Goal: Task Accomplishment & Management: Manage account settings

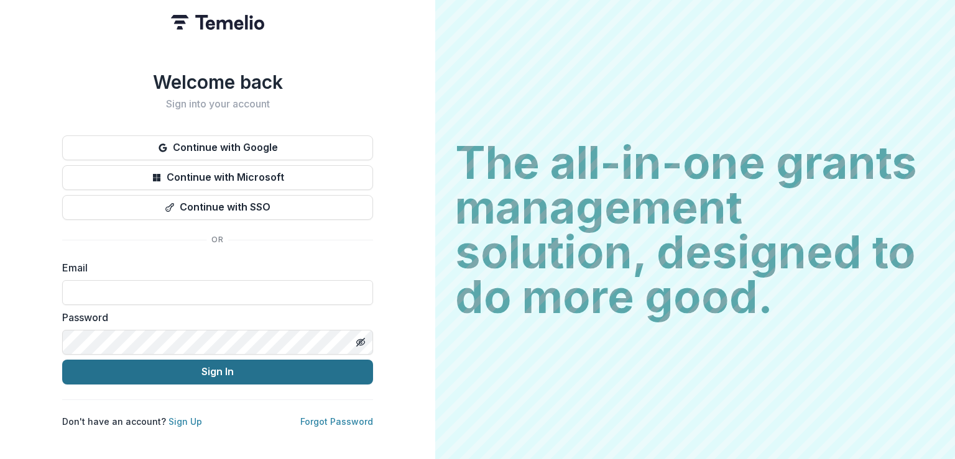
type input "**********"
click at [282, 366] on button "Sign In" at bounding box center [217, 372] width 311 height 25
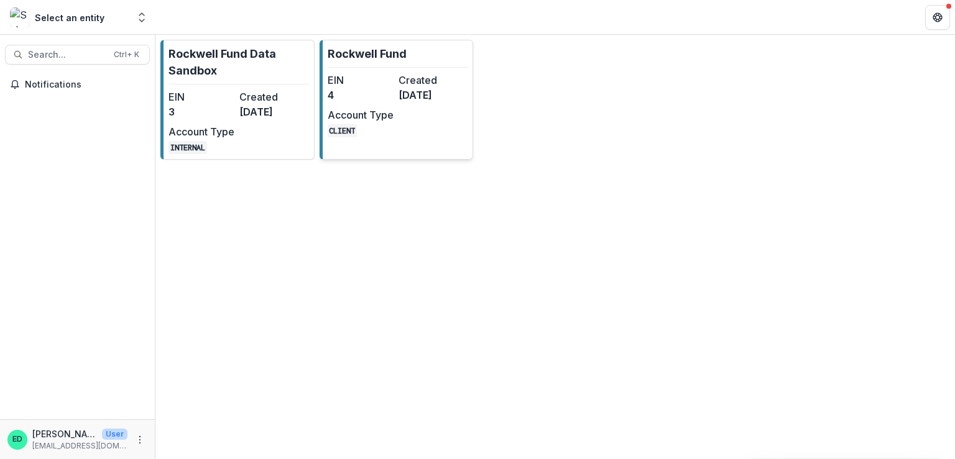
click at [378, 70] on link "Rockwell Fund EIN 4 Created [DATE] Account Type CLIENT" at bounding box center [396, 100] width 154 height 120
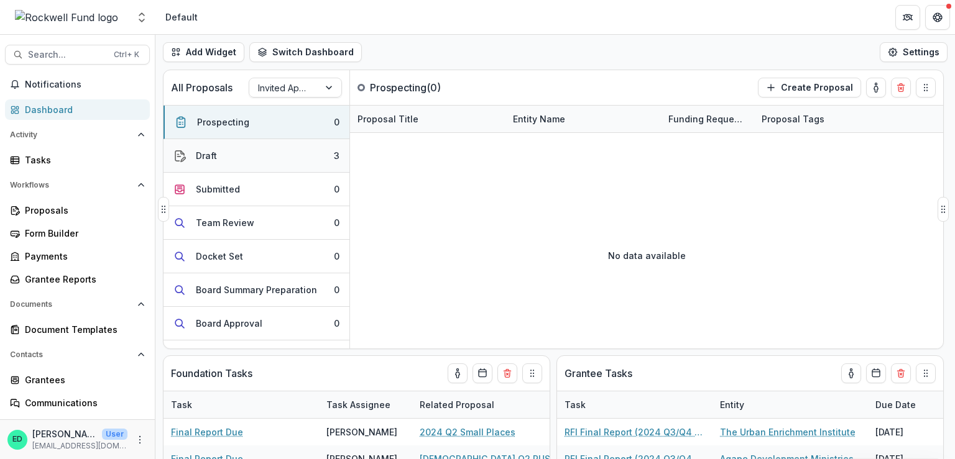
click at [318, 156] on button "Draft 3" at bounding box center [256, 156] width 186 height 34
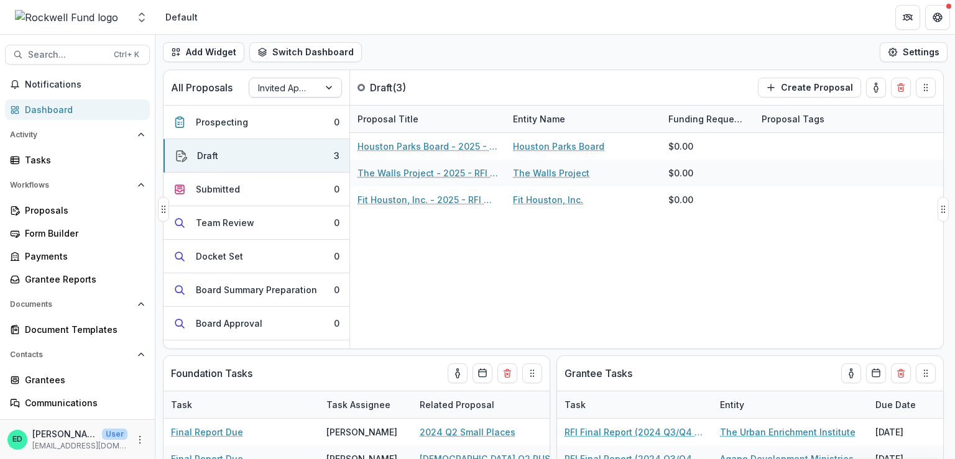
click at [303, 90] on div at bounding box center [284, 88] width 52 height 16
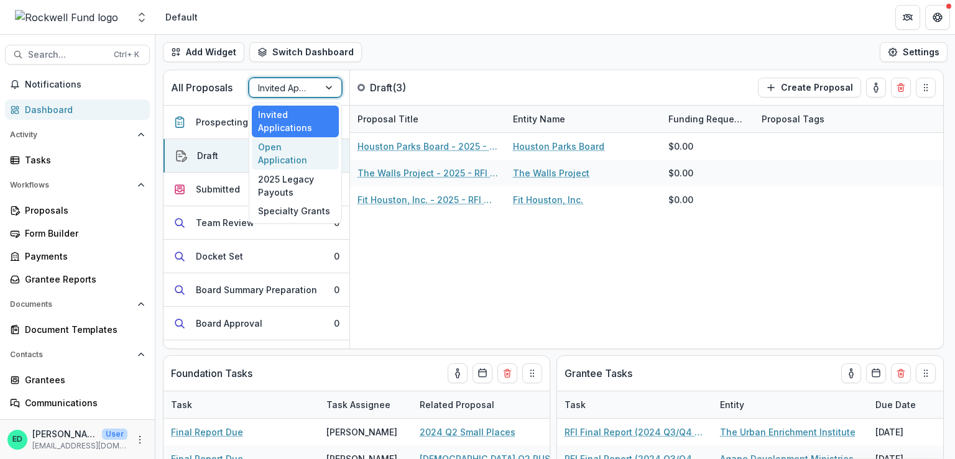
click at [283, 150] on div "Open Application" at bounding box center [295, 153] width 87 height 32
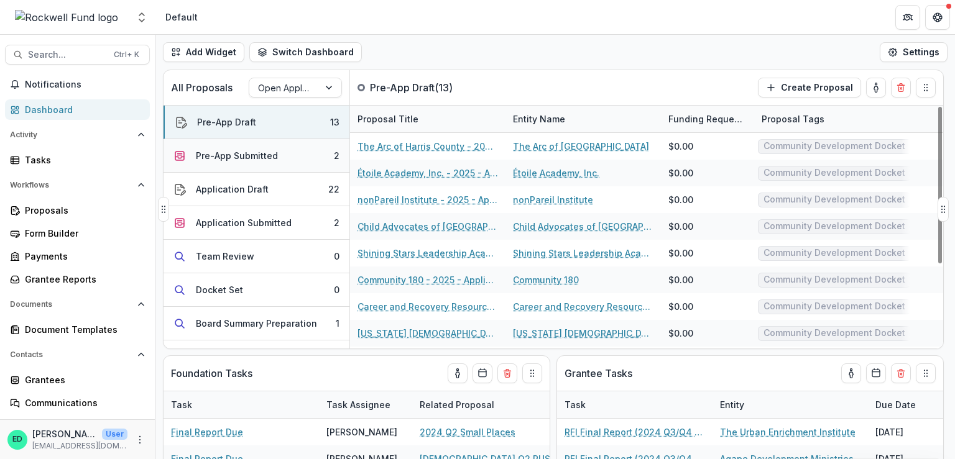
click at [286, 154] on button "Pre-App Submitted 2" at bounding box center [256, 156] width 186 height 34
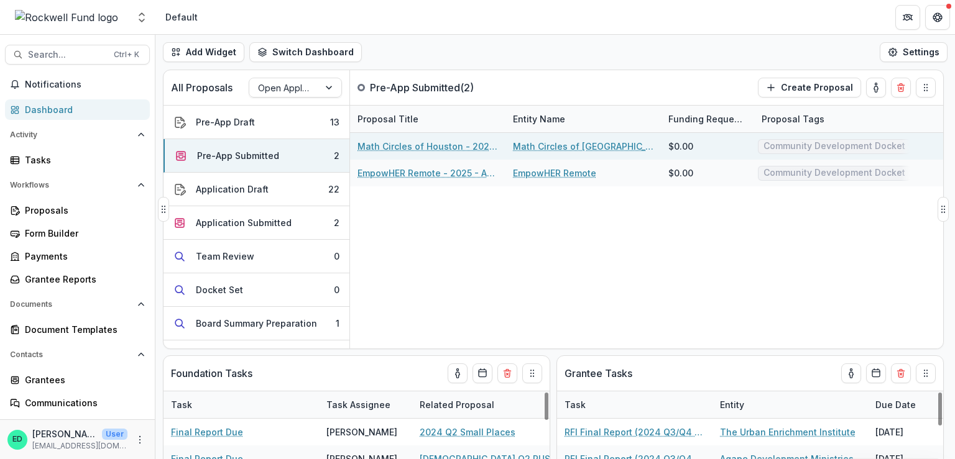
click at [412, 145] on link "Math Circles of Houston - 2025 - Application Request Form - Education" at bounding box center [427, 146] width 140 height 13
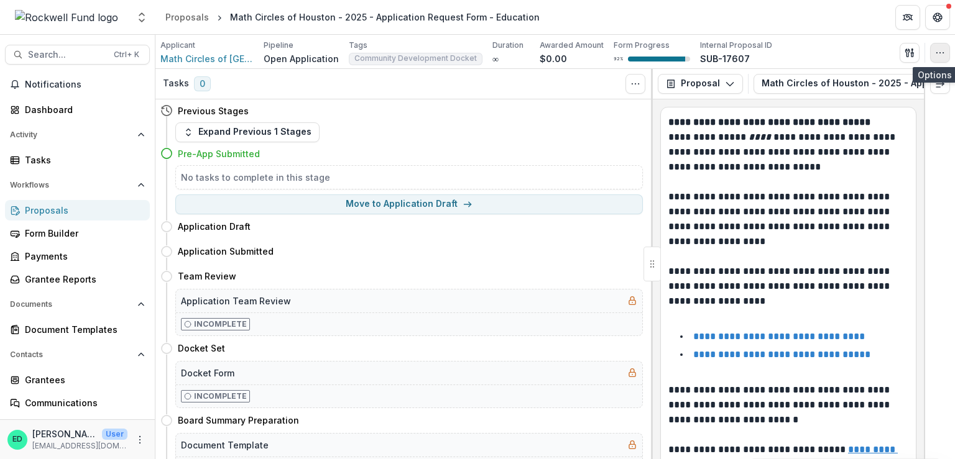
click at [940, 51] on icon "button" at bounding box center [940, 53] width 10 height 10
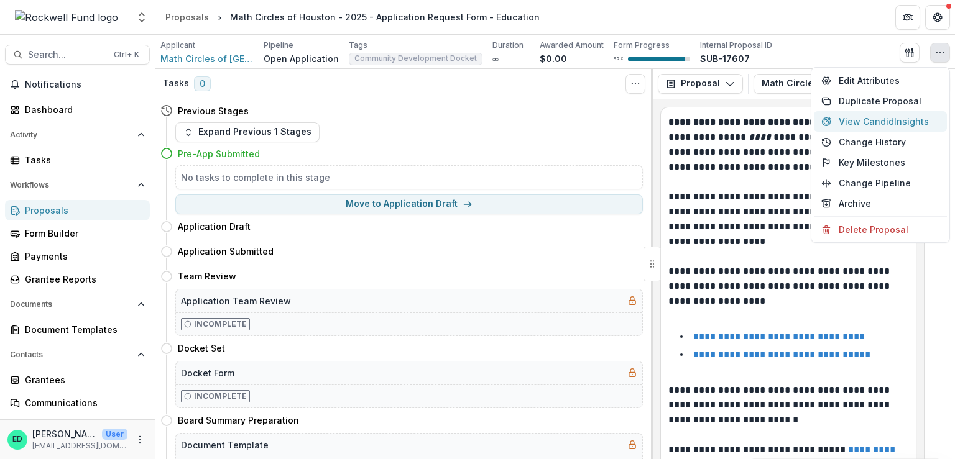
click at [872, 122] on button "View Candid Insights" at bounding box center [880, 121] width 133 height 21
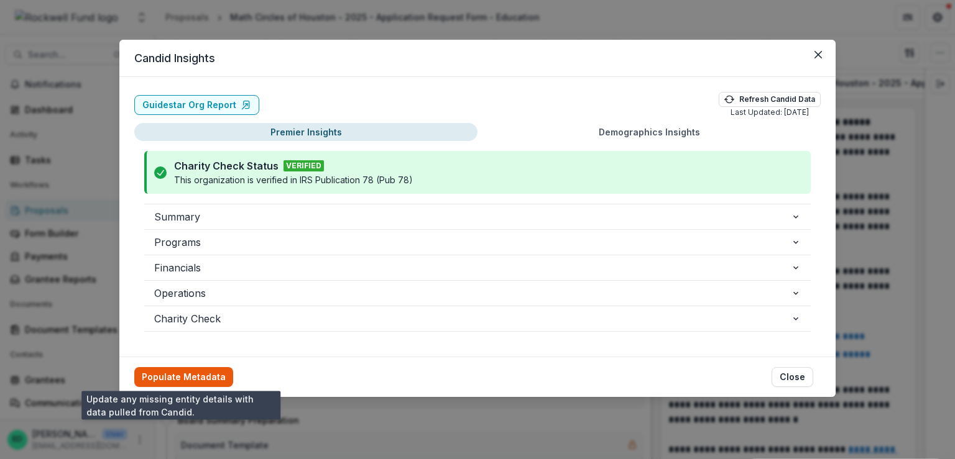
click at [171, 382] on button "Populate Metadata" at bounding box center [183, 377] width 99 height 20
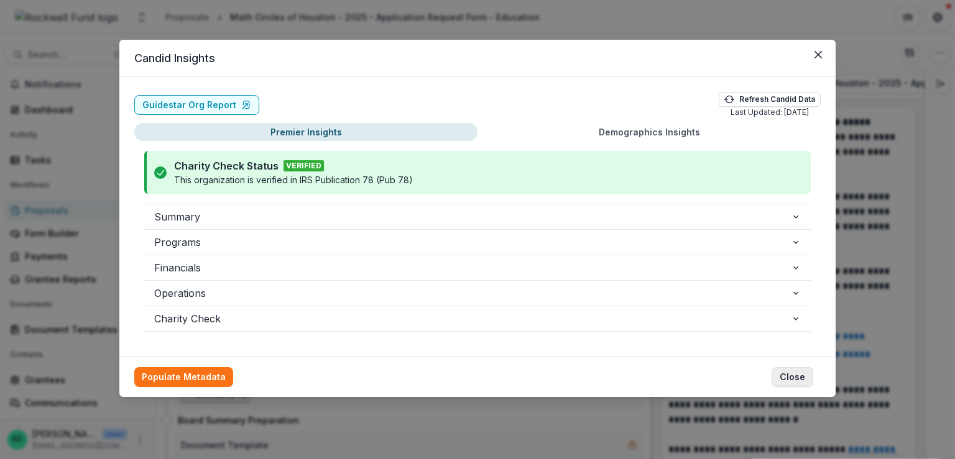
click at [802, 369] on button "Close" at bounding box center [792, 377] width 42 height 20
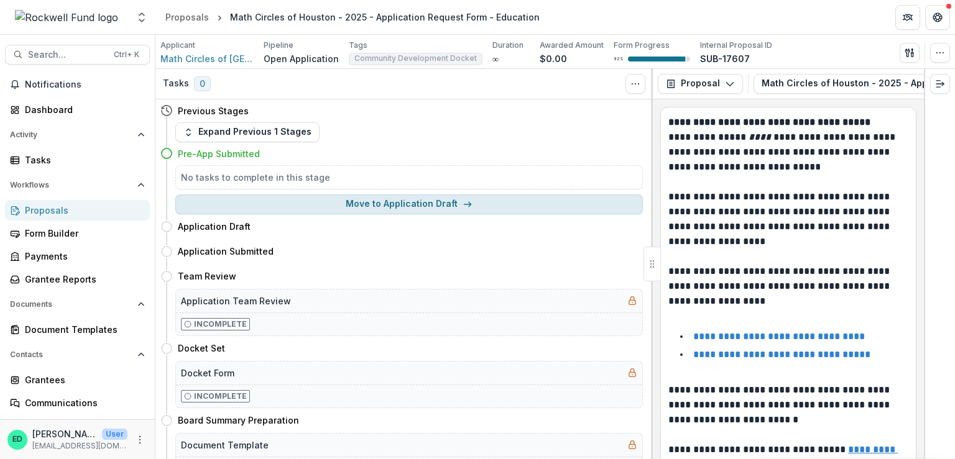
click at [434, 204] on button "Move to Application Draft" at bounding box center [408, 205] width 467 height 20
select select "**********"
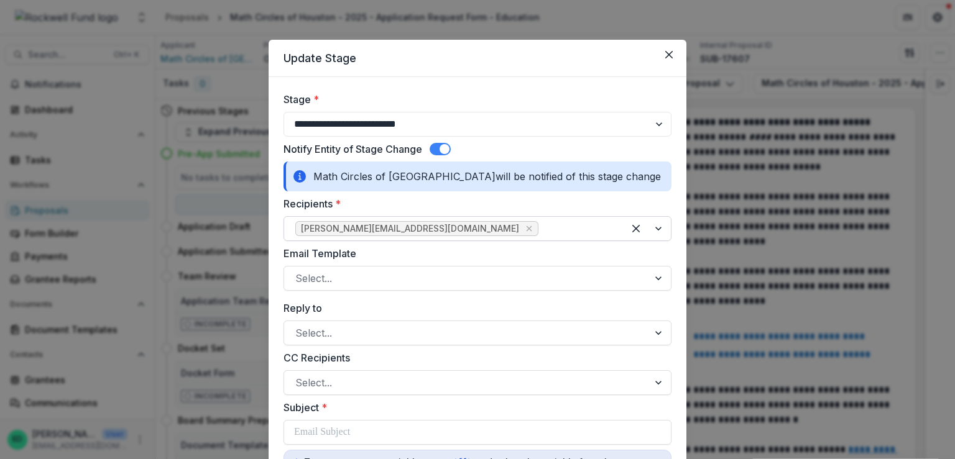
click at [541, 234] on div at bounding box center [576, 228] width 71 height 17
click at [511, 190] on div "Math Circles of Houston will be notified of this stage change" at bounding box center [477, 177] width 388 height 30
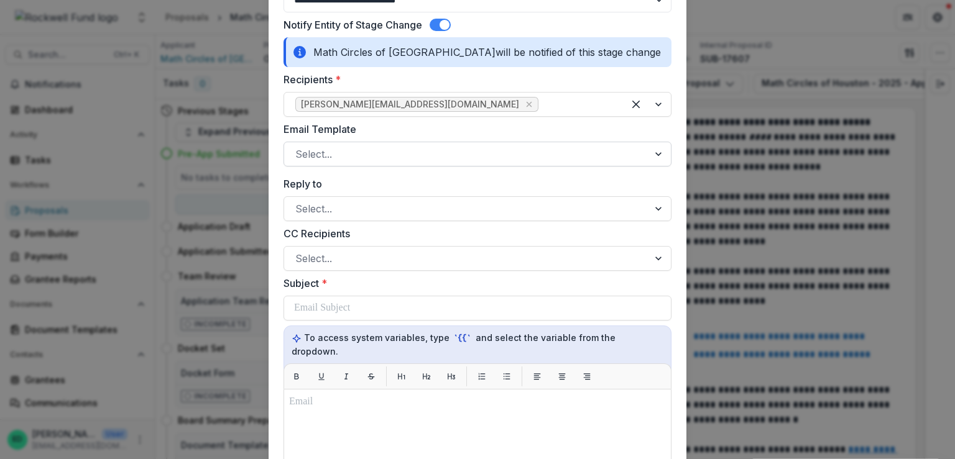
click at [373, 157] on div at bounding box center [466, 153] width 342 height 17
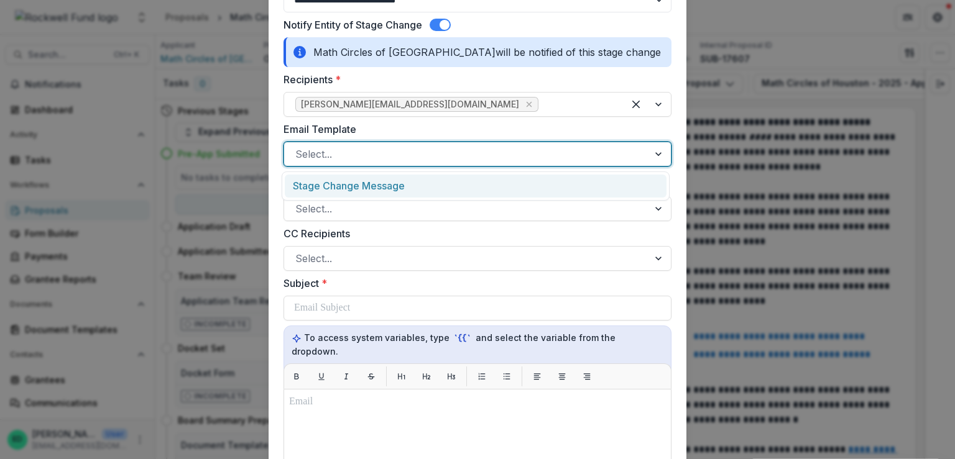
click at [349, 187] on div "Stage Change Message" at bounding box center [476, 186] width 382 height 23
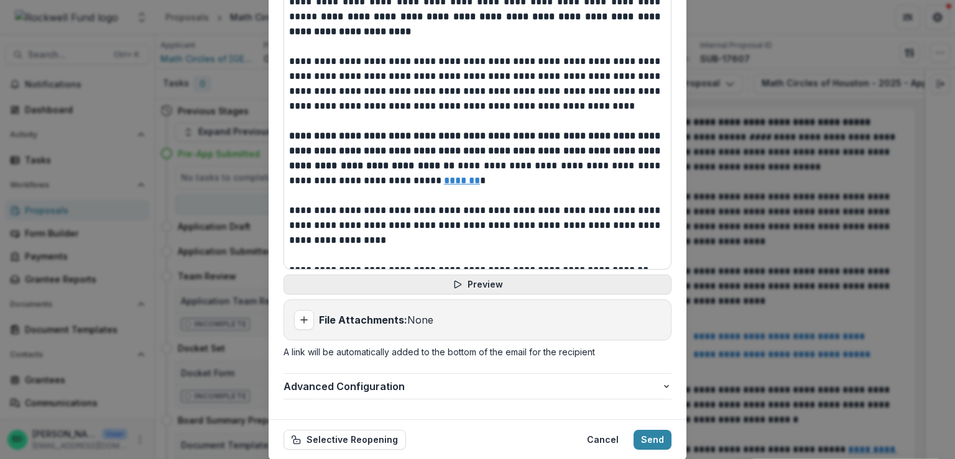
scroll to position [579, 0]
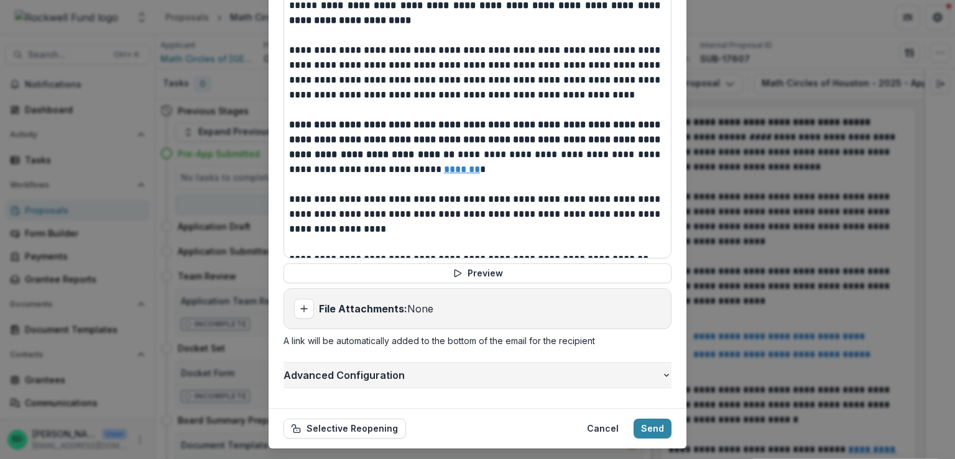
click at [355, 368] on span "Advanced Configuration" at bounding box center [472, 375] width 378 height 15
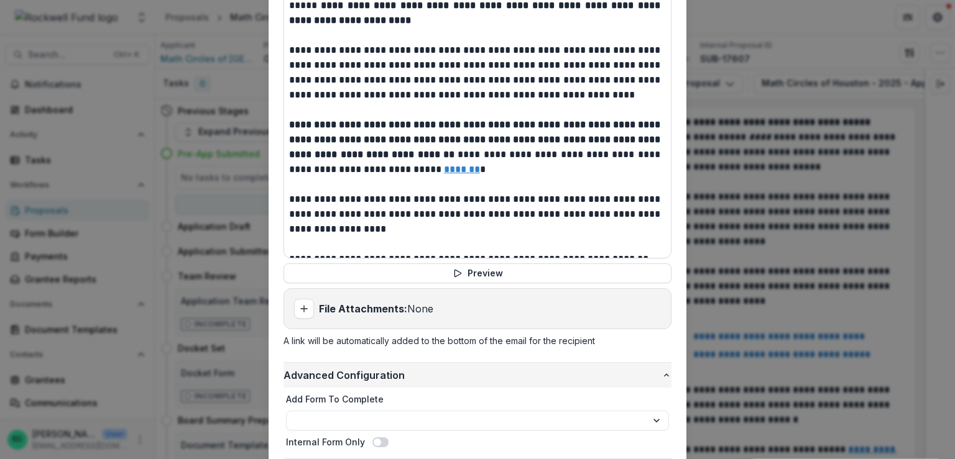
scroll to position [651, 0]
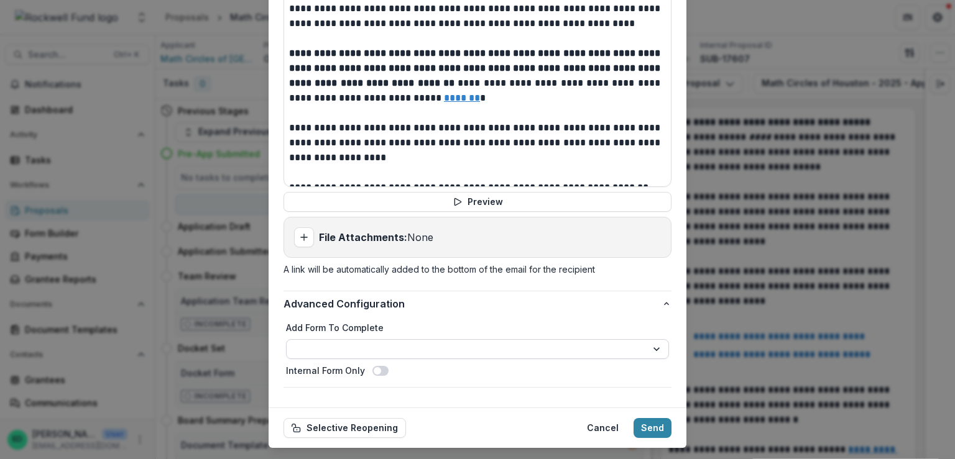
click at [339, 339] on select "**********" at bounding box center [477, 349] width 383 height 20
select select "**********"
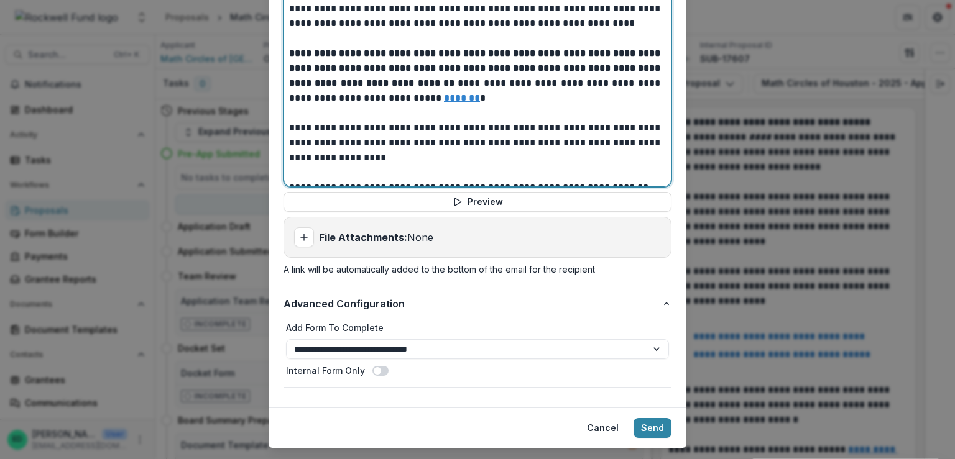
click at [416, 129] on p "**********" at bounding box center [476, 143] width 374 height 45
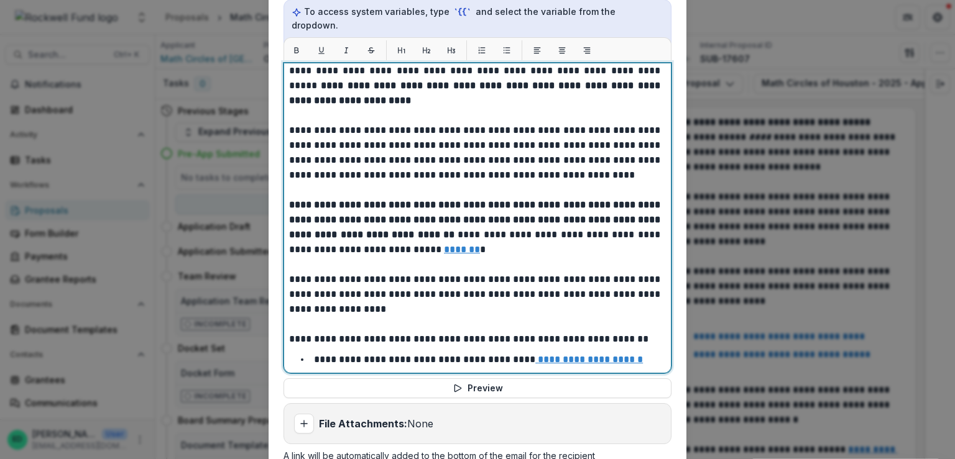
scroll to position [124, 0]
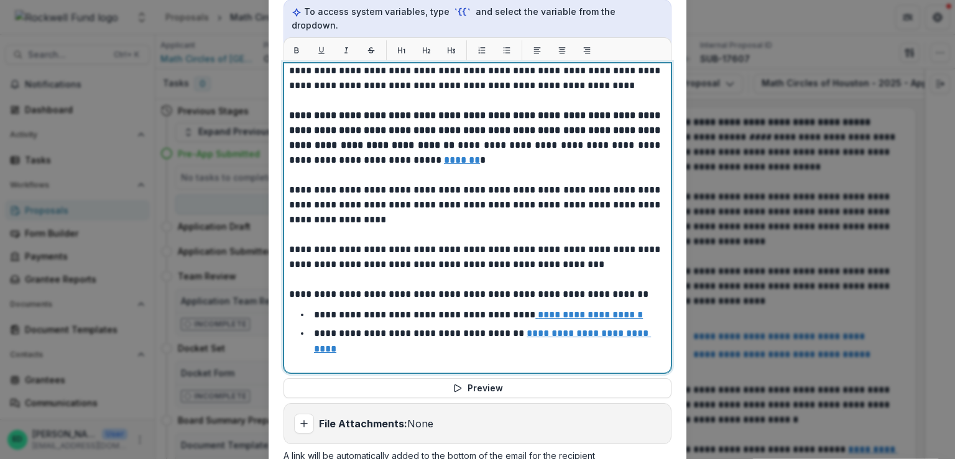
click at [336, 242] on p "**********" at bounding box center [476, 257] width 374 height 30
click at [439, 242] on p "**********" at bounding box center [476, 257] width 374 height 30
click at [326, 242] on p "**********" at bounding box center [476, 257] width 374 height 30
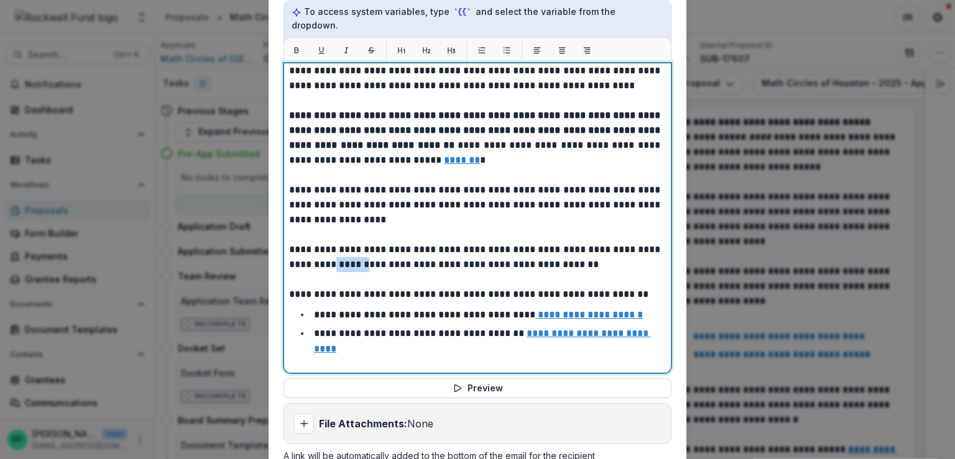
click at [326, 242] on p "**********" at bounding box center [476, 257] width 374 height 30
drag, startPoint x: 477, startPoint y: 238, endPoint x: 408, endPoint y: 241, distance: 69.7
click at [408, 242] on p "**********" at bounding box center [476, 257] width 374 height 30
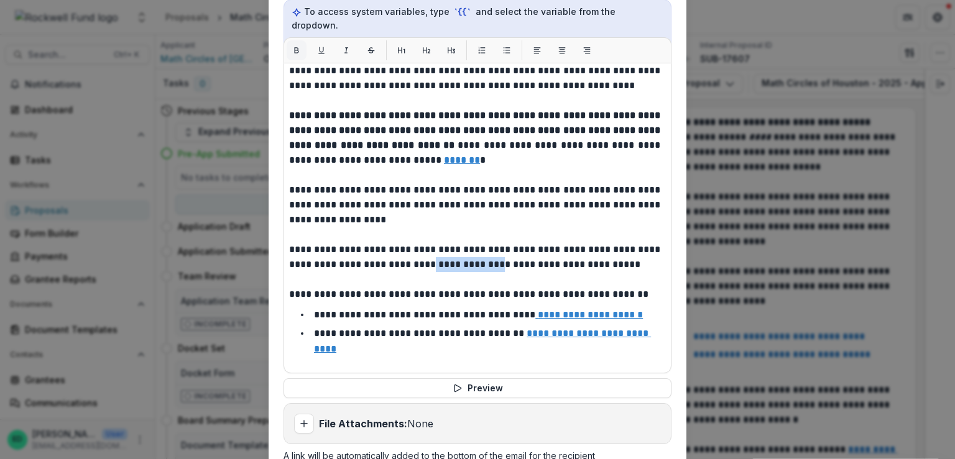
click at [292, 46] on icon "Bold" at bounding box center [296, 50] width 9 height 9
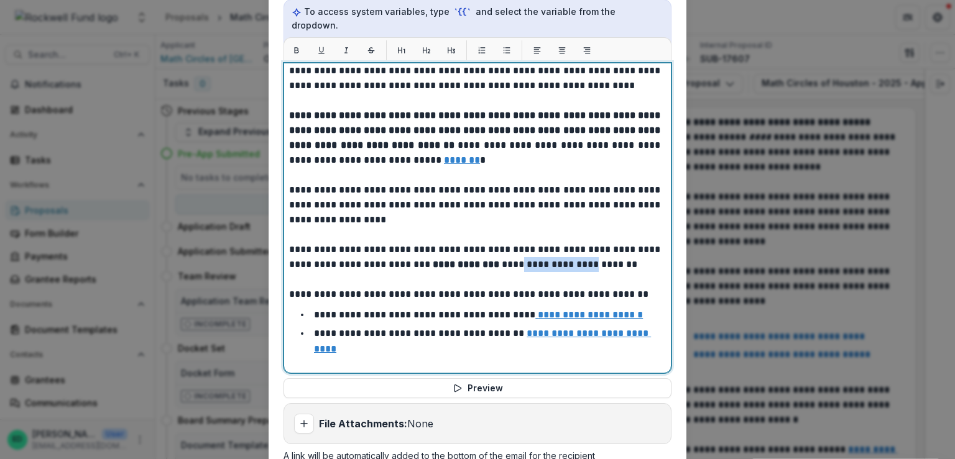
drag, startPoint x: 582, startPoint y: 237, endPoint x: 503, endPoint y: 236, distance: 79.6
click at [503, 242] on p "**********" at bounding box center [476, 257] width 374 height 30
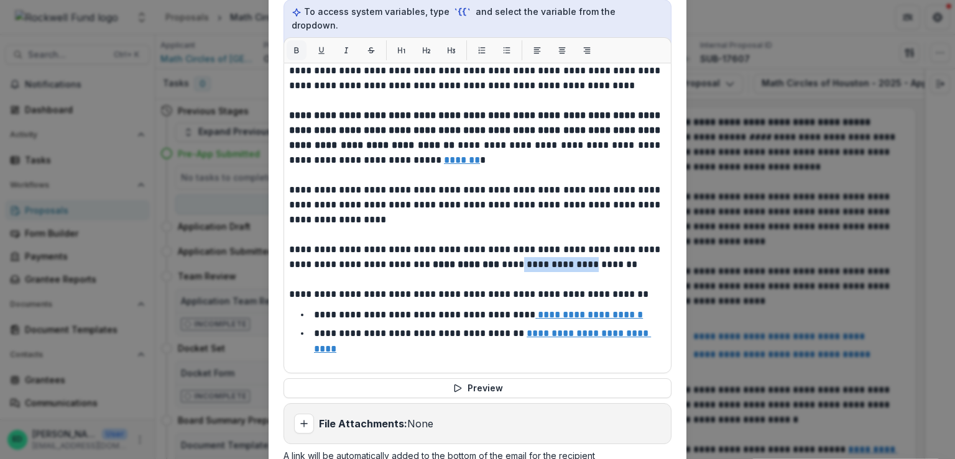
click at [297, 46] on icon "Bold" at bounding box center [296, 50] width 9 height 9
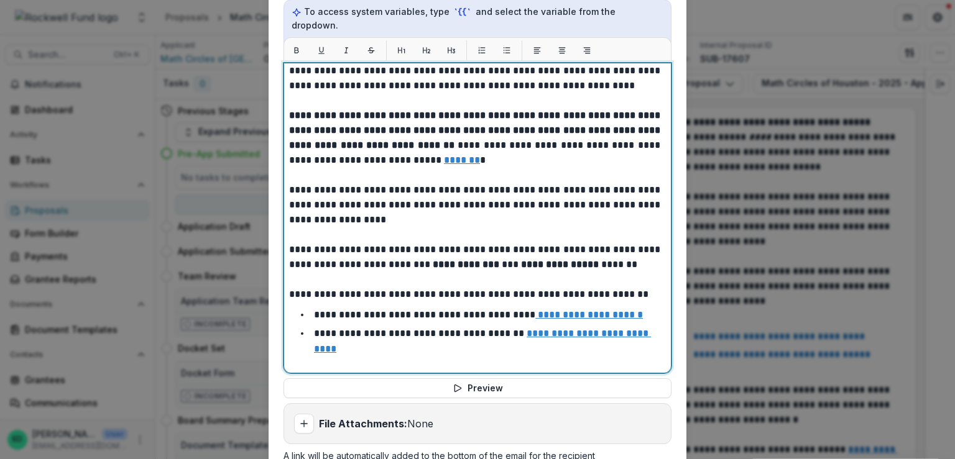
click at [637, 242] on p "**********" at bounding box center [476, 257] width 374 height 30
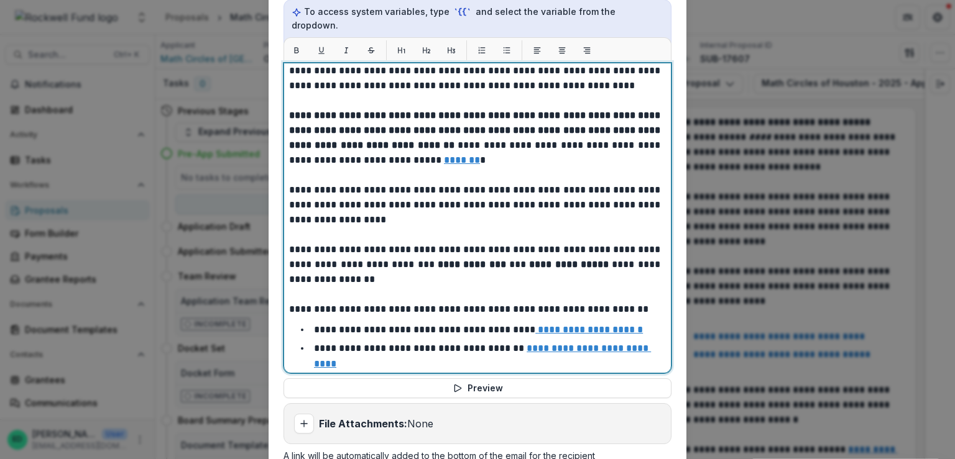
click at [331, 244] on p "**********" at bounding box center [476, 264] width 374 height 45
click at [342, 252] on p "**********" at bounding box center [476, 264] width 374 height 45
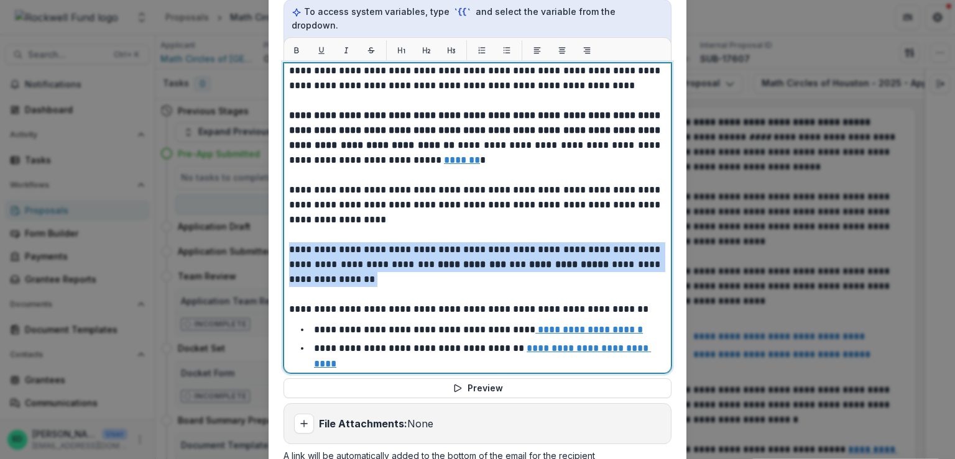
drag, startPoint x: 311, startPoint y: 249, endPoint x: 279, endPoint y: 219, distance: 43.1
click at [279, 219] on form "**********" at bounding box center [477, 103] width 418 height 981
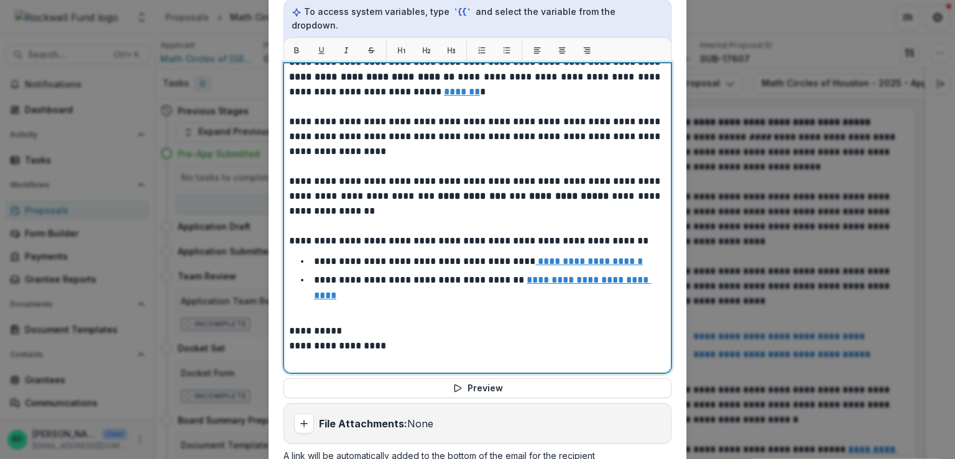
click at [362, 354] on p at bounding box center [477, 361] width 377 height 15
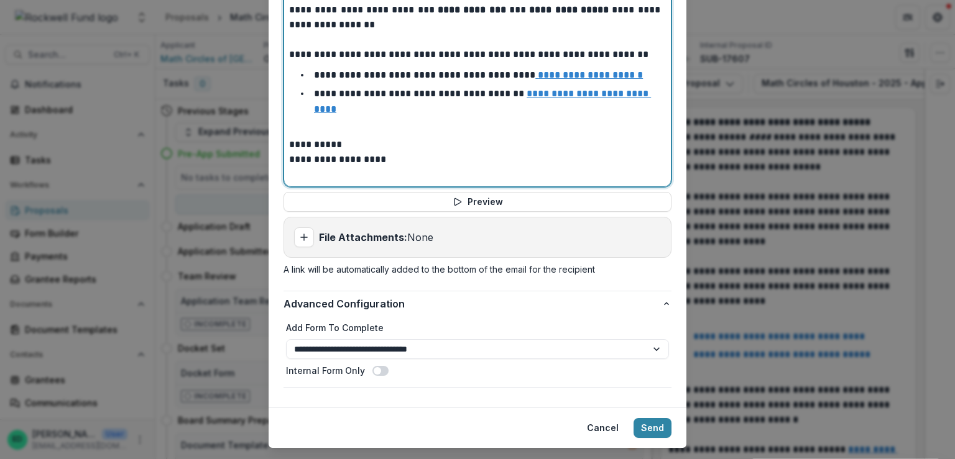
scroll to position [402, 0]
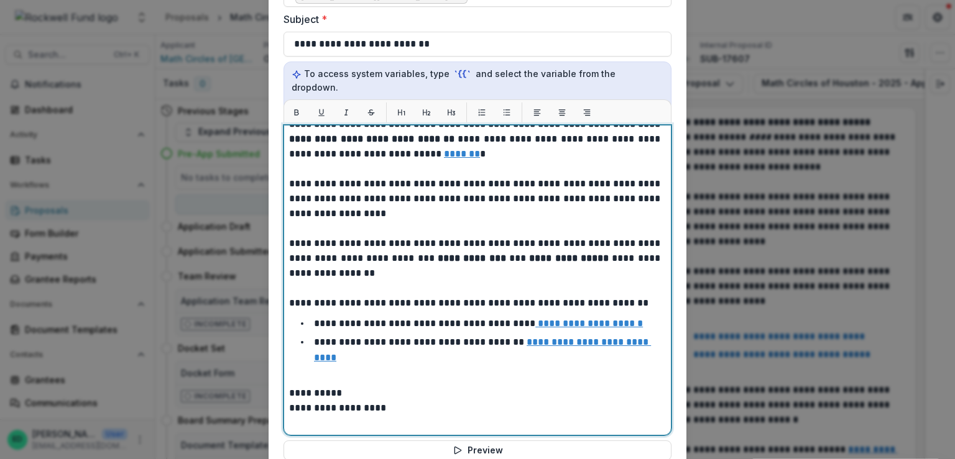
click at [323, 236] on p "**********" at bounding box center [476, 258] width 374 height 45
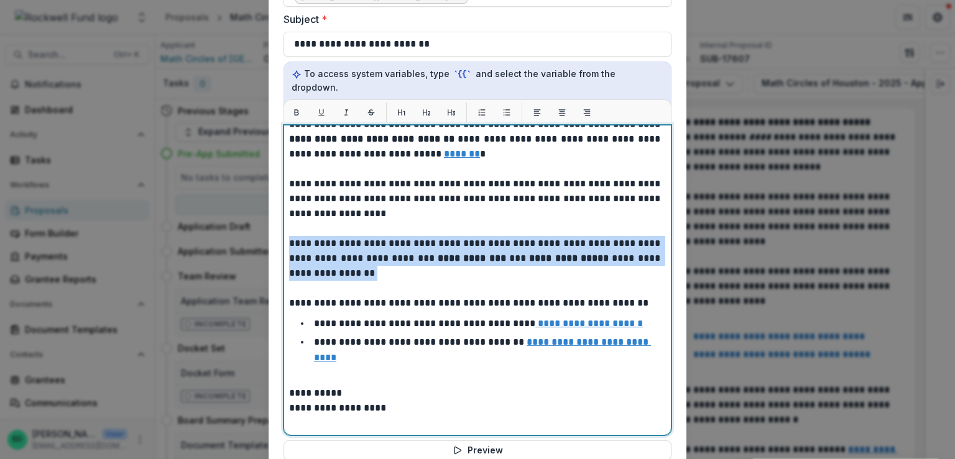
click at [323, 236] on p "**********" at bounding box center [476, 258] width 374 height 45
copy p "*******"
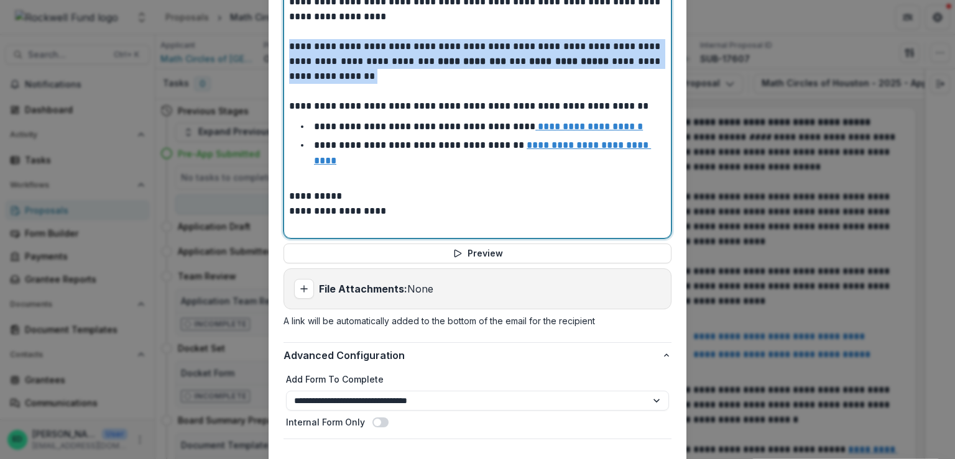
scroll to position [651, 0]
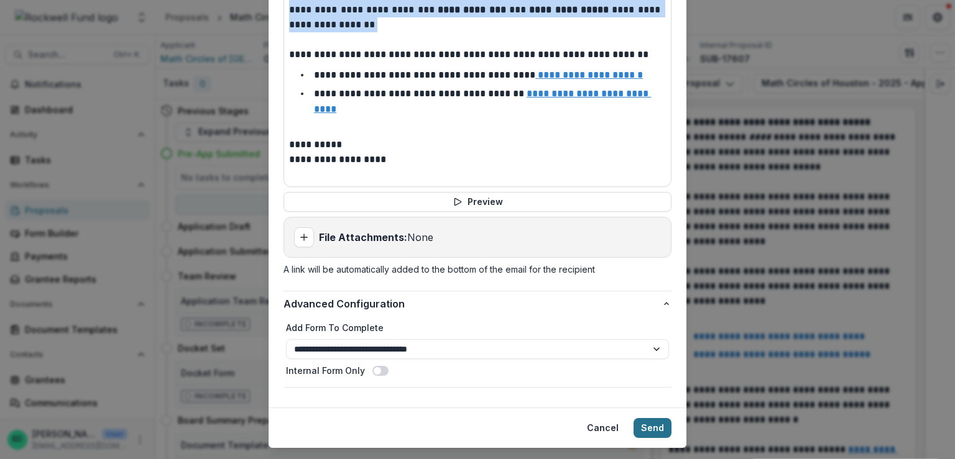
click at [654, 418] on button "Send" at bounding box center [652, 428] width 38 height 20
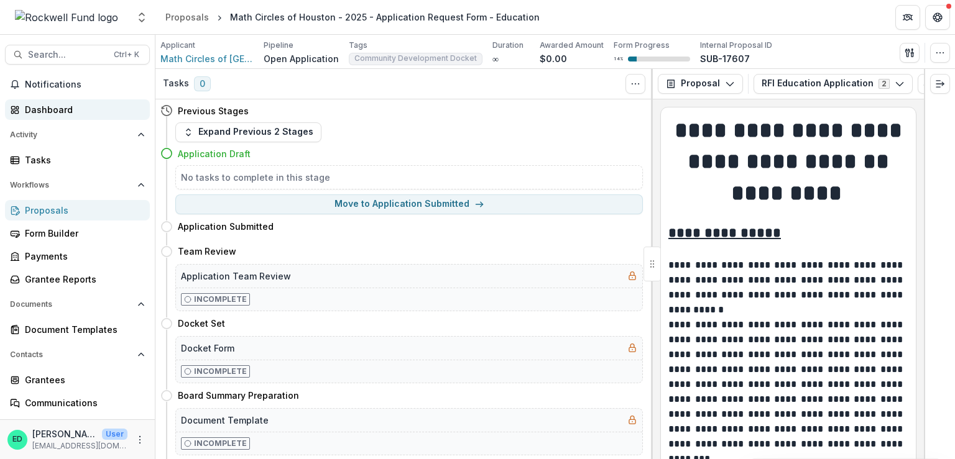
click at [43, 113] on div "Dashboard" at bounding box center [82, 109] width 115 height 13
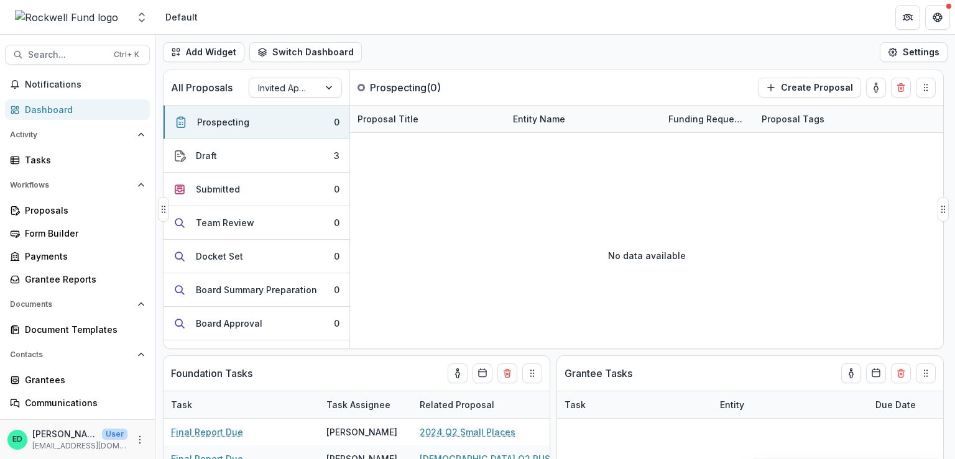
click at [333, 105] on div "Prospecting 0 Draft 3 Submitted 0 Team Review 0 Docket Set 0 Board Summary Prep…" at bounding box center [256, 227] width 186 height 244
click at [326, 91] on div at bounding box center [330, 87] width 22 height 19
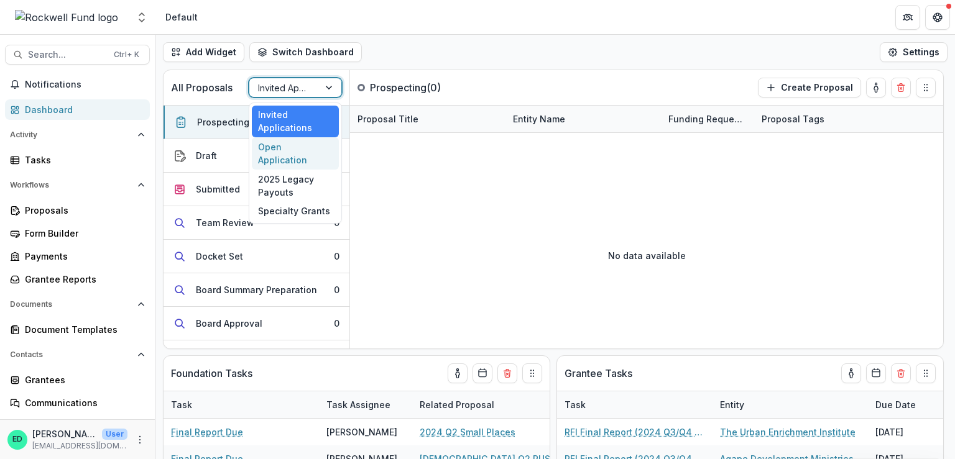
click at [285, 150] on div "Open Application" at bounding box center [295, 153] width 87 height 32
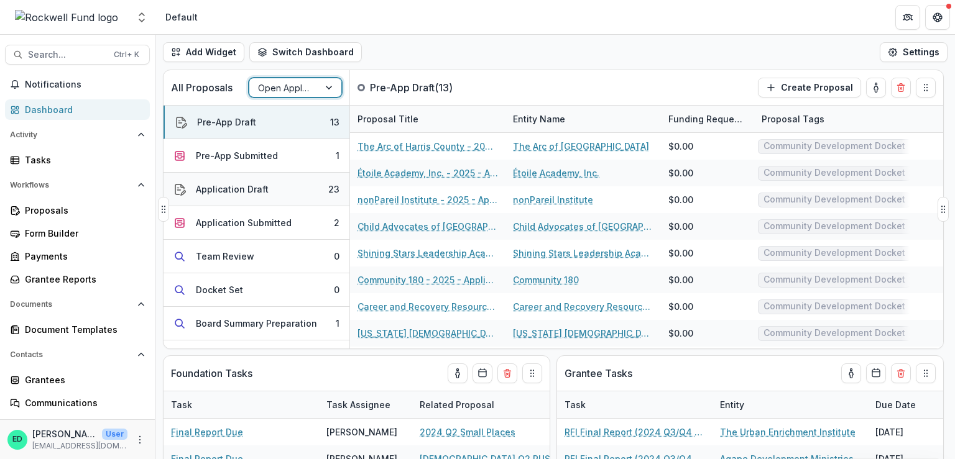
click at [298, 185] on button "Application Draft 23" at bounding box center [256, 190] width 186 height 34
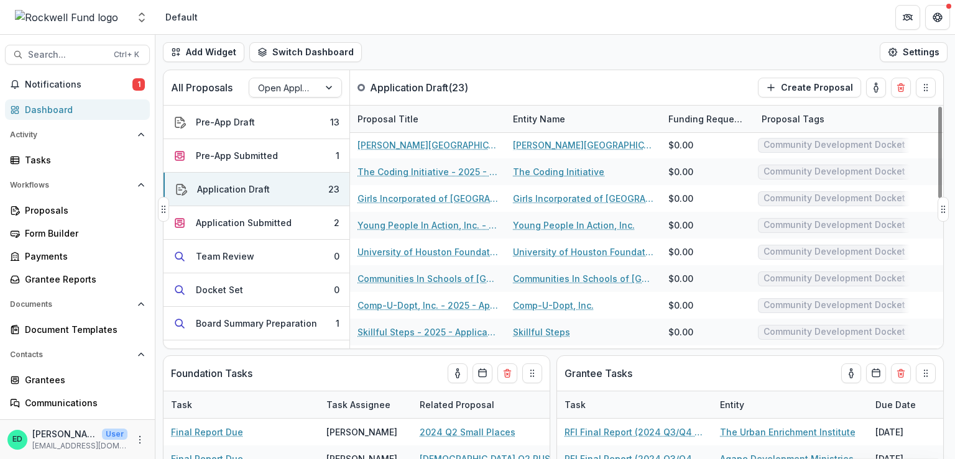
scroll to position [398, 0]
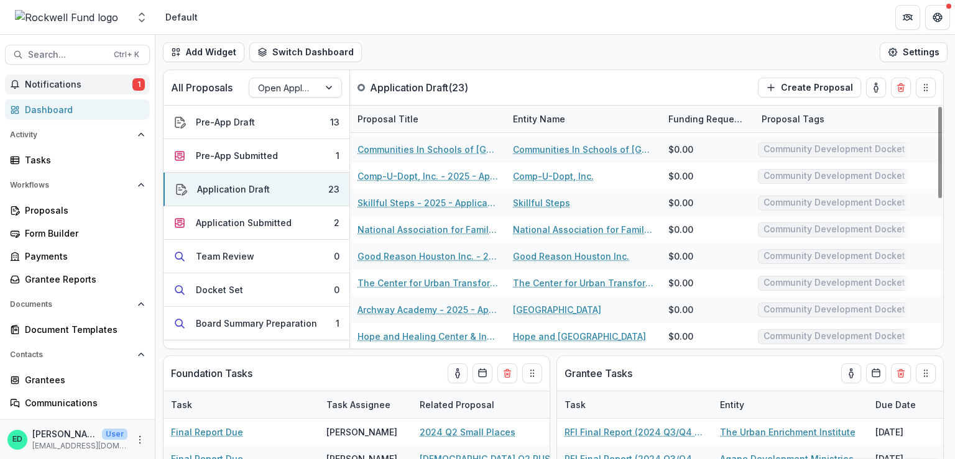
click at [114, 83] on span "Notifications" at bounding box center [79, 85] width 108 height 11
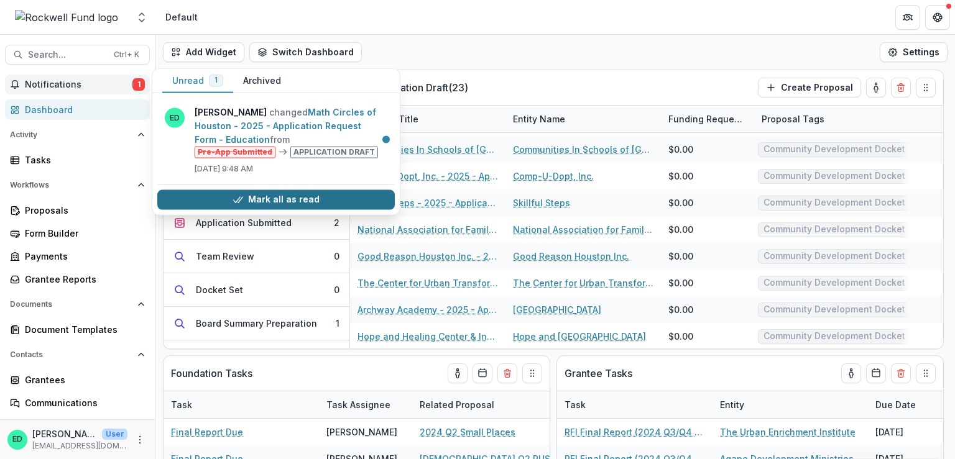
click at [311, 204] on button "Mark all as read" at bounding box center [275, 200] width 237 height 20
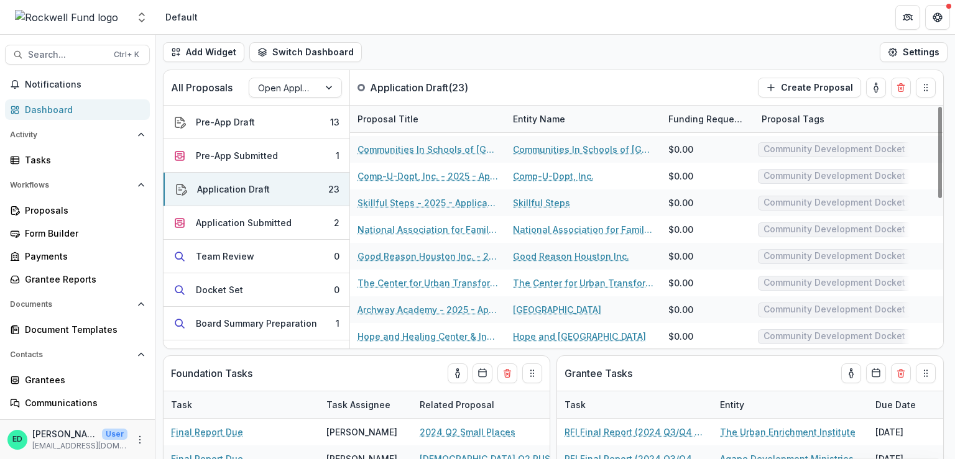
click at [573, 67] on div "Add Widget Switch Dashboard Default RCL Draft New Dashboard Settings" at bounding box center [554, 52] width 799 height 35
click at [249, 227] on div "Application Submitted" at bounding box center [244, 222] width 96 height 13
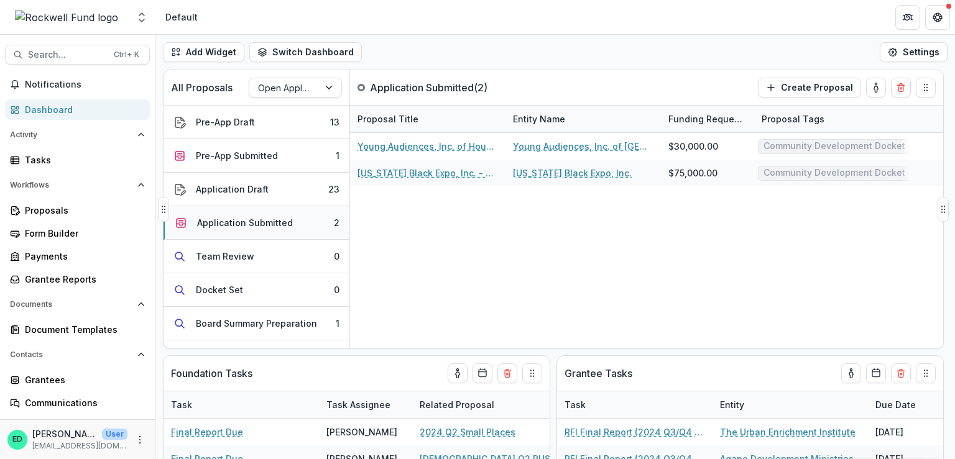
scroll to position [0, 0]
click at [286, 180] on button "Application Draft 23" at bounding box center [256, 190] width 186 height 34
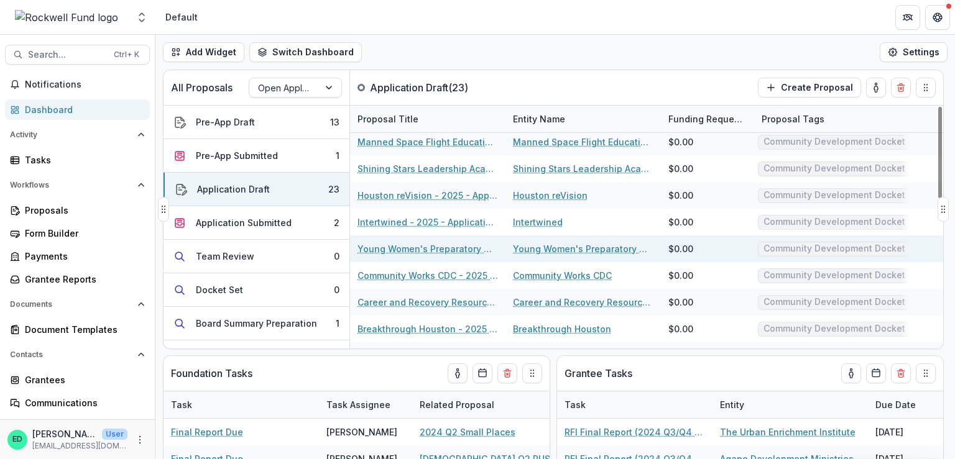
scroll to position [25, 0]
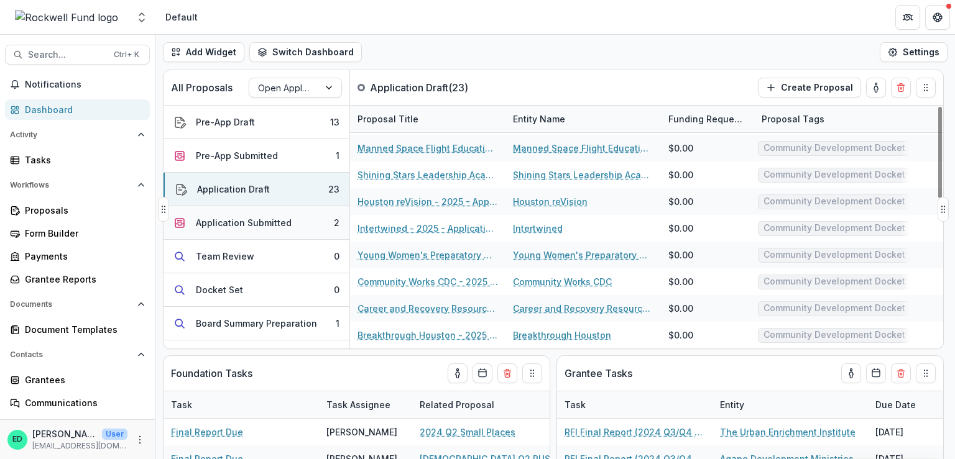
click at [268, 227] on div "Application Submitted" at bounding box center [244, 222] width 96 height 13
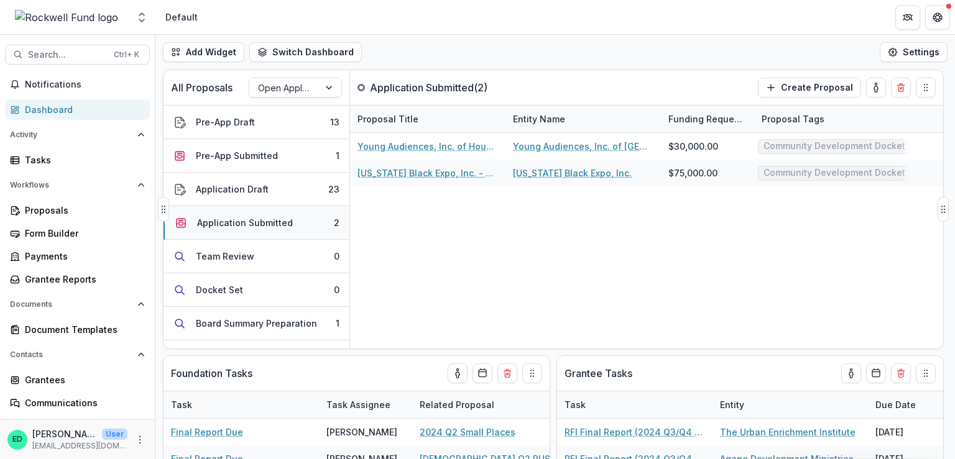
scroll to position [0, 0]
click at [264, 183] on div "Application Draft" at bounding box center [232, 189] width 73 height 13
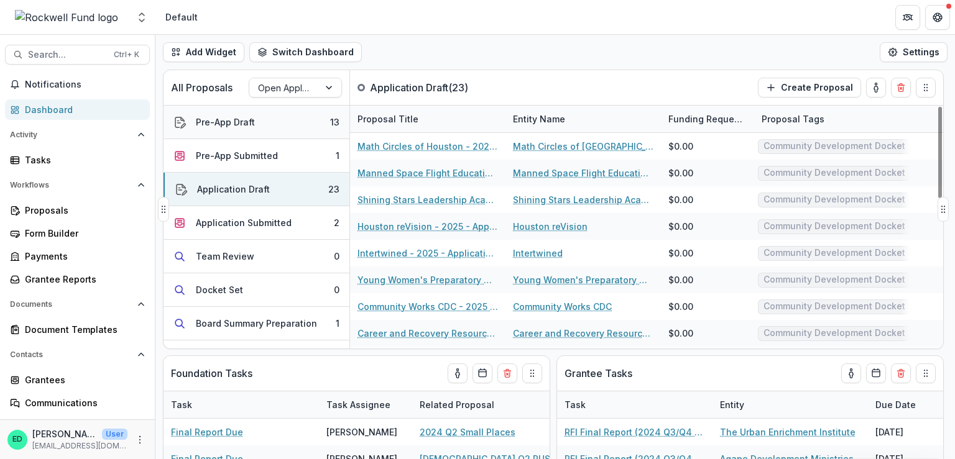
click at [210, 116] on div "Pre-App Draft" at bounding box center [225, 122] width 59 height 13
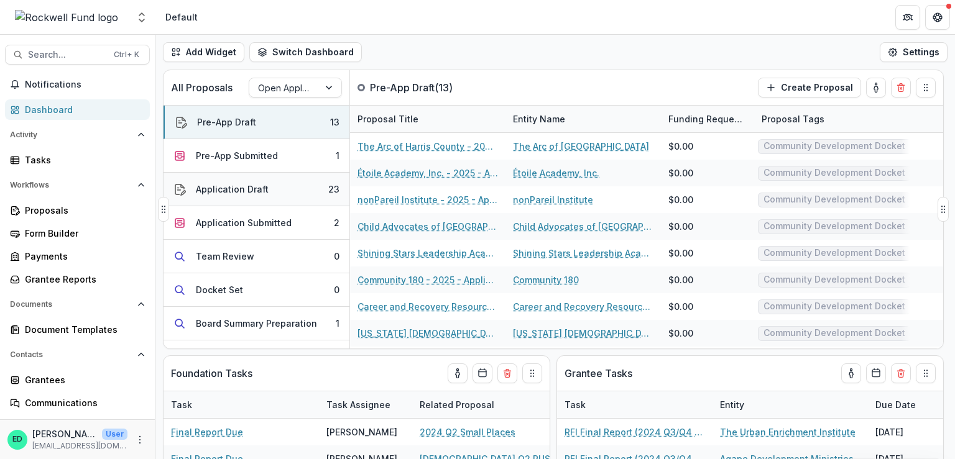
click at [244, 192] on div "Application Draft" at bounding box center [232, 189] width 73 height 13
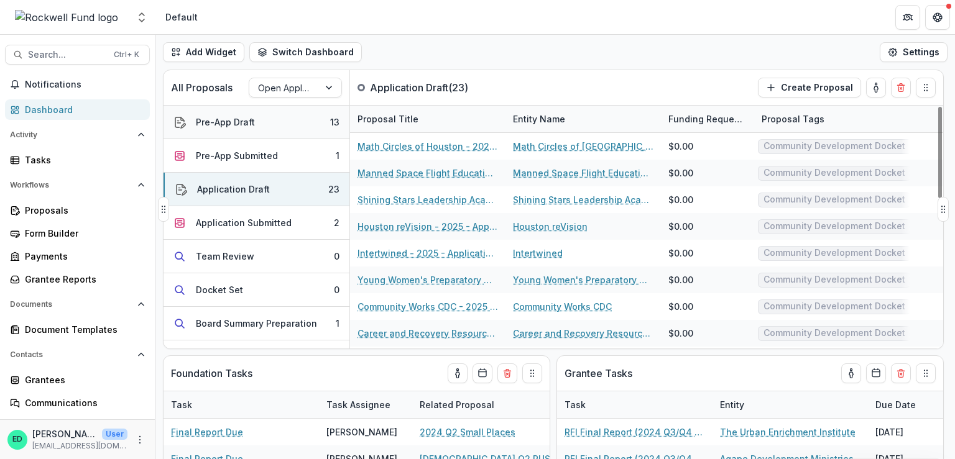
click at [272, 128] on button "Pre-App Draft 13" at bounding box center [256, 123] width 186 height 34
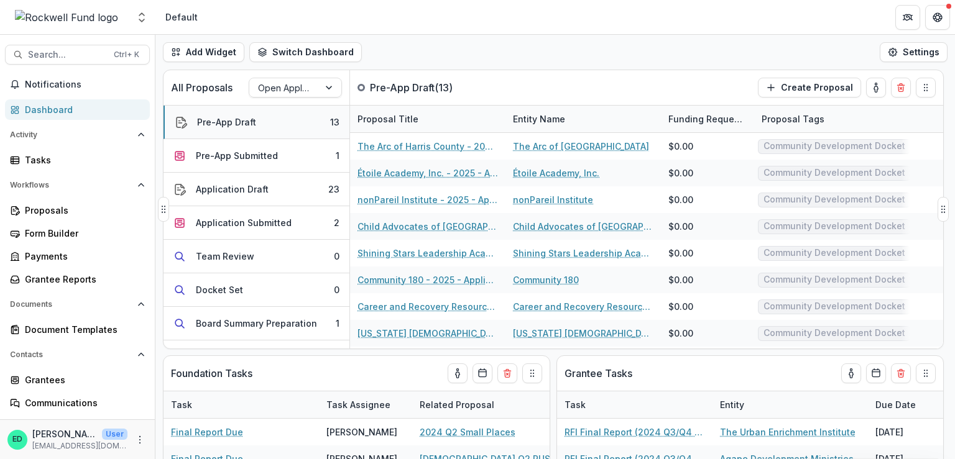
click at [283, 119] on button "Pre-App Draft 13" at bounding box center [256, 123] width 186 height 34
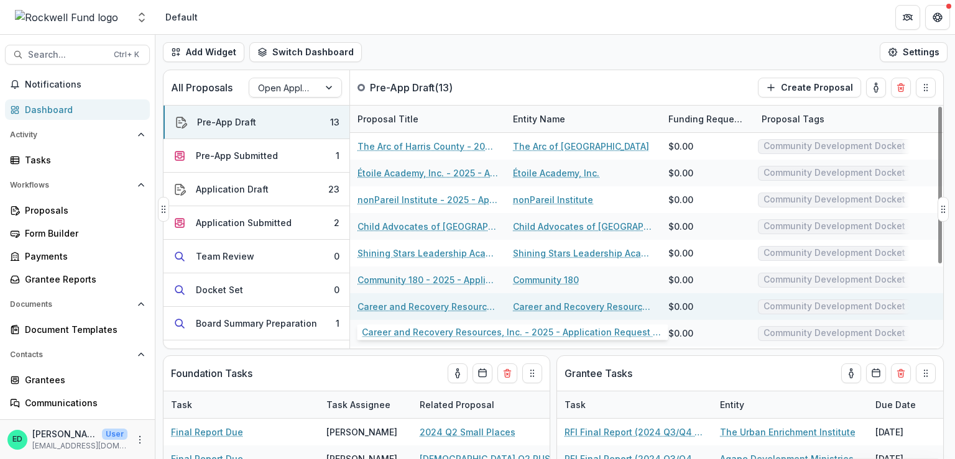
click at [450, 301] on link "Career and Recovery Resources, Inc. - 2025 - Application Request Form - Educati…" at bounding box center [427, 306] width 140 height 13
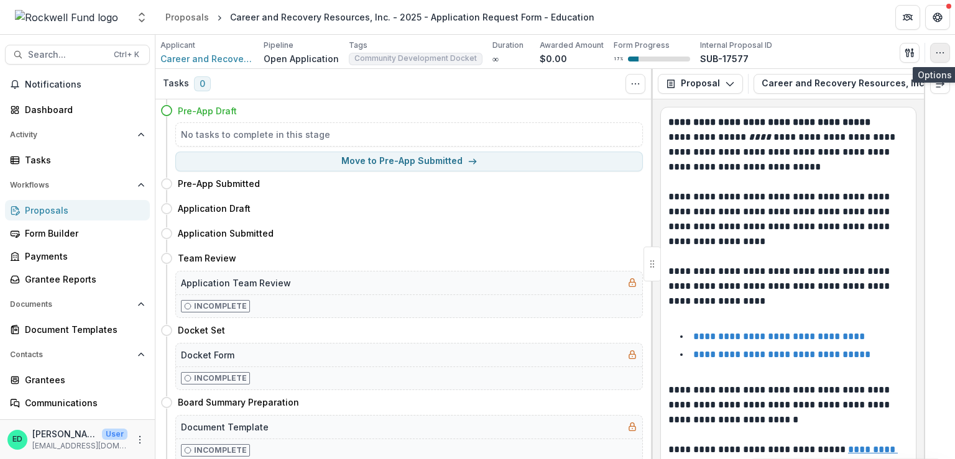
click at [942, 55] on icon "button" at bounding box center [940, 53] width 10 height 10
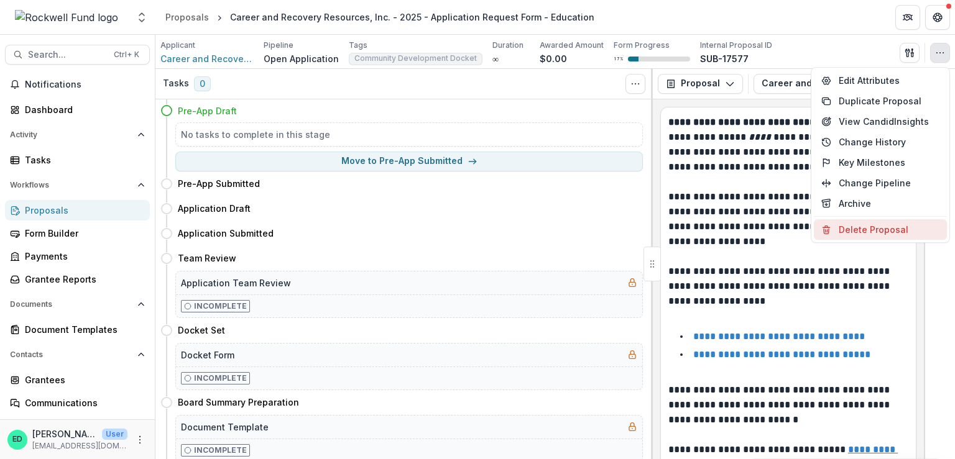
click at [875, 227] on button "Delete Proposal" at bounding box center [880, 229] width 133 height 21
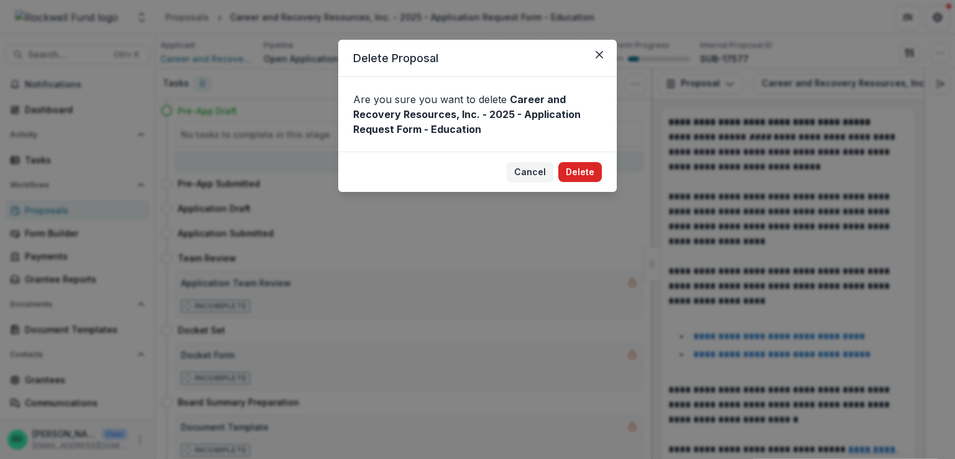
click at [587, 172] on button "Delete" at bounding box center [580, 172] width 44 height 20
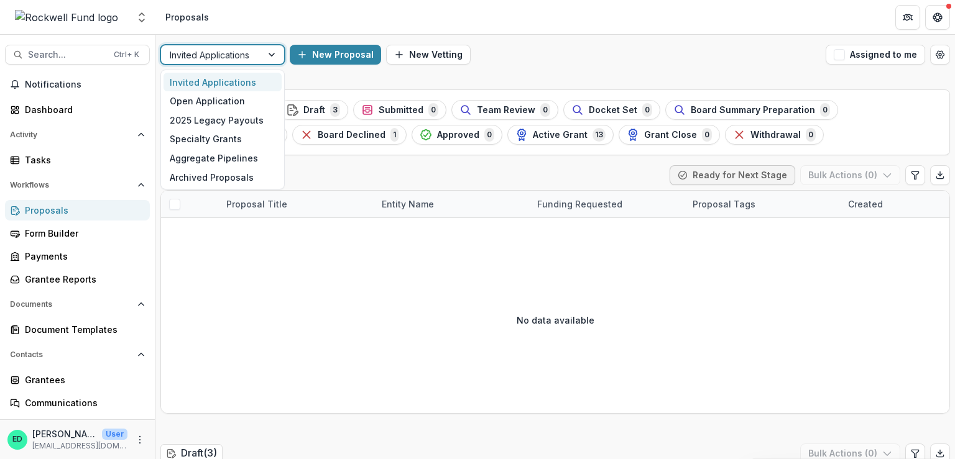
click at [234, 50] on div at bounding box center [211, 55] width 83 height 16
click at [544, 62] on div "New Proposal New Vetting" at bounding box center [555, 55] width 531 height 20
click at [239, 53] on div at bounding box center [211, 55] width 83 height 16
click at [231, 98] on div "Open Application" at bounding box center [222, 100] width 118 height 19
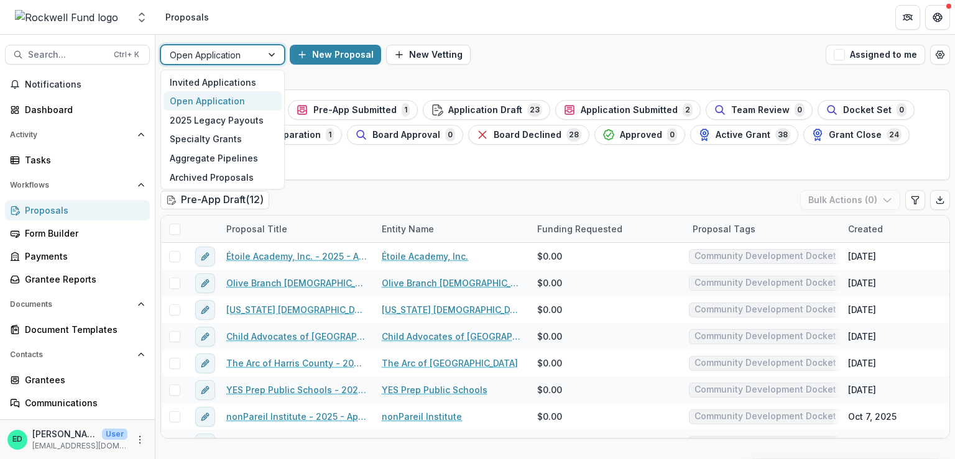
click at [267, 55] on div at bounding box center [273, 54] width 22 height 19
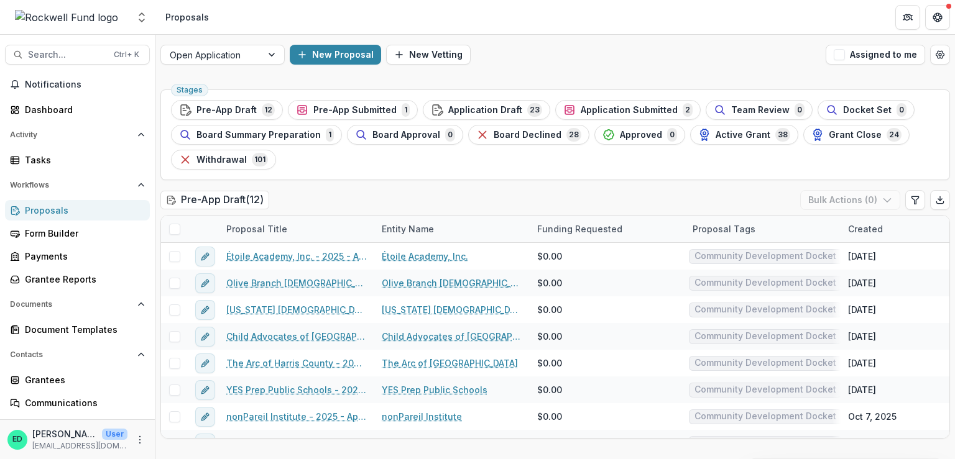
click at [565, 40] on div "Open Application New Proposal New Vetting Assigned to me" at bounding box center [554, 55] width 799 height 40
click at [55, 120] on div "Notifications Dashboard Activity Tasks Workflows Proposals Form Builder Payment…" at bounding box center [77, 281] width 155 height 412
click at [54, 115] on div "Dashboard" at bounding box center [82, 109] width 115 height 13
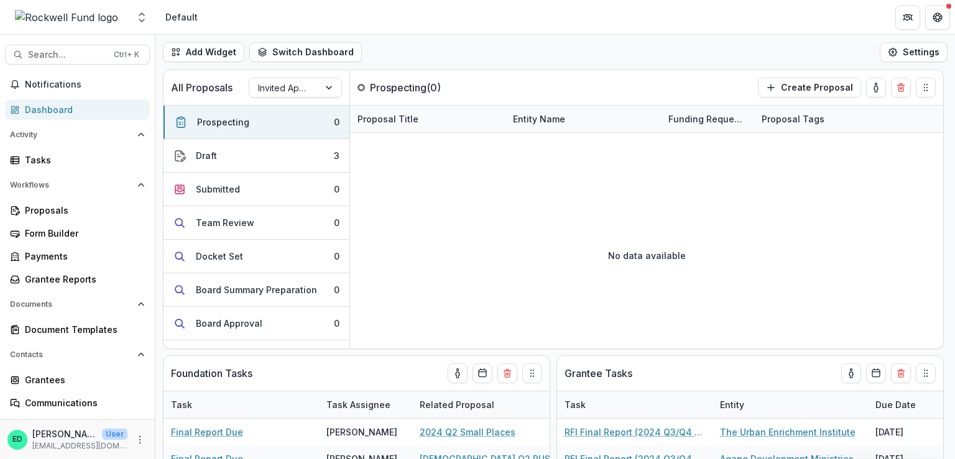
click at [41, 109] on div "Dashboard" at bounding box center [82, 109] width 115 height 13
click at [316, 80] on div "Invited Applications" at bounding box center [284, 88] width 70 height 18
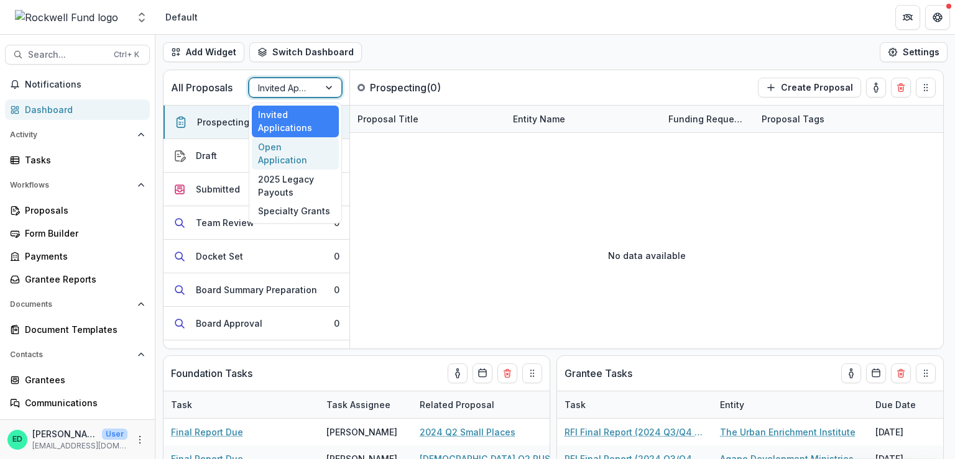
click at [296, 147] on div "Open Application" at bounding box center [295, 153] width 87 height 32
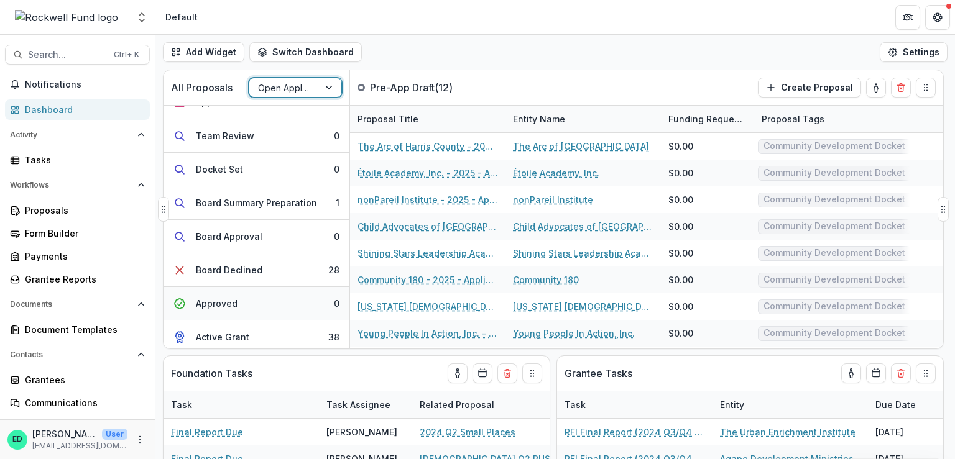
scroll to position [190, 0]
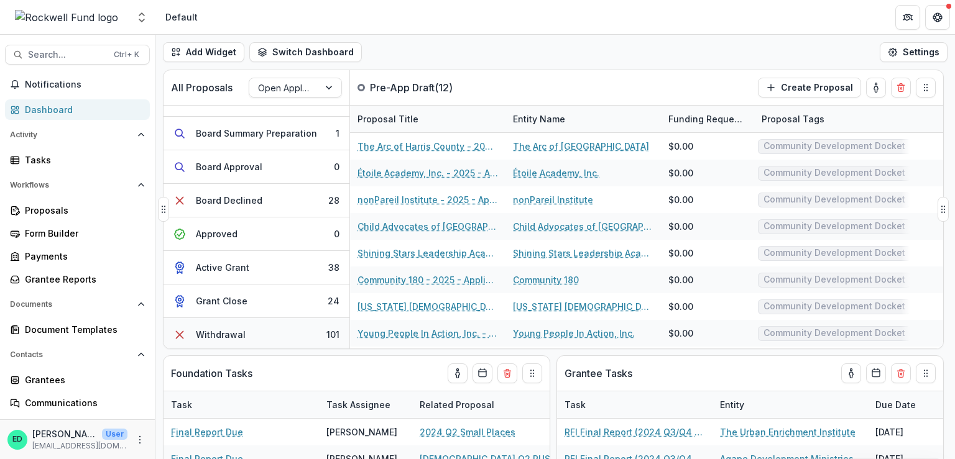
click at [276, 336] on button "Withdrawal 101" at bounding box center [256, 334] width 186 height 33
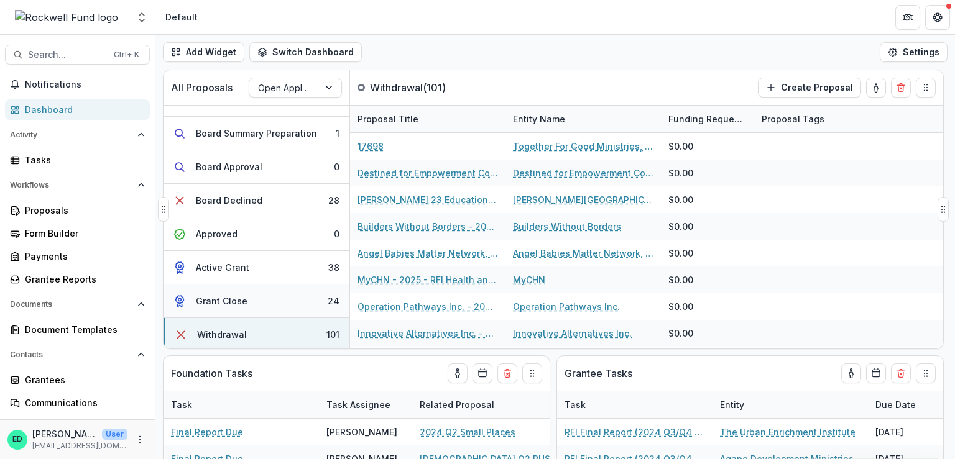
click at [245, 301] on button "Grant Close 24" at bounding box center [256, 302] width 186 height 34
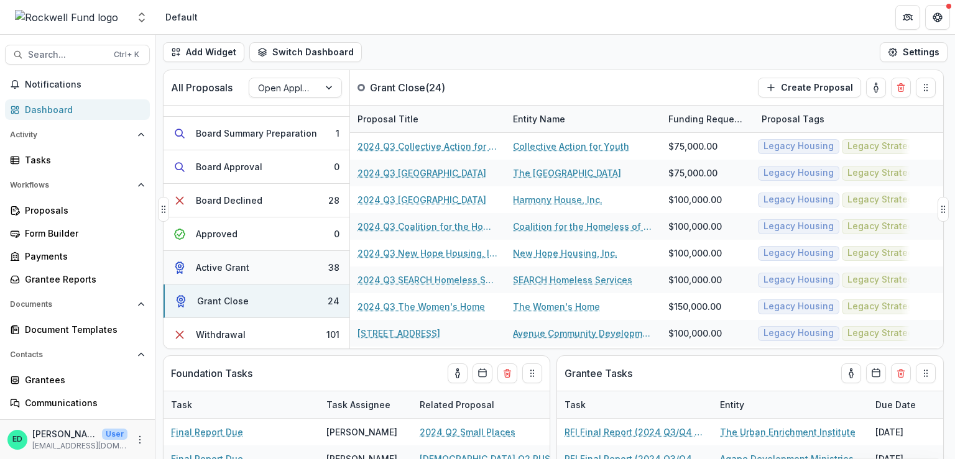
click at [244, 265] on div "Active Grant" at bounding box center [222, 267] width 53 height 13
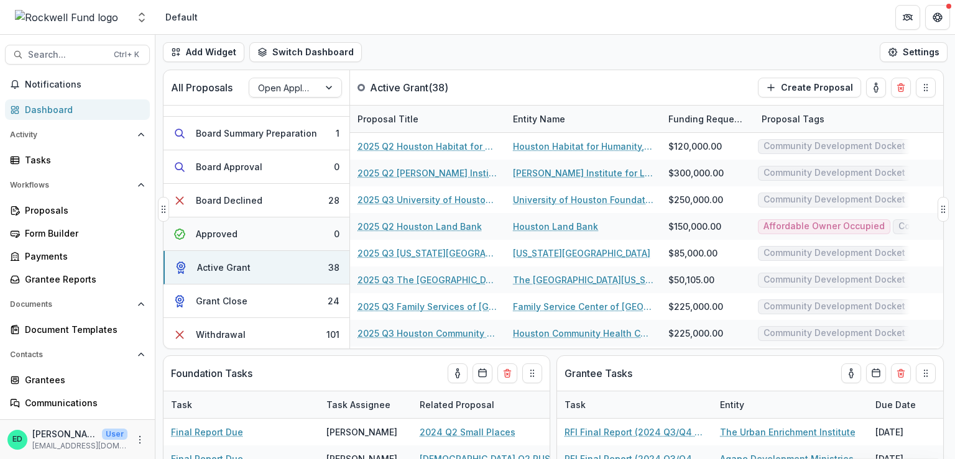
click at [248, 227] on button "Approved 0" at bounding box center [256, 235] width 186 height 34
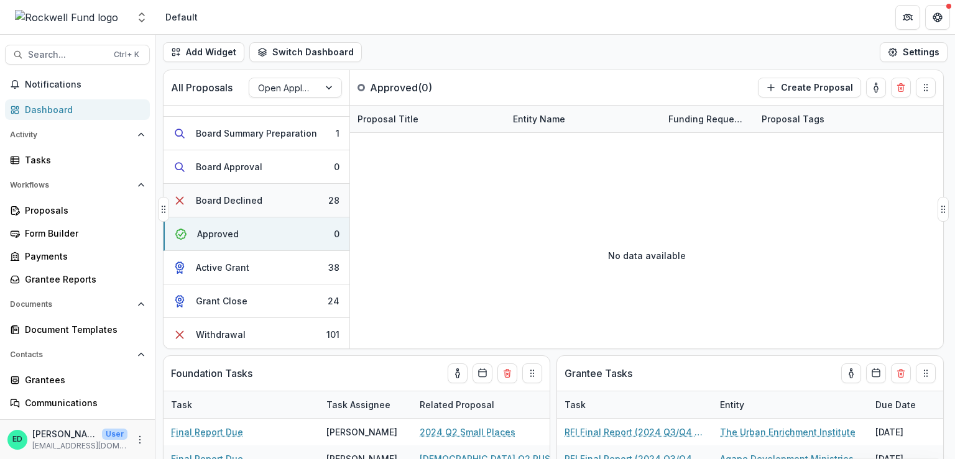
click at [257, 194] on div "Board Declined" at bounding box center [229, 200] width 66 height 13
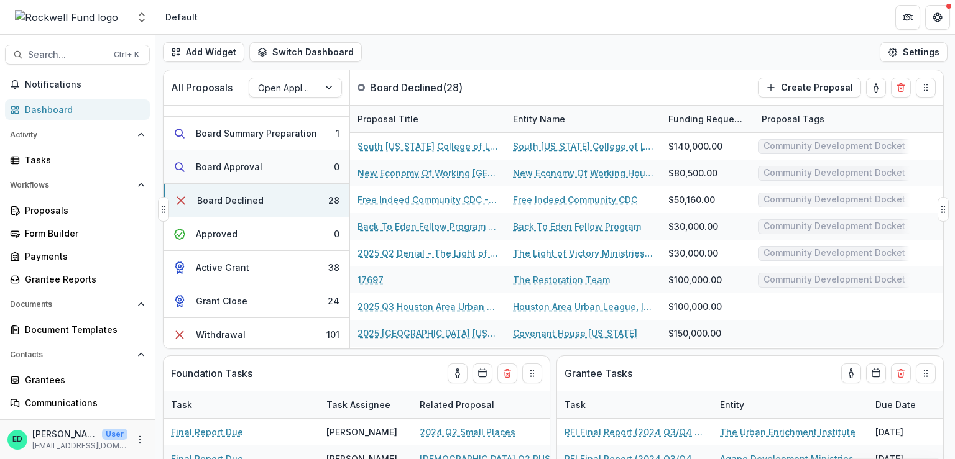
click at [242, 160] on div "Board Approval" at bounding box center [229, 166] width 66 height 13
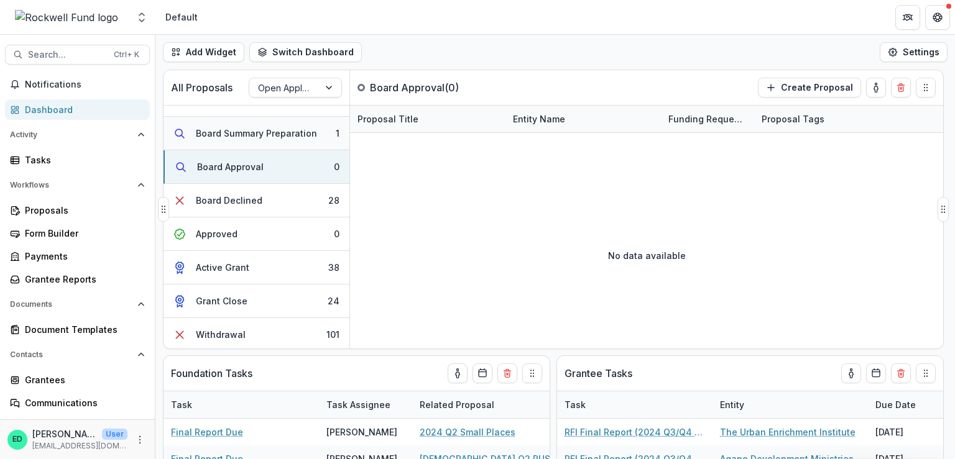
scroll to position [128, 0]
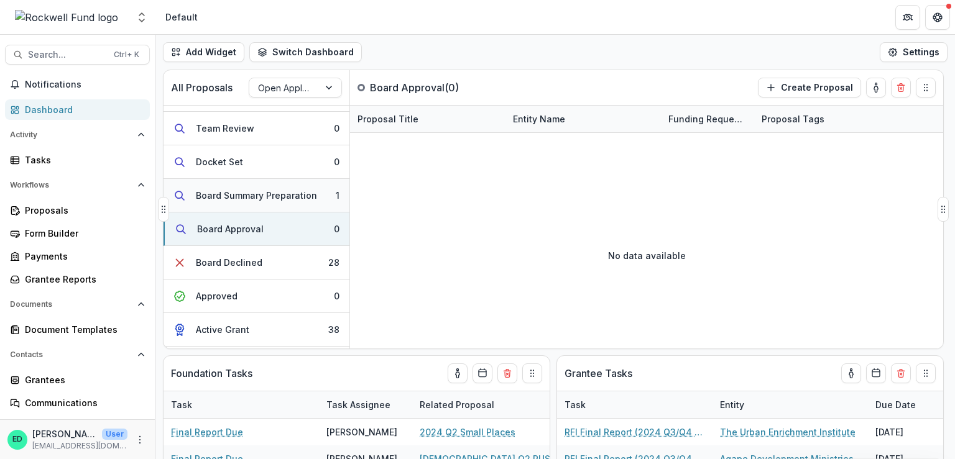
click at [264, 189] on div "Board Summary Preparation" at bounding box center [256, 195] width 121 height 13
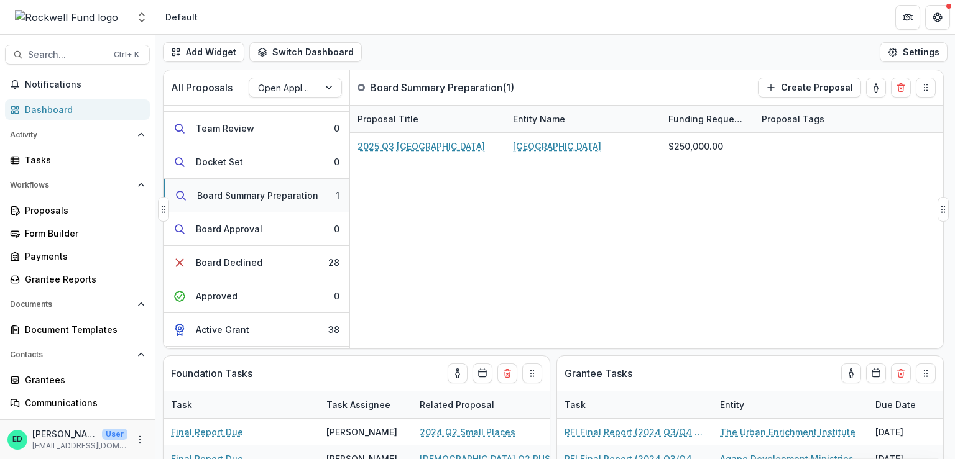
scroll to position [0, 0]
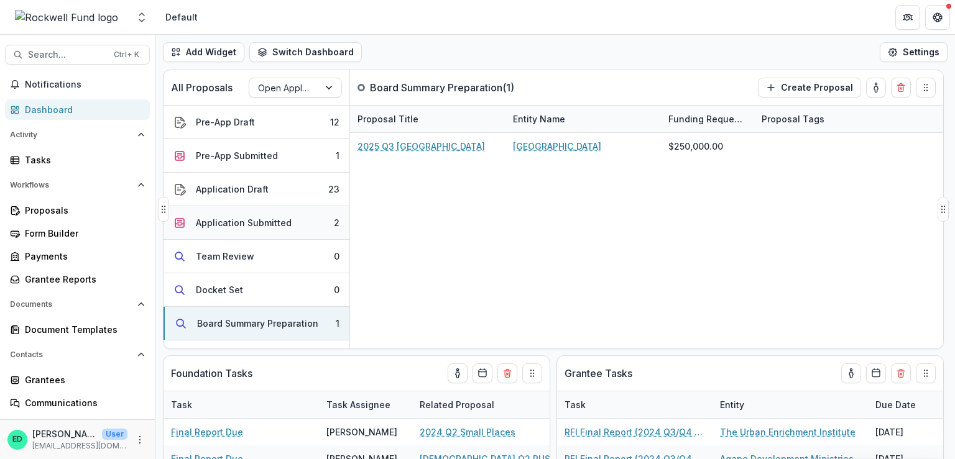
click at [282, 212] on button "Application Submitted 2" at bounding box center [256, 223] width 186 height 34
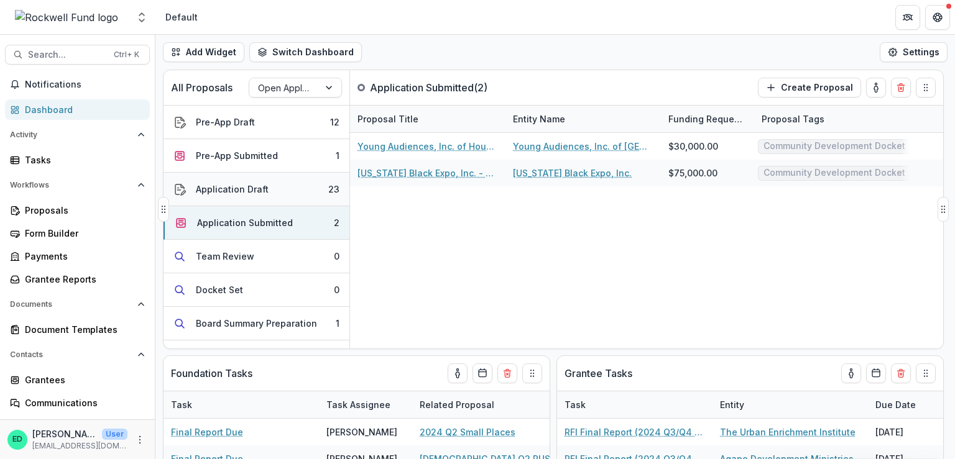
click at [296, 191] on button "Application Draft 23" at bounding box center [256, 190] width 186 height 34
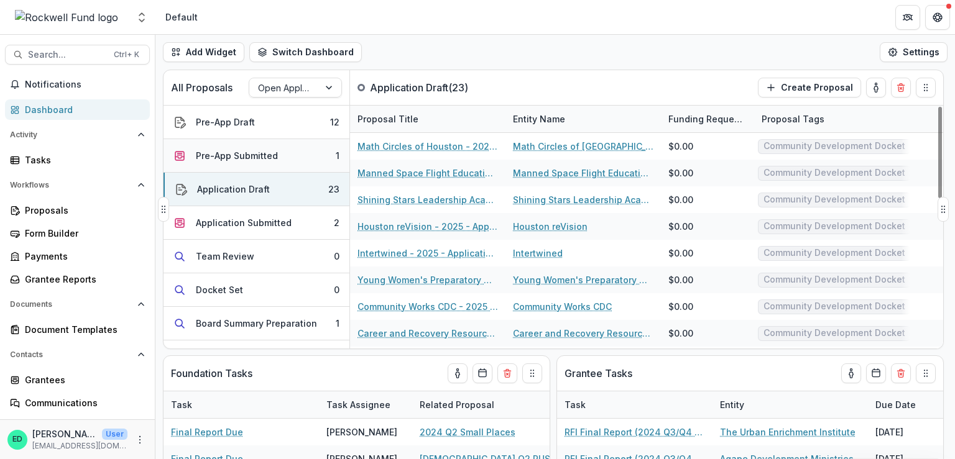
click at [285, 152] on button "Pre-App Submitted 1" at bounding box center [256, 156] width 186 height 34
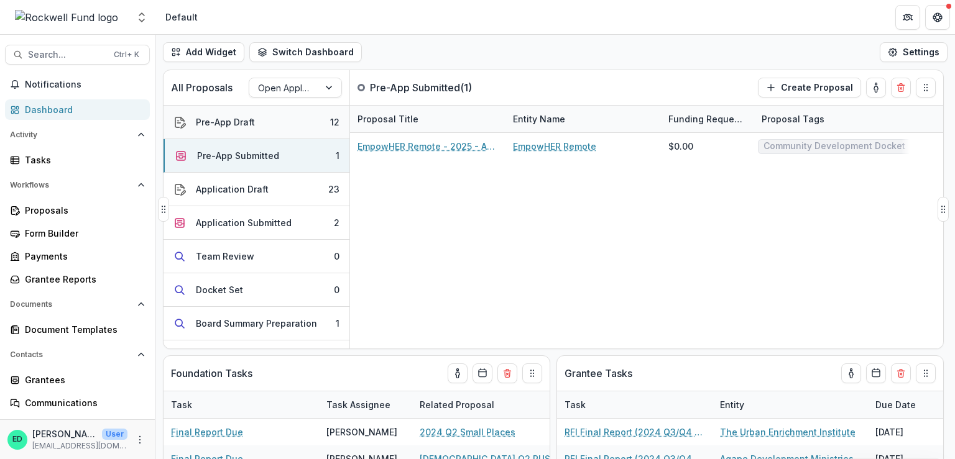
click at [275, 127] on button "Pre-App Draft 12" at bounding box center [256, 123] width 186 height 34
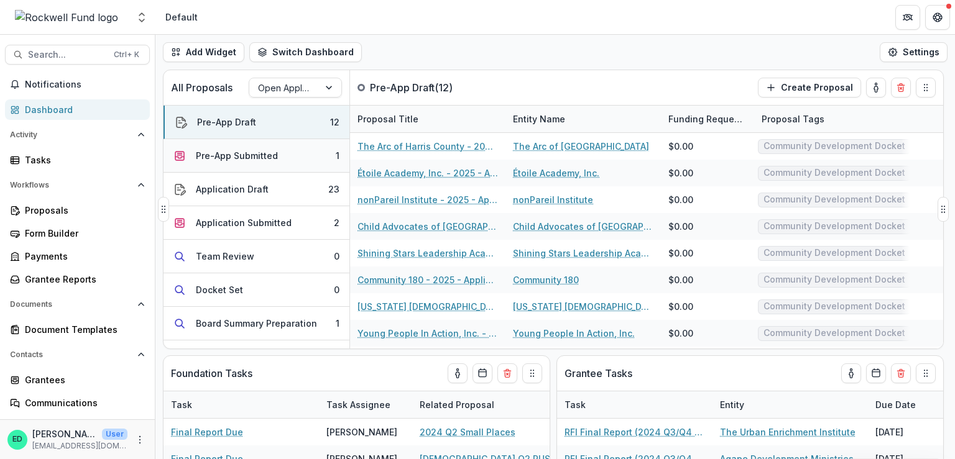
click at [266, 154] on div "Pre-App Submitted" at bounding box center [237, 155] width 82 height 13
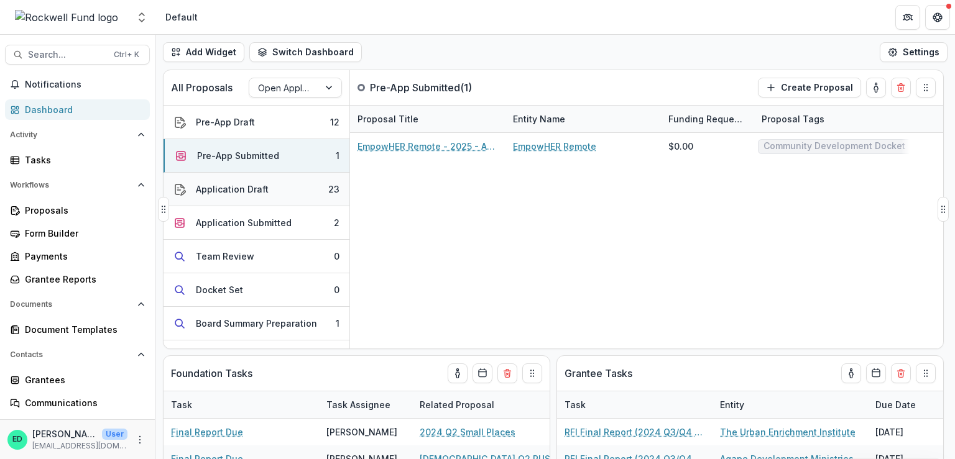
click at [273, 184] on button "Application Draft 23" at bounding box center [256, 190] width 186 height 34
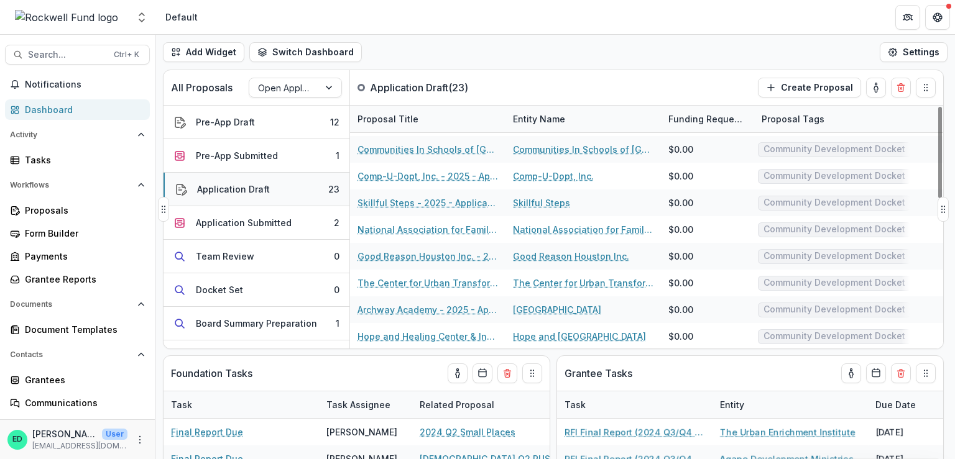
click at [268, 185] on button "Application Draft 23" at bounding box center [256, 190] width 186 height 34
click at [920, 81] on button "Drag" at bounding box center [925, 87] width 20 height 20
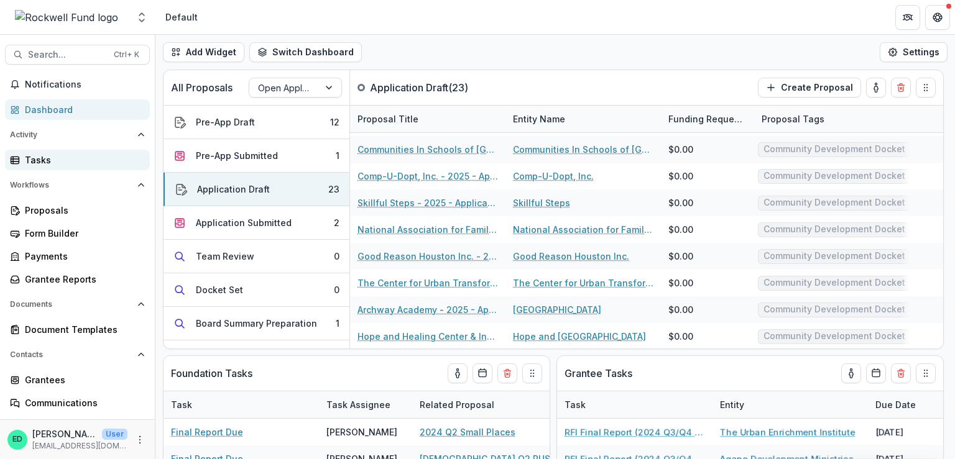
click at [62, 160] on div "Tasks" at bounding box center [82, 160] width 115 height 13
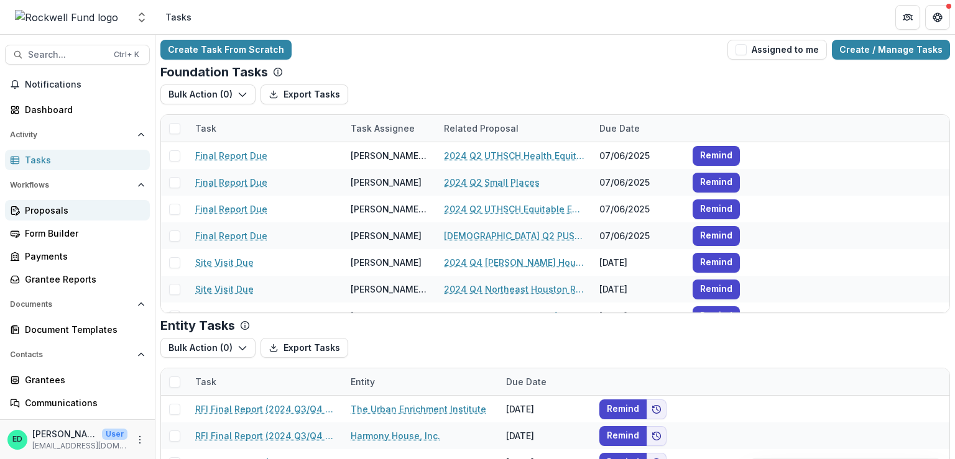
click at [34, 201] on link "Proposals" at bounding box center [77, 210] width 145 height 21
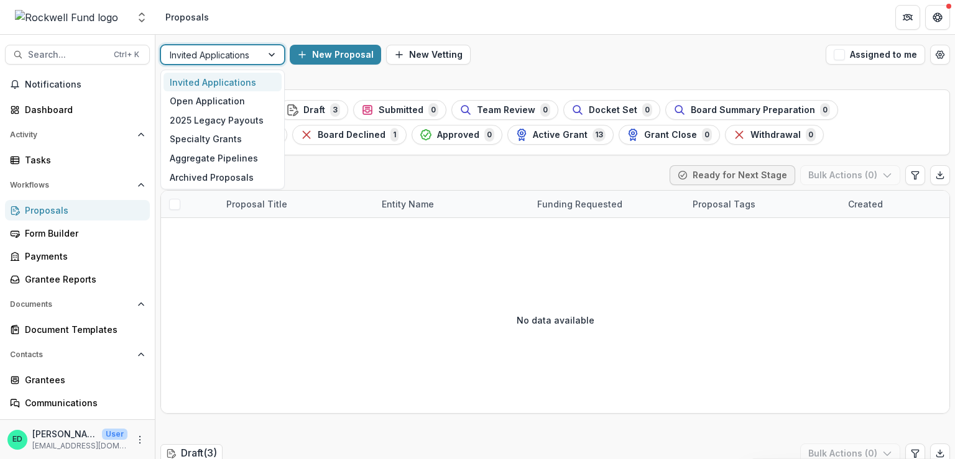
click at [266, 52] on div at bounding box center [273, 54] width 22 height 19
click at [237, 98] on div "Open Application" at bounding box center [222, 100] width 118 height 19
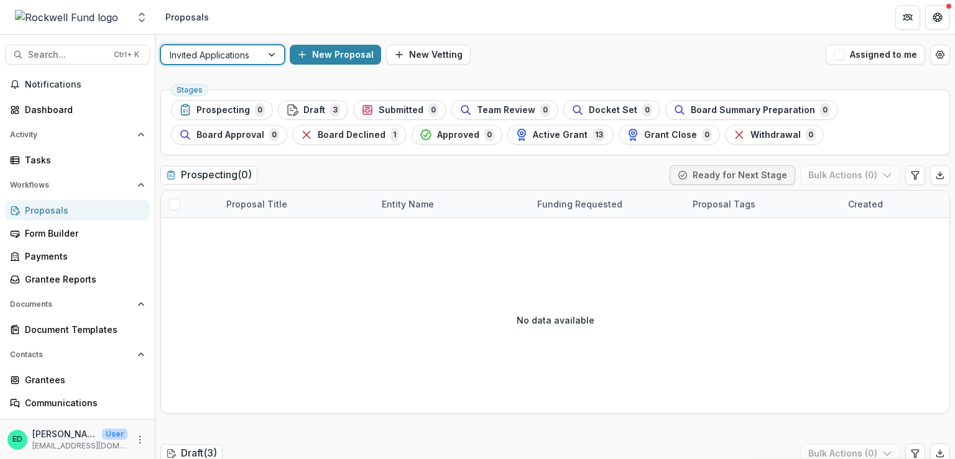
click at [257, 57] on div "Invited Applications" at bounding box center [211, 55] width 101 height 18
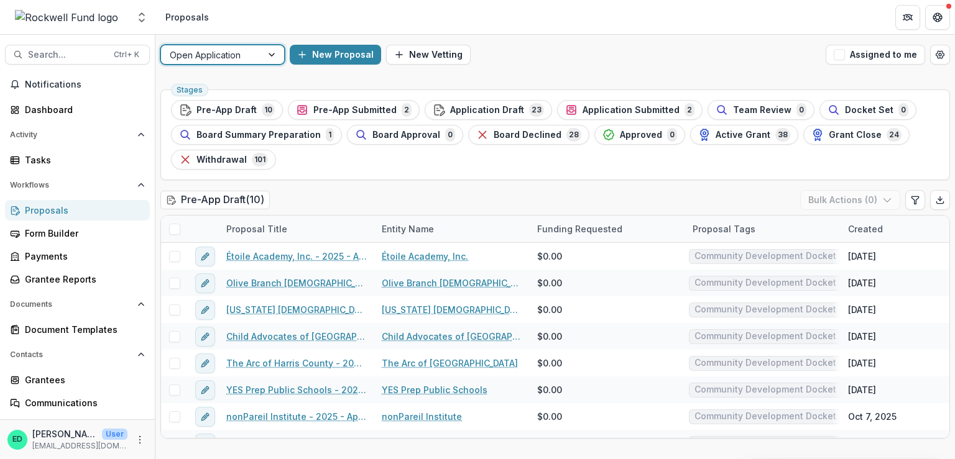
click at [494, 103] on div "Application Draft 23" at bounding box center [488, 110] width 111 height 14
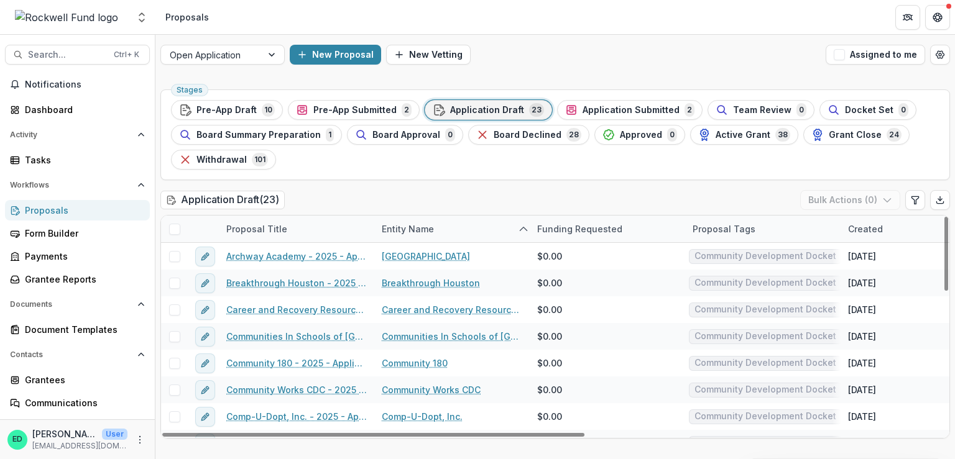
click at [177, 229] on span at bounding box center [174, 229] width 11 height 11
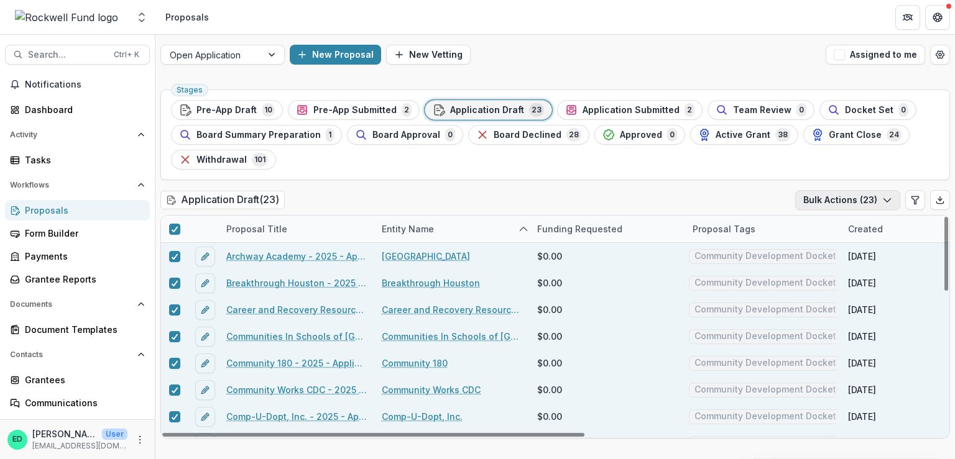
click at [865, 203] on button "Bulk Actions ( 23 )" at bounding box center [847, 200] width 105 height 20
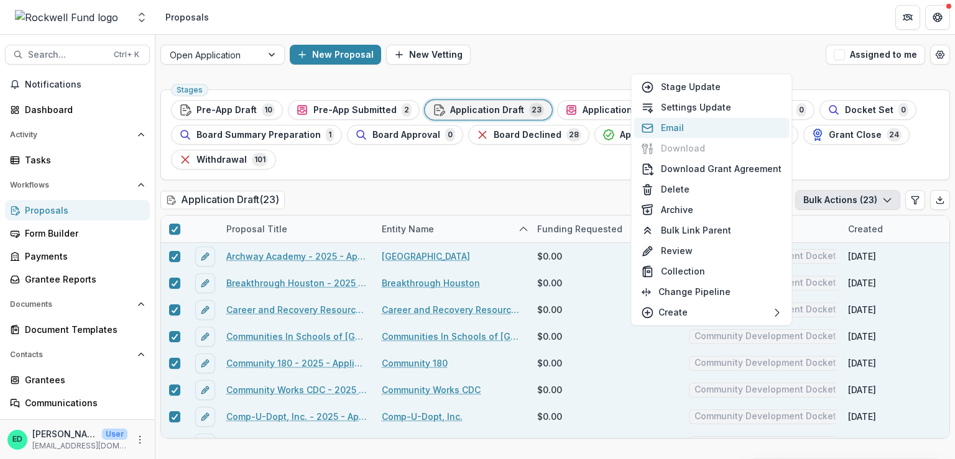
click at [687, 127] on button "Email" at bounding box center [710, 127] width 155 height 21
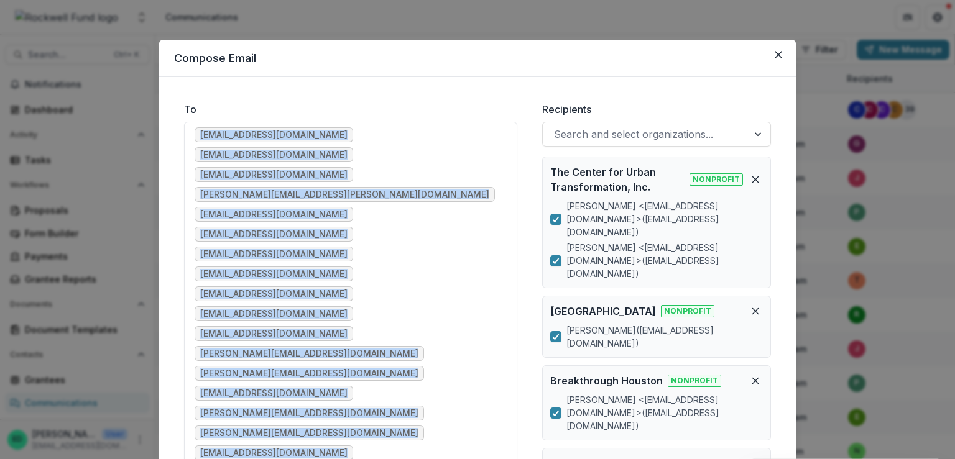
drag, startPoint x: 439, startPoint y: 180, endPoint x: 192, endPoint y: 132, distance: 251.2
copy ul "cjones@fwtransformation.org cjones@fwtranformation.org crivers@breakthroughhous…"
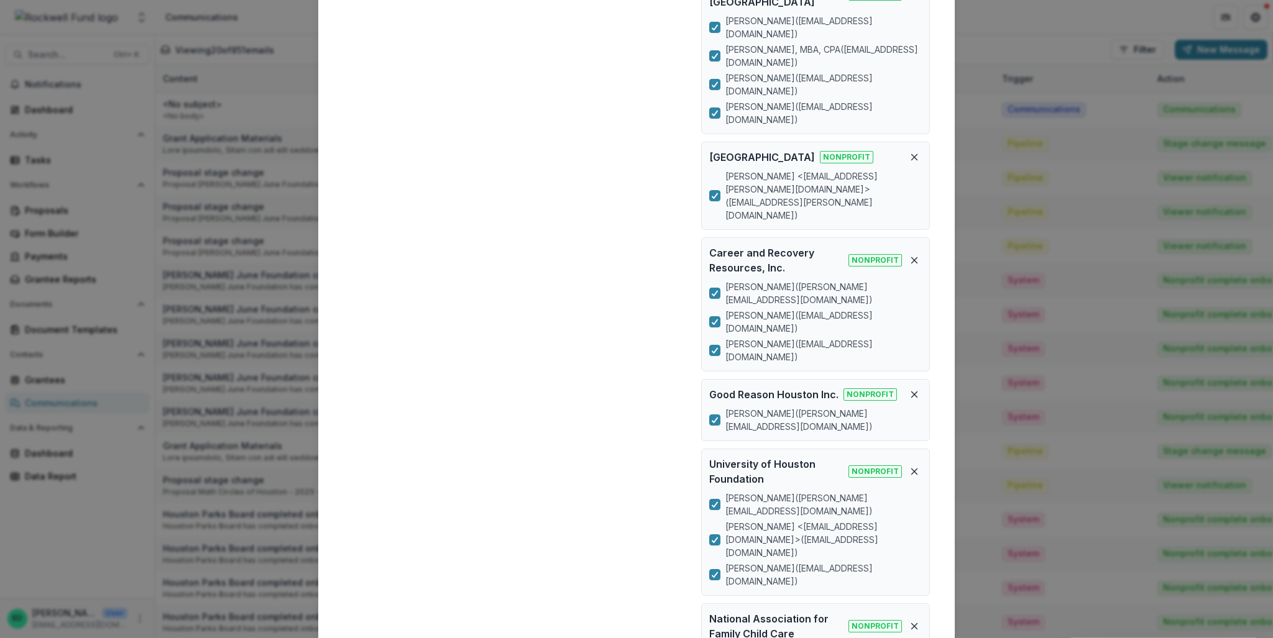
scroll to position [1907, 0]
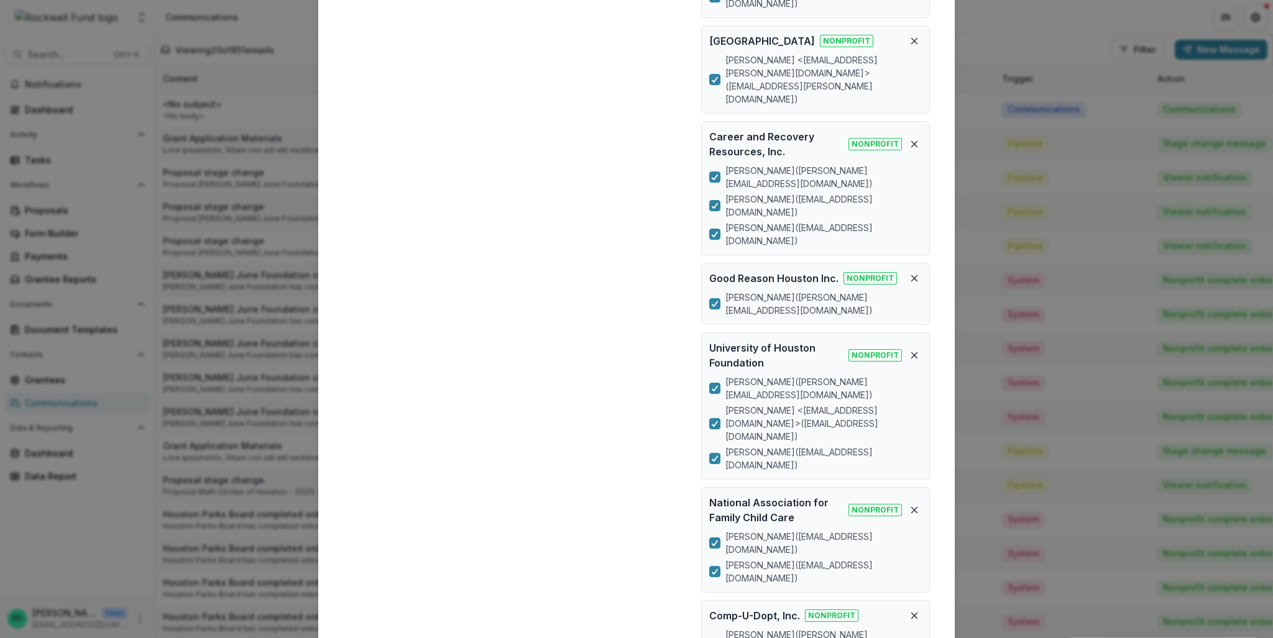
click at [954, 33] on div "Compose Email To cjones@fwtransformation.org cjones@fwtranformation.org crivers…" at bounding box center [636, 319] width 1273 height 638
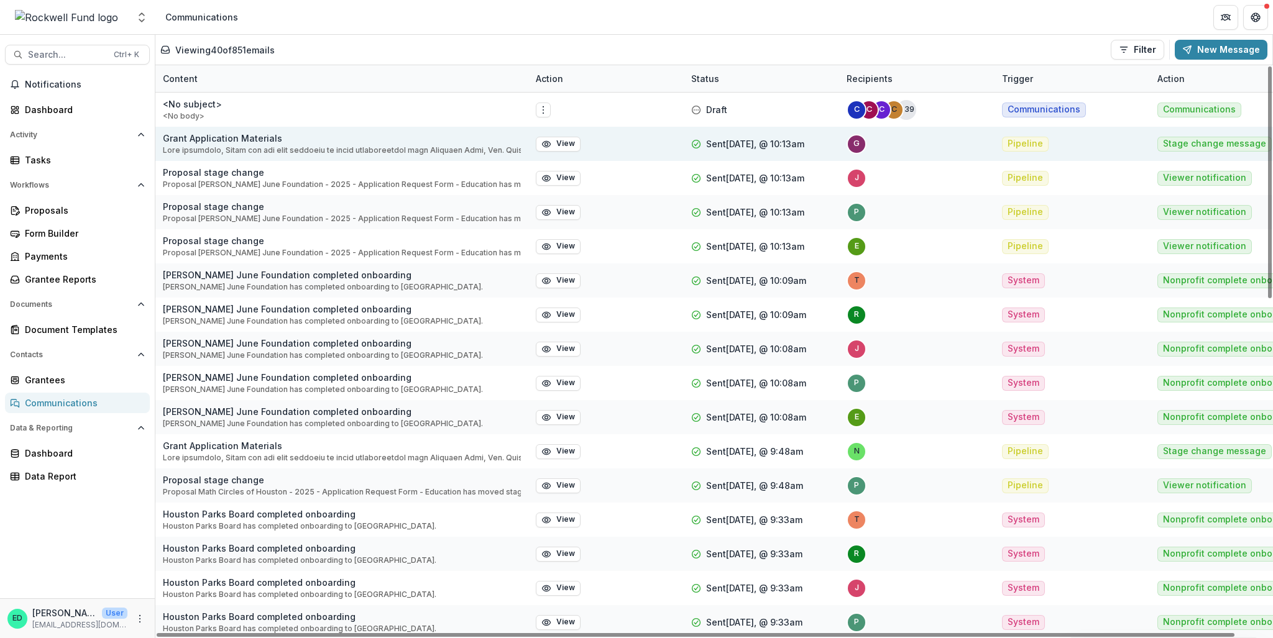
click at [234, 147] on p at bounding box center [342, 150] width 358 height 11
click at [213, 142] on p "Grant Application Materials" at bounding box center [342, 138] width 358 height 13
click at [573, 148] on button "View" at bounding box center [558, 144] width 45 height 15
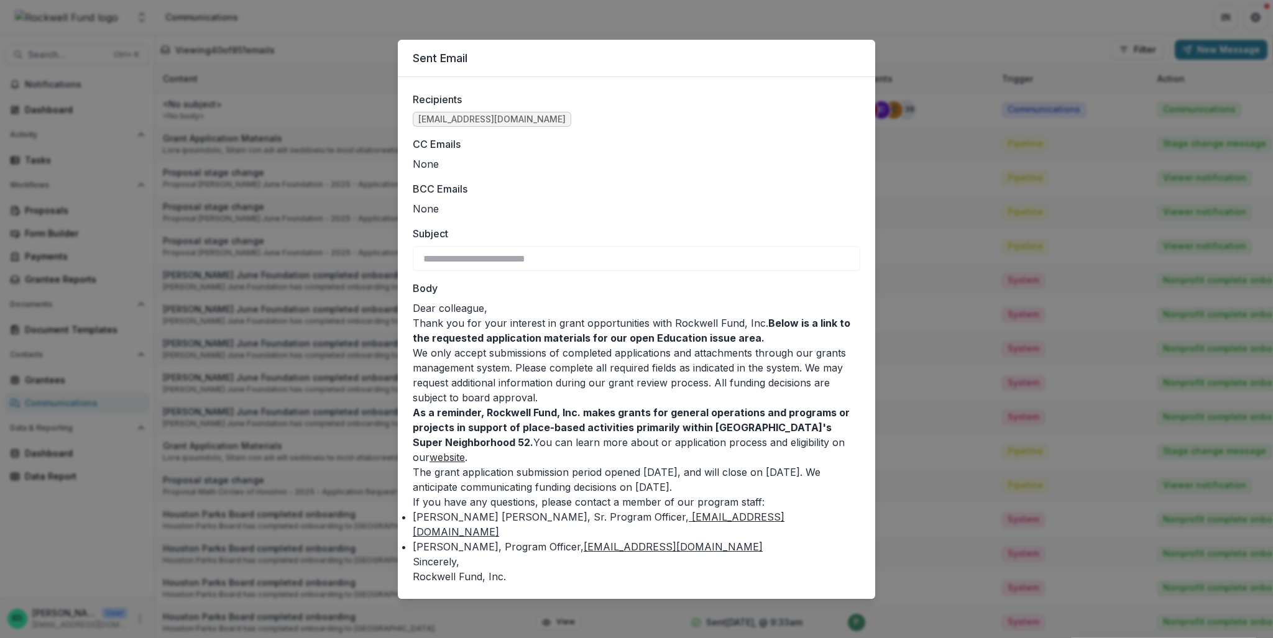
drag, startPoint x: 327, startPoint y: 126, endPoint x: 319, endPoint y: 119, distance: 9.7
click at [322, 121] on div "**********" at bounding box center [636, 319] width 1273 height 638
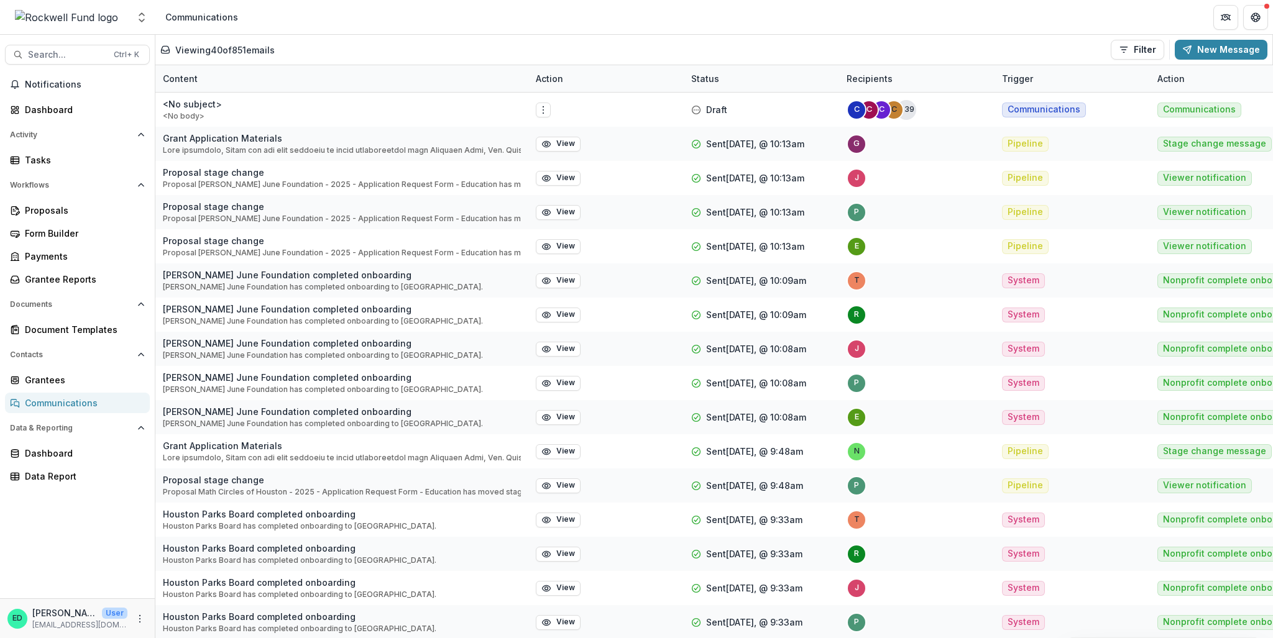
click at [79, 402] on div "Communications" at bounding box center [82, 403] width 115 height 13
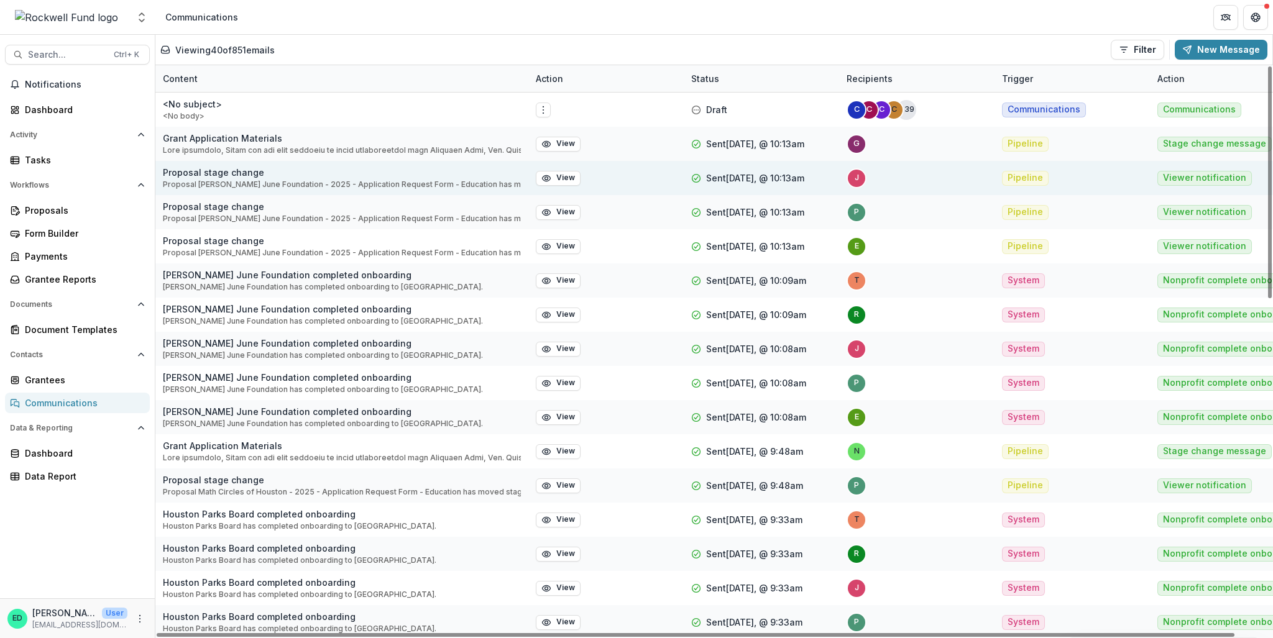
click at [185, 175] on p "Proposal stage change" at bounding box center [342, 172] width 358 height 13
click at [562, 179] on button "View" at bounding box center [558, 178] width 45 height 15
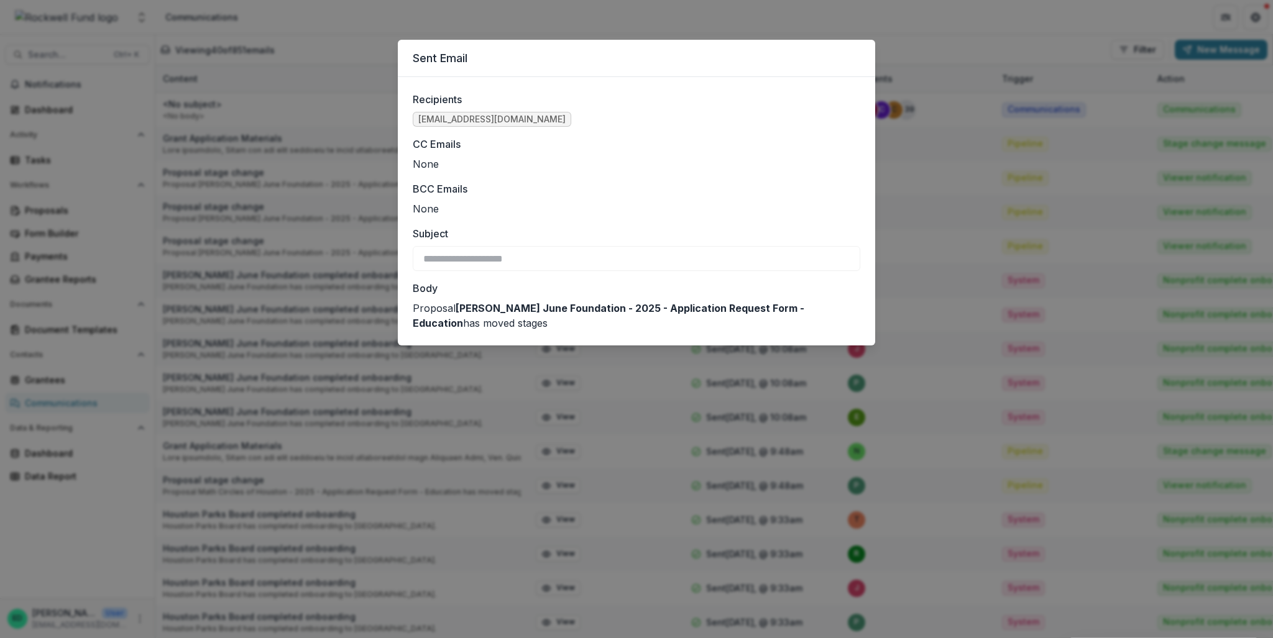
click at [506, 452] on div "**********" at bounding box center [636, 319] width 1273 height 638
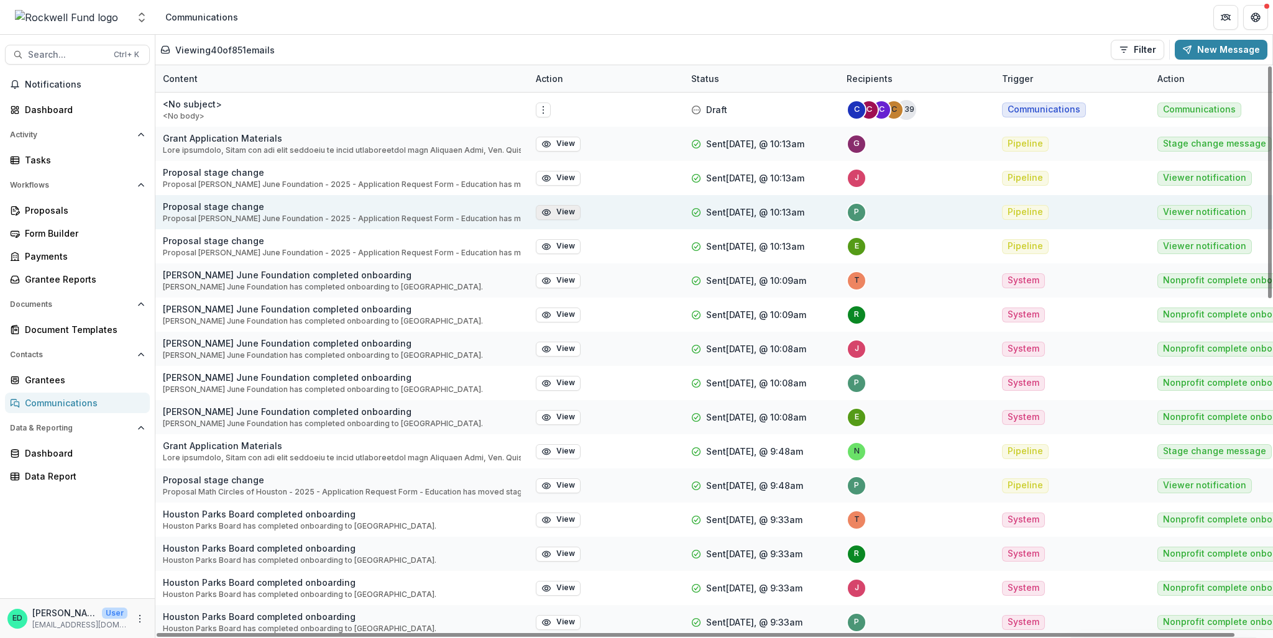
click at [553, 209] on button "View" at bounding box center [558, 212] width 45 height 15
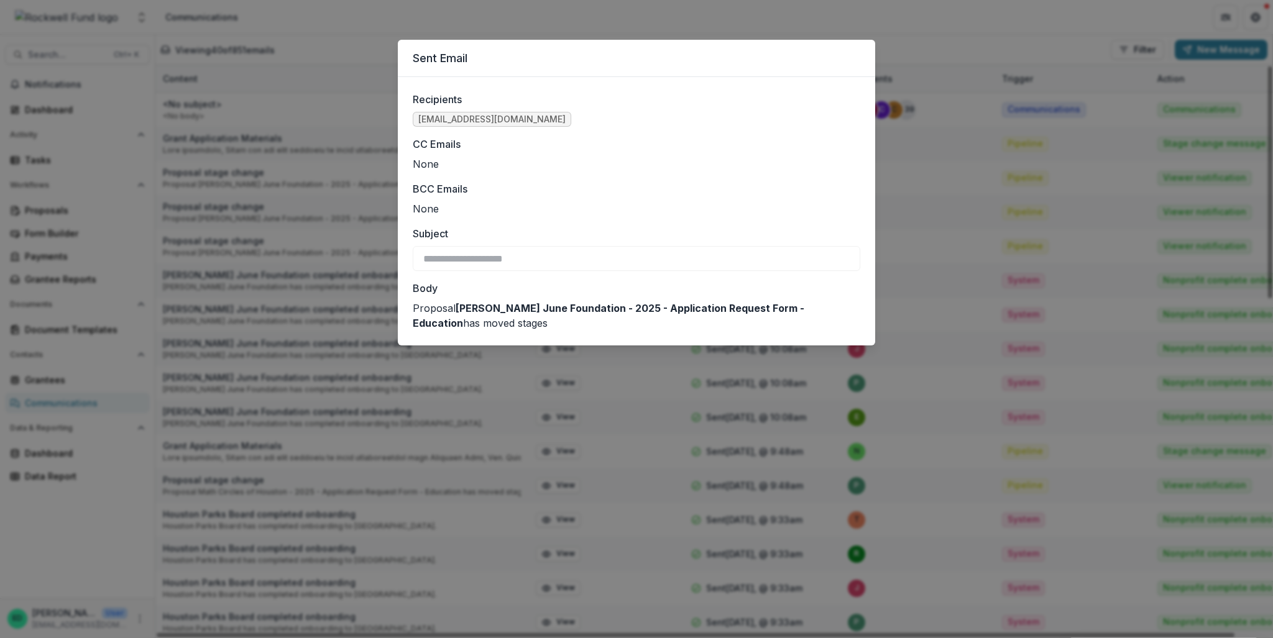
click at [483, 377] on div "**********" at bounding box center [636, 319] width 1273 height 638
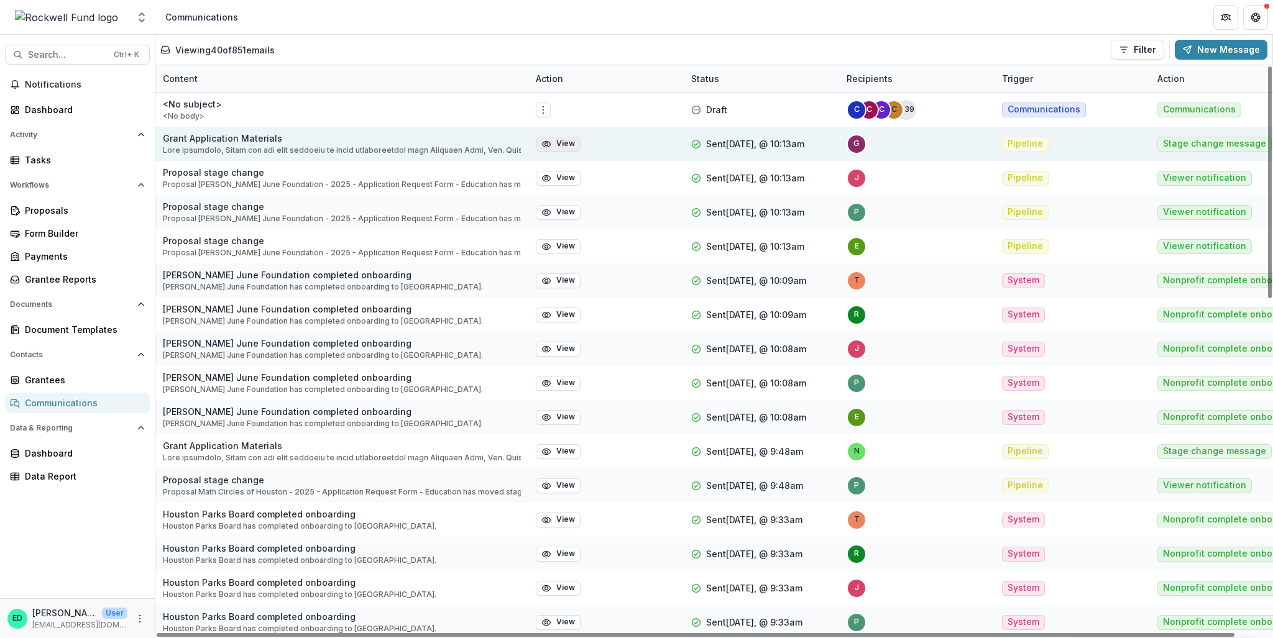
click at [546, 145] on circle "button" at bounding box center [546, 143] width 3 height 3
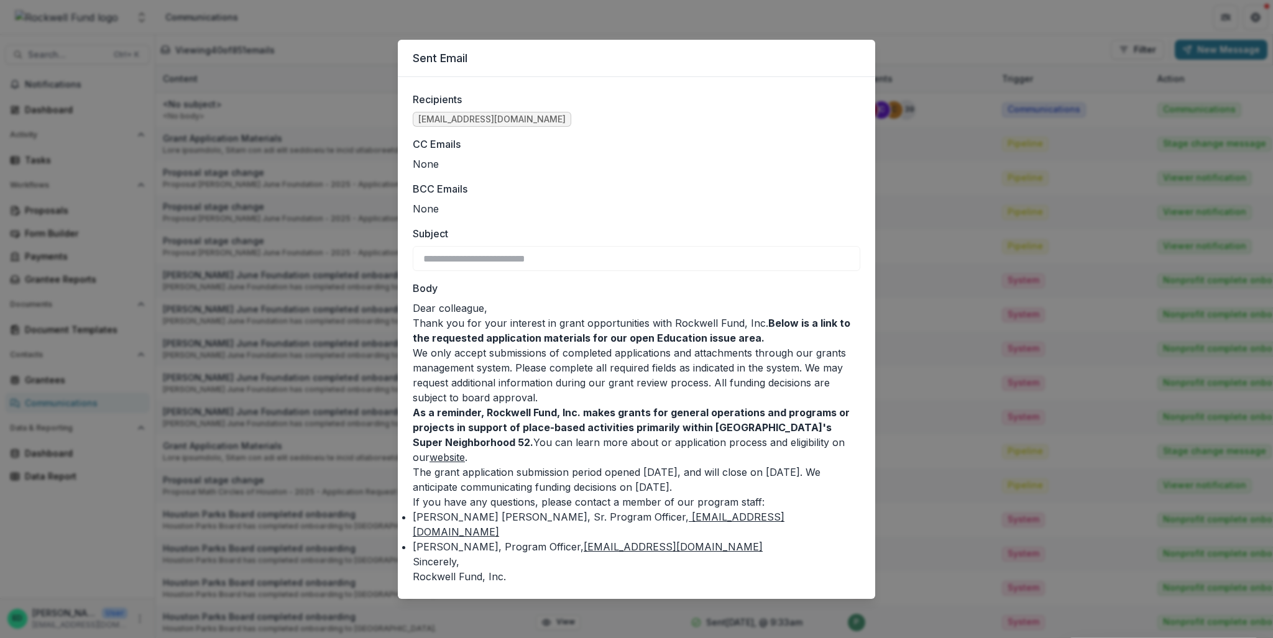
click at [274, 255] on div "**********" at bounding box center [636, 319] width 1273 height 638
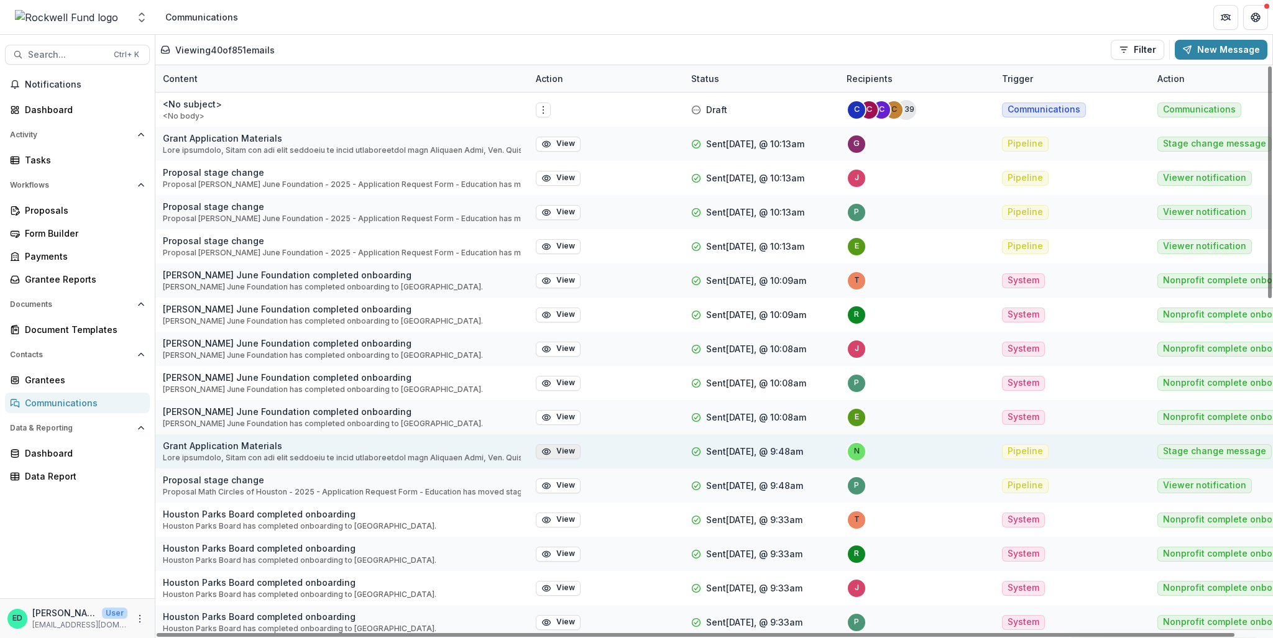
click at [560, 447] on button "View" at bounding box center [558, 451] width 45 height 15
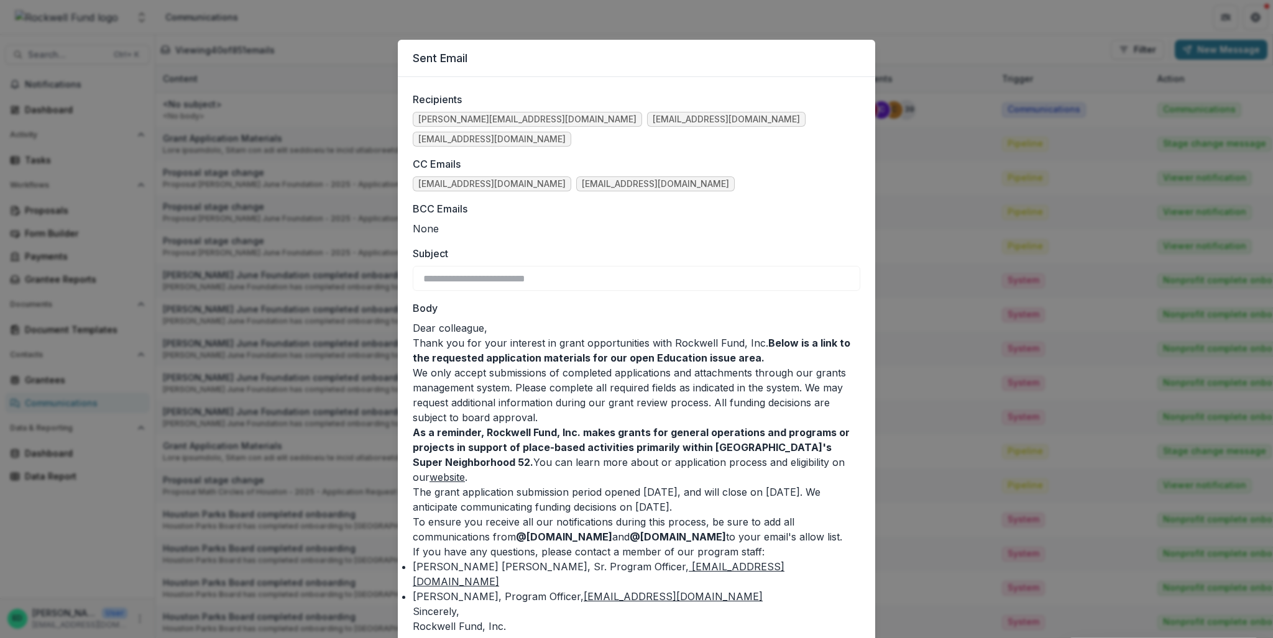
drag, startPoint x: 411, startPoint y: 503, endPoint x: 840, endPoint y: 522, distance: 429.2
click at [840, 459] on p "To ensure you receive all our notifications during this process, be sure to add…" at bounding box center [636, 530] width 447 height 30
copy p "To ensure you receive all our notifications during this process, be sure to add…"
click at [240, 140] on div "**********" at bounding box center [636, 319] width 1273 height 638
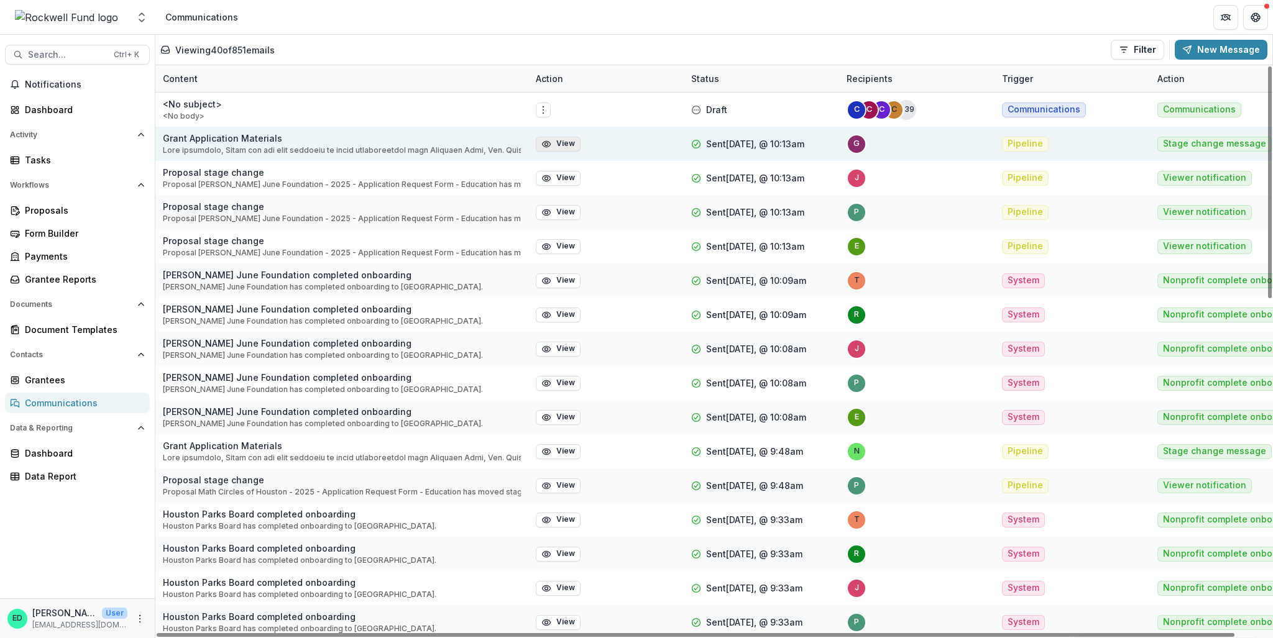
click at [559, 147] on button "View" at bounding box center [558, 144] width 45 height 15
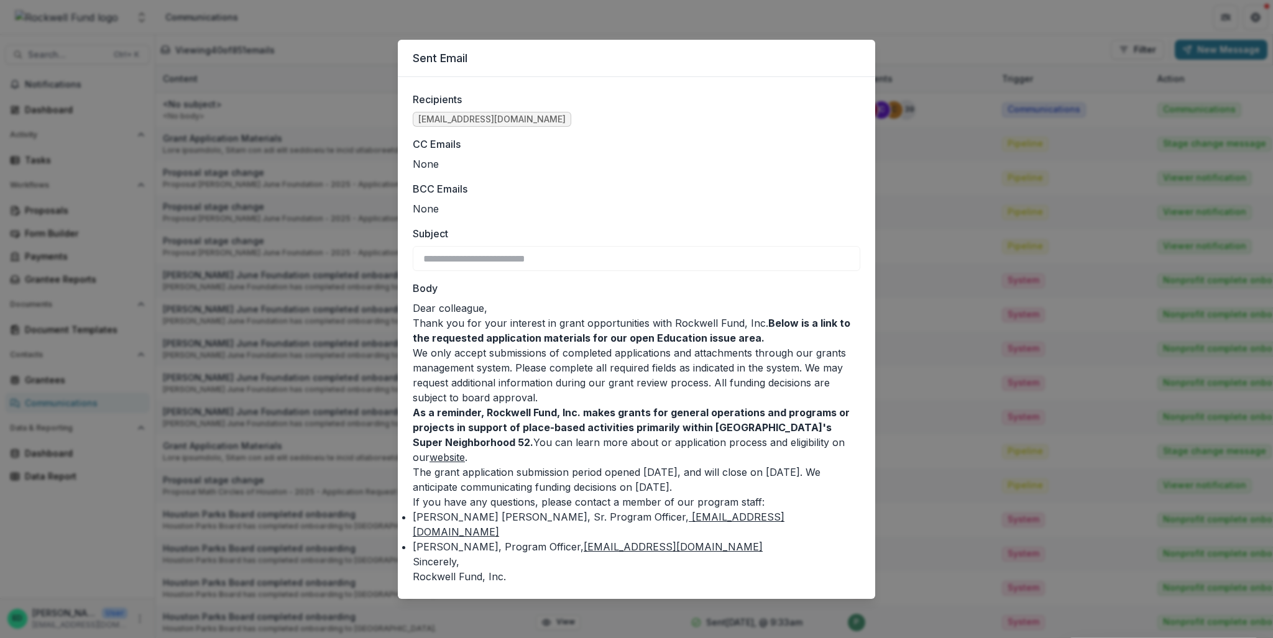
click at [241, 239] on div "**********" at bounding box center [636, 319] width 1273 height 638
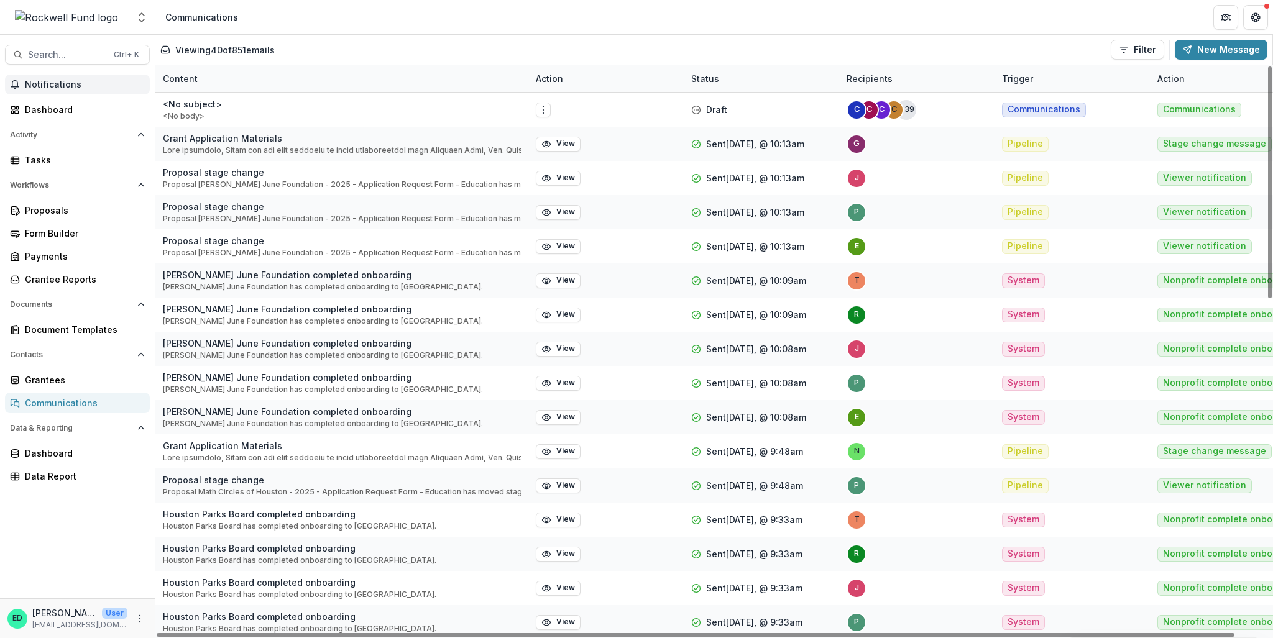
click at [56, 78] on button "Notifications" at bounding box center [77, 85] width 145 height 20
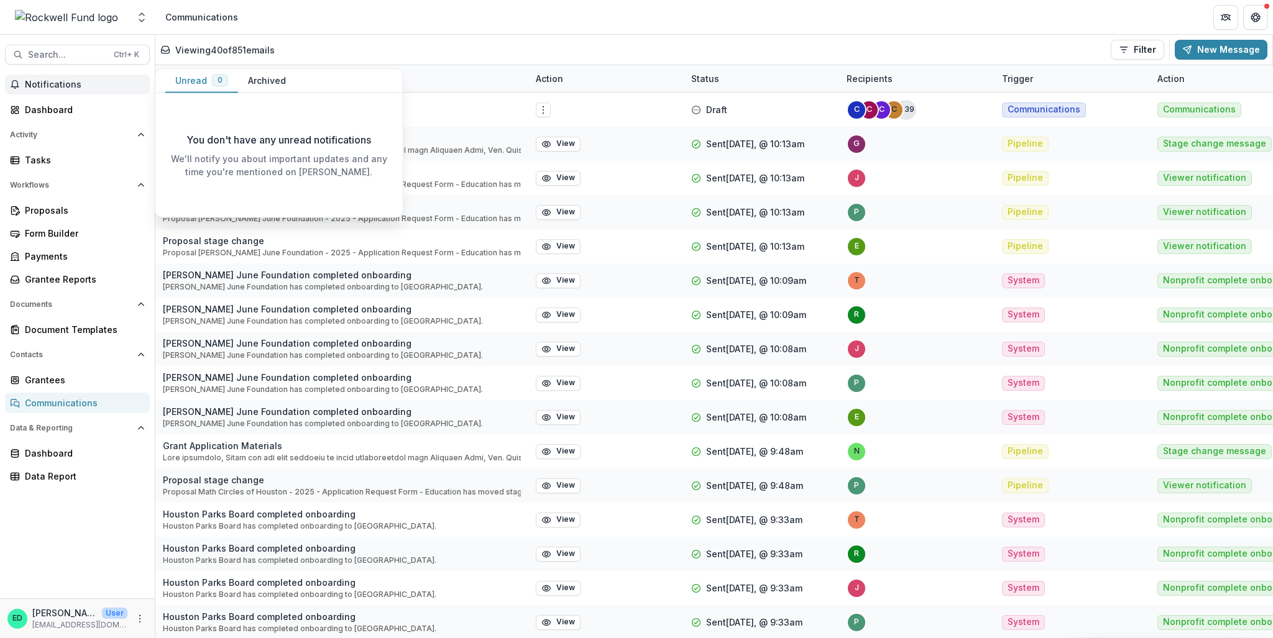
click at [56, 78] on button "Notifications" at bounding box center [77, 85] width 145 height 20
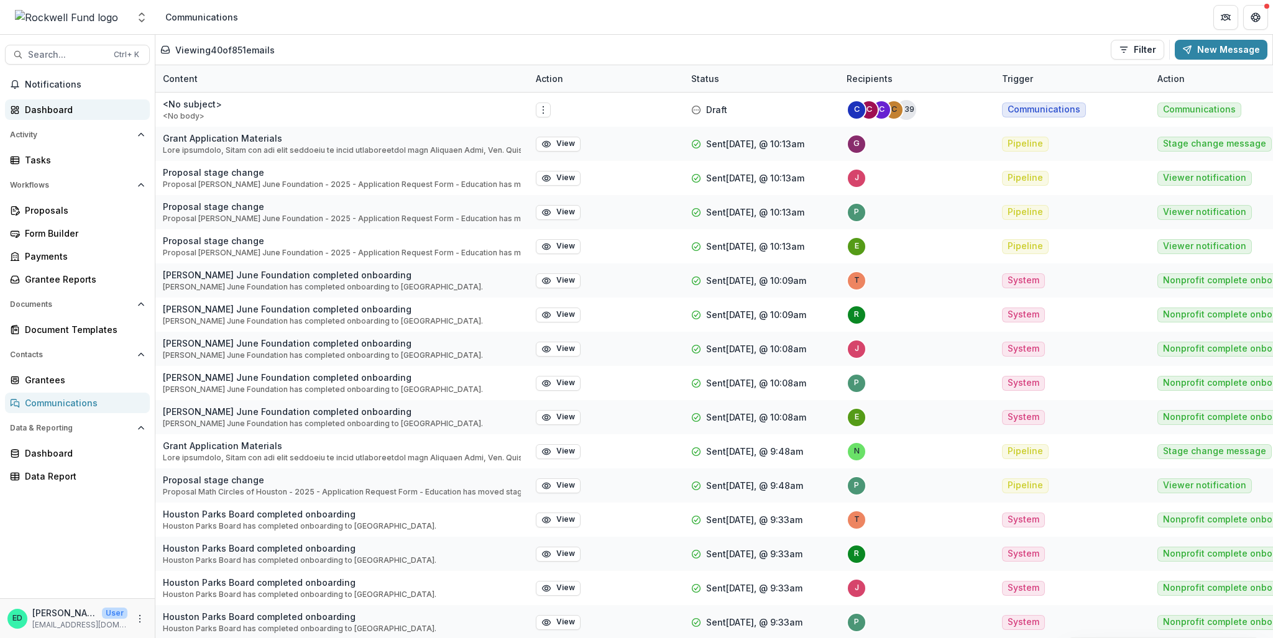
click at [37, 110] on div "Dashboard" at bounding box center [82, 109] width 115 height 13
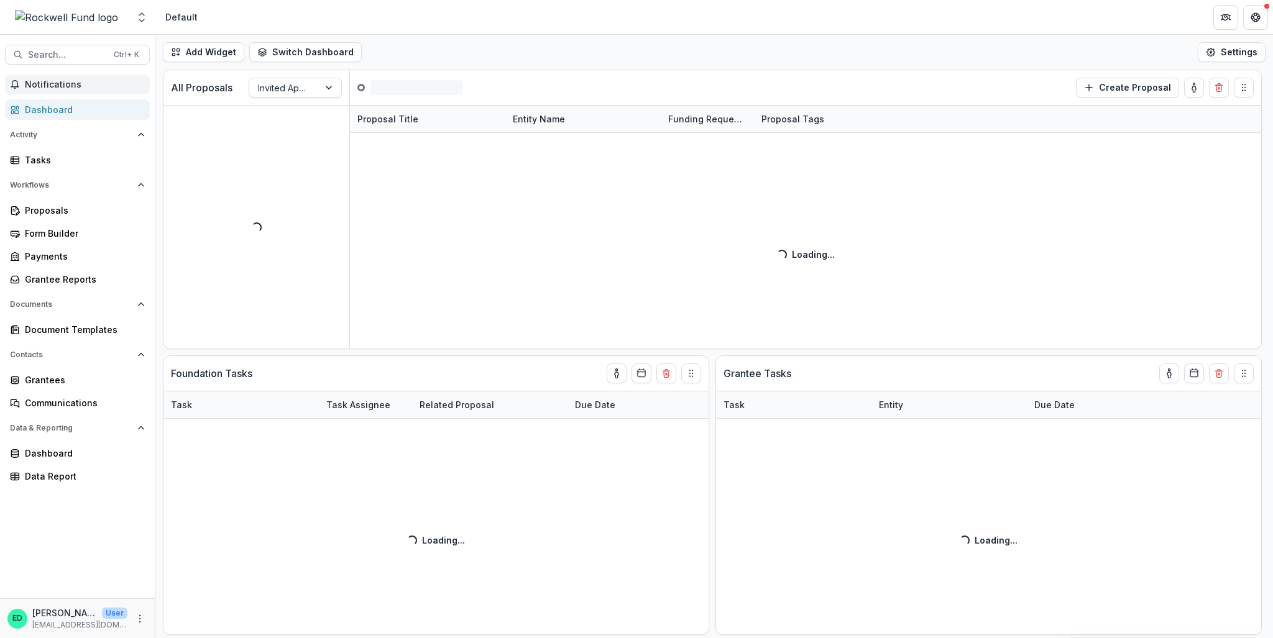
click at [43, 82] on span "Notifications" at bounding box center [85, 85] width 120 height 11
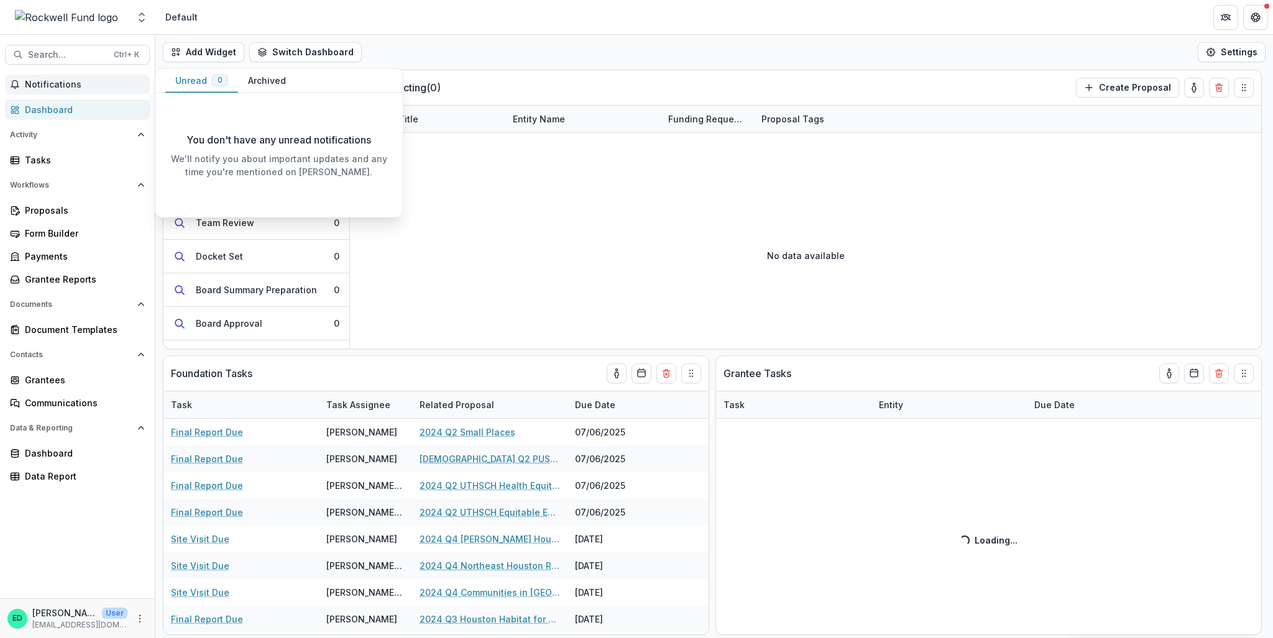
click at [40, 88] on span "Notifications" at bounding box center [85, 85] width 120 height 11
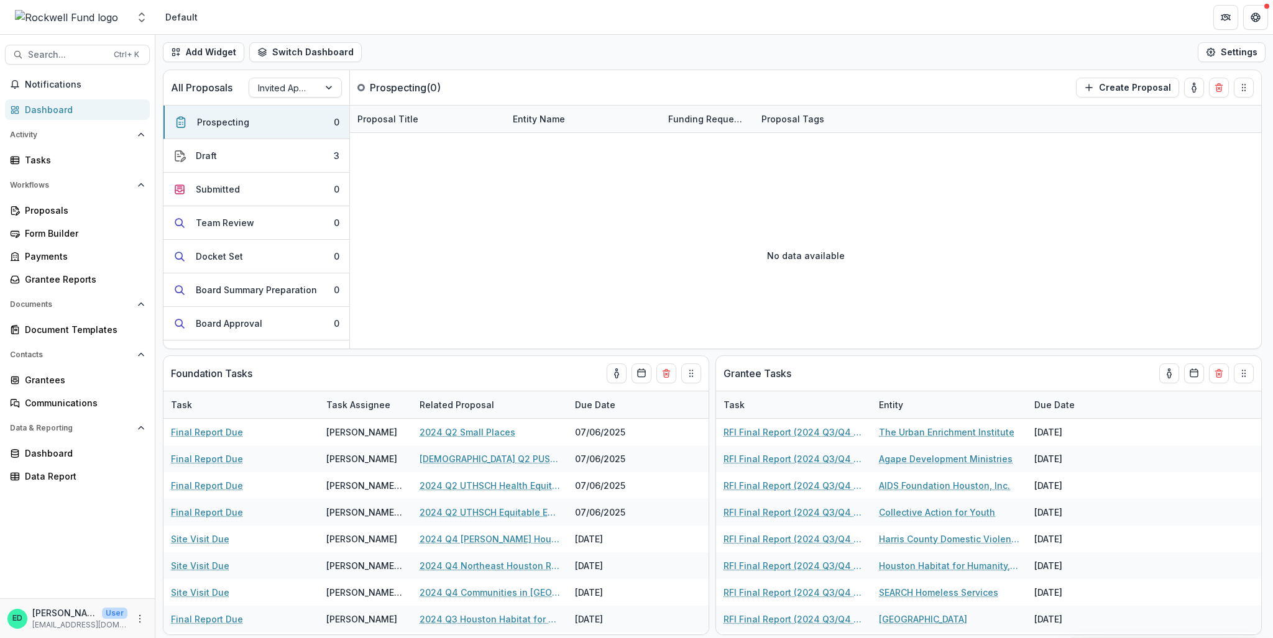
click at [40, 103] on div "Dashboard" at bounding box center [82, 109] width 115 height 13
click at [270, 91] on div at bounding box center [284, 88] width 52 height 16
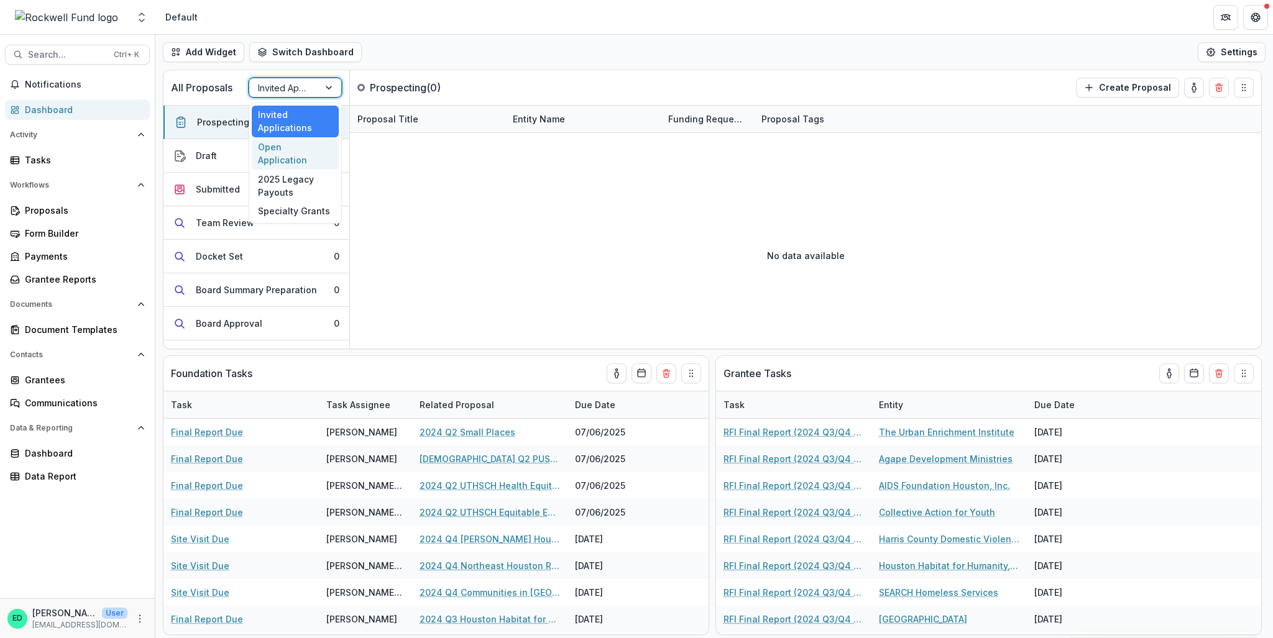
click at [286, 145] on div "Open Application" at bounding box center [295, 153] width 87 height 32
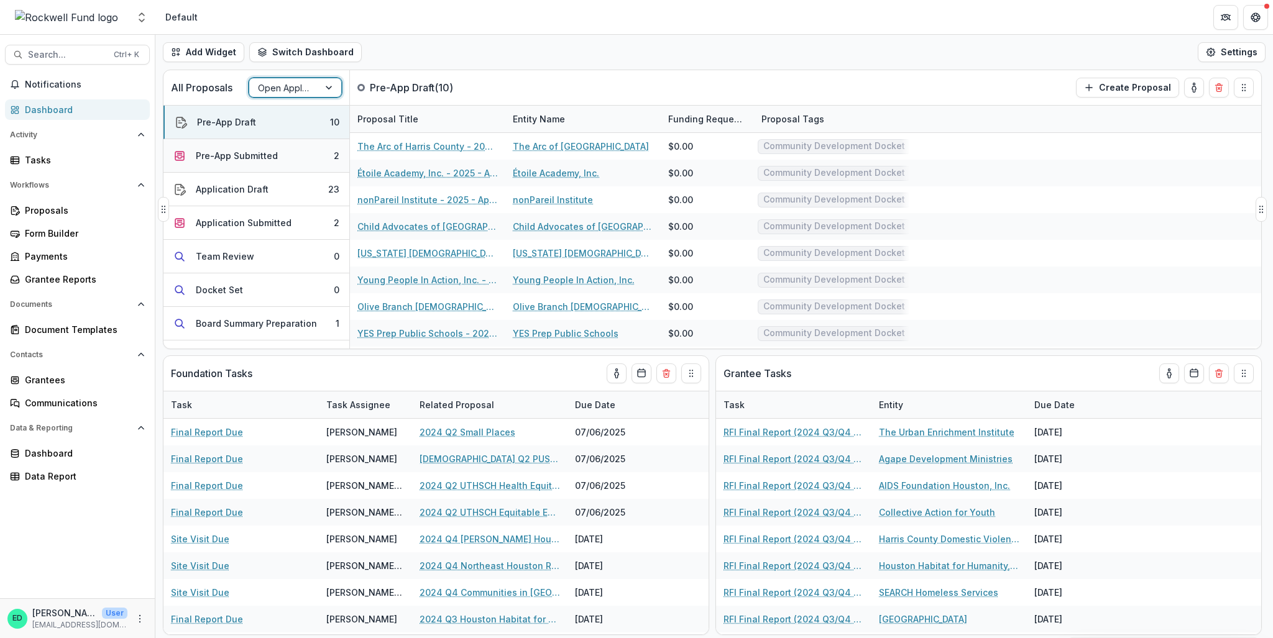
click at [276, 153] on button "Pre-App Submitted 2" at bounding box center [256, 156] width 186 height 34
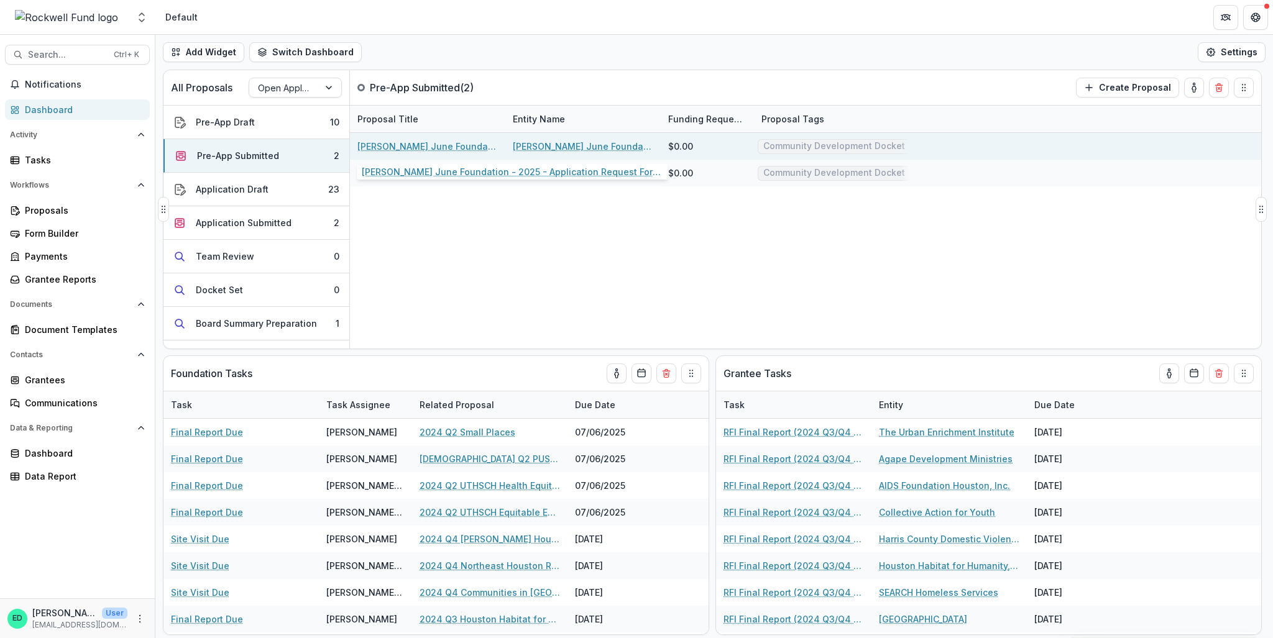
click at [443, 150] on link "[PERSON_NAME] June Foundation - 2025 - Application Request Form - Education" at bounding box center [427, 146] width 140 height 13
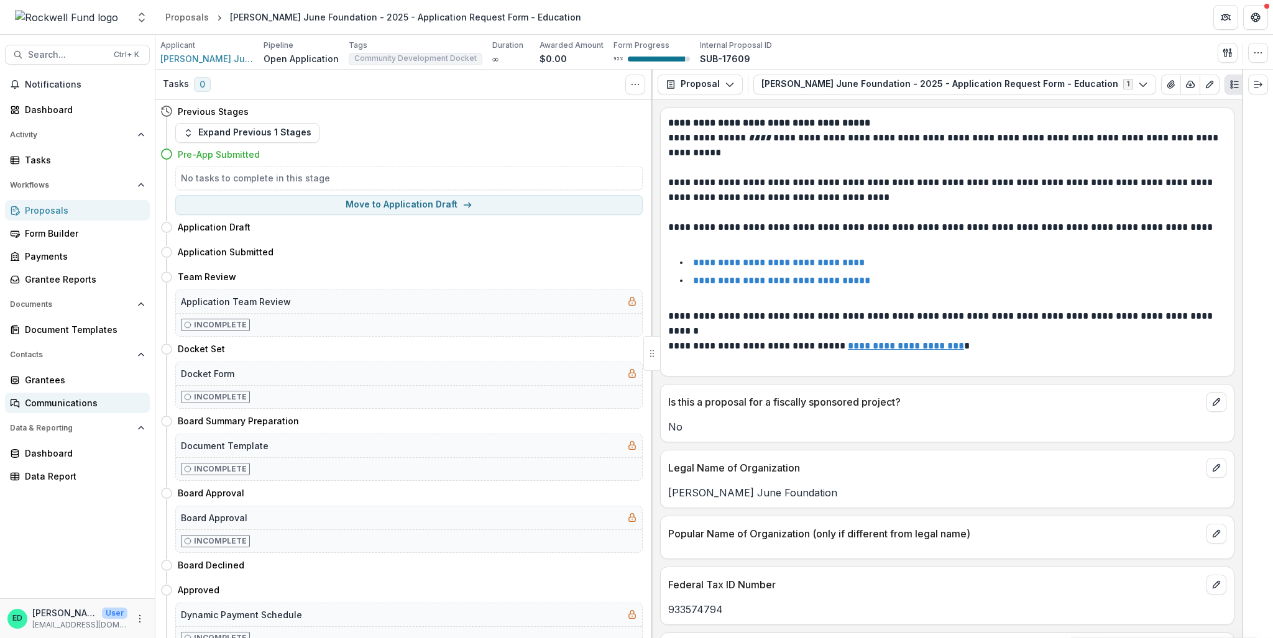
click at [39, 400] on div "Communications" at bounding box center [82, 403] width 115 height 13
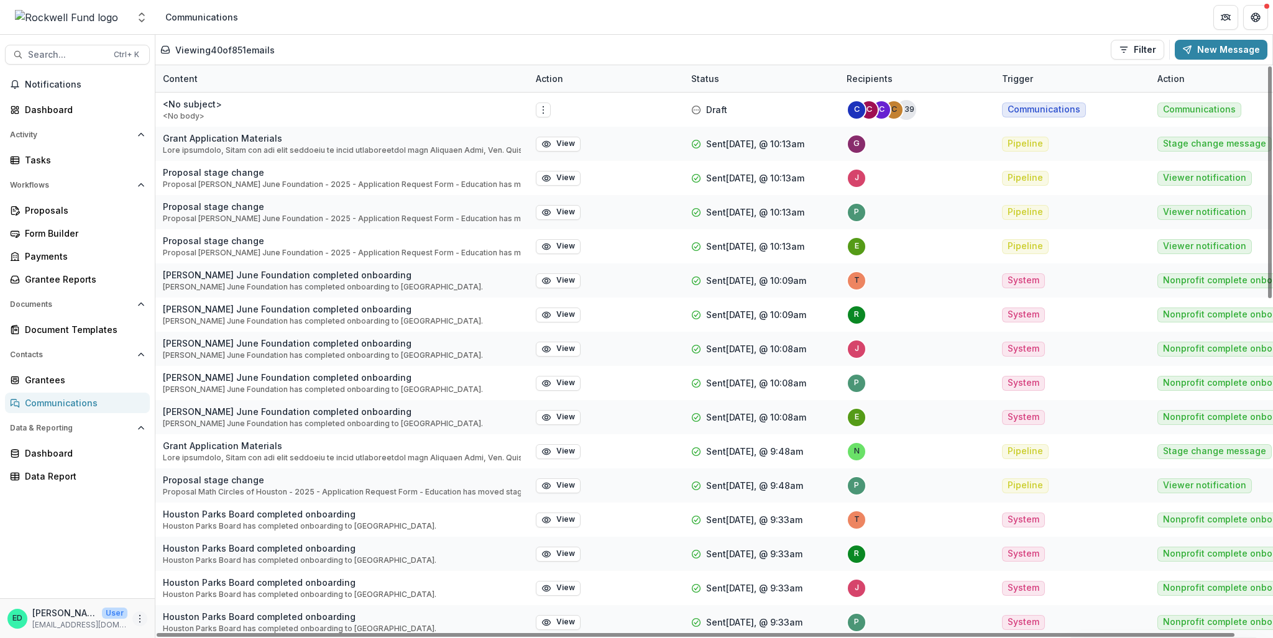
click at [133, 459] on button "More" at bounding box center [139, 619] width 15 height 15
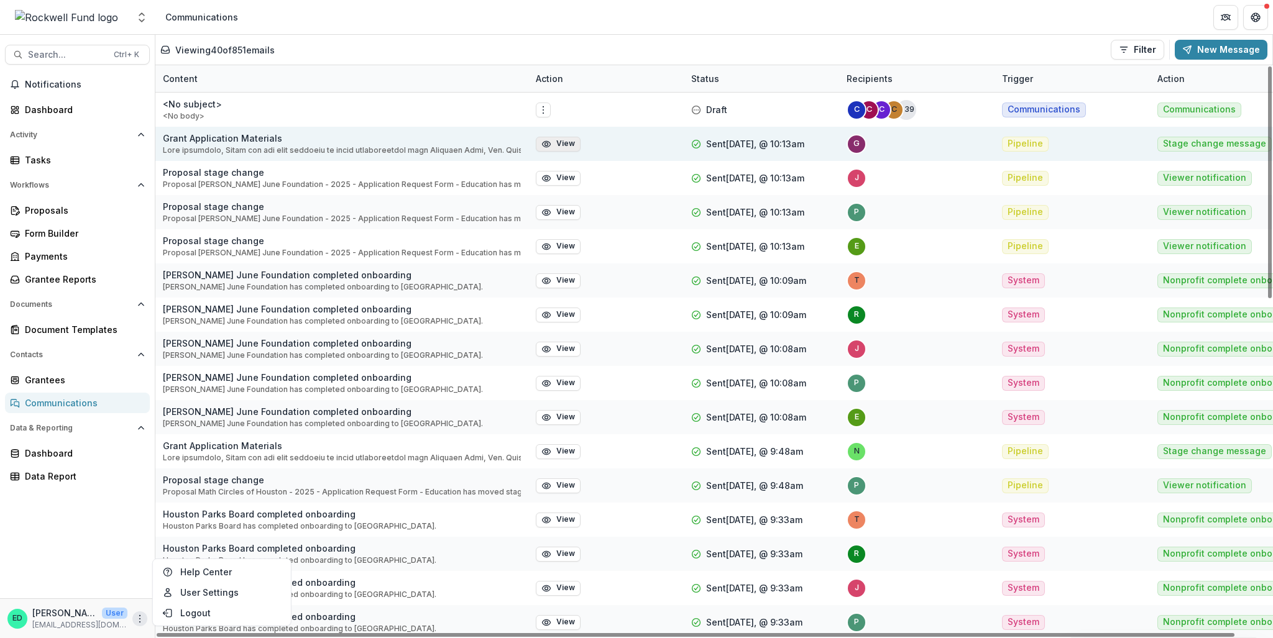
click at [571, 150] on button "View" at bounding box center [558, 144] width 45 height 15
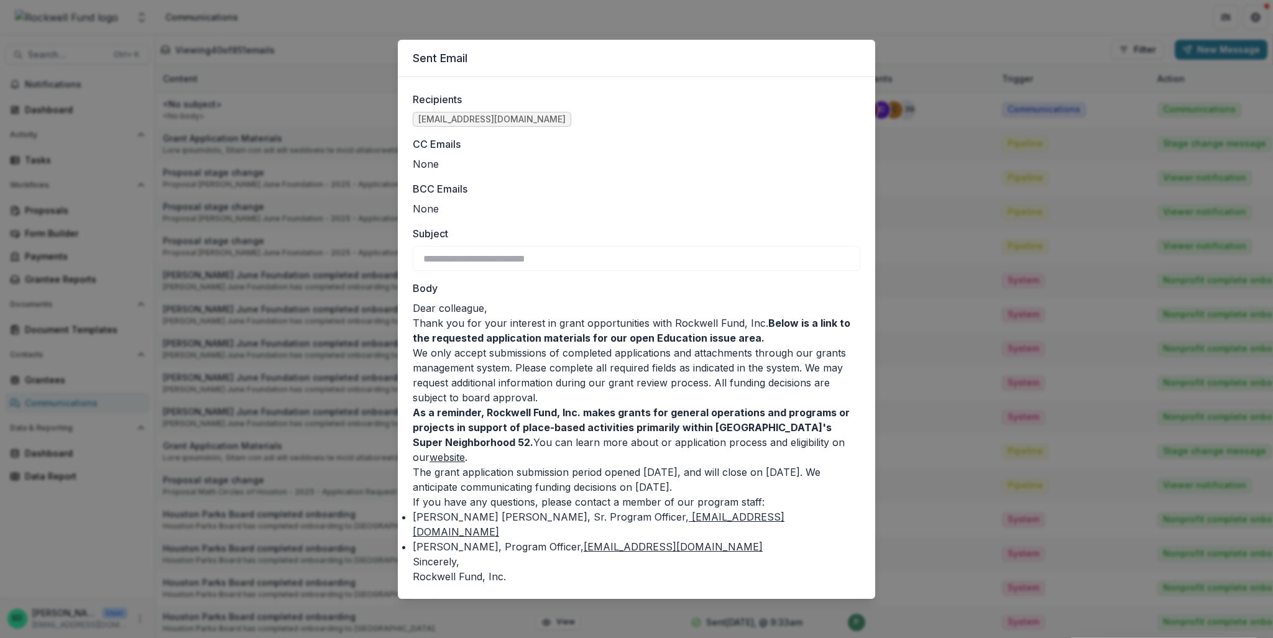
click at [359, 120] on div "**********" at bounding box center [636, 319] width 1273 height 638
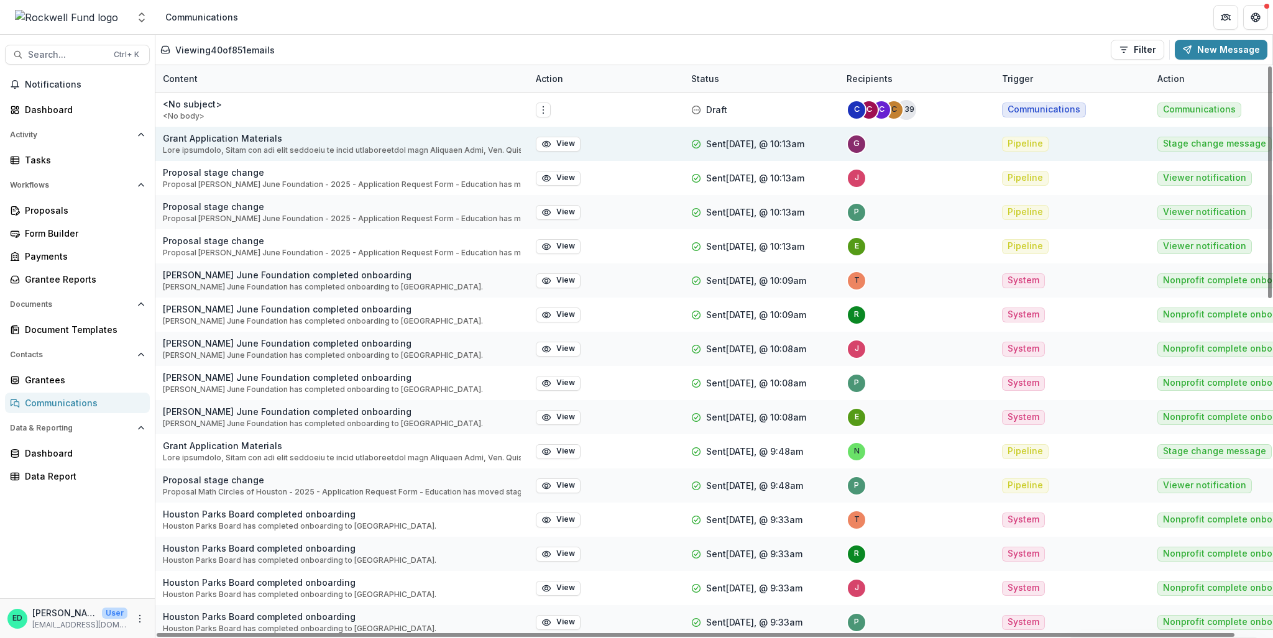
click at [858, 147] on div "g" at bounding box center [856, 144] width 6 height 8
click at [851, 145] on span "g" at bounding box center [856, 144] width 20 height 20
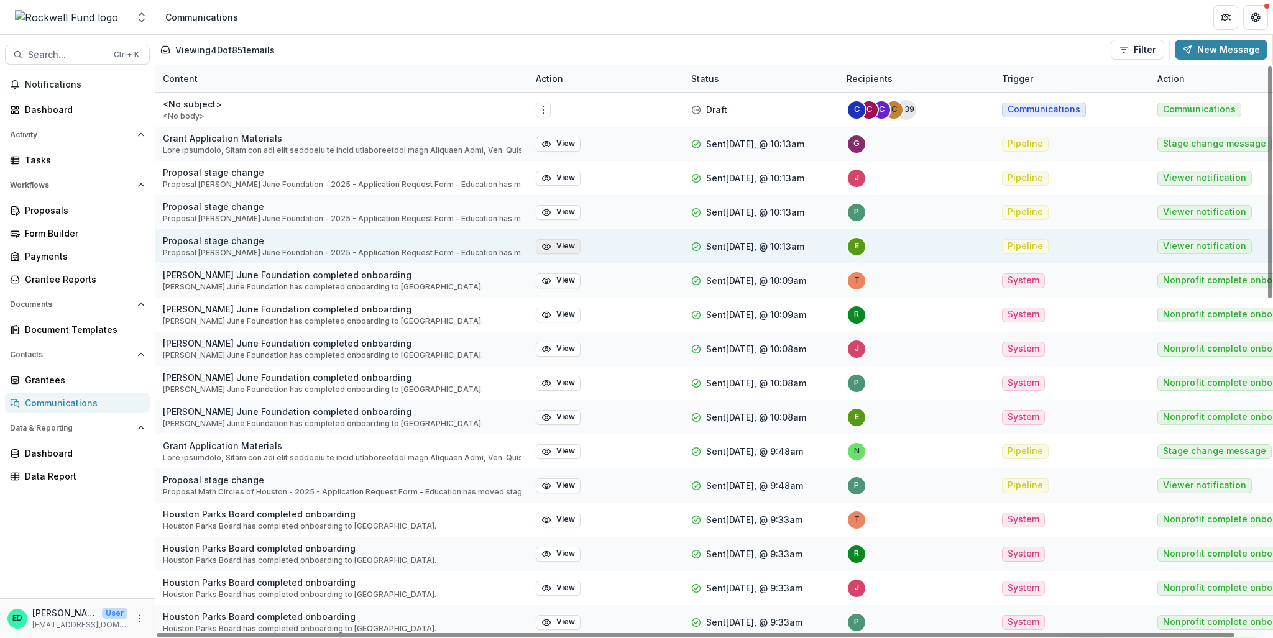
click at [552, 244] on button "View" at bounding box center [558, 246] width 45 height 15
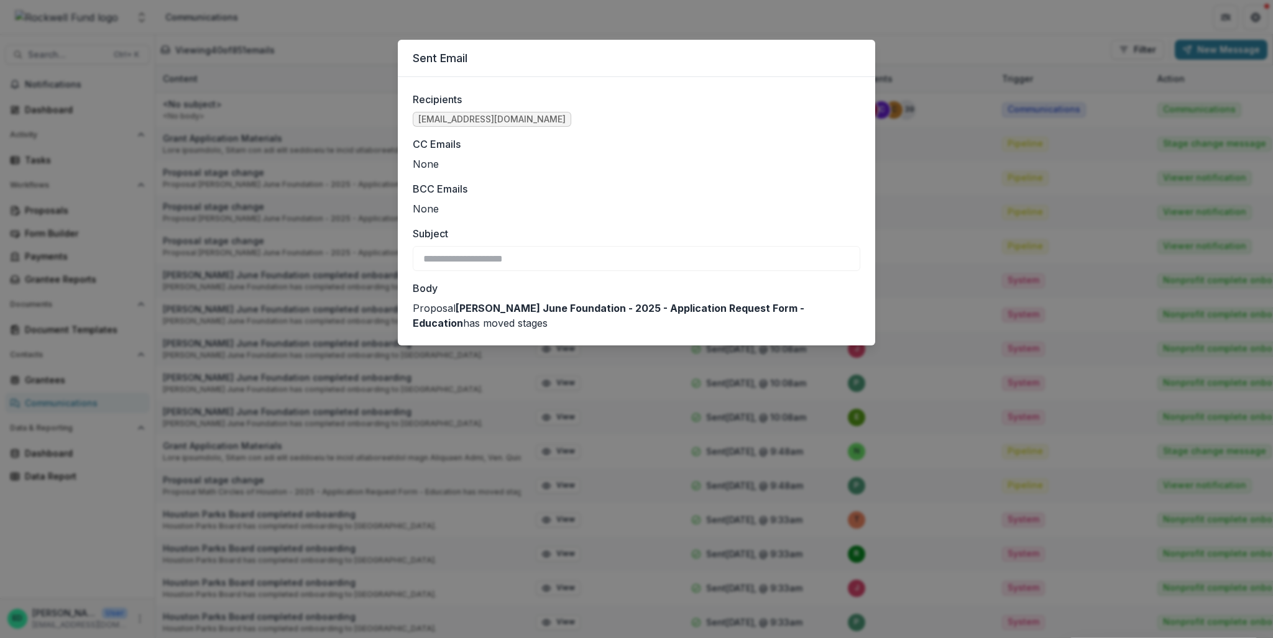
click at [954, 162] on div "**********" at bounding box center [636, 319] width 1273 height 638
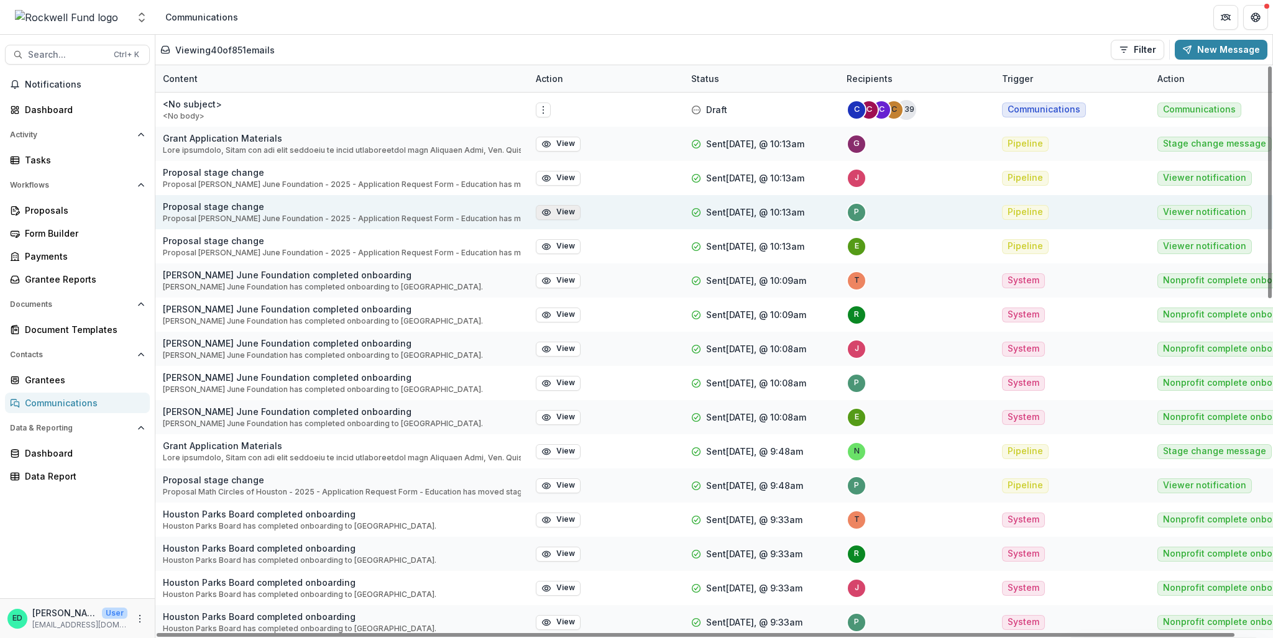
click at [556, 205] on button "View" at bounding box center [558, 212] width 45 height 15
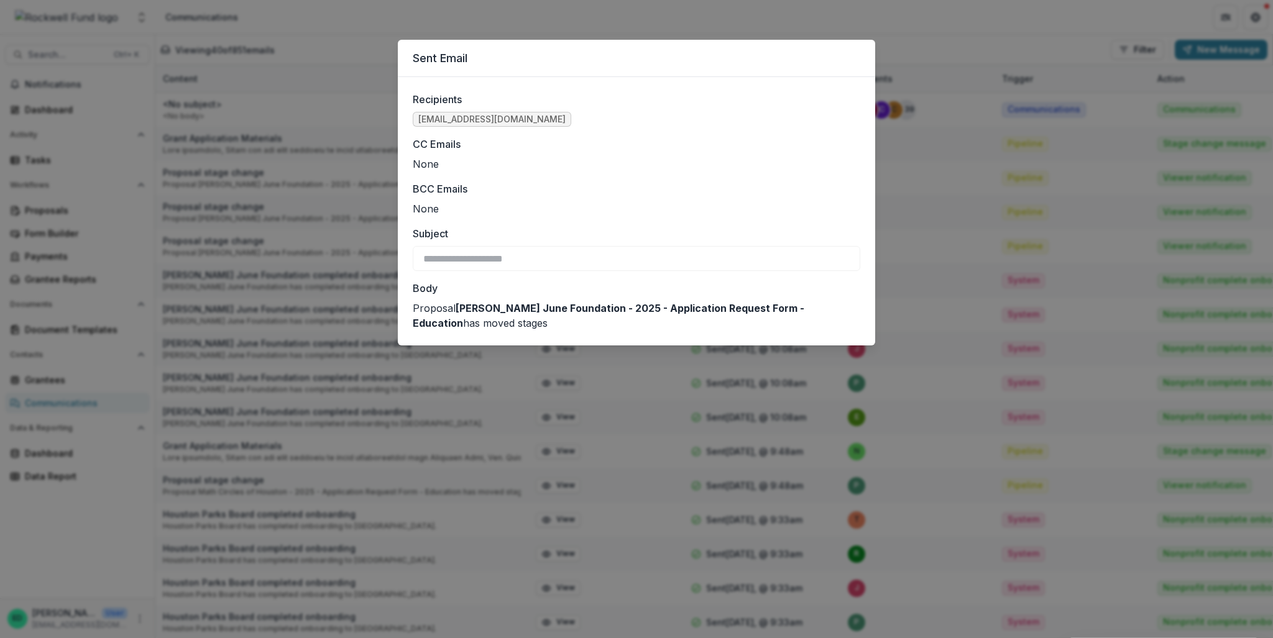
click at [325, 243] on div "**********" at bounding box center [636, 319] width 1273 height 638
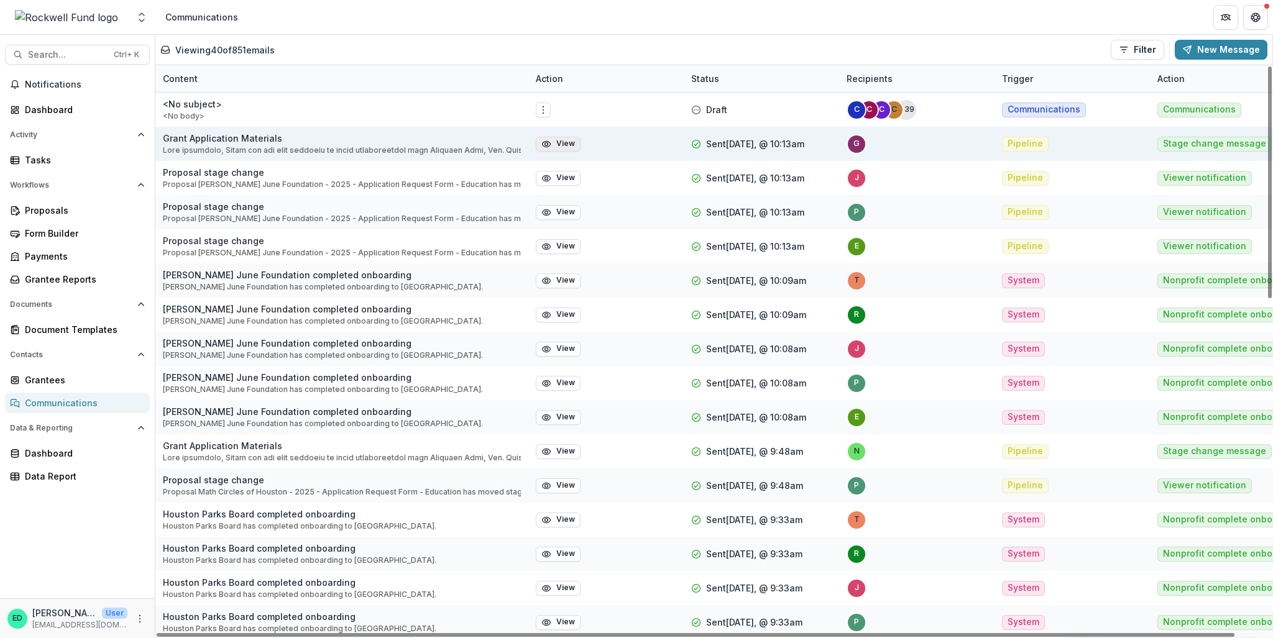
click at [567, 140] on button "View" at bounding box center [558, 144] width 45 height 15
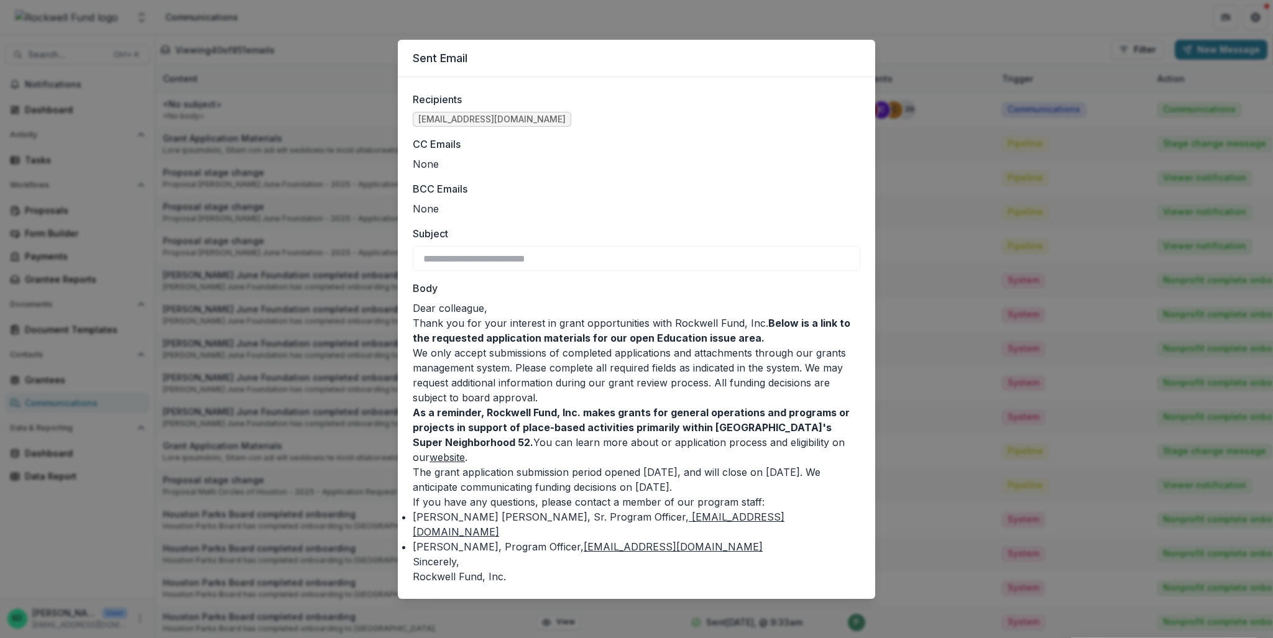
click at [872, 22] on div "**********" at bounding box center [636, 319] width 1273 height 638
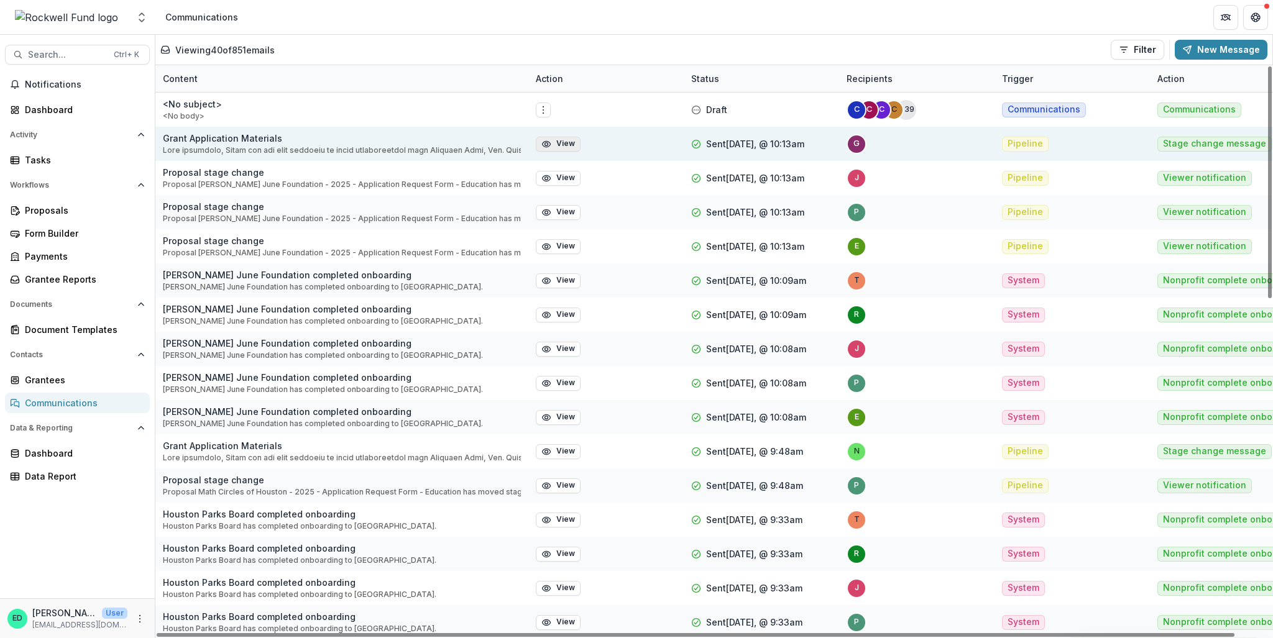
click at [549, 147] on icon "button" at bounding box center [546, 144] width 10 height 10
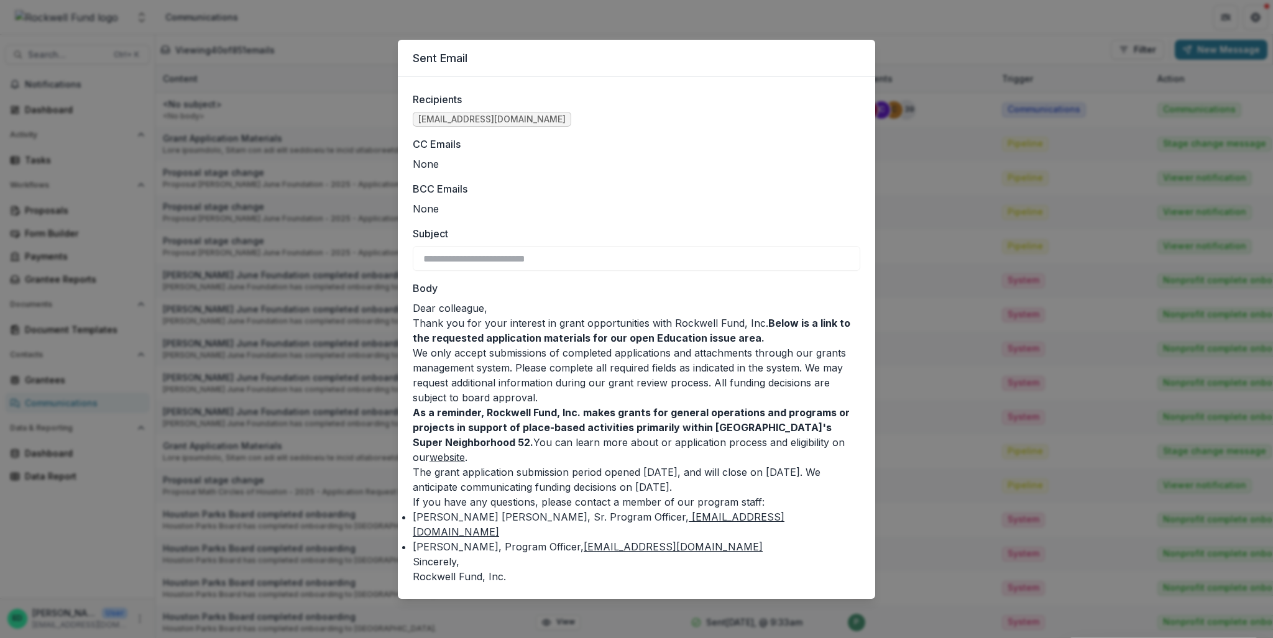
click at [255, 131] on div "**********" at bounding box center [636, 319] width 1273 height 638
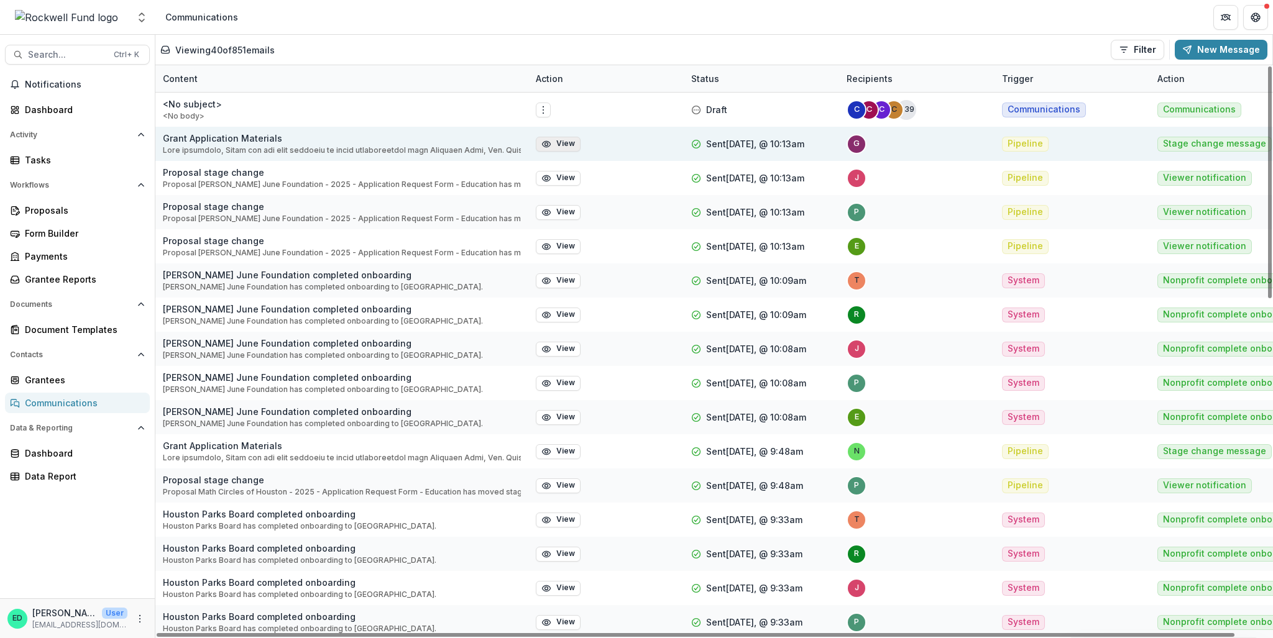
click at [554, 147] on button "View" at bounding box center [558, 144] width 45 height 15
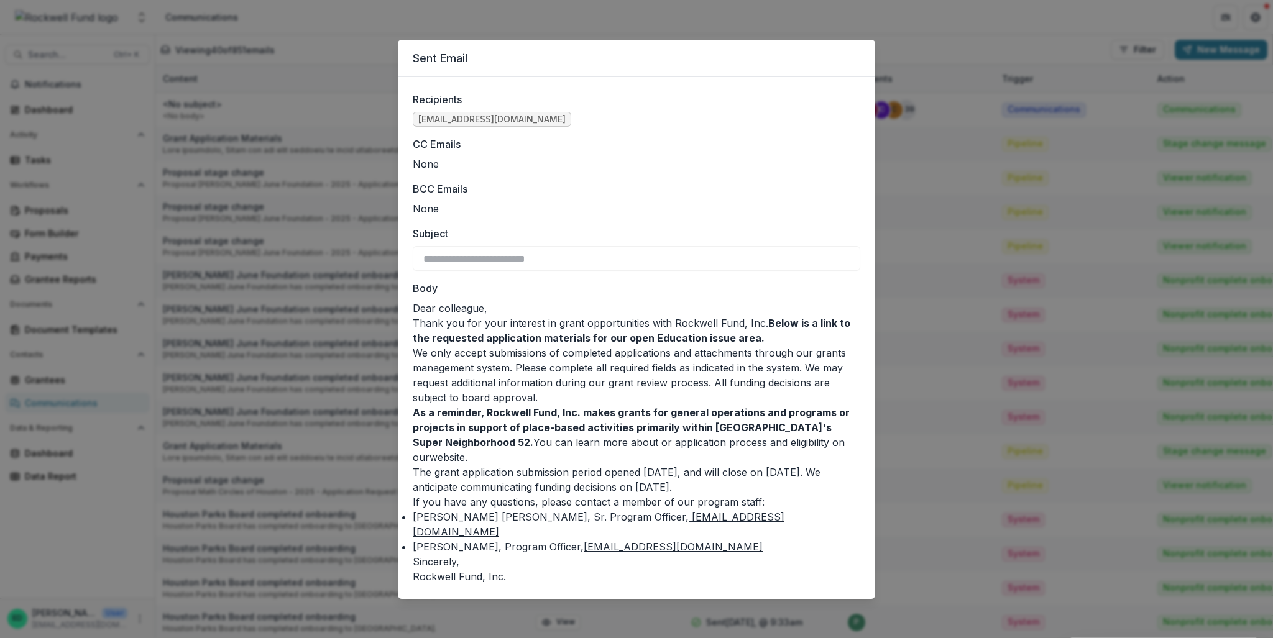
click at [627, 23] on div "**********" at bounding box center [636, 319] width 1273 height 638
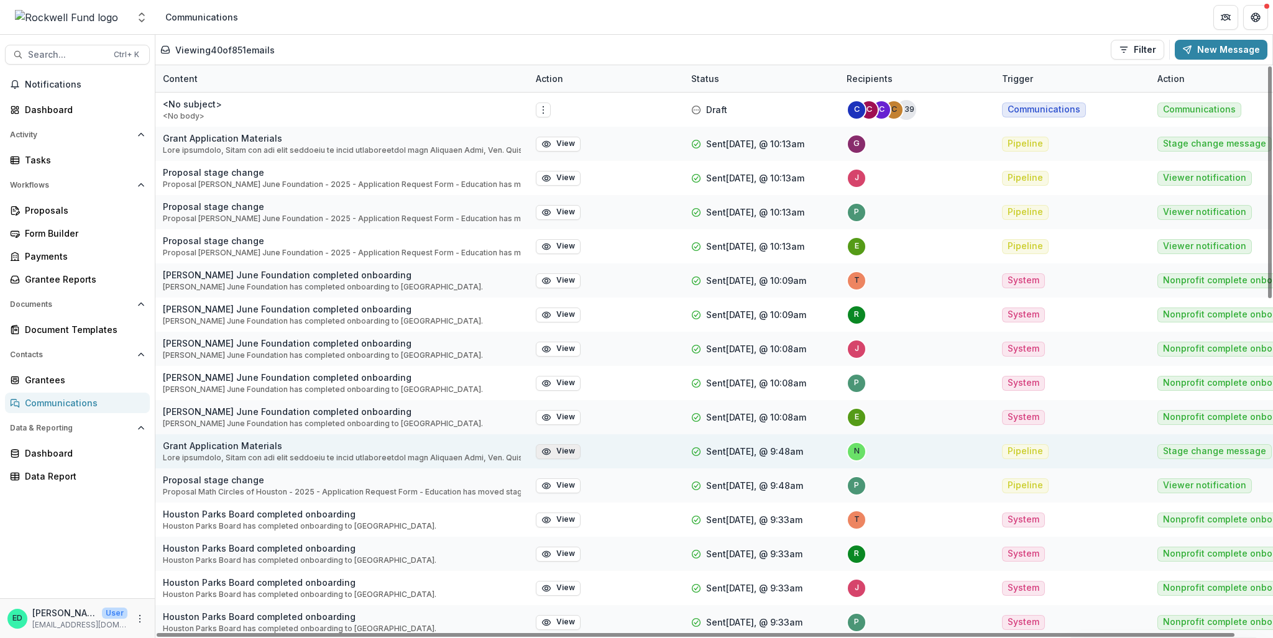
click at [561, 449] on button "View" at bounding box center [558, 451] width 45 height 15
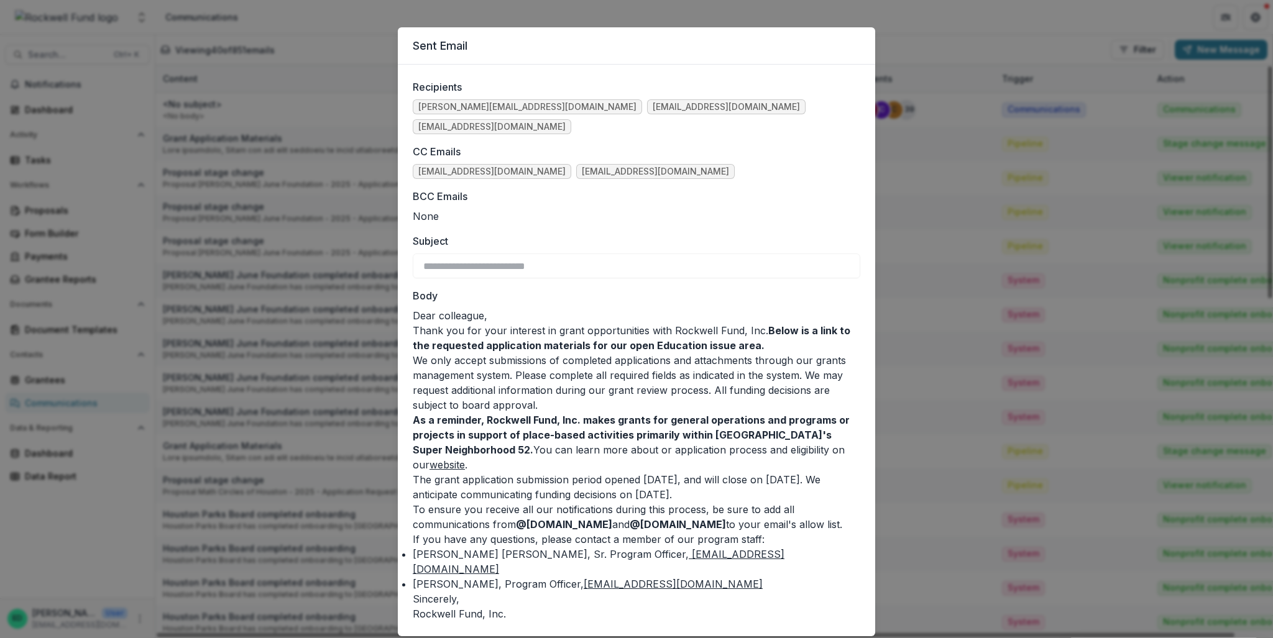
scroll to position [15, 0]
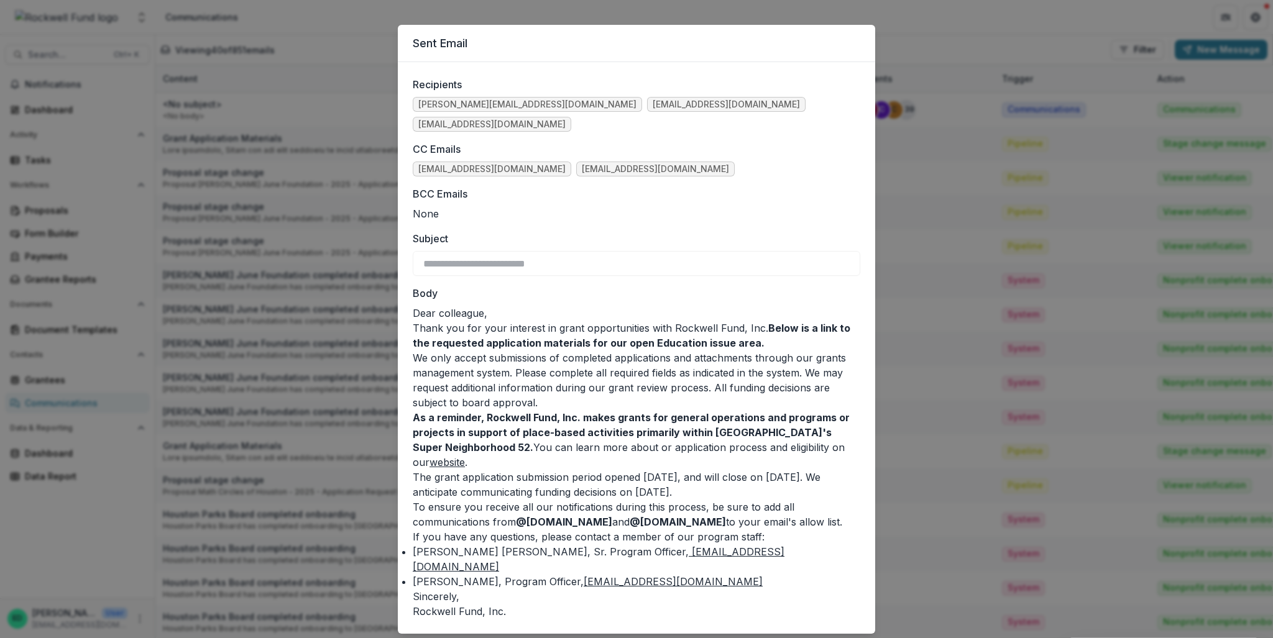
click at [313, 63] on div "**********" at bounding box center [636, 319] width 1273 height 638
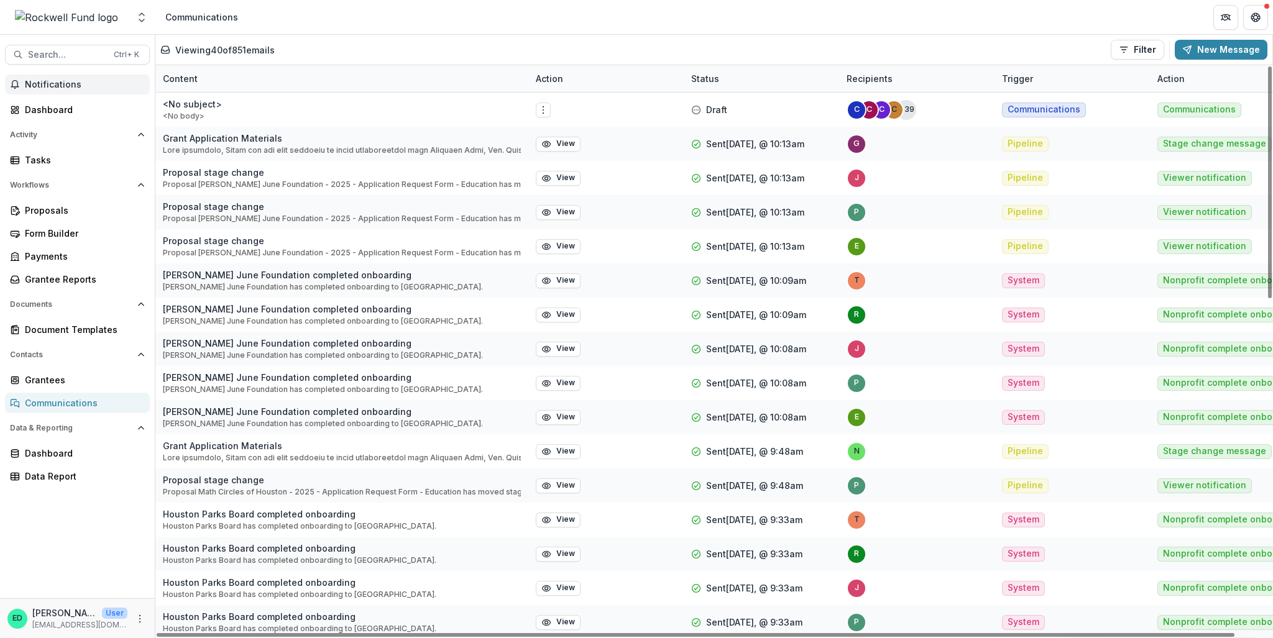
click at [82, 76] on button "Notifications" at bounding box center [77, 85] width 145 height 20
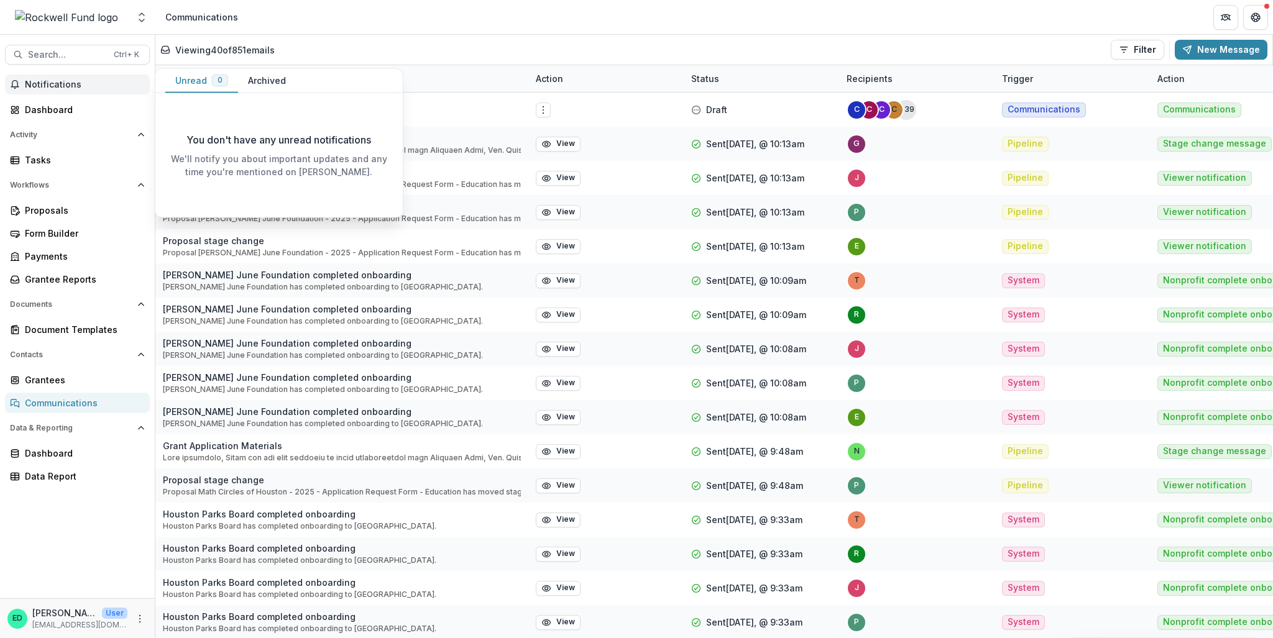
click at [58, 90] on button "Notifications" at bounding box center [77, 85] width 145 height 20
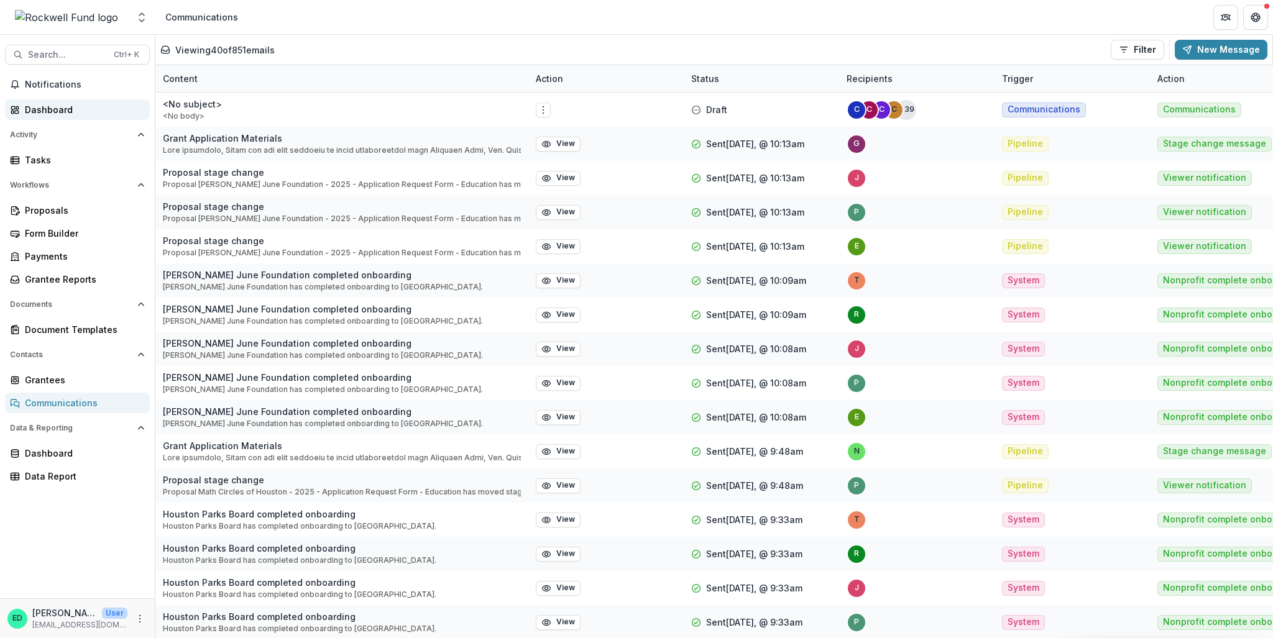
click at [48, 106] on div "Dashboard" at bounding box center [82, 109] width 115 height 13
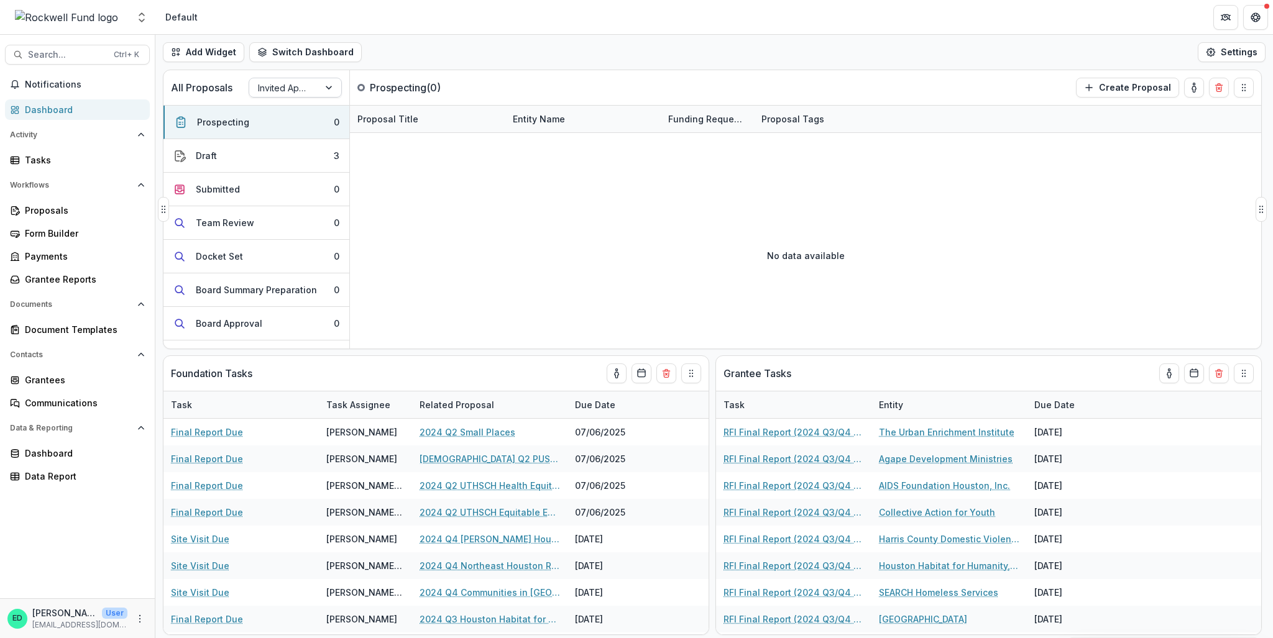
click at [291, 85] on div at bounding box center [284, 88] width 52 height 16
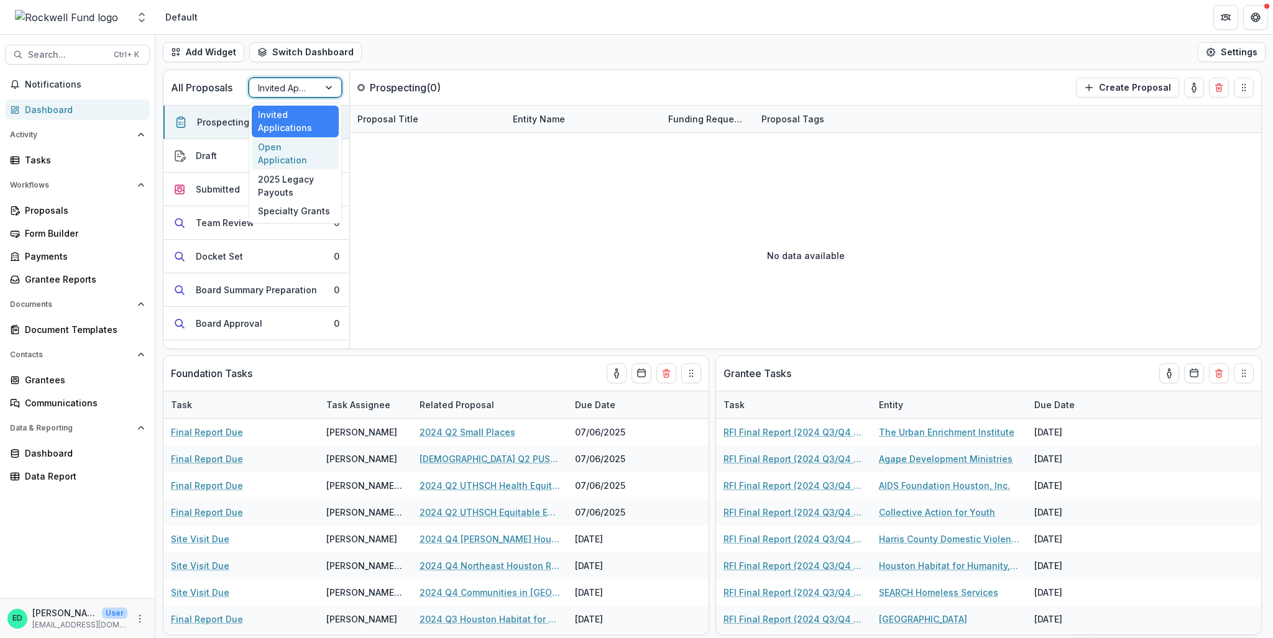
click at [297, 143] on div "Open Application" at bounding box center [295, 153] width 87 height 32
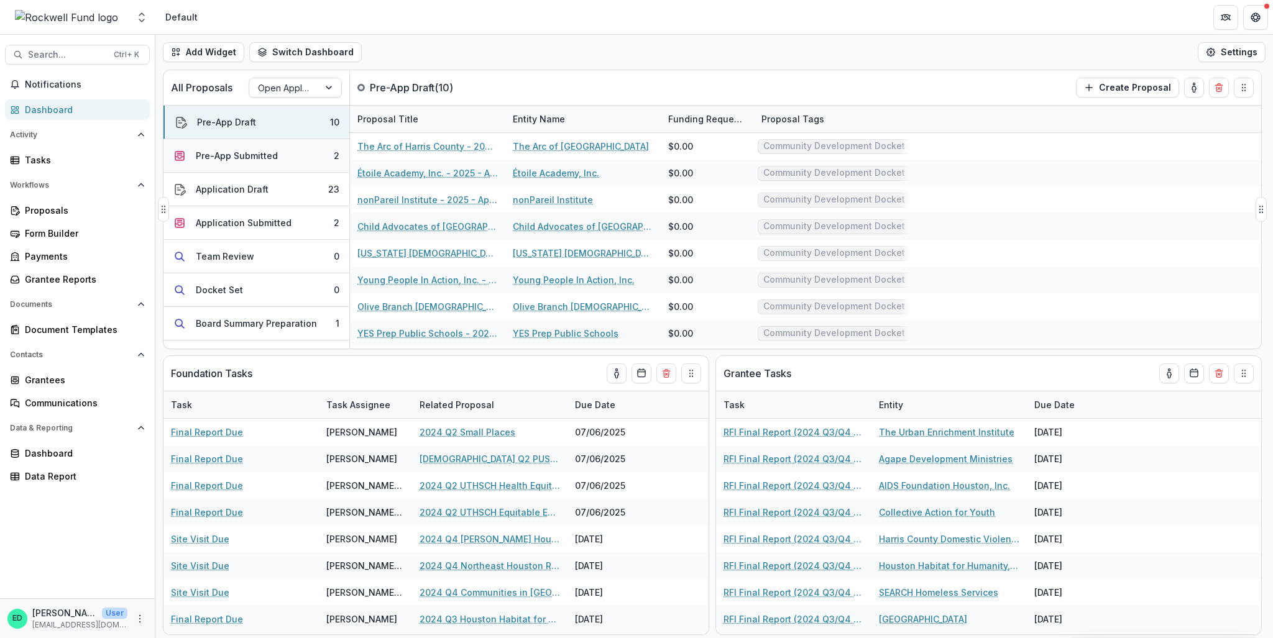
click at [296, 147] on button "Pre-App Submitted 2" at bounding box center [256, 156] width 186 height 34
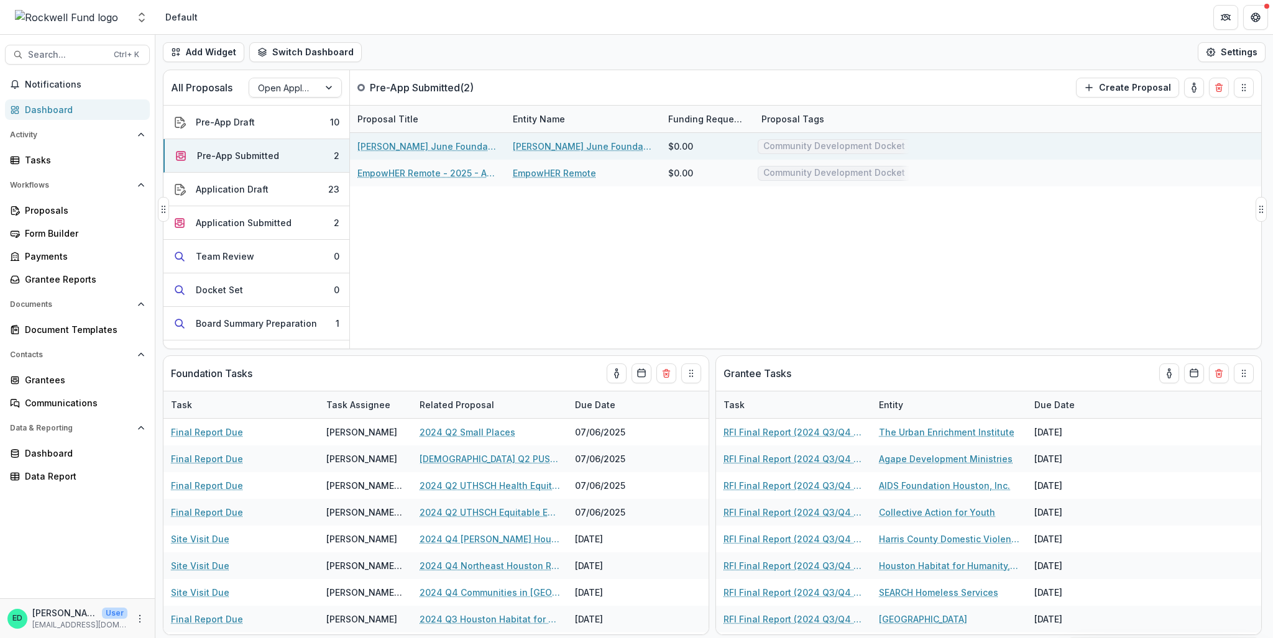
click at [439, 149] on link "[PERSON_NAME] June Foundation - 2025 - Application Request Form - Education" at bounding box center [427, 146] width 140 height 13
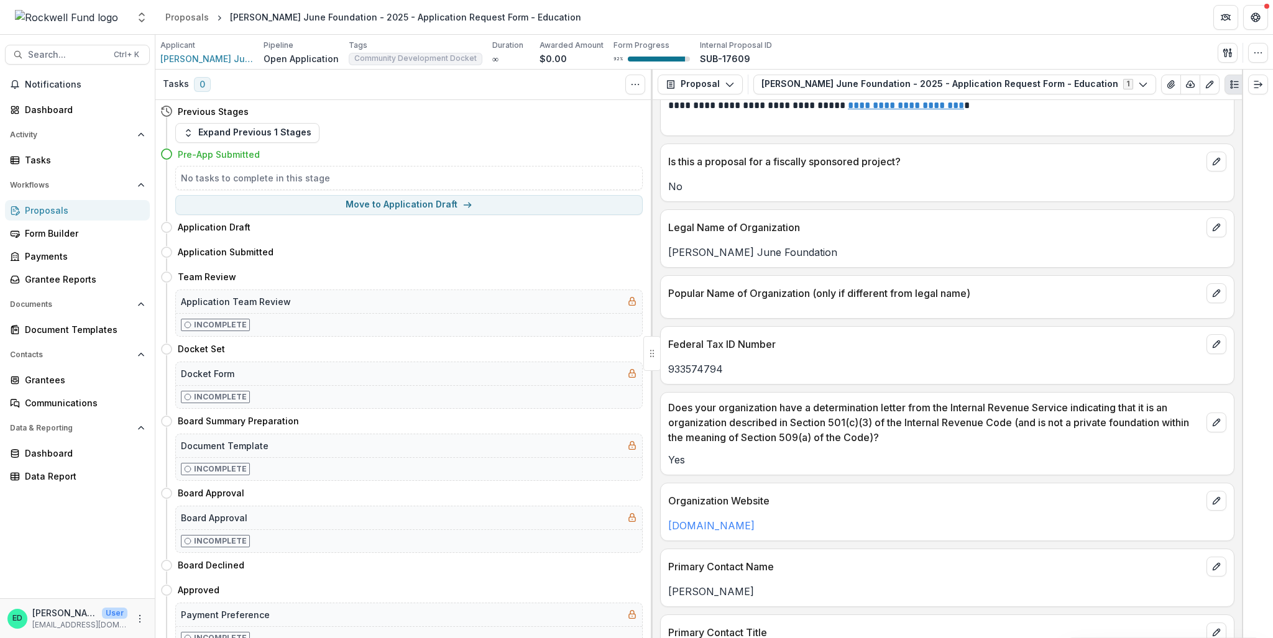
scroll to position [249, 0]
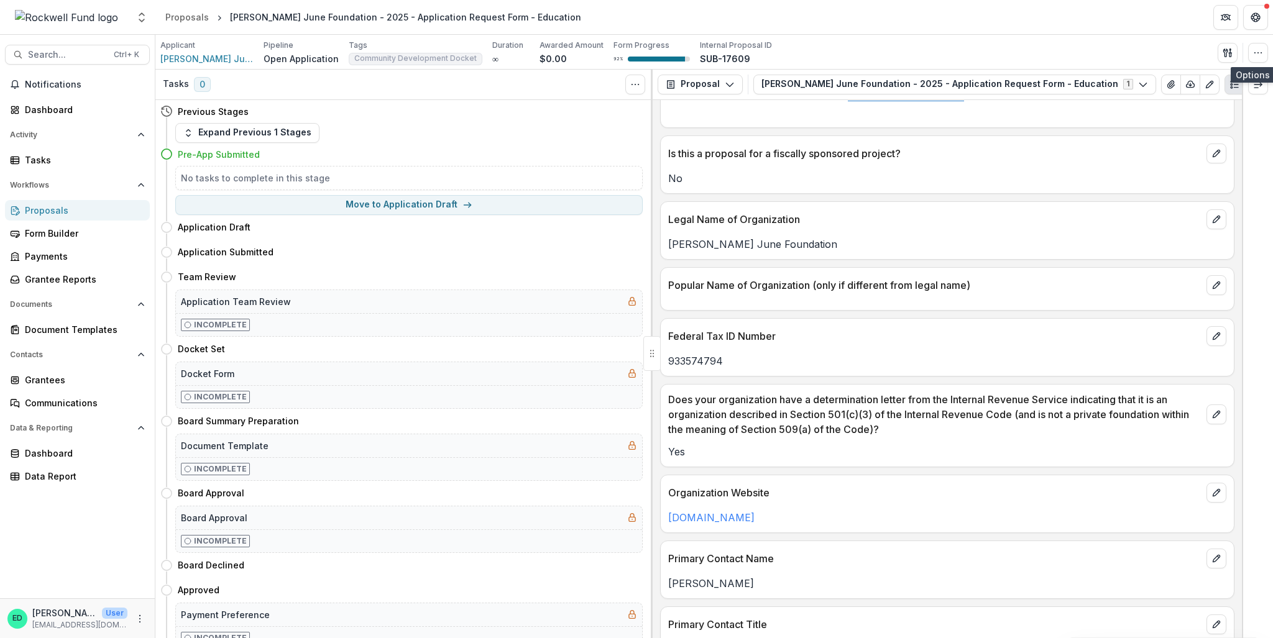
click at [954, 60] on button "button" at bounding box center [1258, 53] width 20 height 20
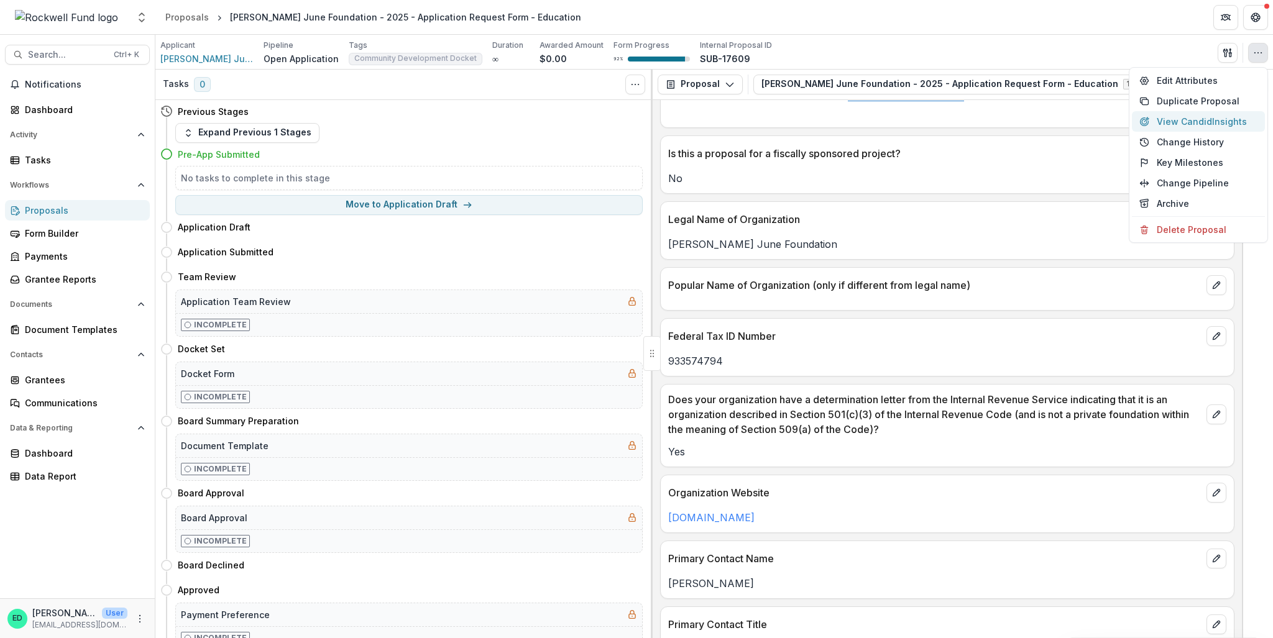
click at [954, 121] on button "View Candid Insights" at bounding box center [1198, 121] width 133 height 21
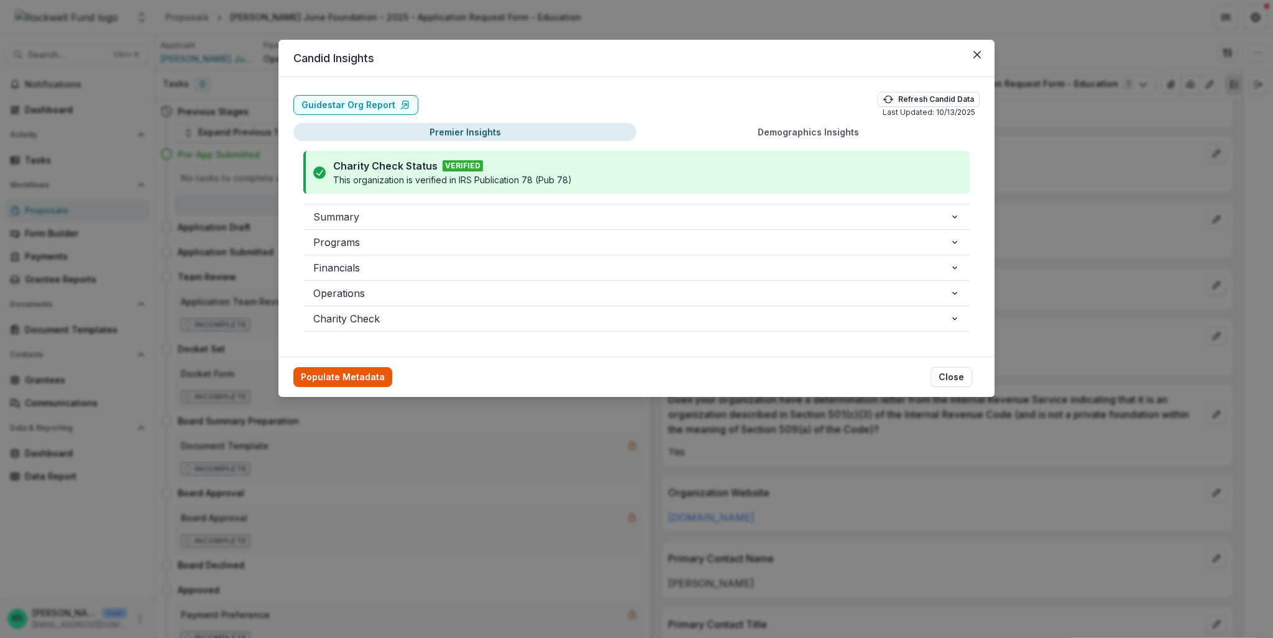
click at [367, 376] on button "Populate Metadata" at bounding box center [342, 377] width 99 height 20
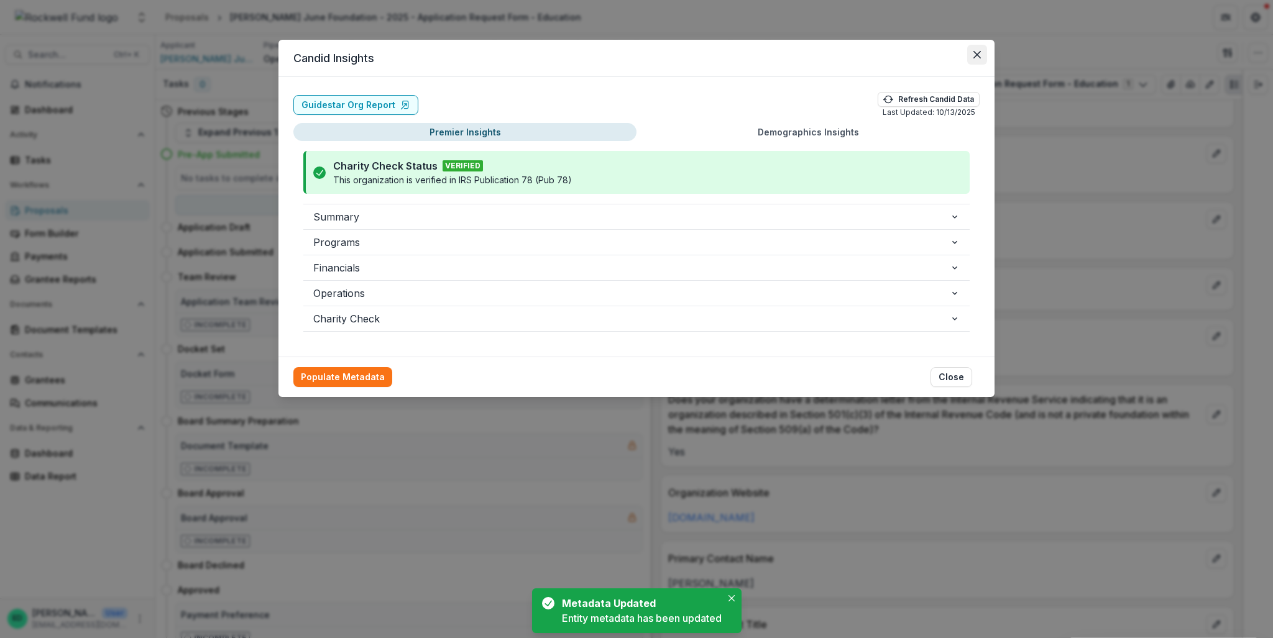
click at [954, 60] on button "Close" at bounding box center [977, 55] width 20 height 20
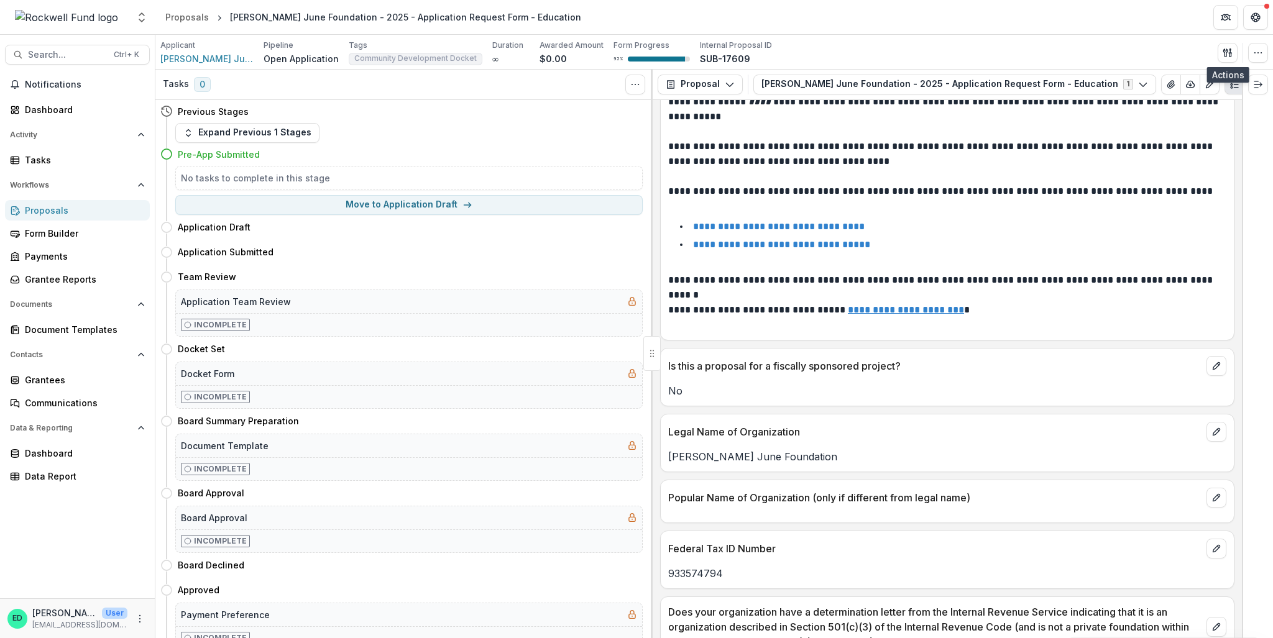
scroll to position [0, 0]
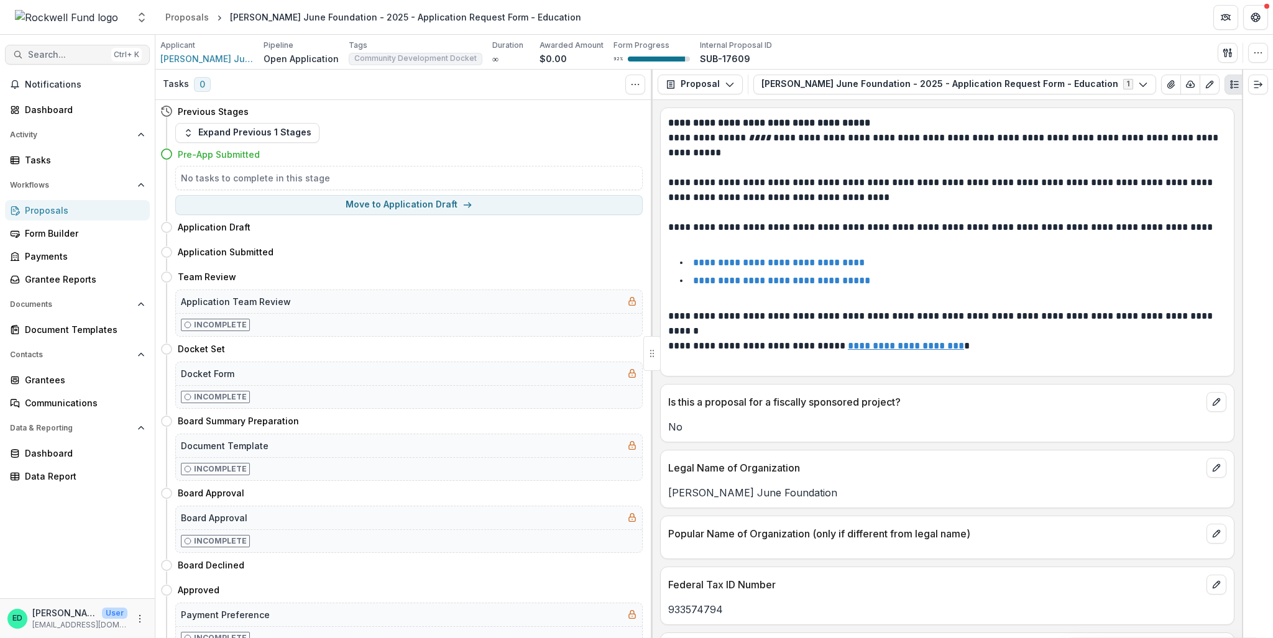
click at [58, 53] on span "Search..." at bounding box center [67, 55] width 78 height 11
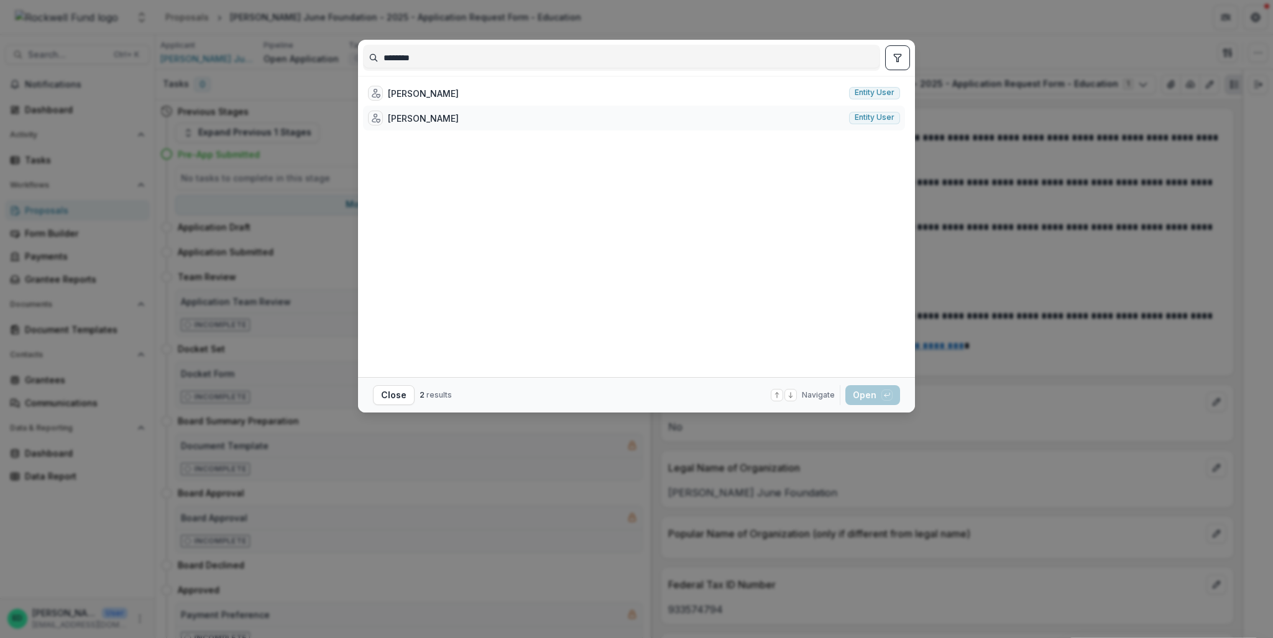
type input "********"
click at [441, 115] on div "Debbie Rippstein" at bounding box center [423, 118] width 71 height 13
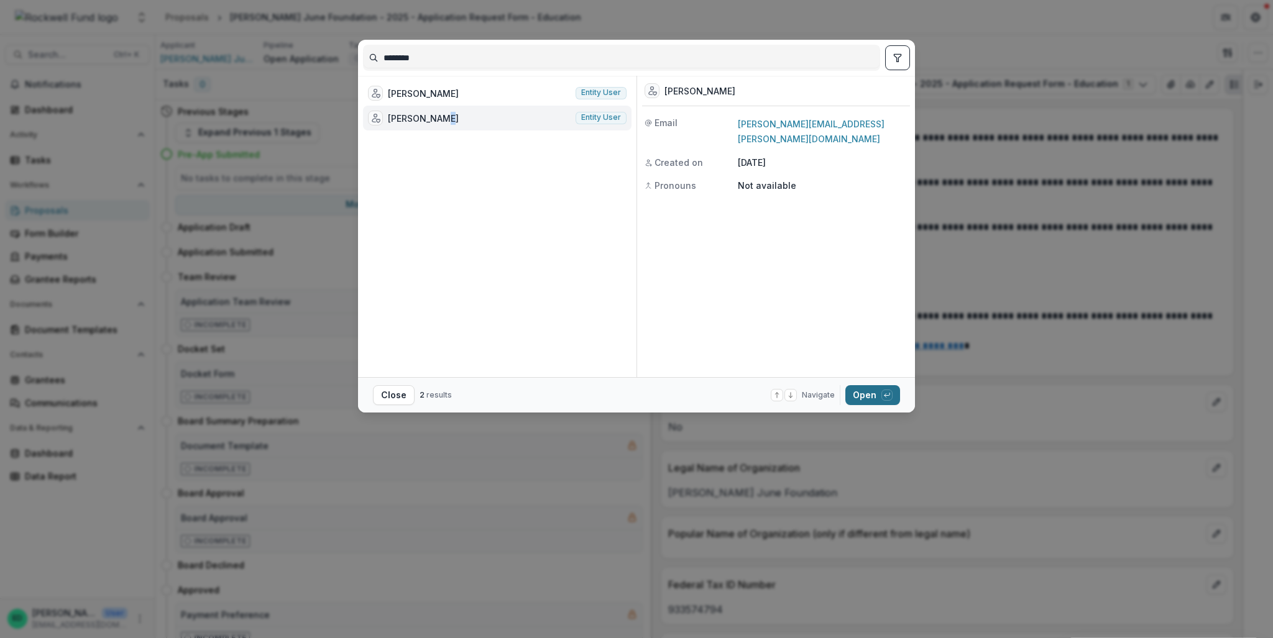
click at [876, 393] on button "Open with enter key" at bounding box center [872, 395] width 55 height 20
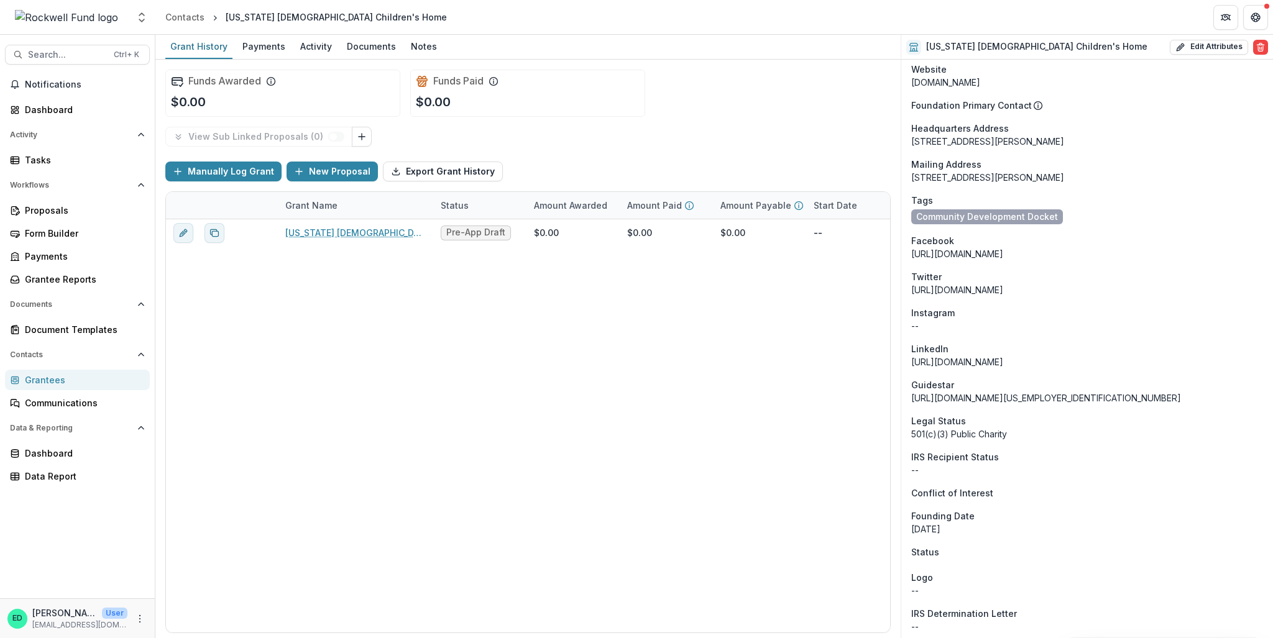
scroll to position [818, 0]
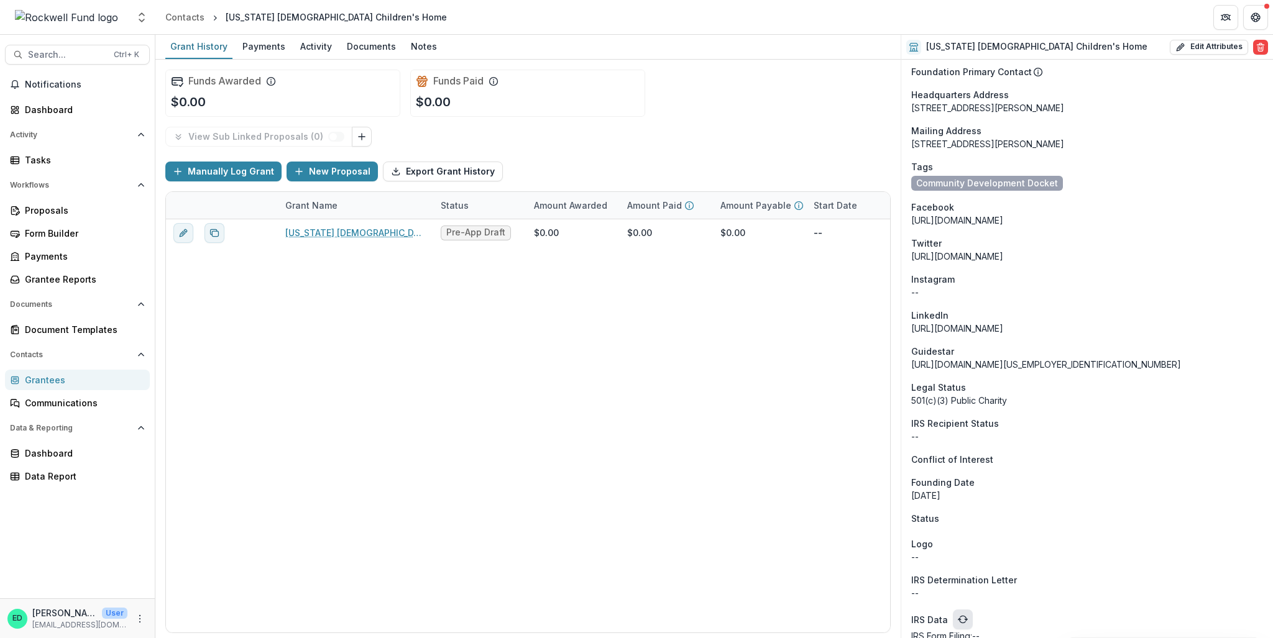
click at [954, 459] on icon "refresh" at bounding box center [963, 620] width 10 height 10
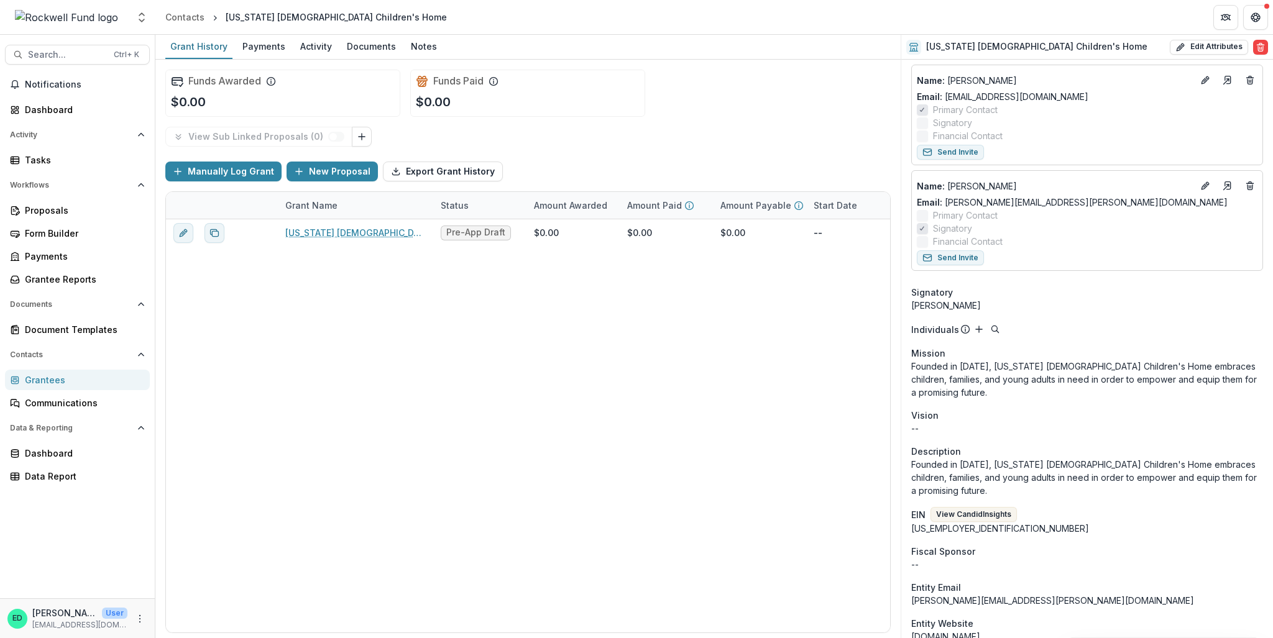
scroll to position [147, 0]
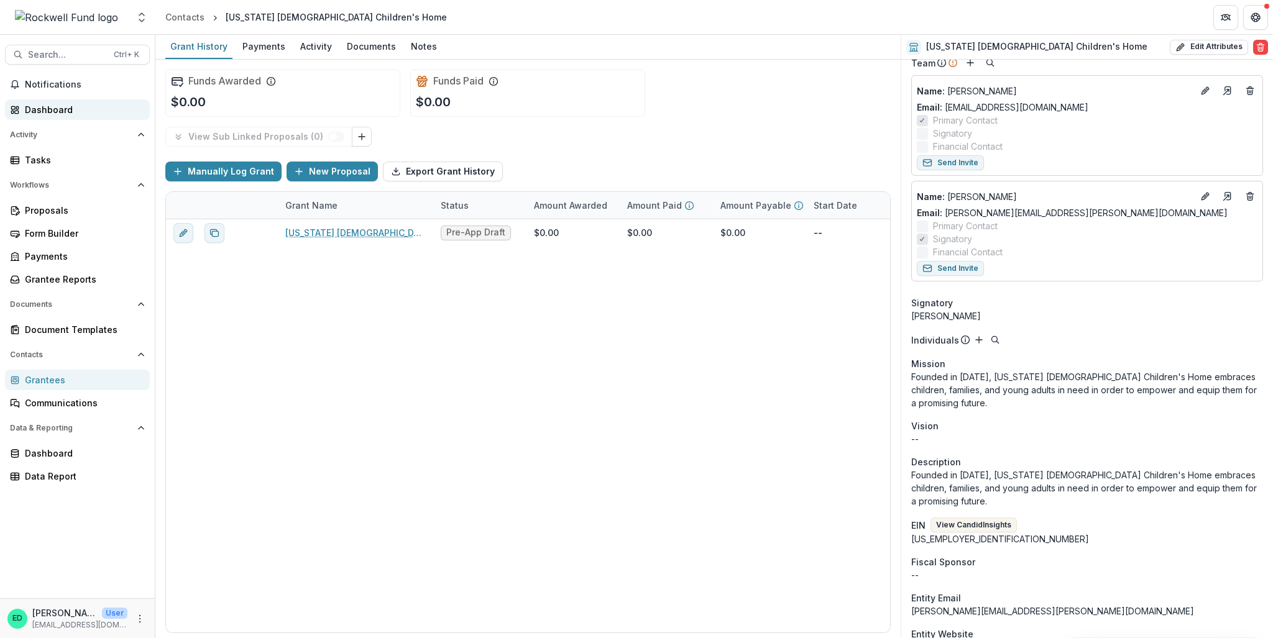
click at [53, 115] on div "Dashboard" at bounding box center [82, 109] width 115 height 13
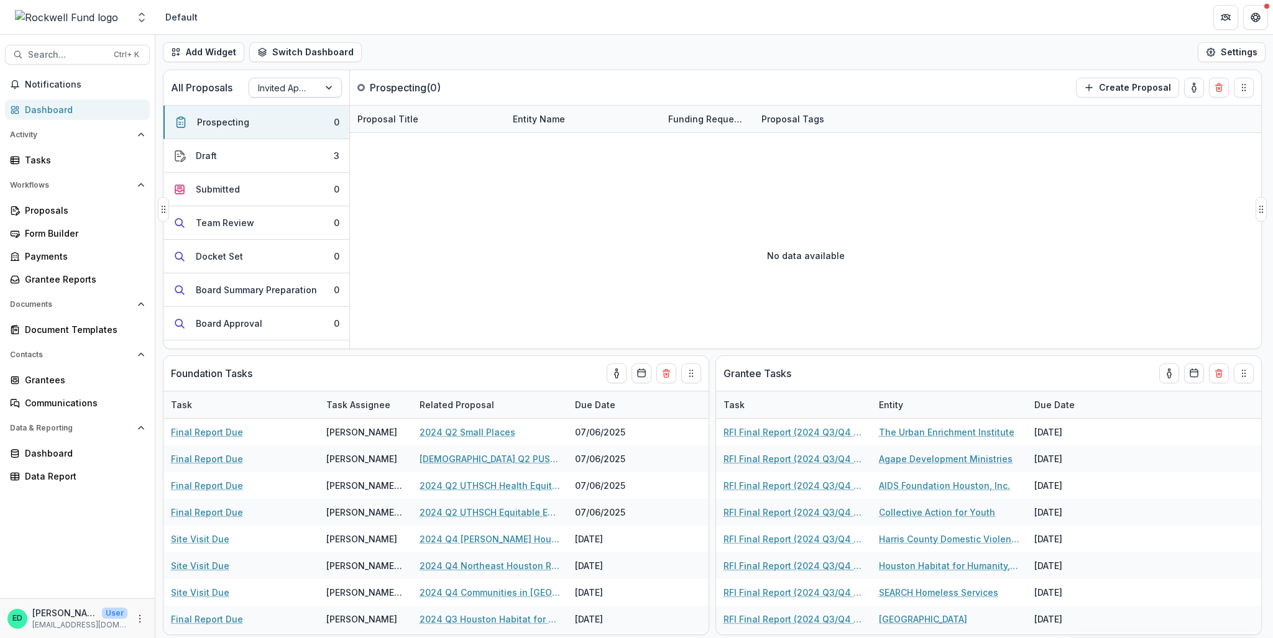
click at [282, 88] on div at bounding box center [284, 88] width 52 height 16
click at [62, 204] on div "Proposals" at bounding box center [82, 210] width 115 height 13
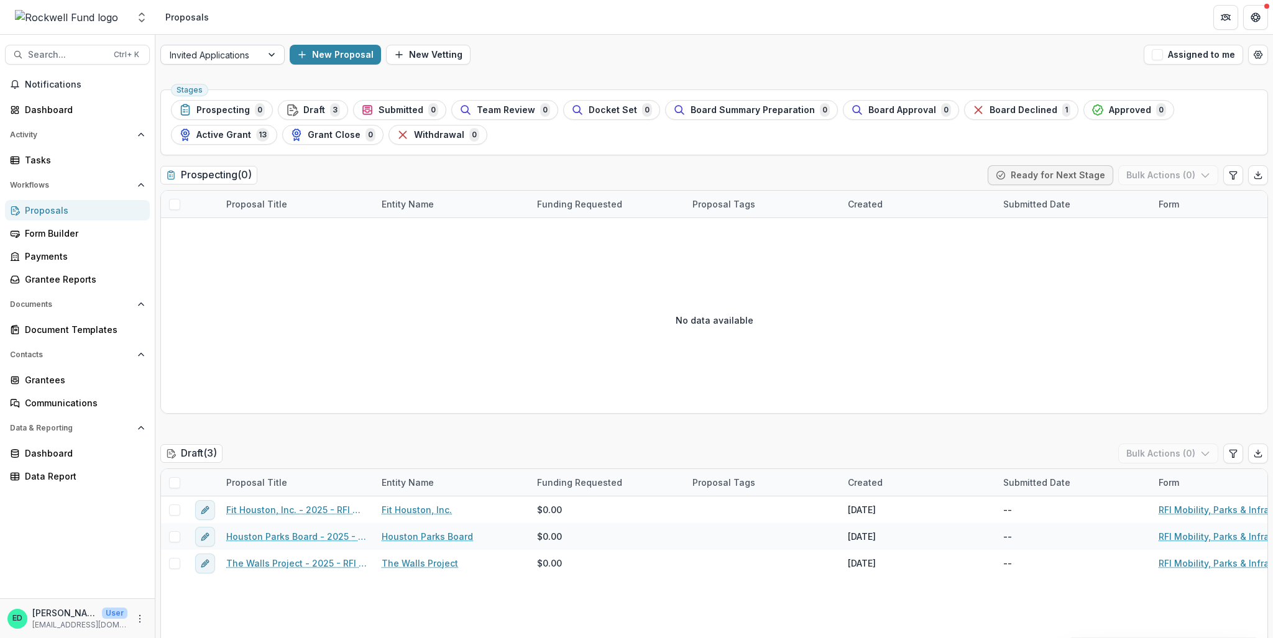
click at [258, 53] on div "Invited Applications" at bounding box center [211, 55] width 101 height 18
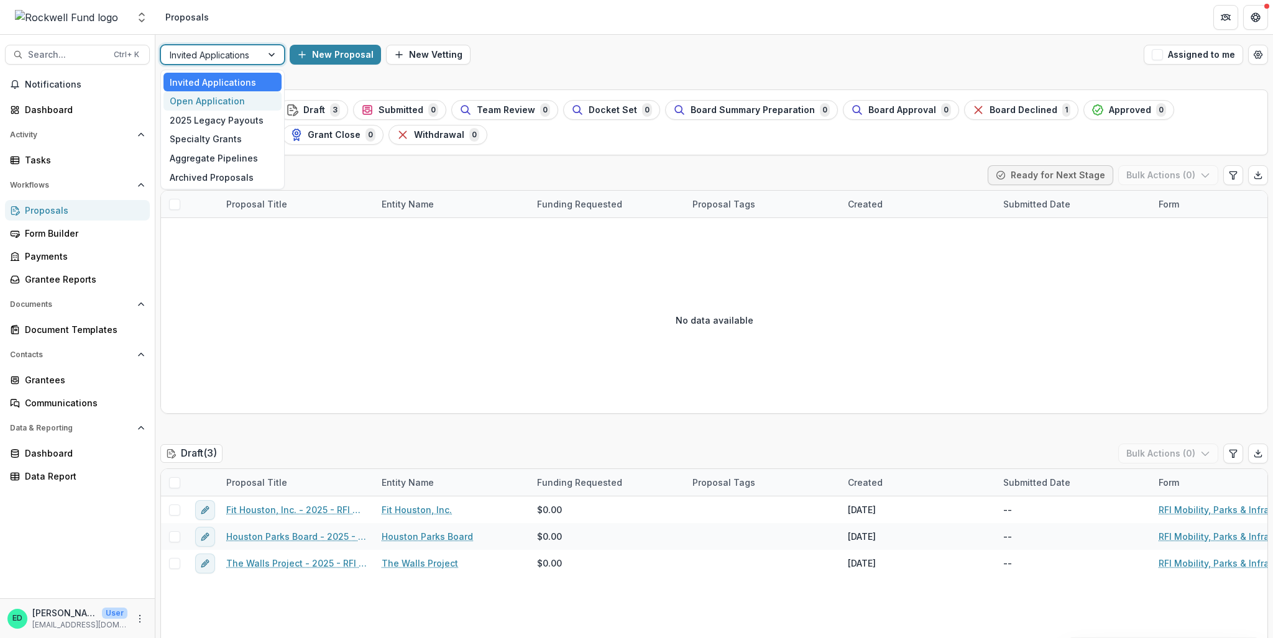
click at [241, 103] on div "Open Application" at bounding box center [222, 100] width 118 height 19
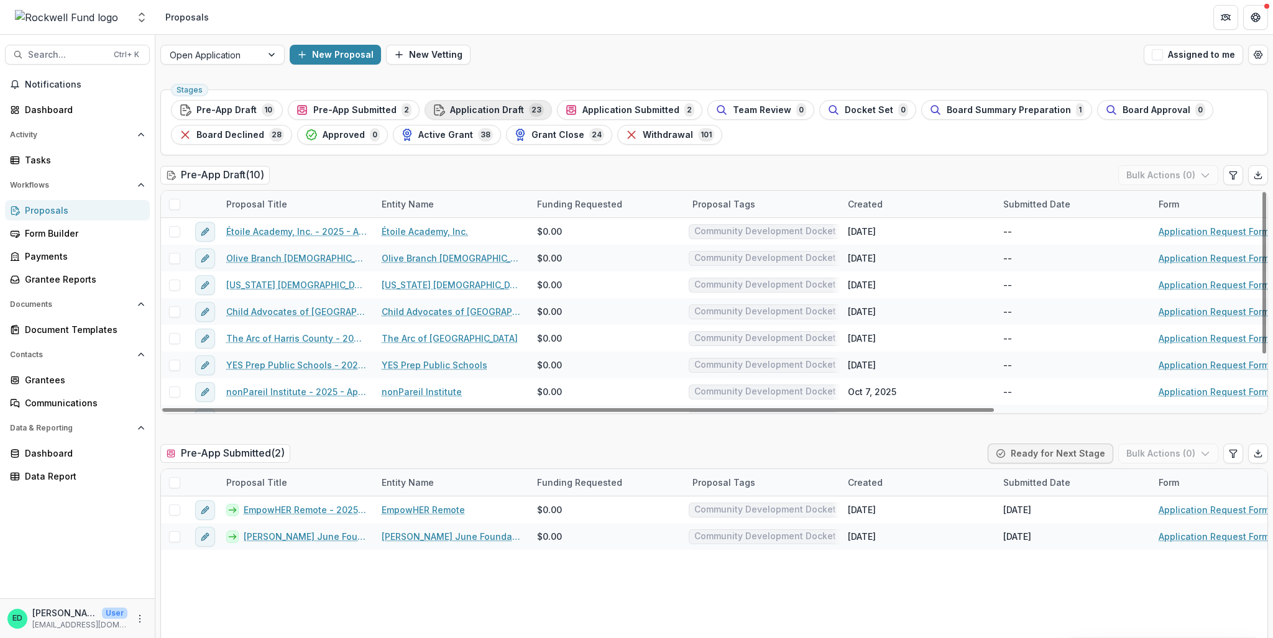
click at [480, 112] on span "Application Draft" at bounding box center [487, 110] width 74 height 11
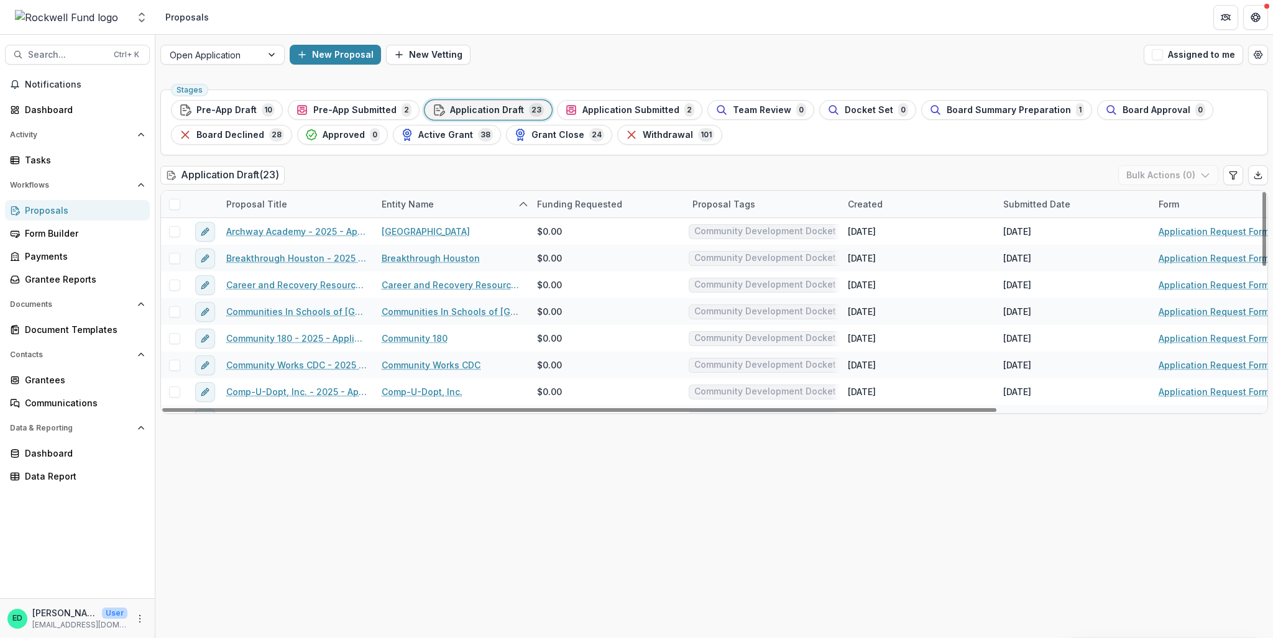
click at [170, 204] on span at bounding box center [174, 204] width 11 height 11
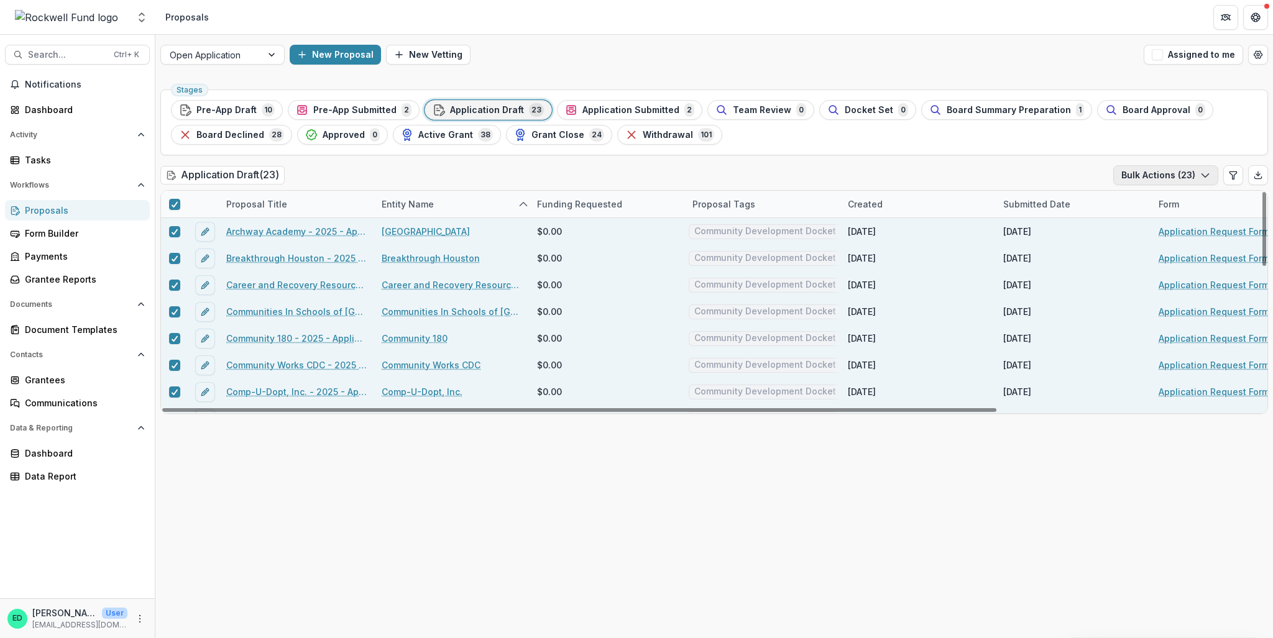
click at [954, 174] on button "Bulk Actions ( 23 )" at bounding box center [1165, 175] width 105 height 20
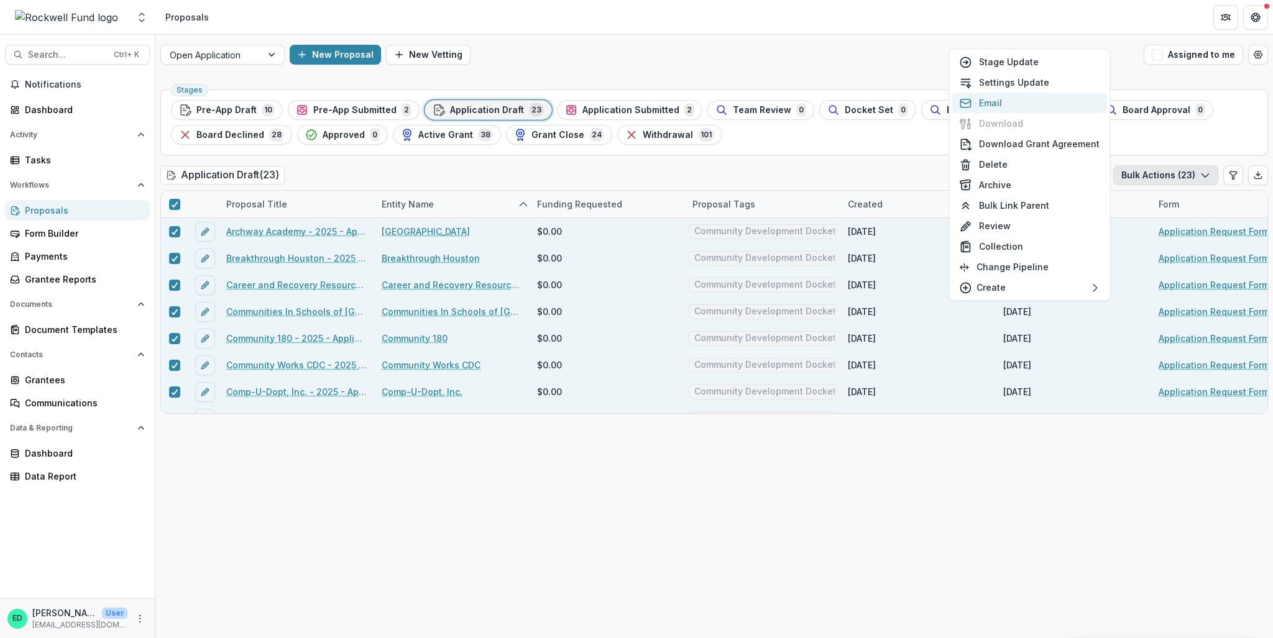
click at [954, 109] on button "Email" at bounding box center [1029, 103] width 155 height 21
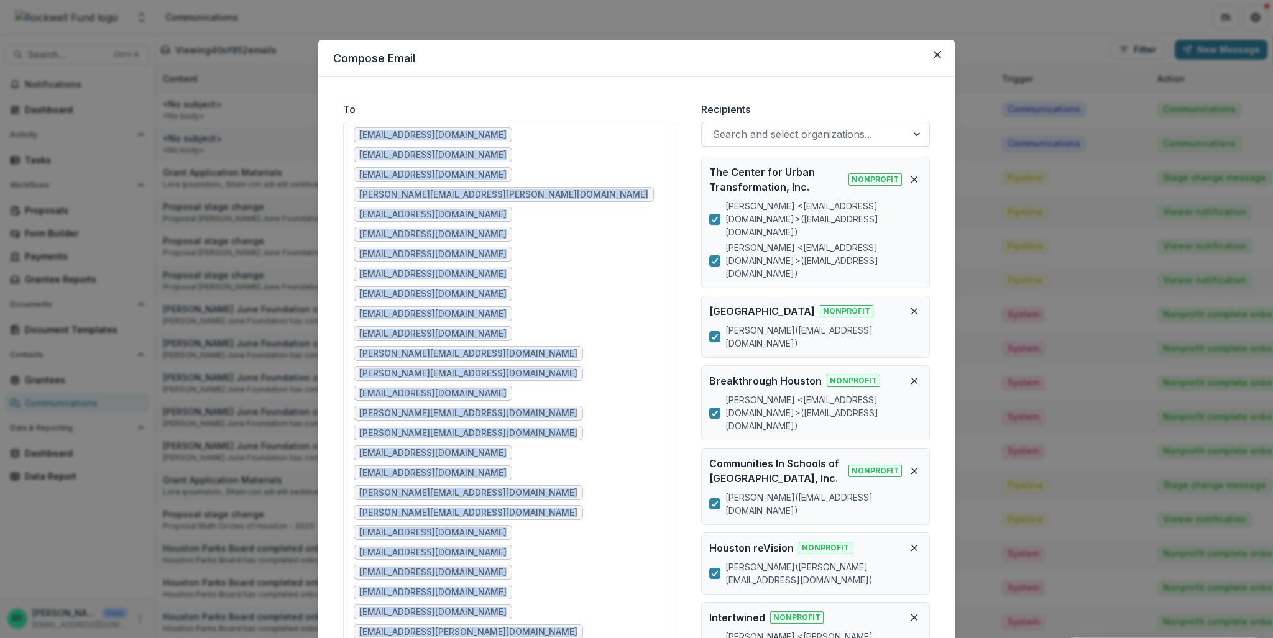
drag, startPoint x: 599, startPoint y: 304, endPoint x: 351, endPoint y: 135, distance: 300.6
click at [351, 135] on div "cjones@fwtransformation.org cjones@fwtranformation.org crivers@breakthroughhous…" at bounding box center [509, 552] width 333 height 861
copy ul "cjones@fwtransformation.org cjones@fwtranformation.org crivers@breakthroughhous…"
click at [409, 183] on ul "cjones@fwtransformation.org cjones@fwtranformation.org crivers@breakthroughhous…" at bounding box center [510, 552] width 312 height 850
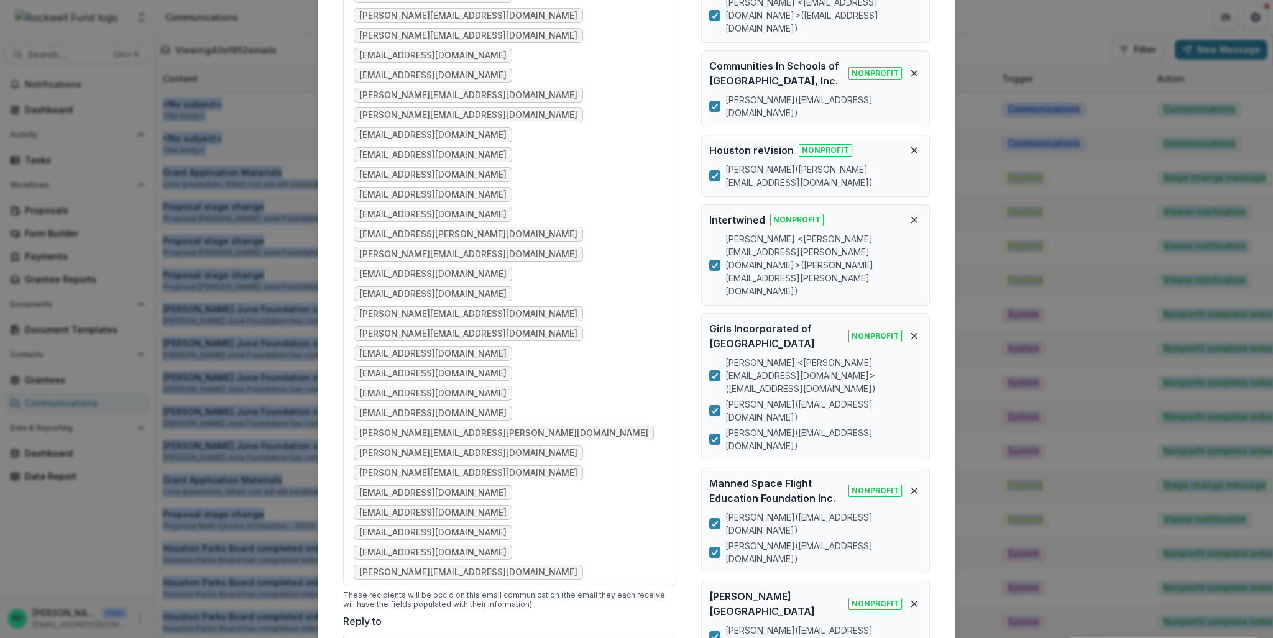
scroll to position [724, 0]
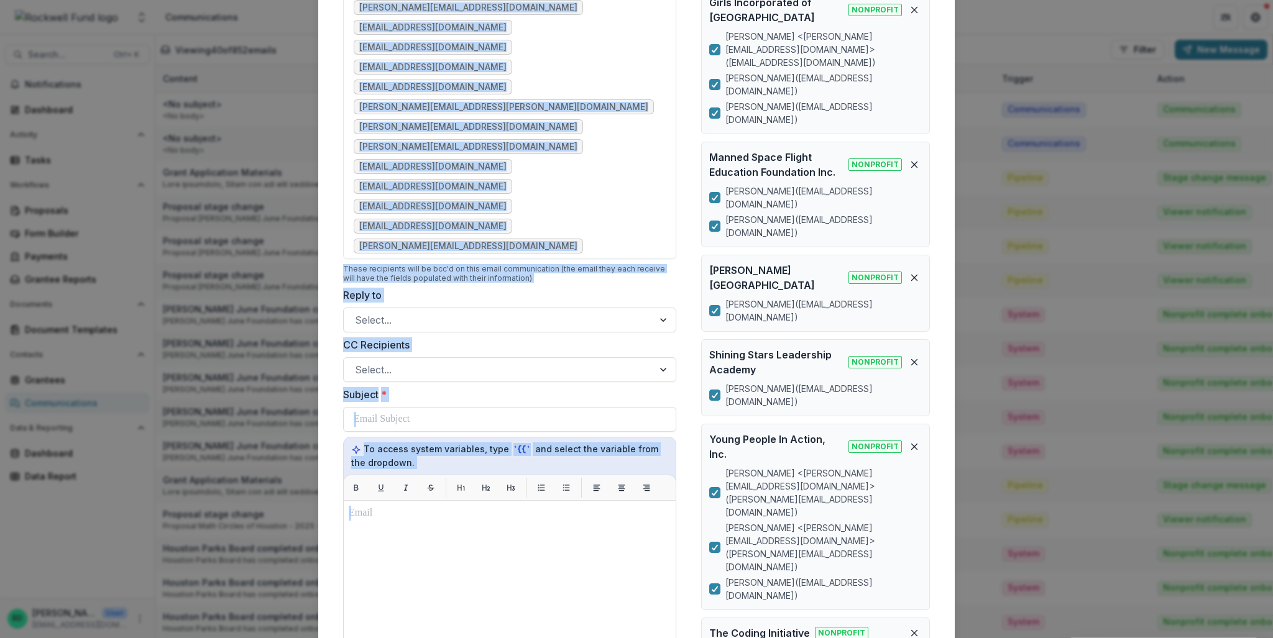
drag, startPoint x: 405, startPoint y: 155, endPoint x: 604, endPoint y: 544, distance: 437.5
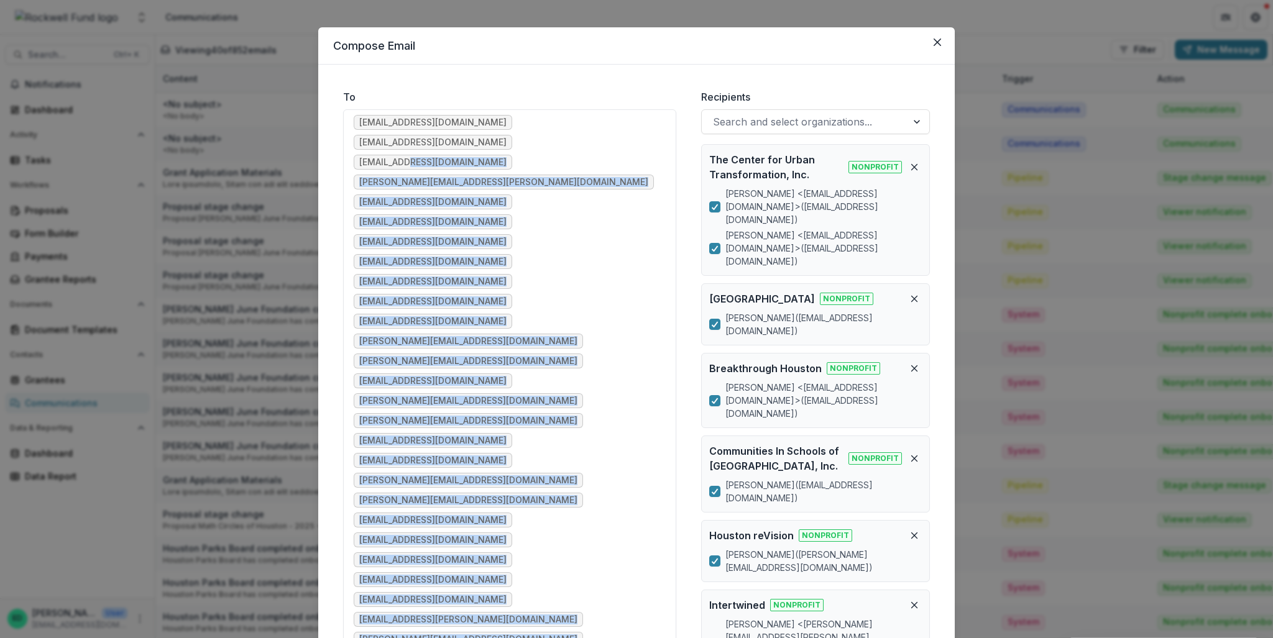
scroll to position [0, 0]
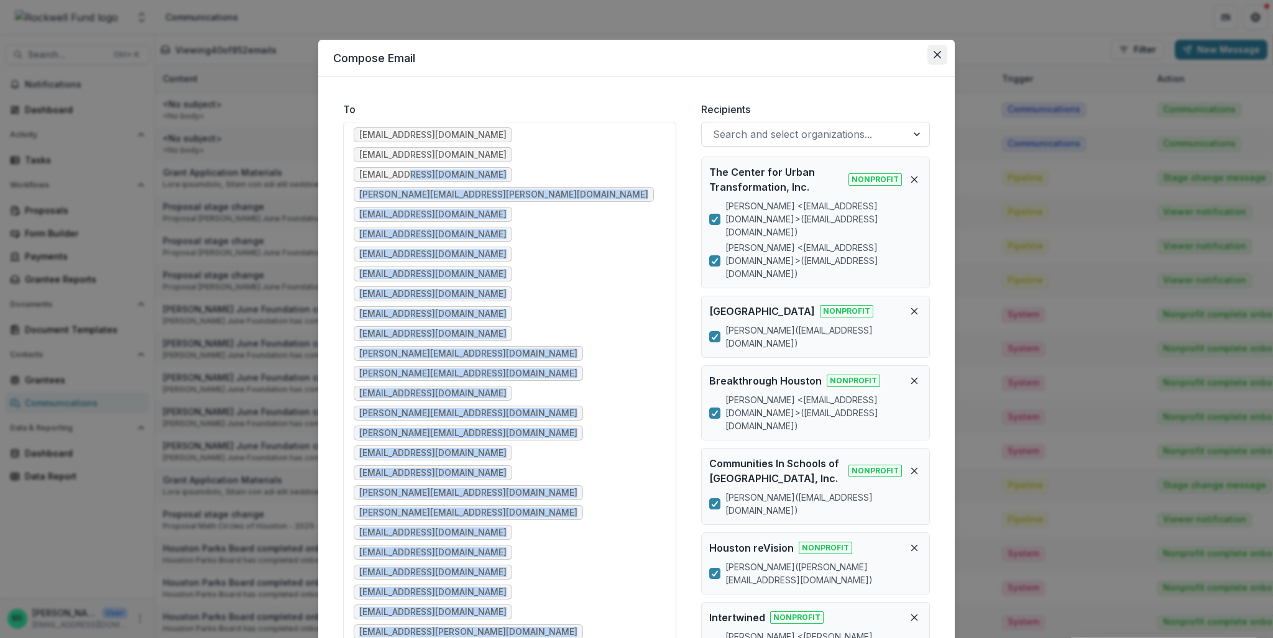
click at [933, 63] on button "Close" at bounding box center [937, 55] width 20 height 20
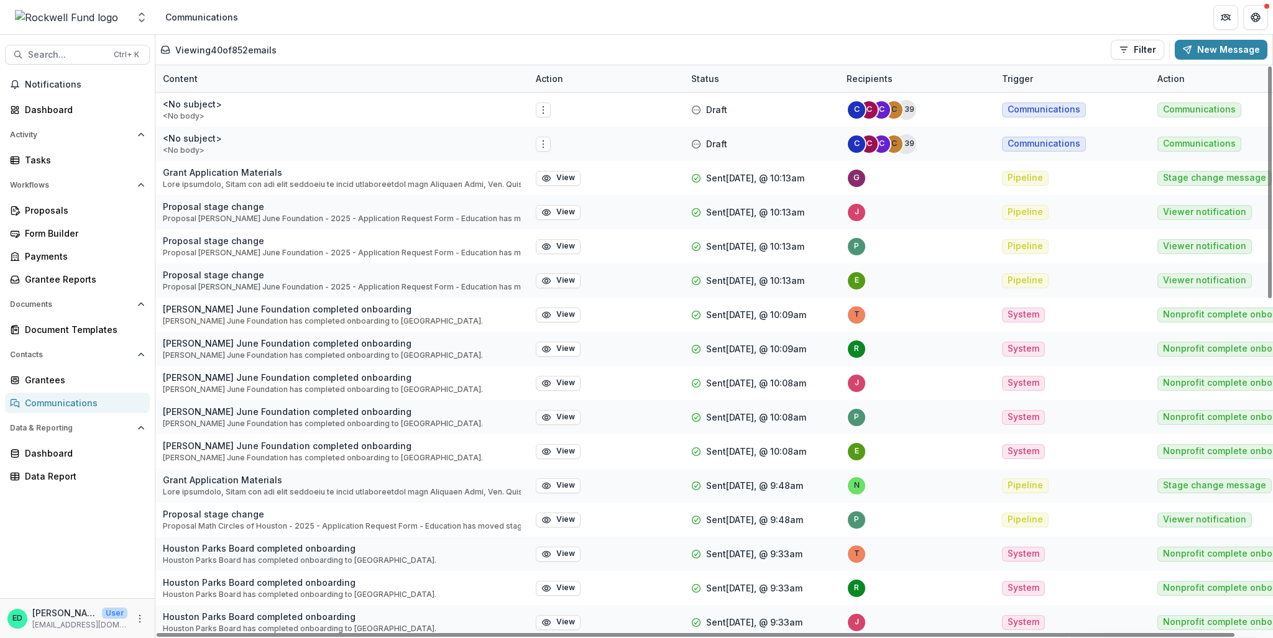
click at [80, 2] on div "Aggregate Analysis Foundations Rockwell Fund Data Sandbox Rockwell Fund Team Se…" at bounding box center [77, 17] width 155 height 34
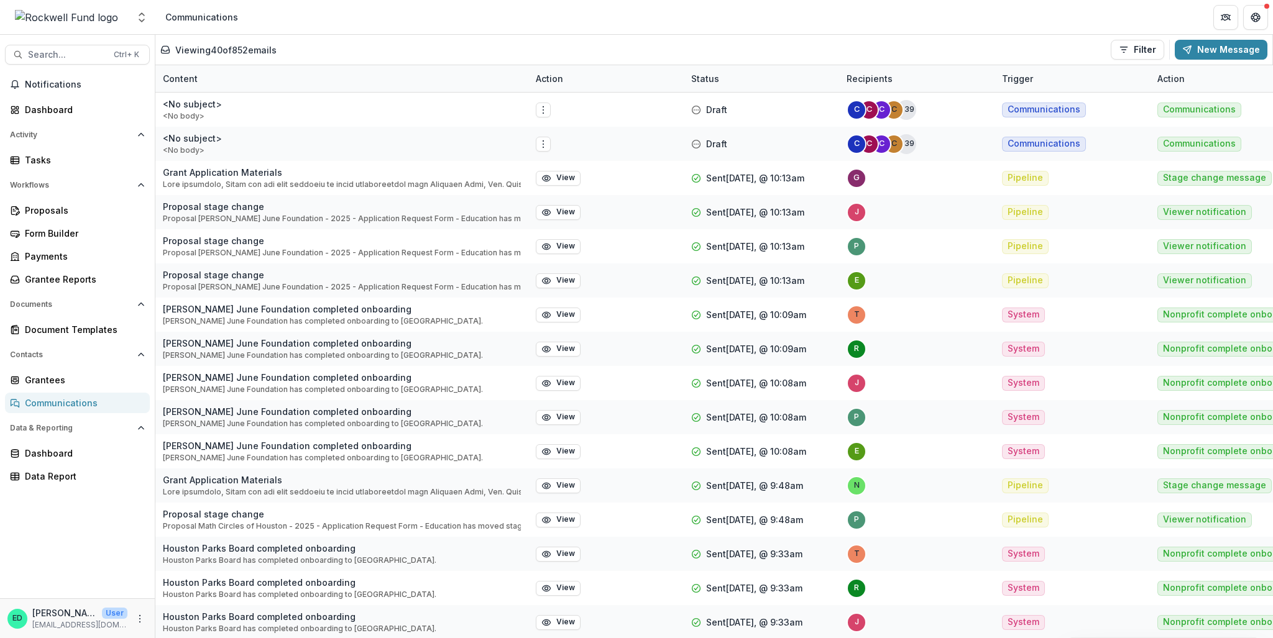
click at [85, 21] on div at bounding box center [66, 17] width 123 height 25
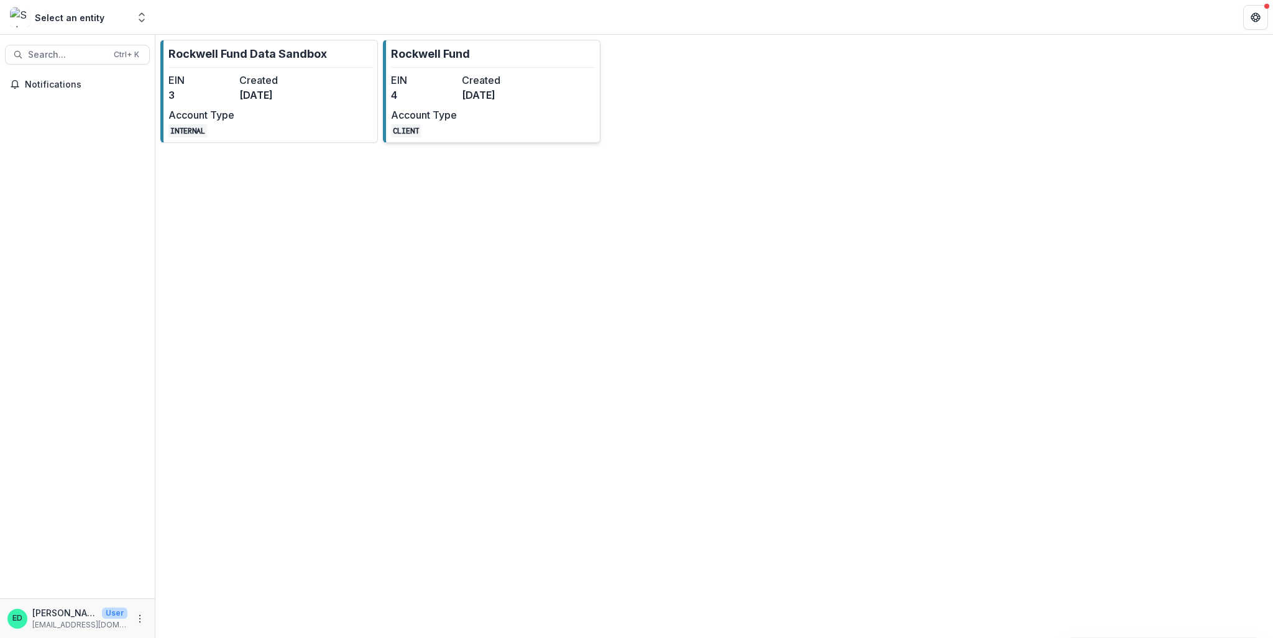
click at [505, 88] on dd "[DATE]" at bounding box center [495, 95] width 66 height 15
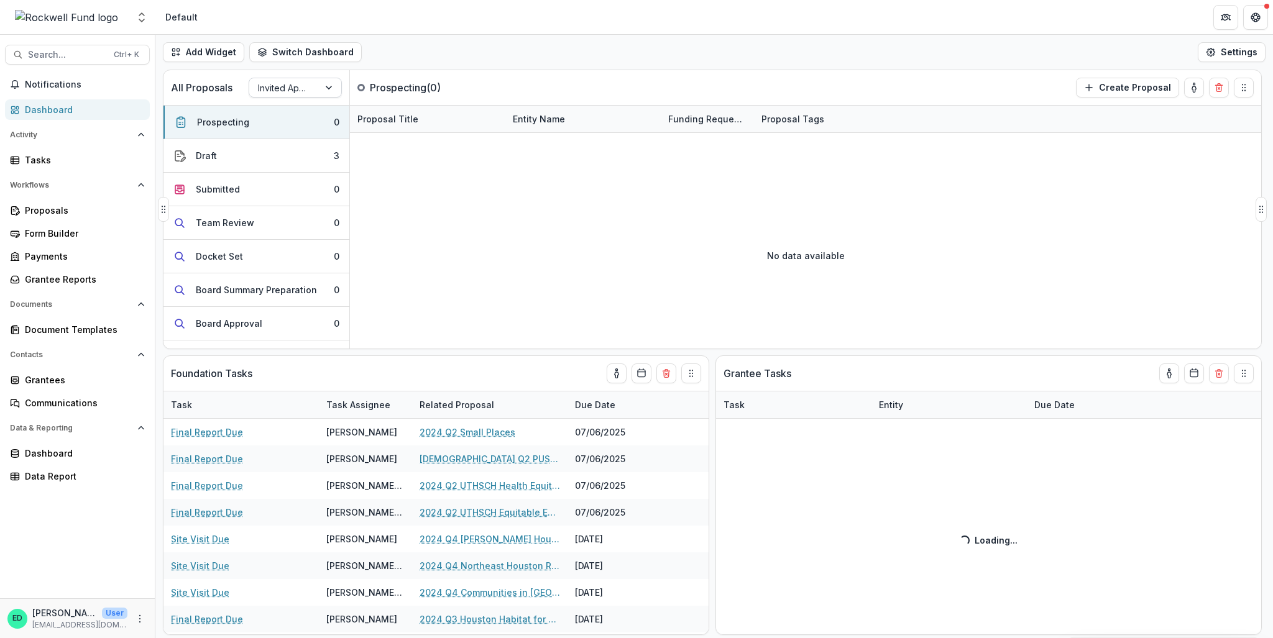
click at [308, 88] on div at bounding box center [284, 88] width 52 height 16
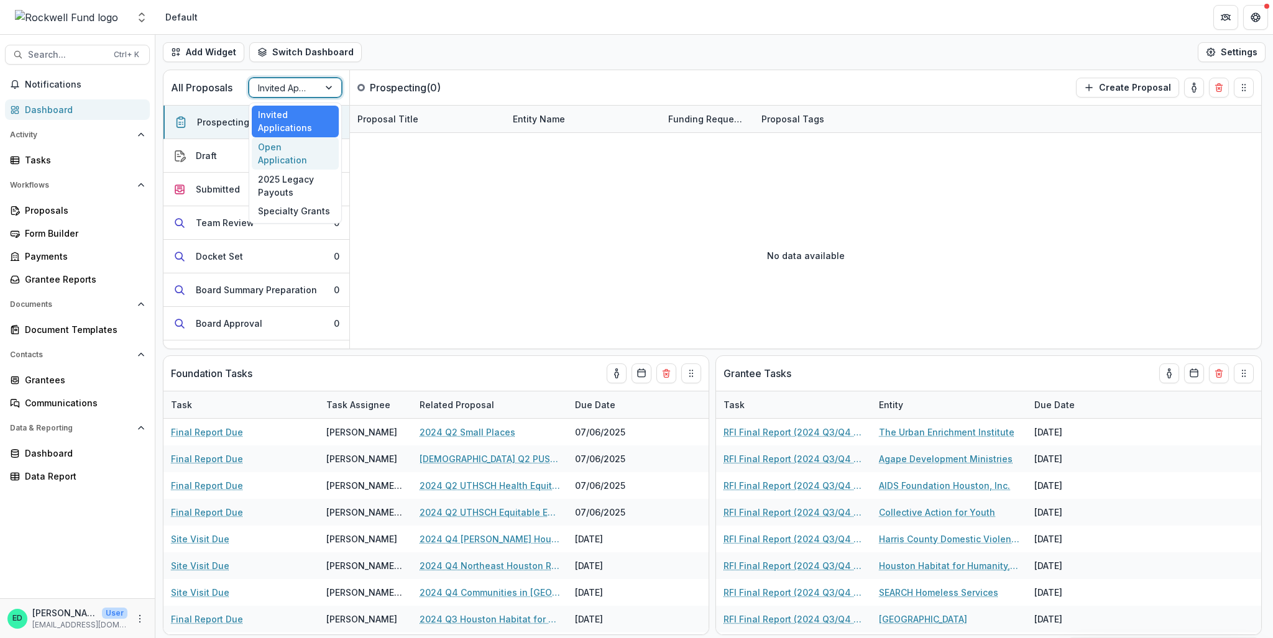
click at [293, 141] on div "Open Application" at bounding box center [295, 153] width 87 height 32
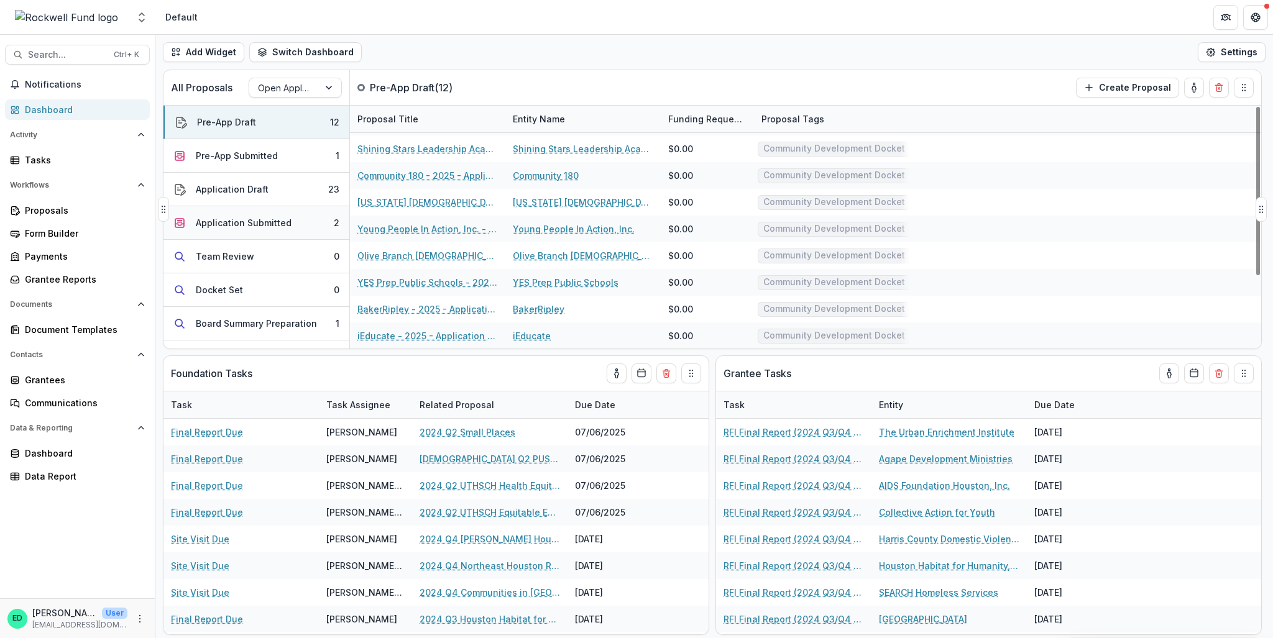
click at [196, 227] on div "Application Submitted" at bounding box center [244, 222] width 96 height 13
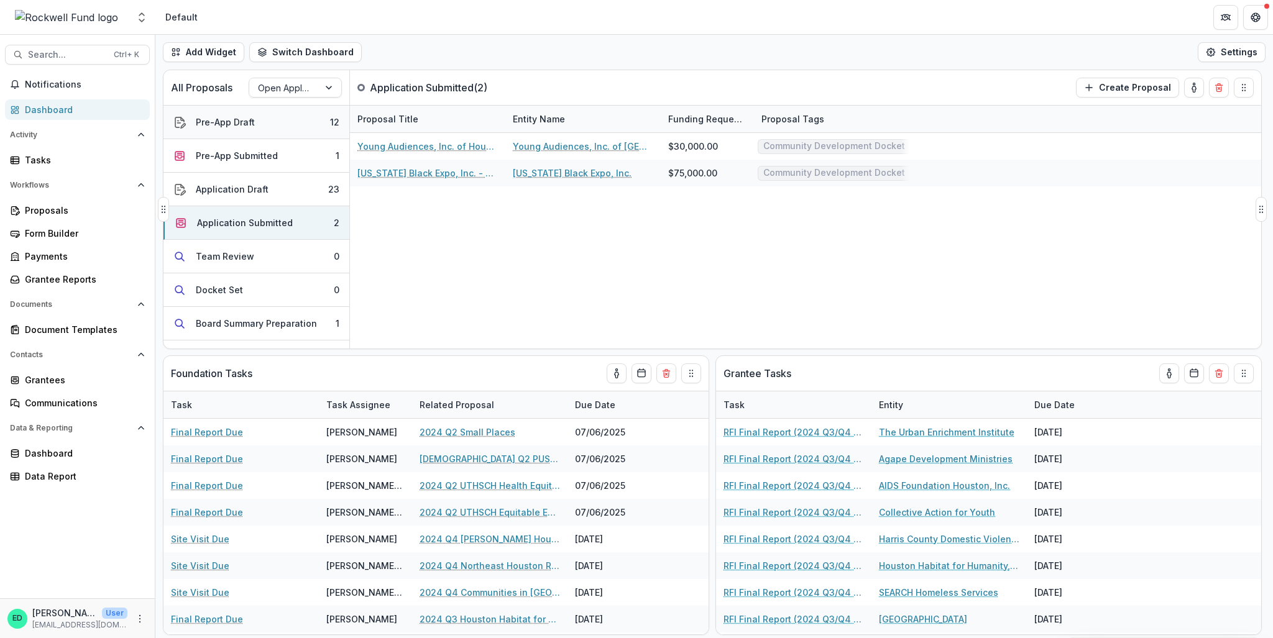
click at [247, 118] on div "Pre-App Draft" at bounding box center [225, 122] width 59 height 13
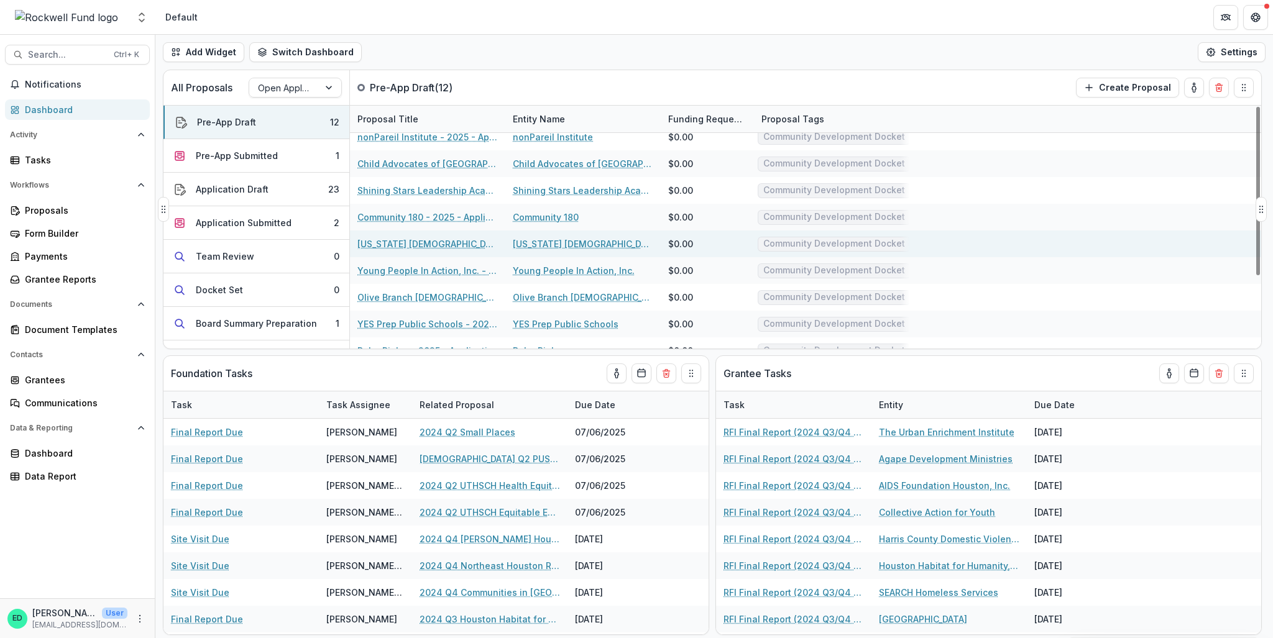
scroll to position [42, 0]
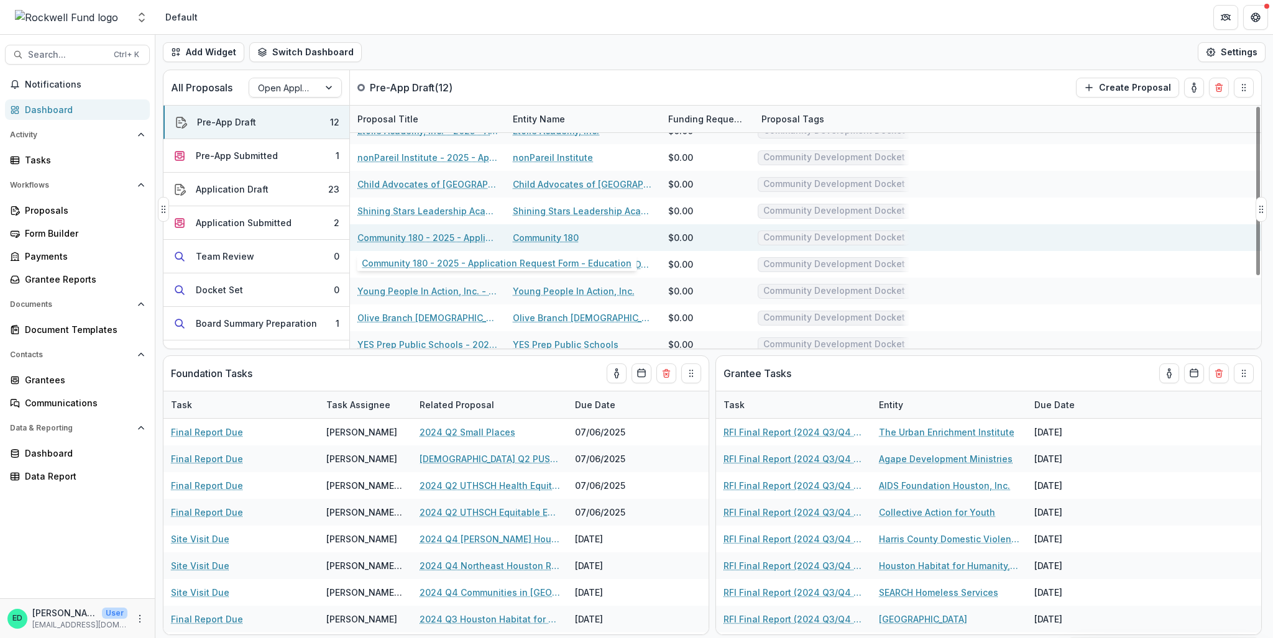
click at [455, 236] on link "Community 180 - 2025 - Application Request Form - Education" at bounding box center [427, 237] width 140 height 13
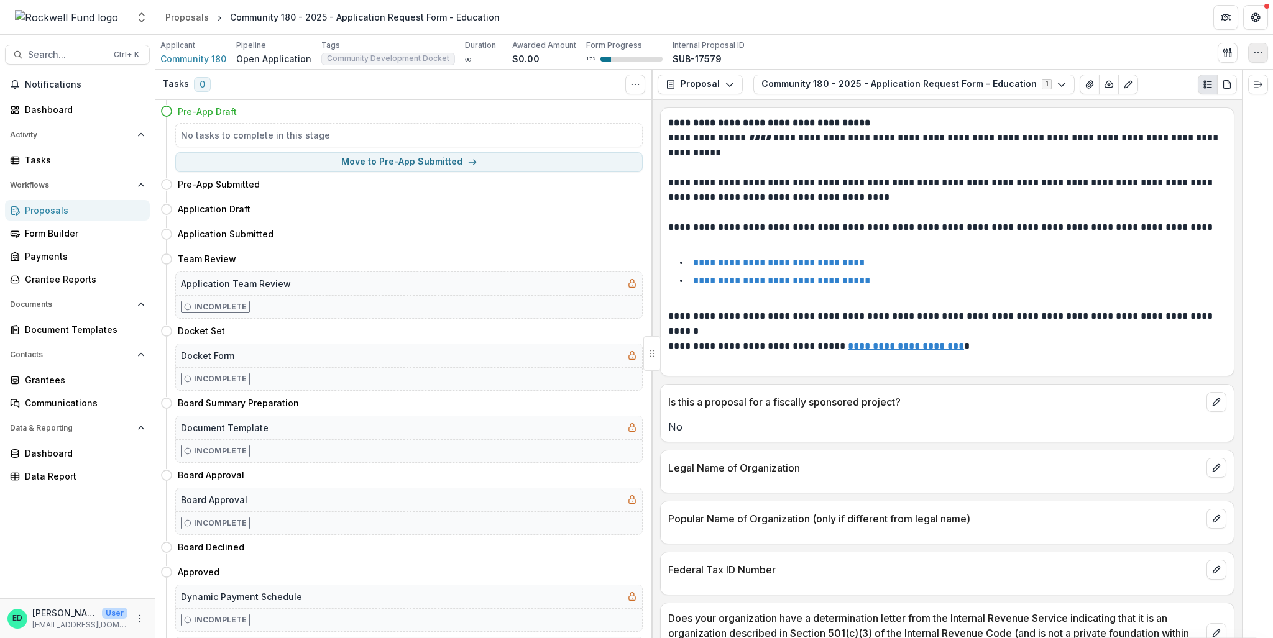
click at [1255, 53] on icon "button" at bounding box center [1258, 53] width 10 height 10
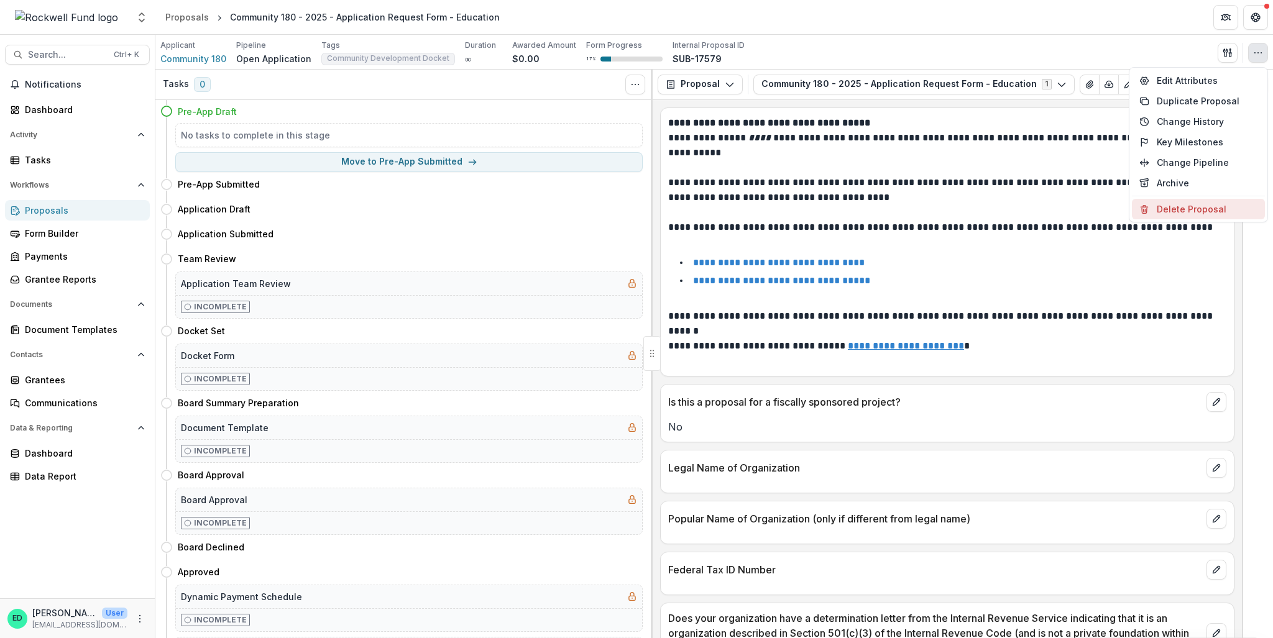
click at [1181, 208] on button "Delete Proposal" at bounding box center [1198, 209] width 133 height 21
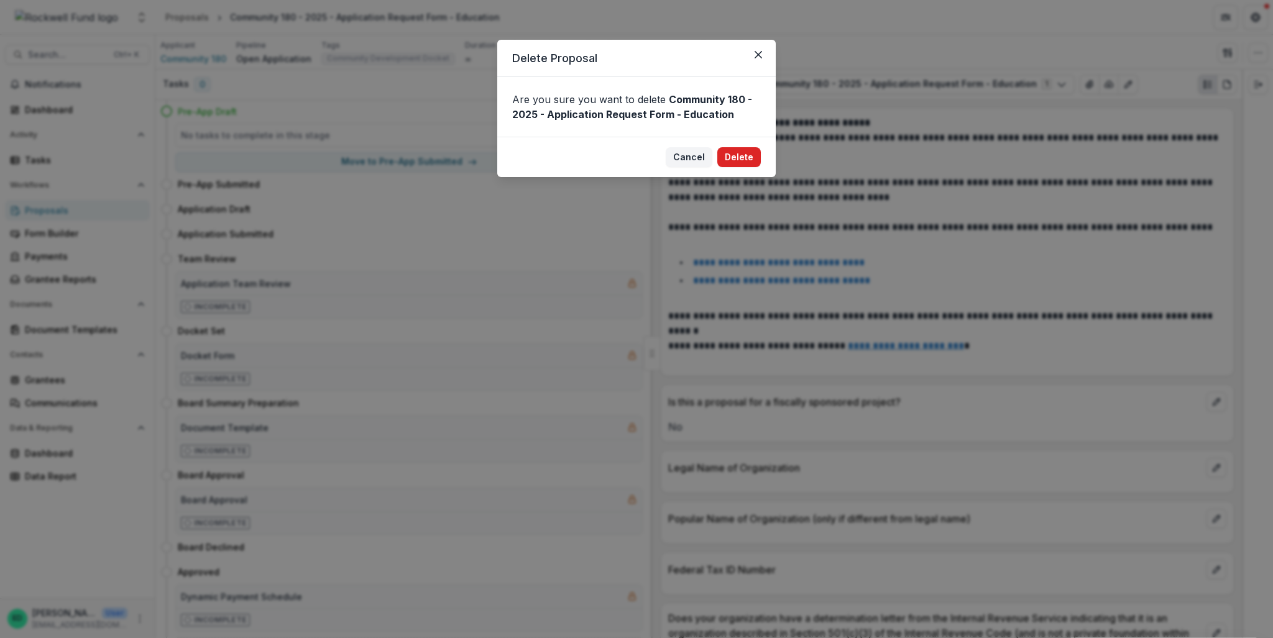
click at [747, 157] on button "Delete" at bounding box center [739, 157] width 44 height 20
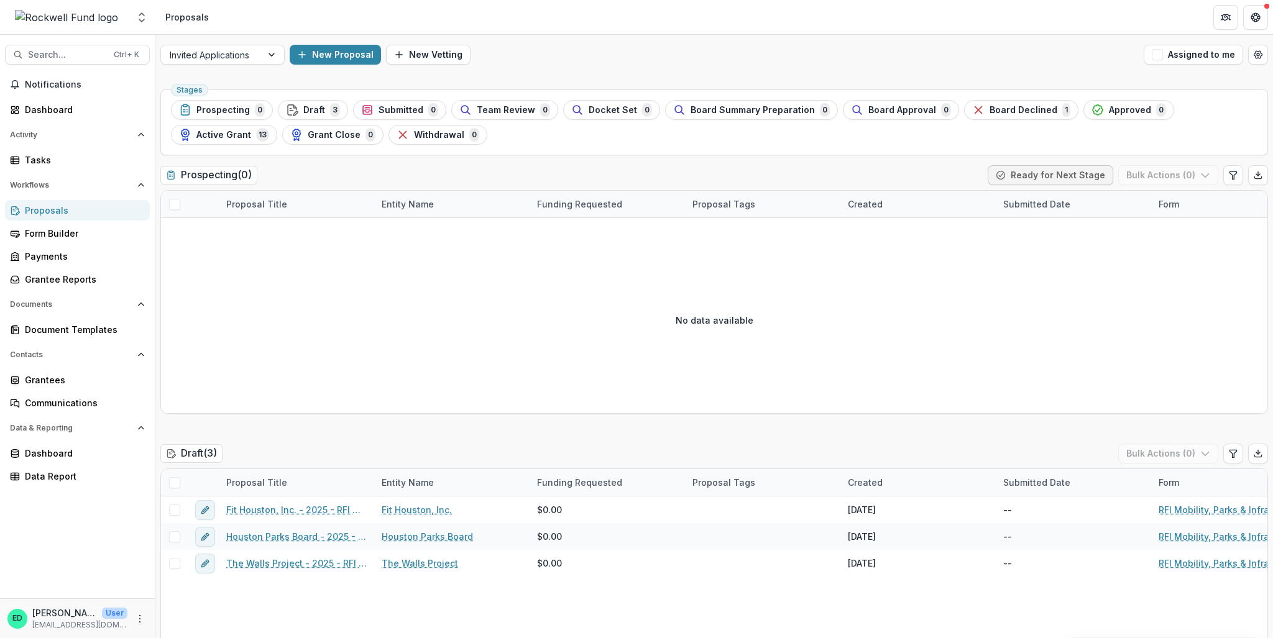
click at [50, 208] on div "Proposals" at bounding box center [82, 210] width 115 height 13
click at [251, 58] on div at bounding box center [211, 55] width 83 height 16
click at [273, 21] on header "Proposals" at bounding box center [713, 17] width 1117 height 34
click at [63, 108] on div "Dashboard" at bounding box center [82, 109] width 115 height 13
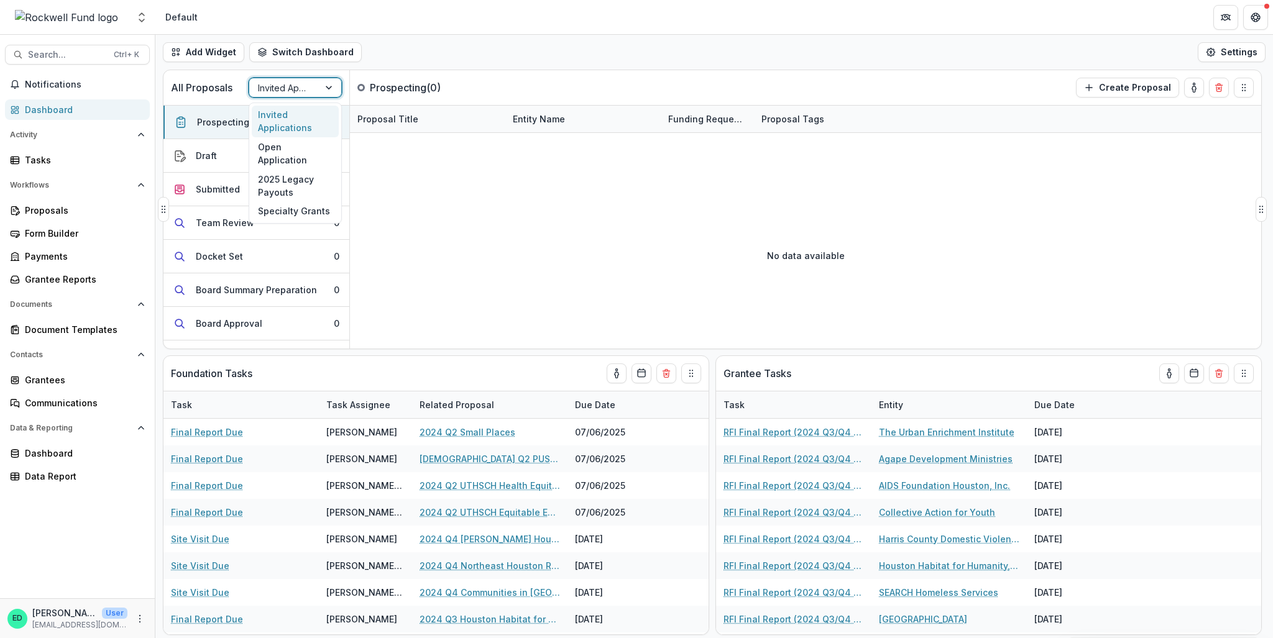
click at [305, 88] on div at bounding box center [284, 88] width 52 height 16
click at [267, 147] on div "Open Application" at bounding box center [295, 153] width 87 height 32
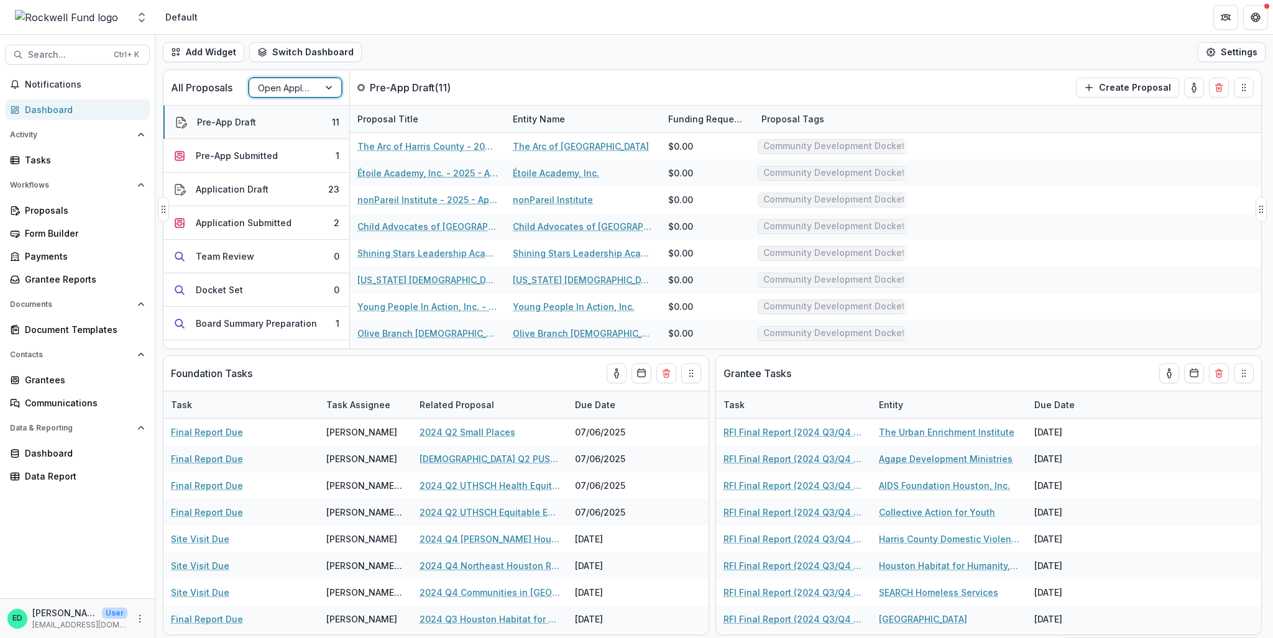
click at [257, 124] on button "Pre-App Draft 11" at bounding box center [256, 123] width 186 height 34
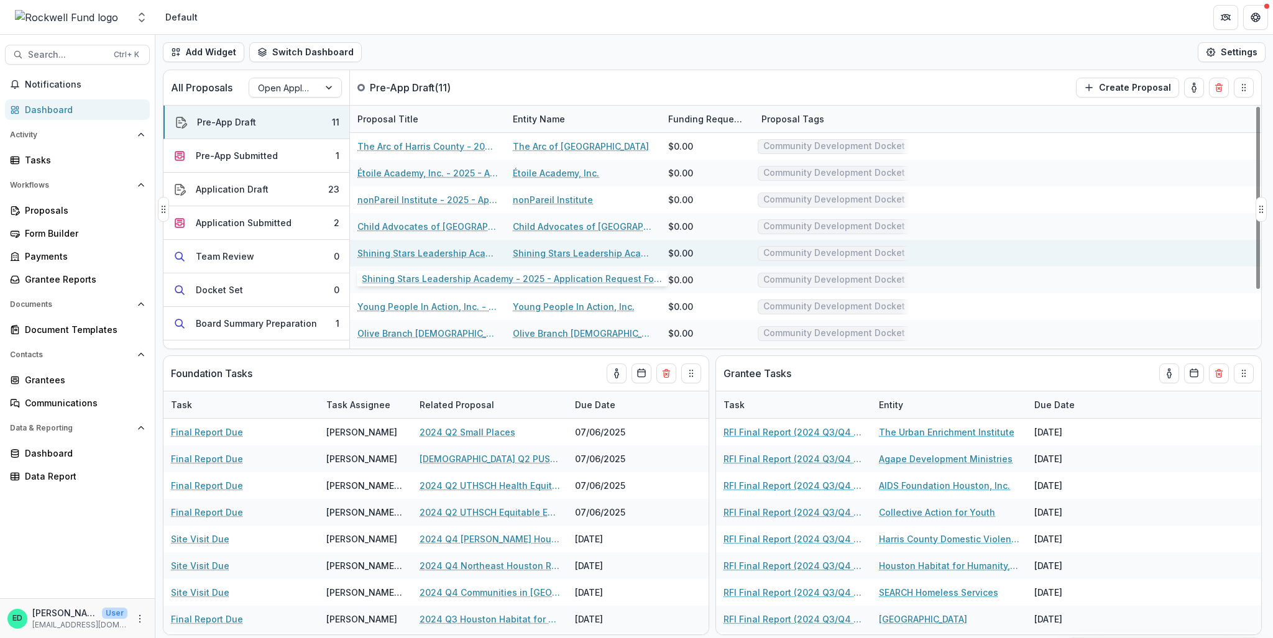
click at [430, 252] on link "Shining Stars Leadership Academy - 2025 - Application Request Form - Education" at bounding box center [427, 253] width 140 height 13
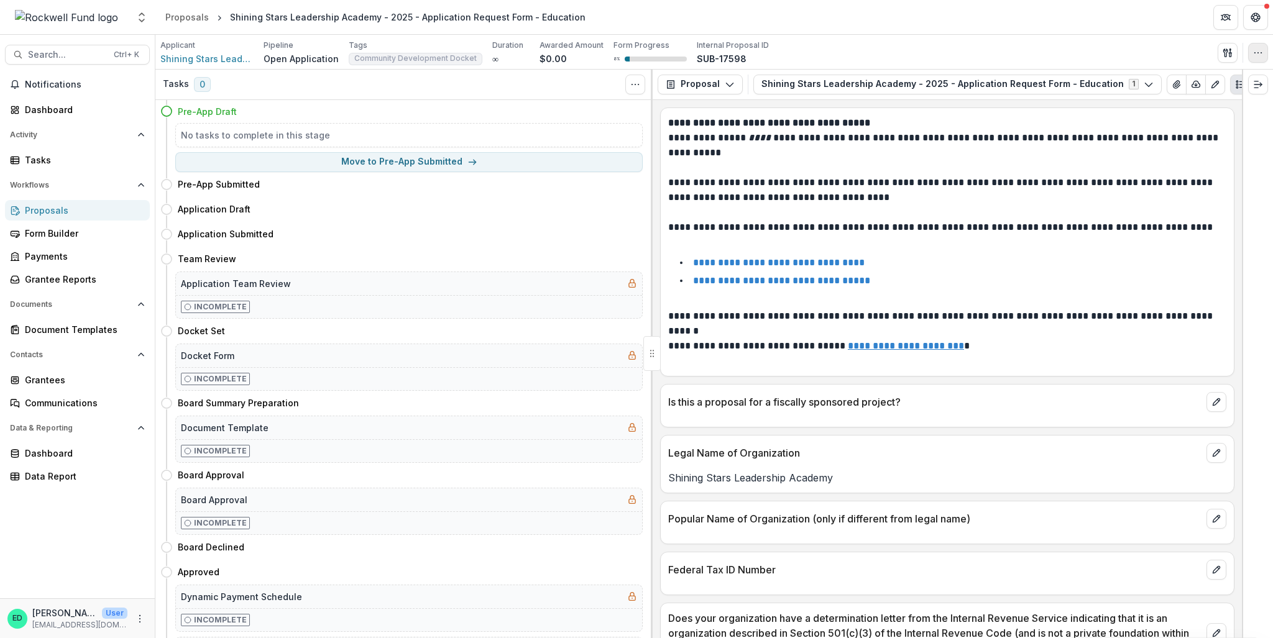
click at [1252, 56] on button "button" at bounding box center [1258, 53] width 20 height 20
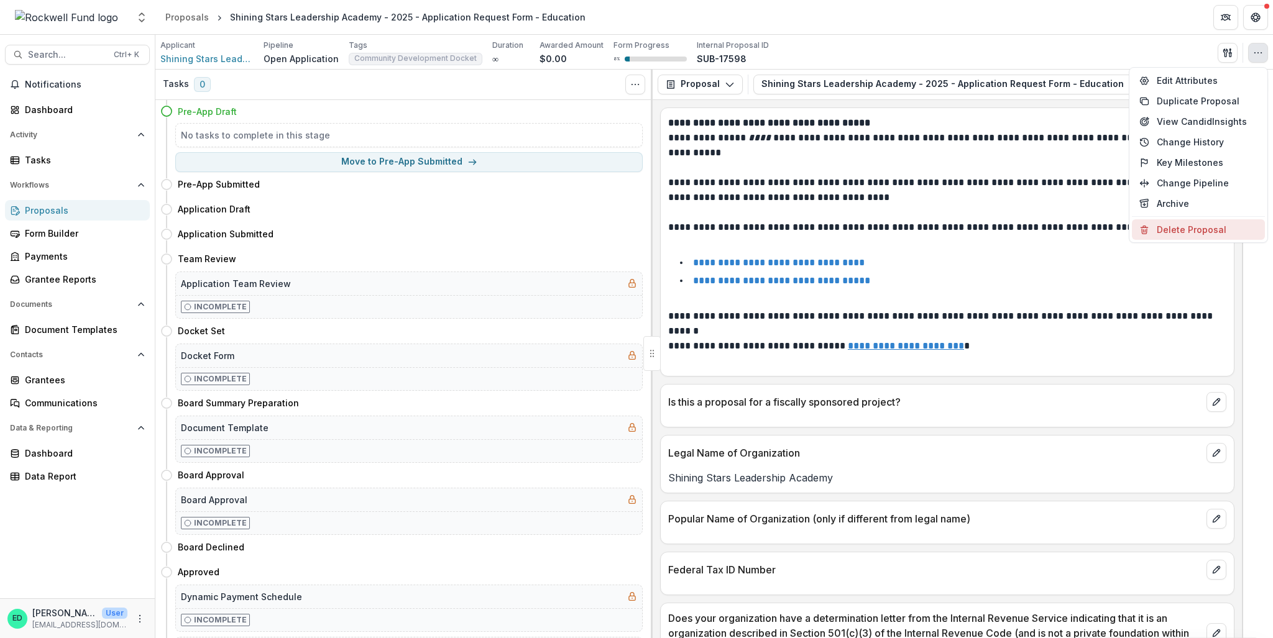
click at [1175, 226] on button "Delete Proposal" at bounding box center [1198, 229] width 133 height 21
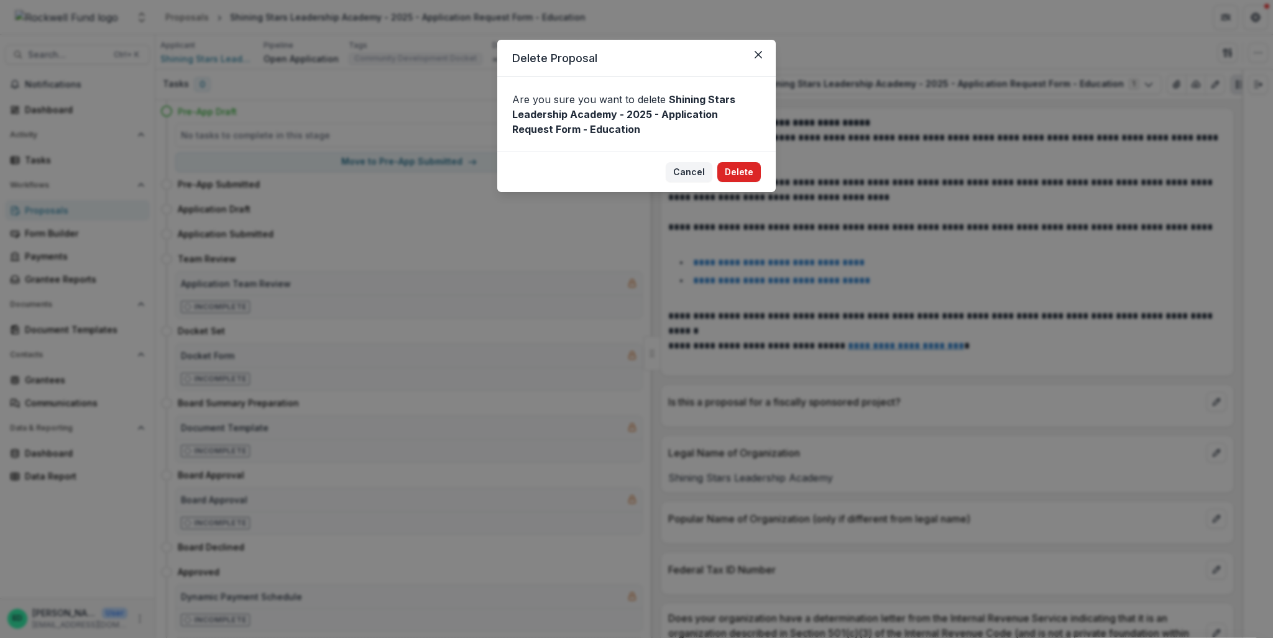
click at [743, 173] on button "Delete" at bounding box center [739, 172] width 44 height 20
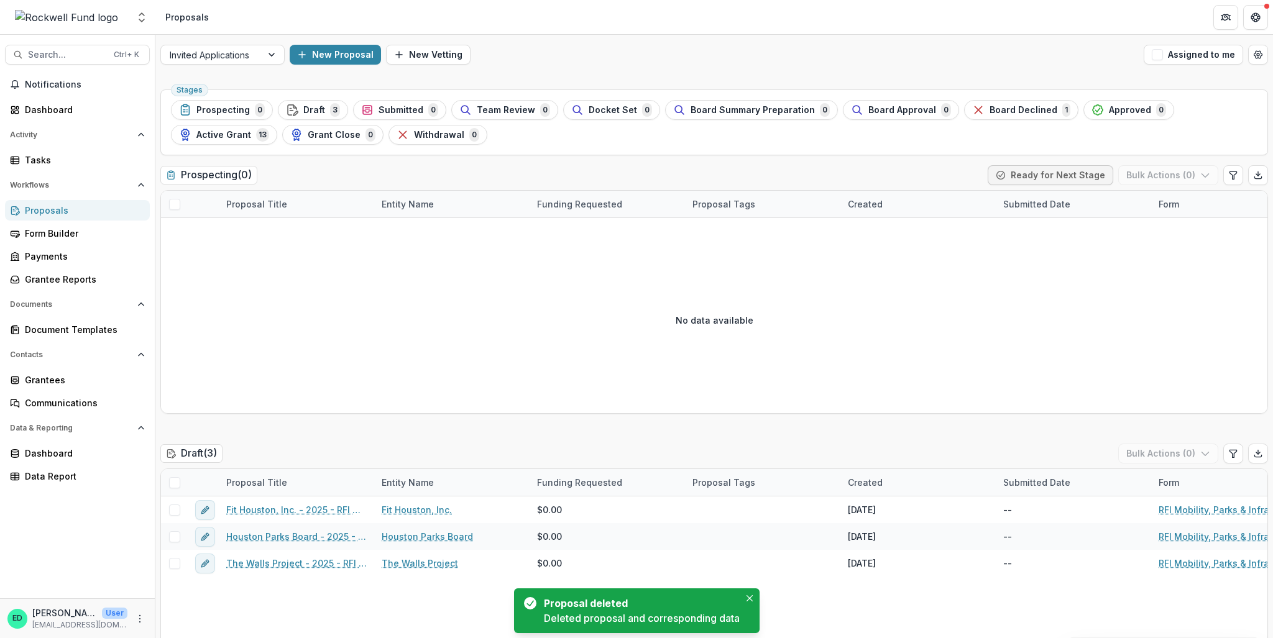
click at [48, 96] on div "Notifications Dashboard Activity Tasks Workflows Proposals Form Builder Payment…" at bounding box center [77, 337] width 155 height 524
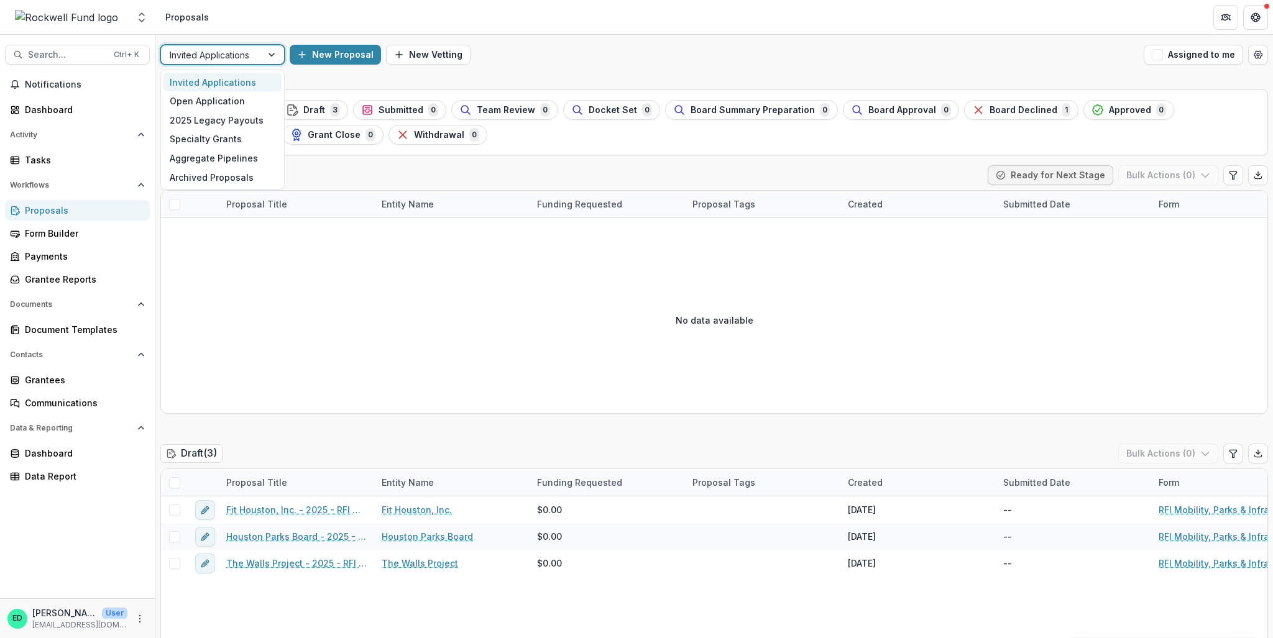
click at [214, 52] on div at bounding box center [211, 55] width 83 height 16
click at [215, 100] on div "Open Application" at bounding box center [222, 100] width 118 height 19
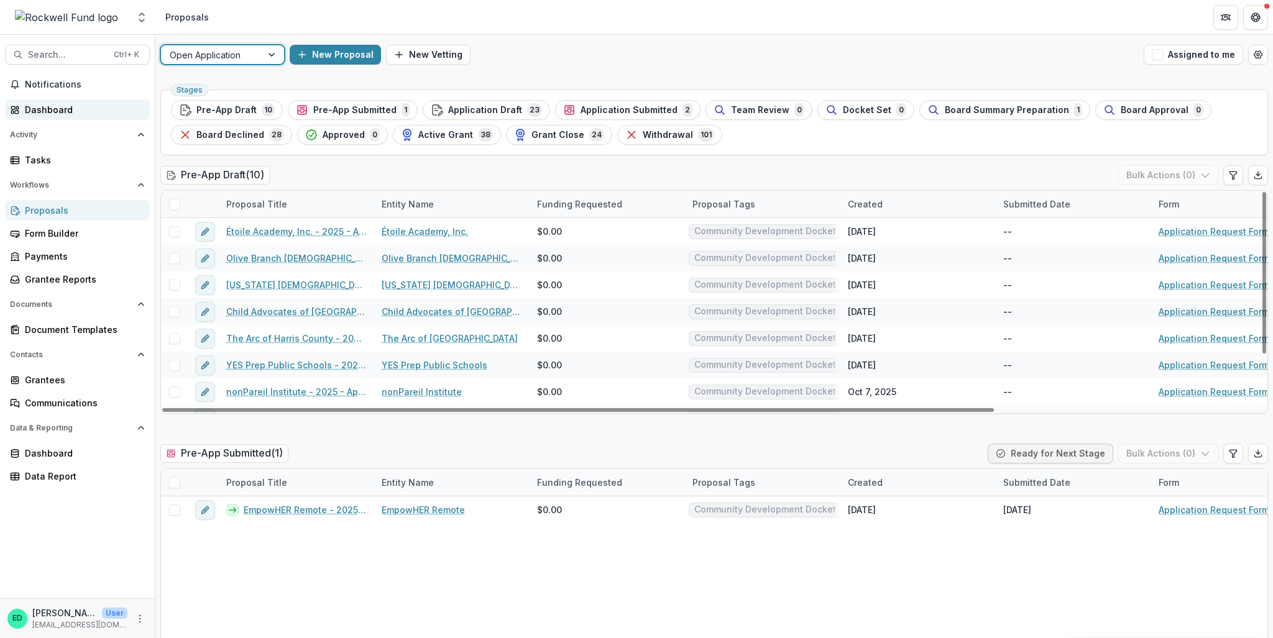
click at [42, 106] on div "Dashboard" at bounding box center [82, 109] width 115 height 13
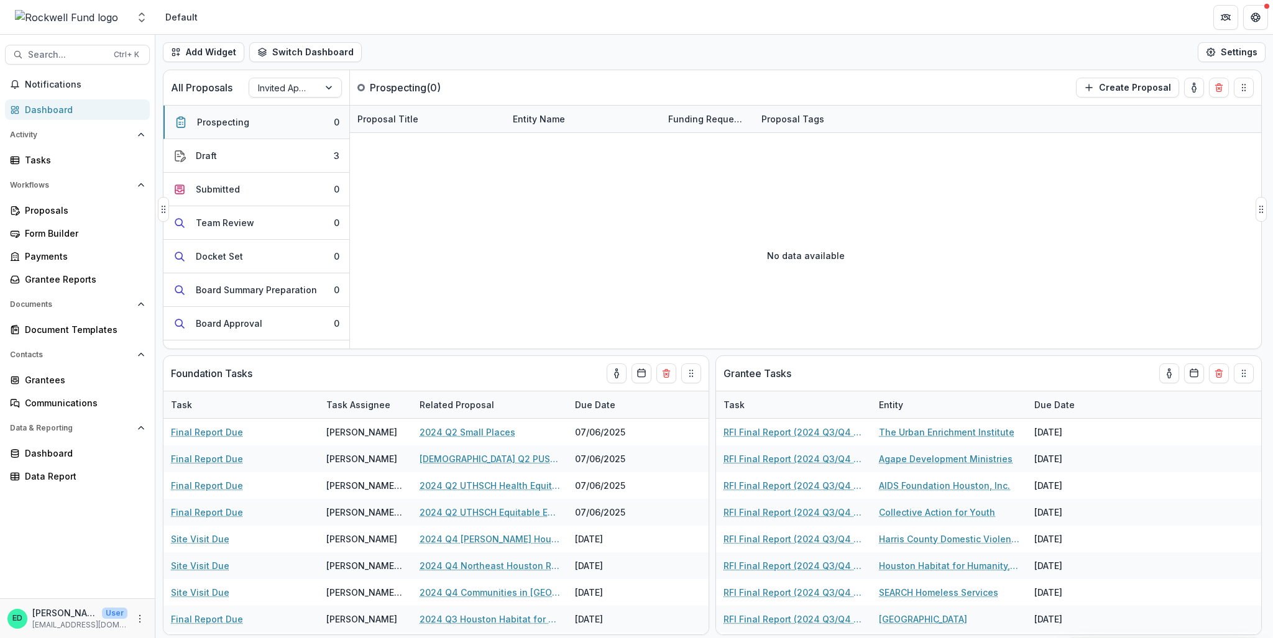
click at [283, 108] on button "Prospecting 0" at bounding box center [256, 123] width 186 height 34
click at [287, 94] on div at bounding box center [284, 88] width 52 height 16
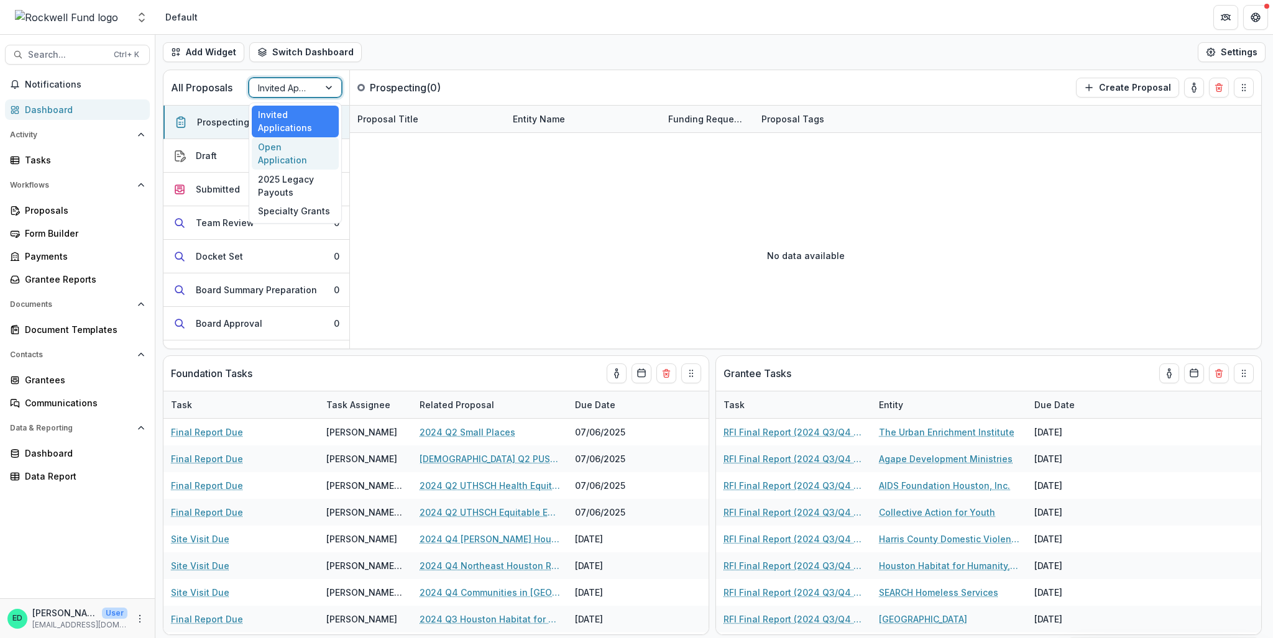
click at [282, 145] on div "Open Application" at bounding box center [295, 153] width 87 height 32
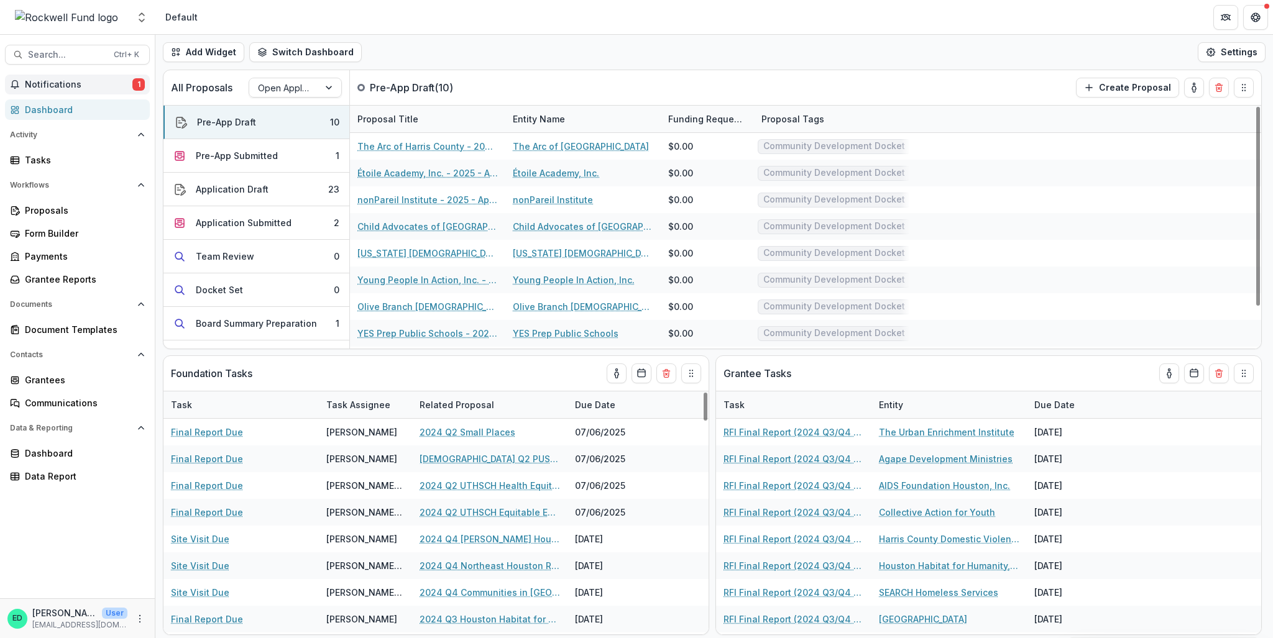
click at [99, 75] on button "Notifications 1" at bounding box center [77, 85] width 145 height 20
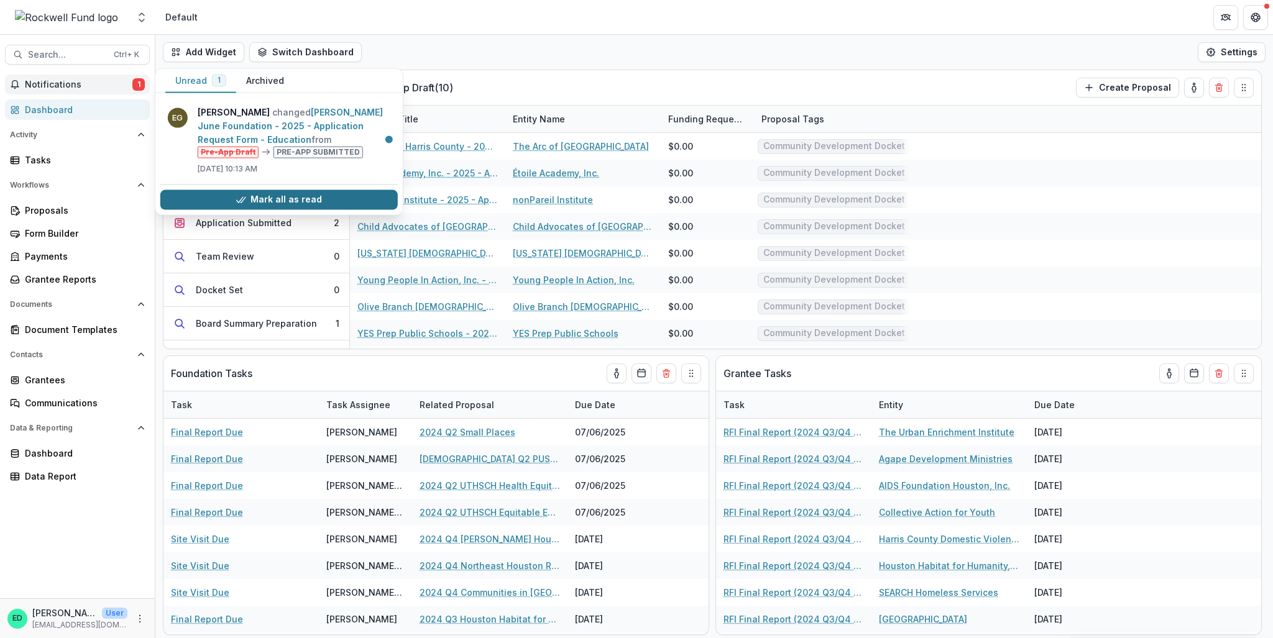
click at [302, 203] on button "Mark all as read" at bounding box center [278, 200] width 237 height 20
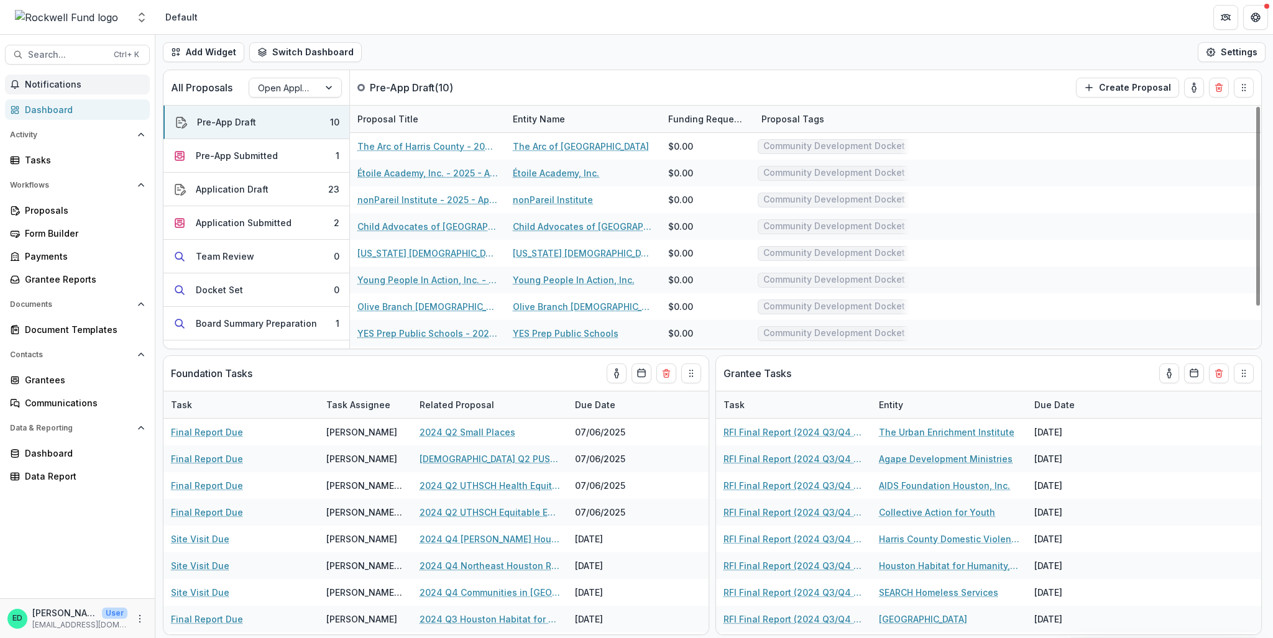
click at [515, 66] on div "Add Widget Switch Dashboard Default RCL Draft New Dashboard Settings" at bounding box center [713, 52] width 1117 height 35
click at [440, 48] on div "Add Widget Switch Dashboard Default RCL Draft New Dashboard Settings" at bounding box center [713, 52] width 1117 height 35
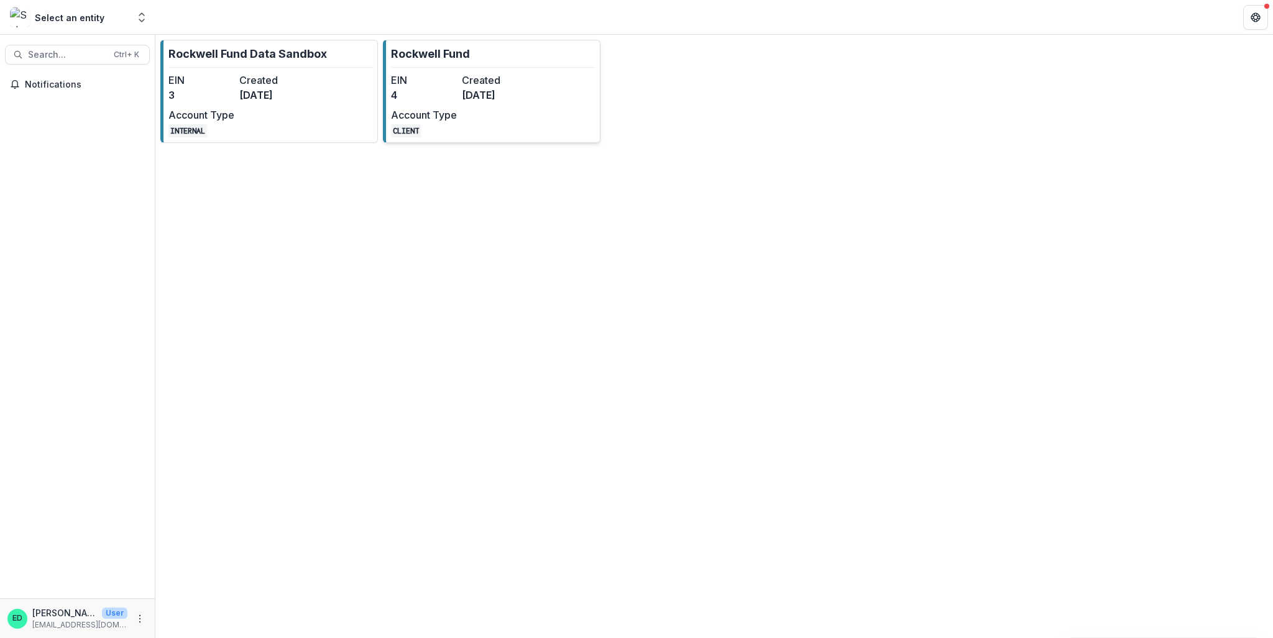
click at [443, 88] on dd "4" at bounding box center [424, 95] width 66 height 15
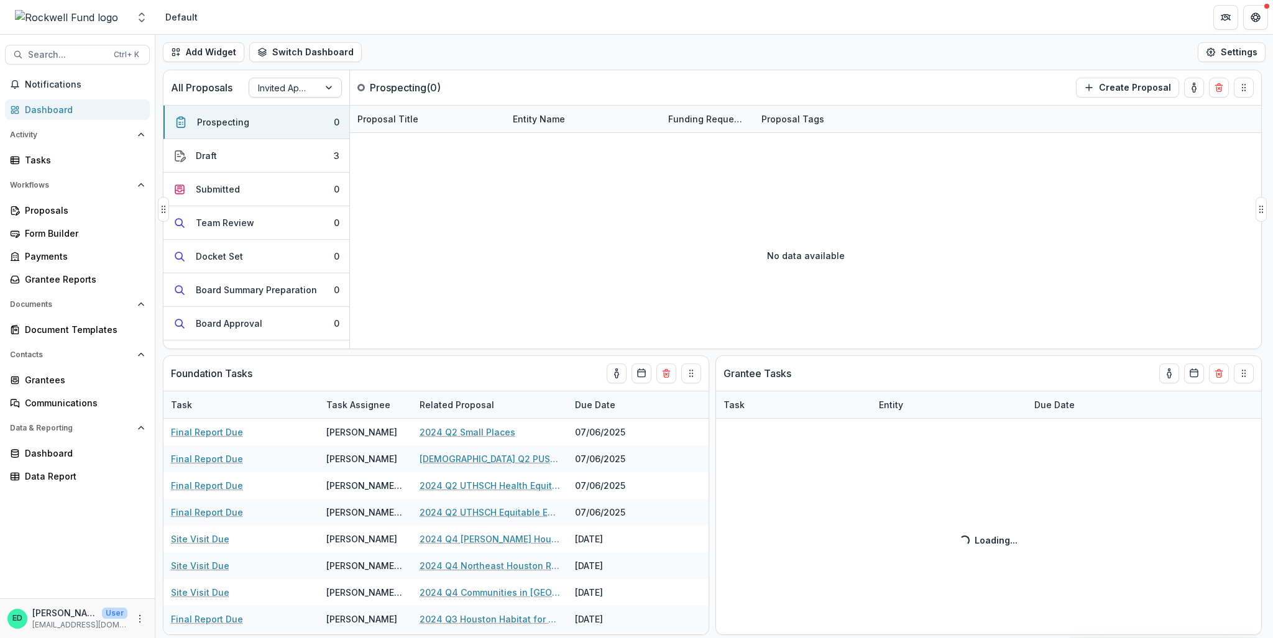
click at [318, 93] on div "Invited Applications" at bounding box center [284, 88] width 70 height 18
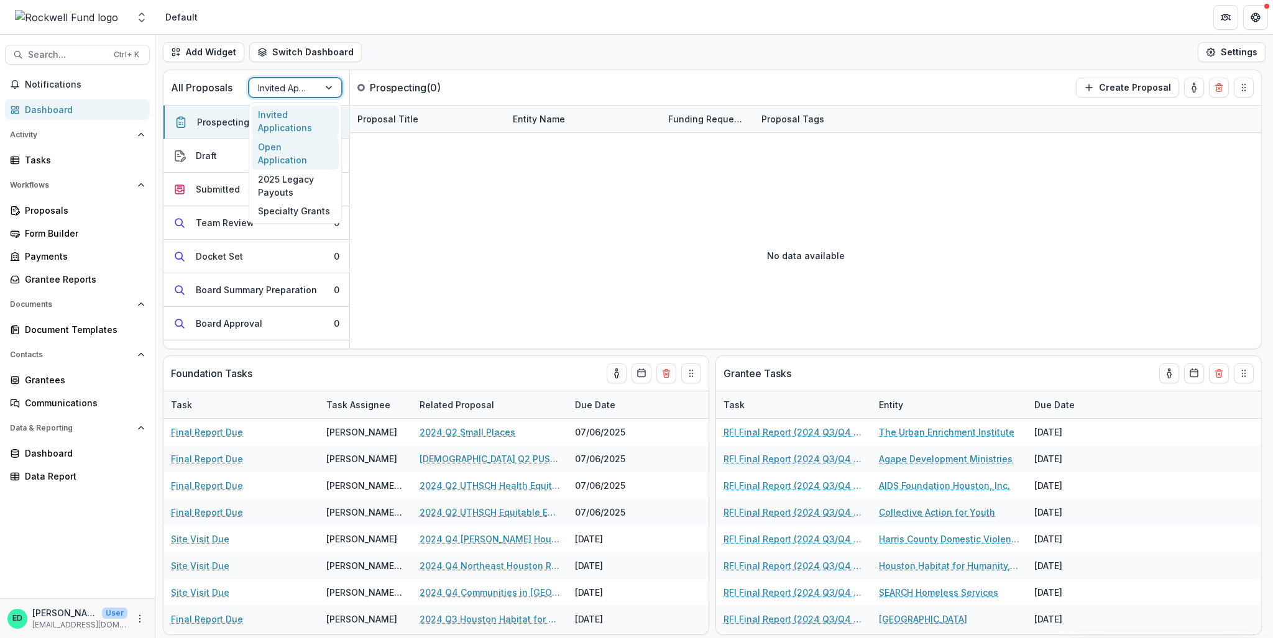
click at [310, 145] on div "Open Application" at bounding box center [295, 153] width 87 height 32
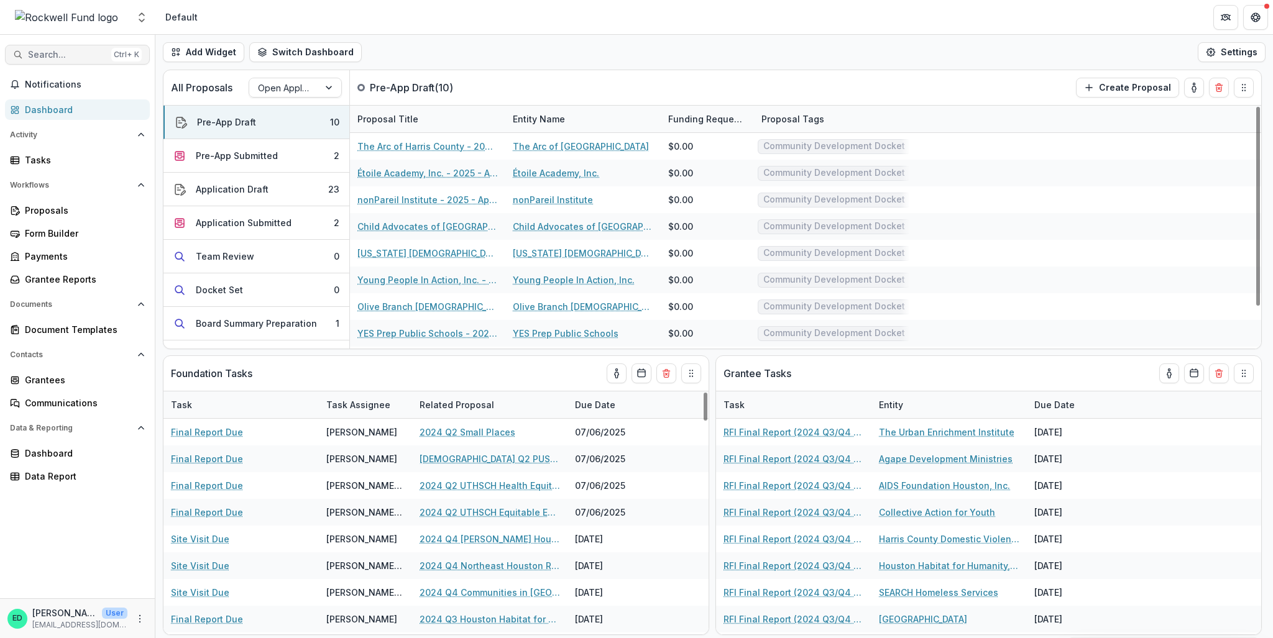
click at [86, 56] on span "Search..." at bounding box center [67, 55] width 78 height 11
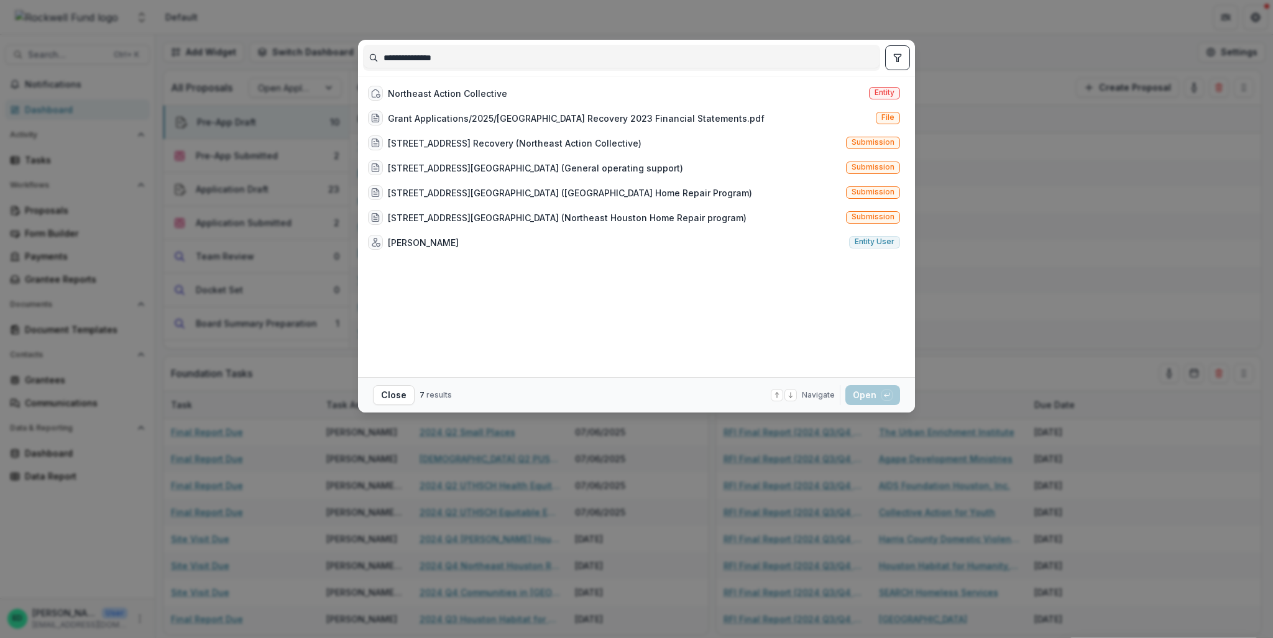
click at [401, 58] on input "**********" at bounding box center [622, 58] width 516 height 20
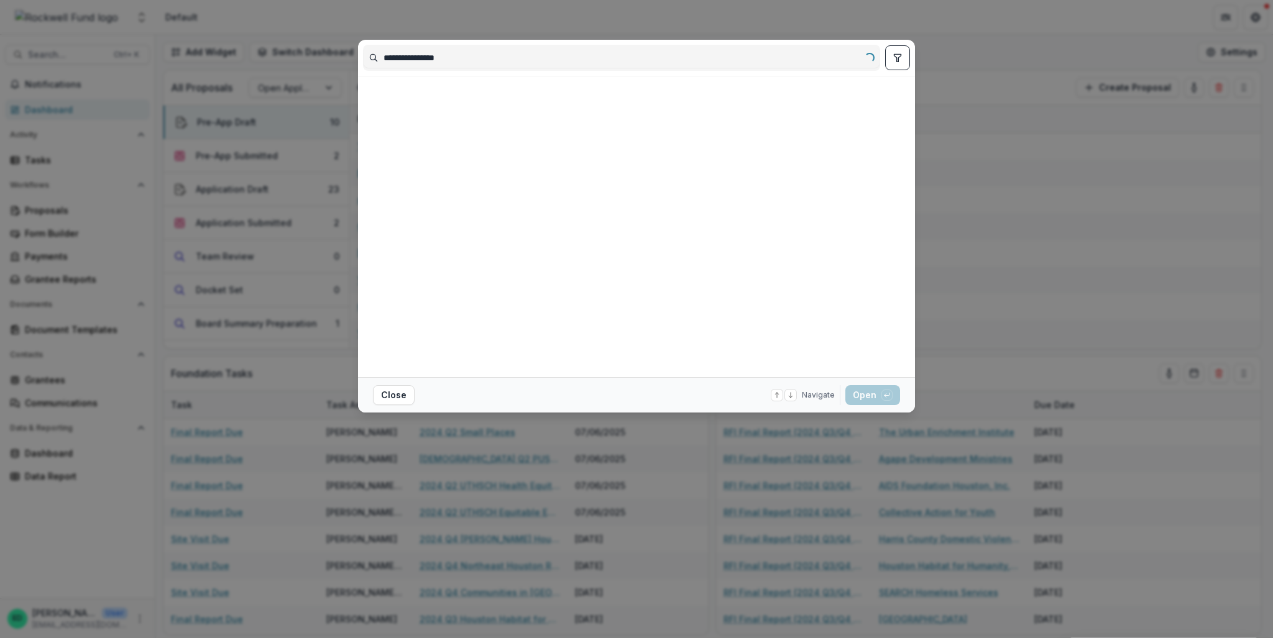
click at [455, 60] on input "**********" at bounding box center [622, 58] width 516 height 20
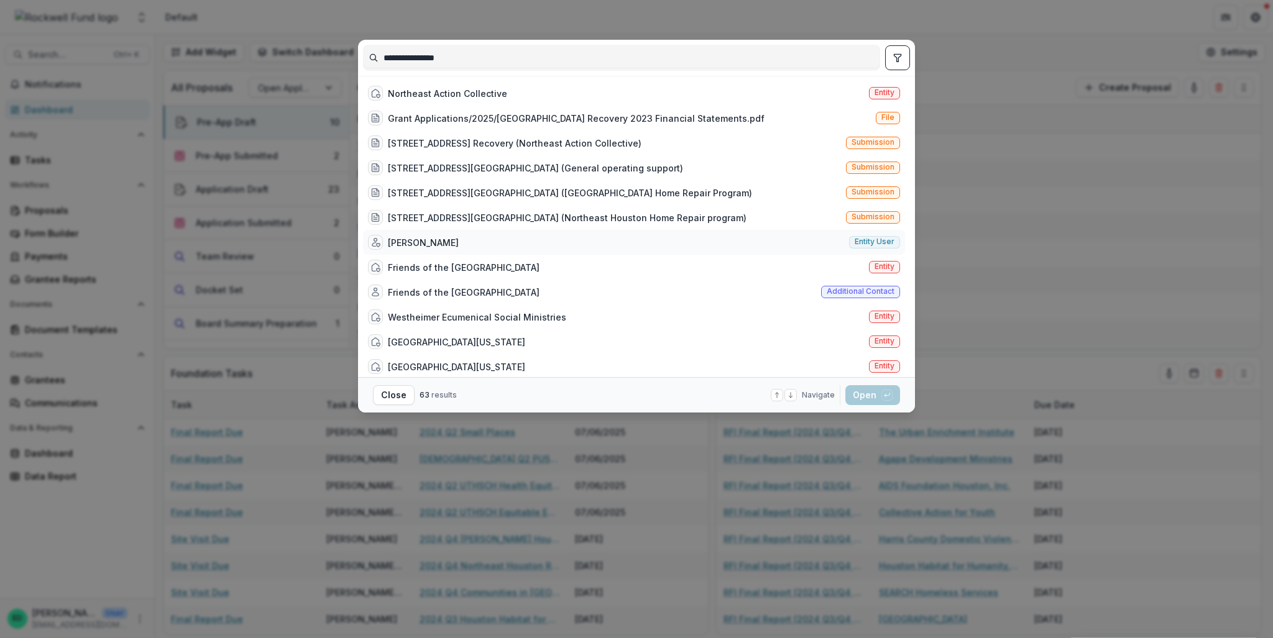
type input "**********"
click at [418, 239] on div "[PERSON_NAME]" at bounding box center [423, 242] width 71 height 13
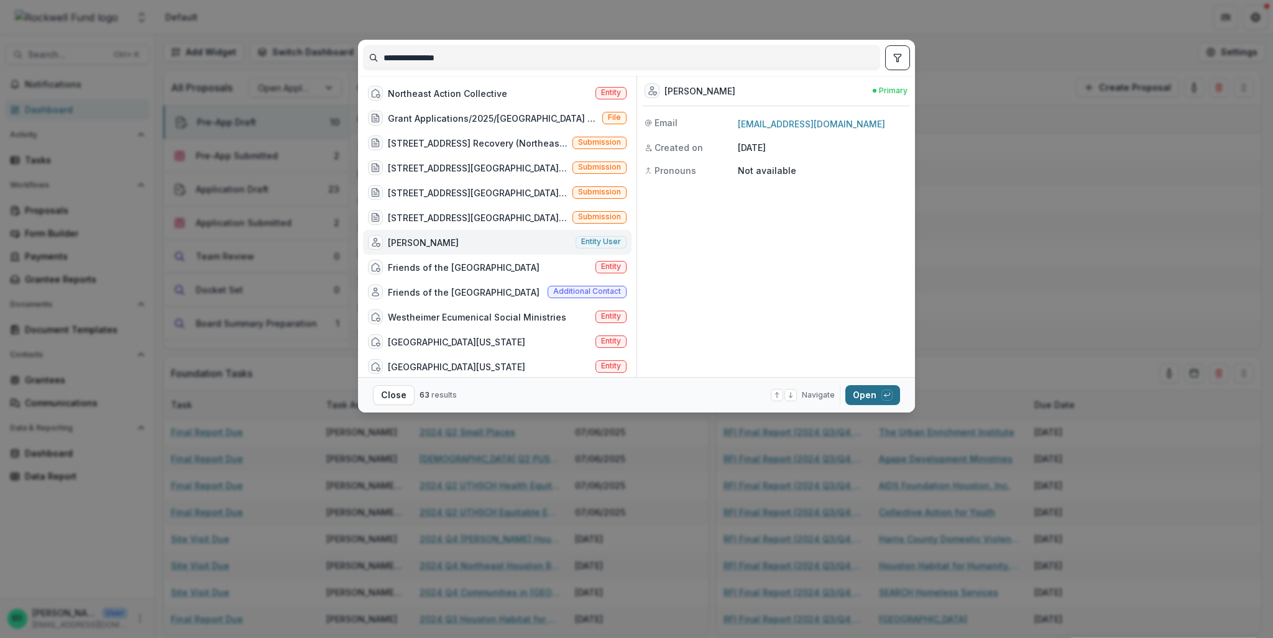
click at [865, 385] on button "Open with enter key" at bounding box center [872, 395] width 55 height 20
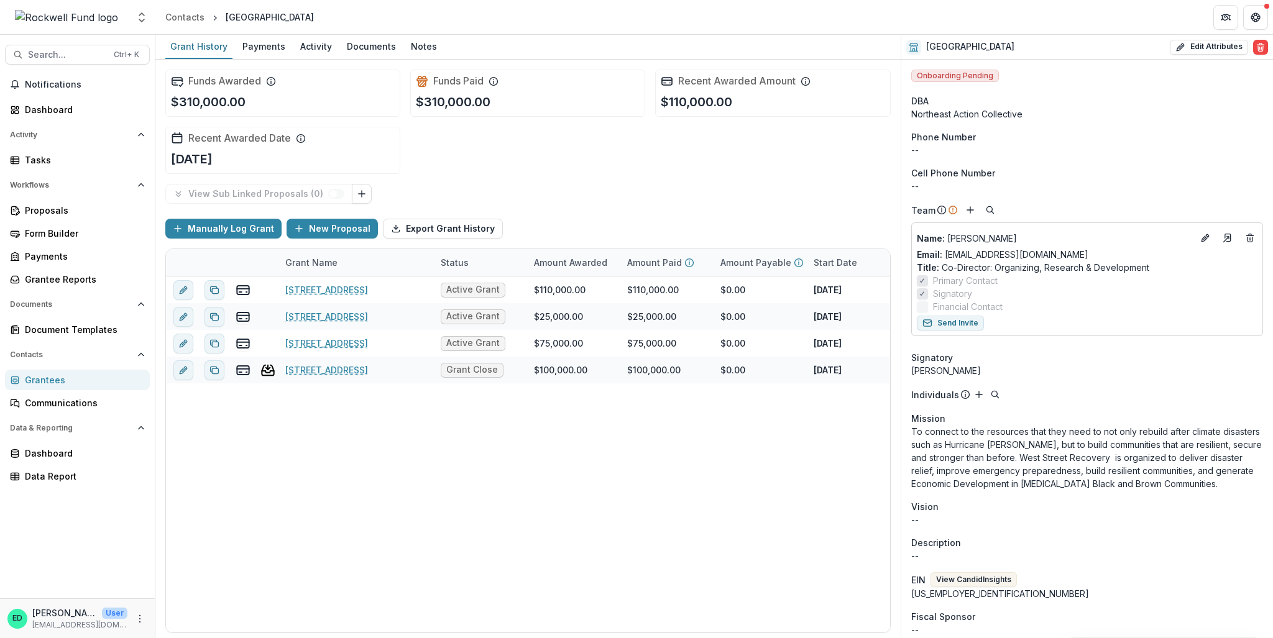
click at [245, 16] on div "[GEOGRAPHIC_DATA]" at bounding box center [270, 17] width 88 height 13
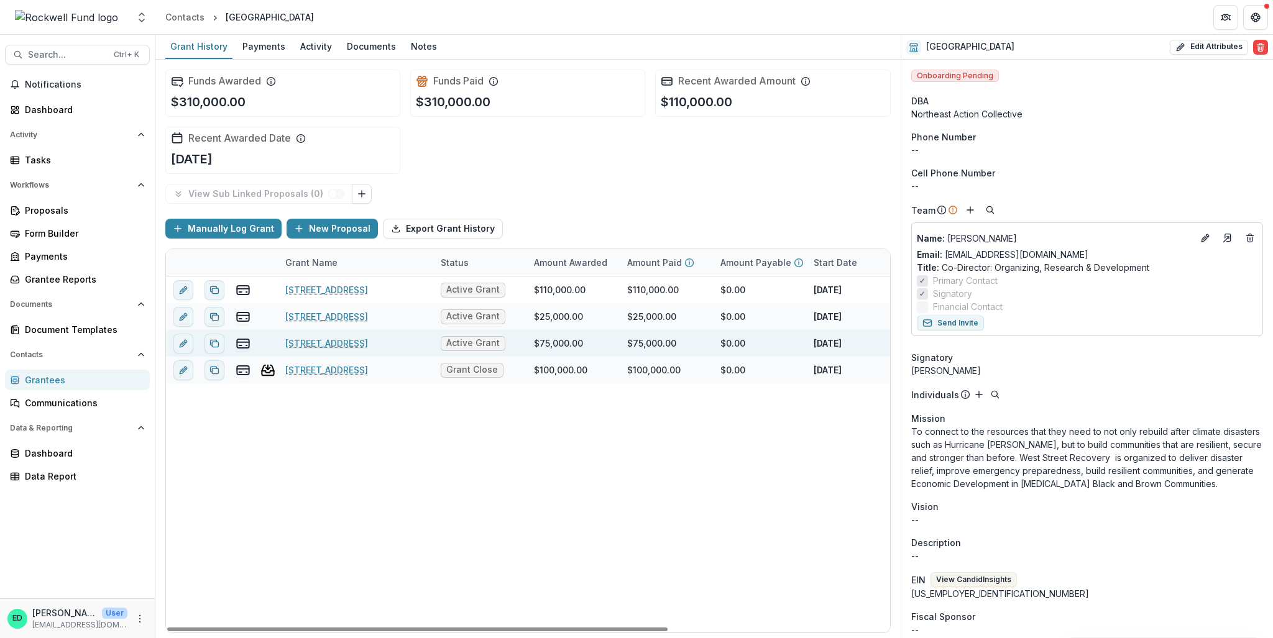
click at [349, 342] on link "[STREET_ADDRESS]" at bounding box center [326, 343] width 83 height 13
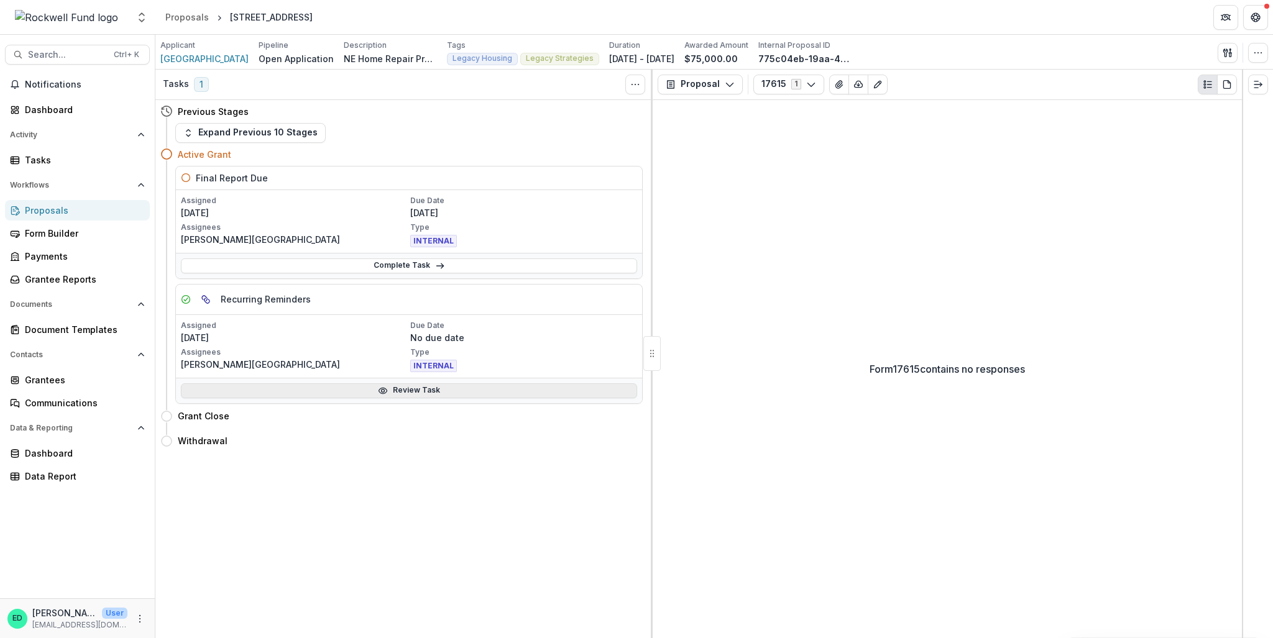
click at [338, 386] on link "Review Task" at bounding box center [409, 390] width 456 height 15
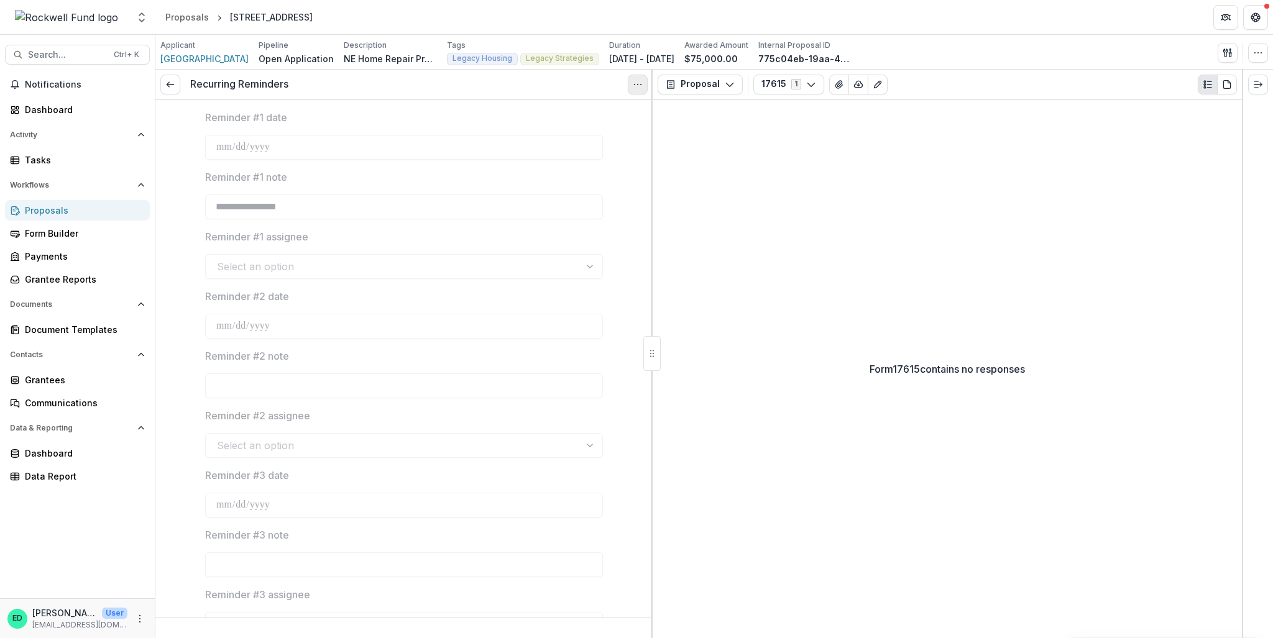
click at [647, 83] on button "Options" at bounding box center [638, 85] width 20 height 20
click at [560, 142] on button "Reopen Task" at bounding box center [577, 139] width 133 height 21
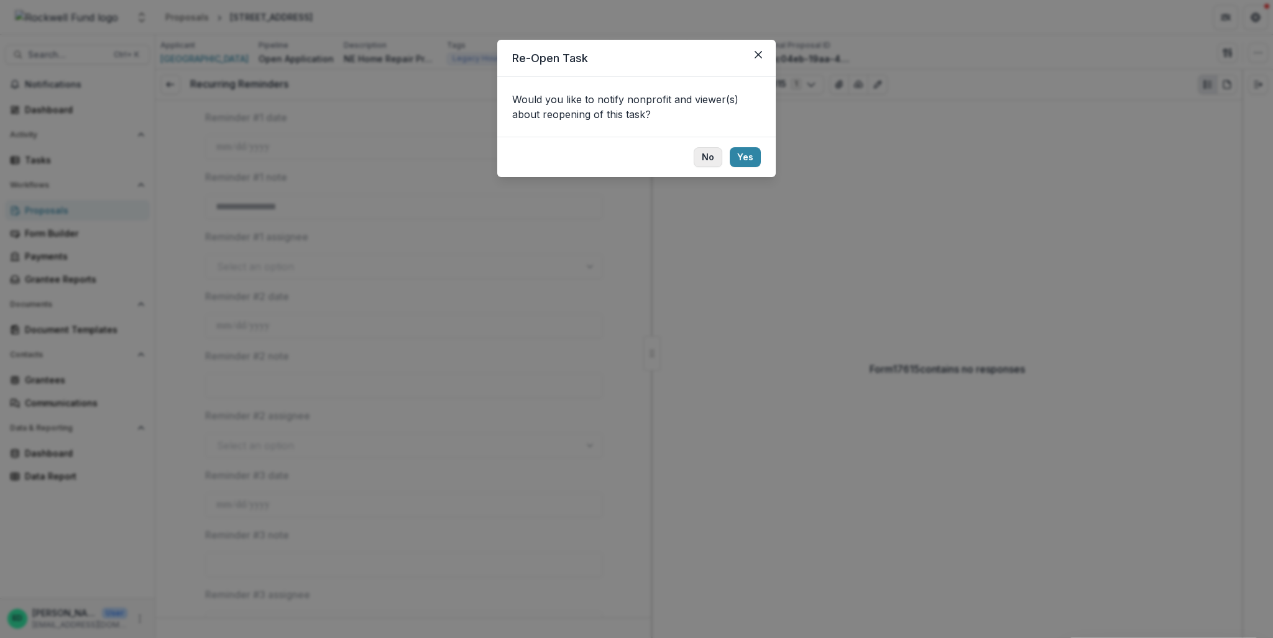
click at [709, 162] on button "No" at bounding box center [708, 157] width 29 height 20
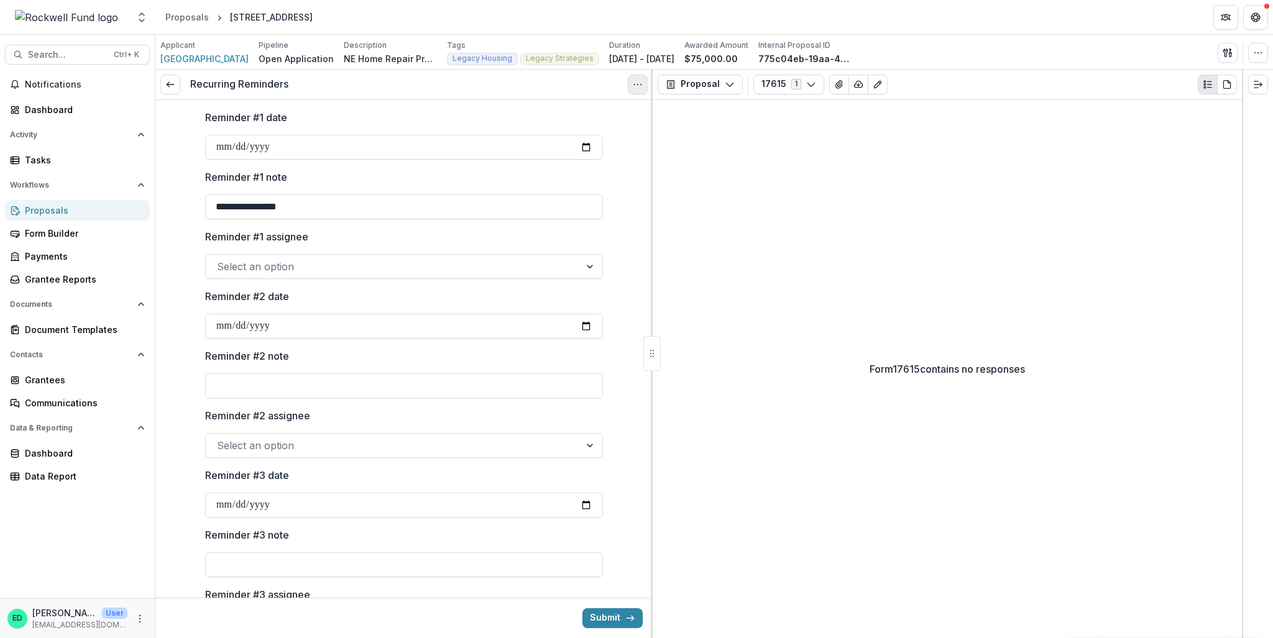
click at [641, 88] on button "Options" at bounding box center [638, 85] width 20 height 20
click at [595, 145] on button "Cancel Task" at bounding box center [577, 139] width 133 height 21
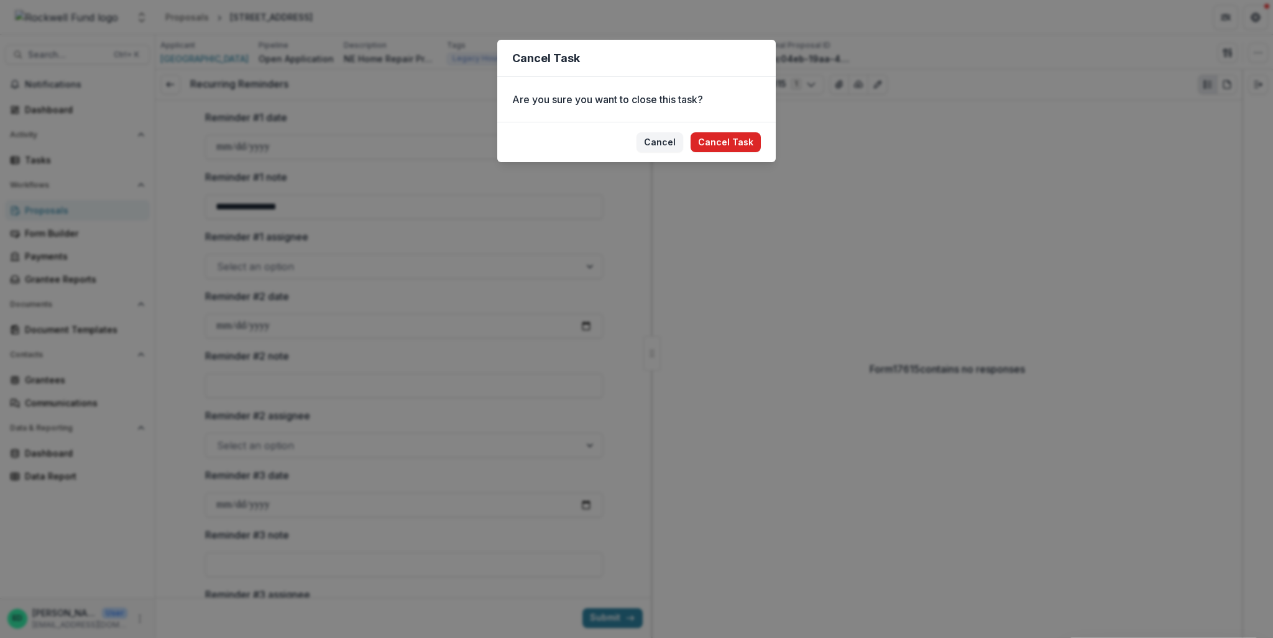
click at [710, 147] on button "Cancel Task" at bounding box center [725, 142] width 70 height 20
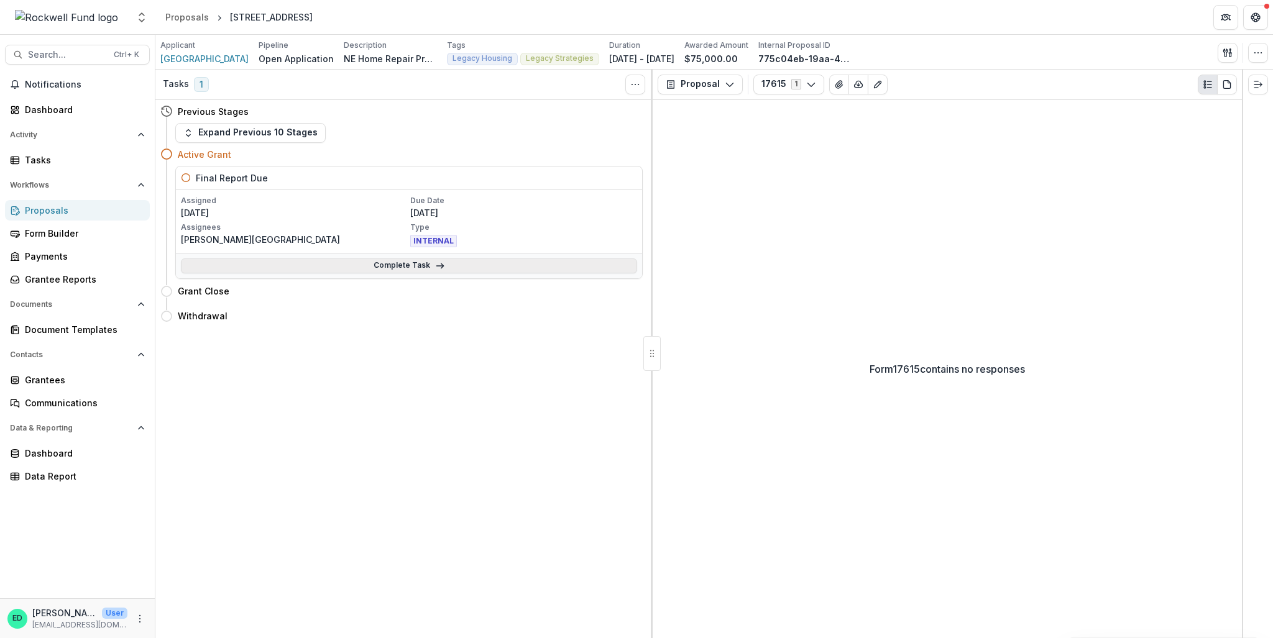
click at [403, 264] on link "Complete Task" at bounding box center [409, 266] width 456 height 15
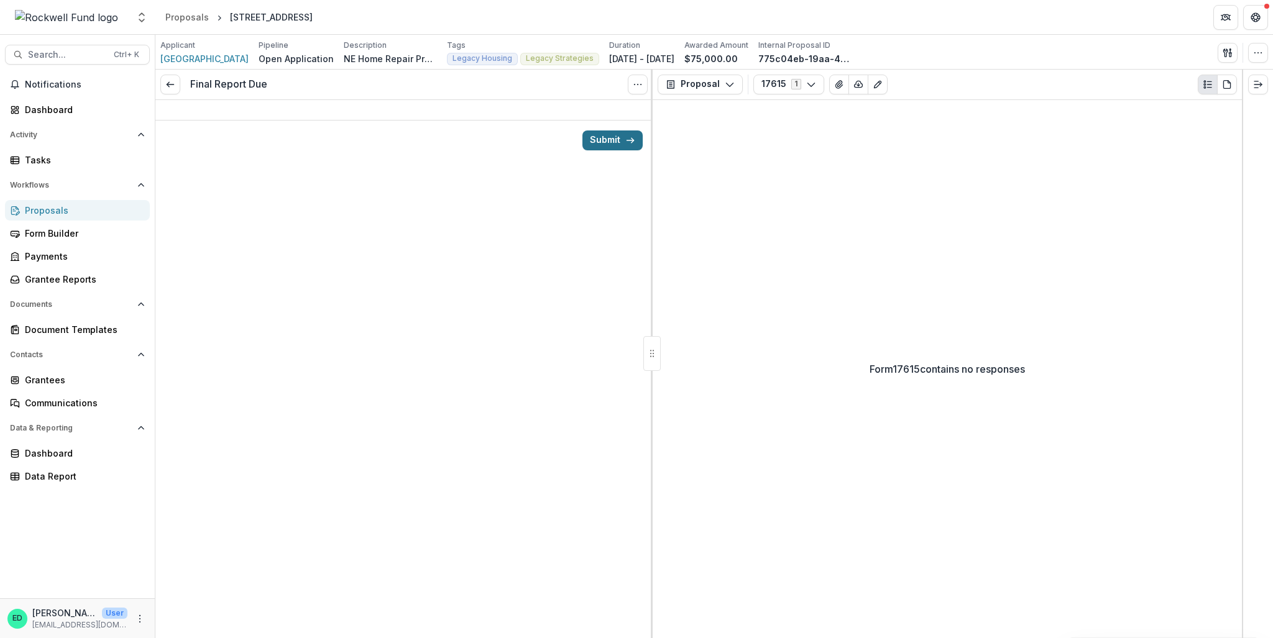
click at [639, 135] on button "Submit" at bounding box center [612, 141] width 60 height 20
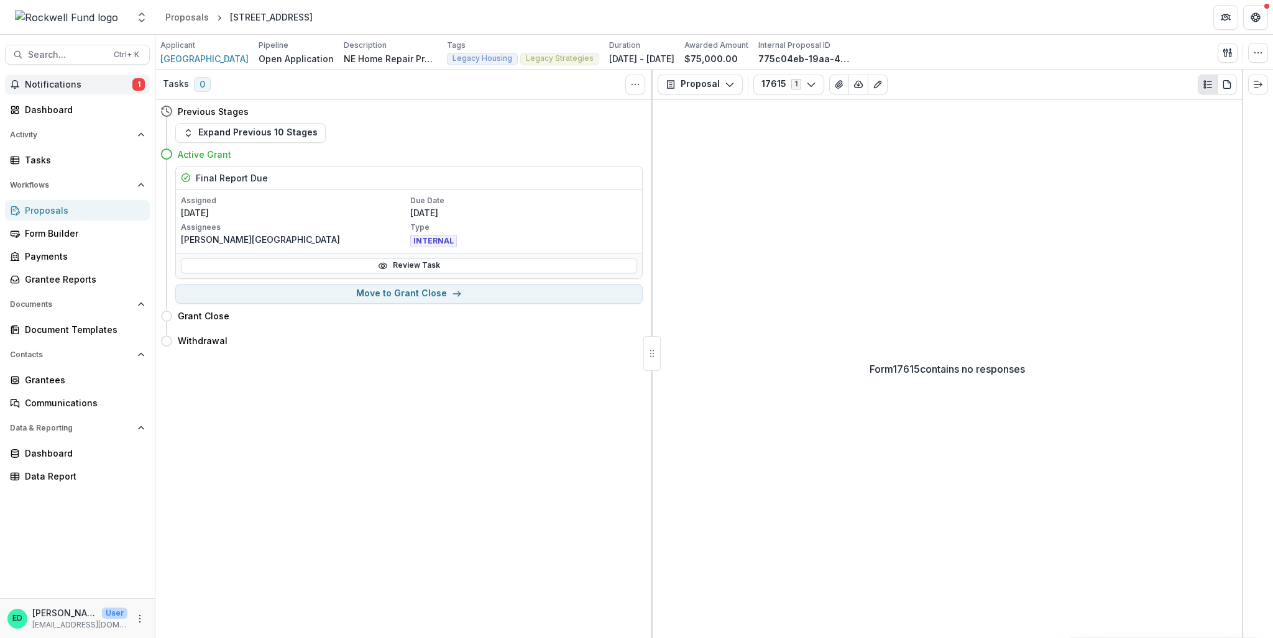
click at [35, 83] on span "Notifications" at bounding box center [79, 85] width 108 height 11
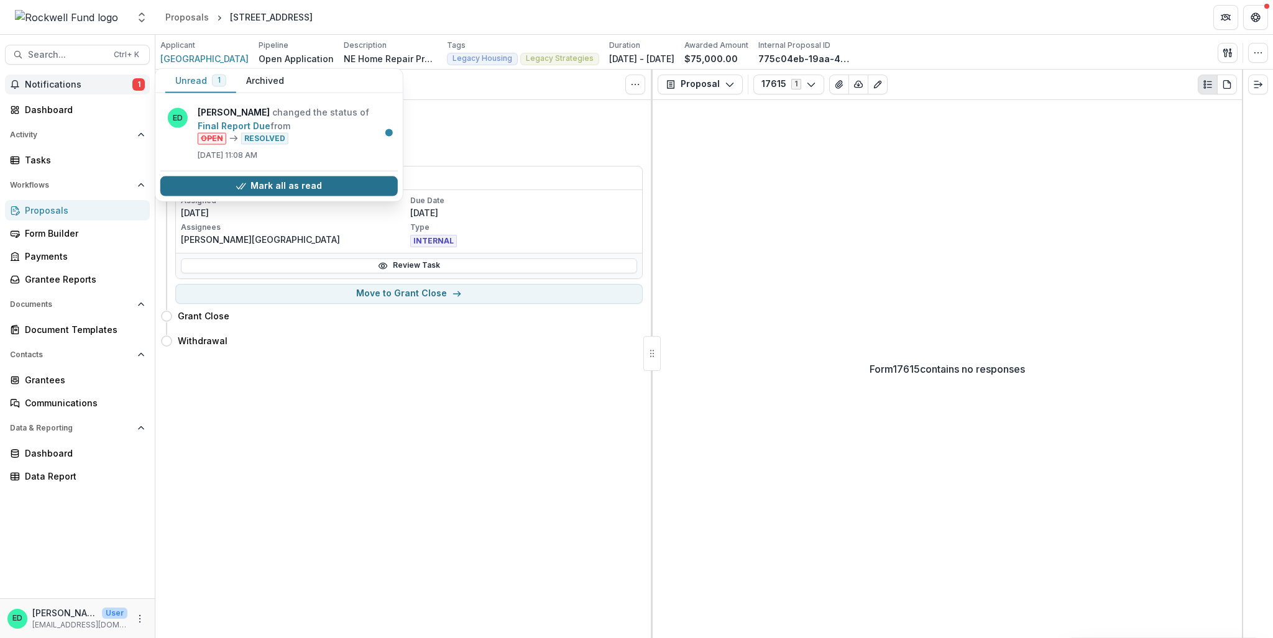
click at [292, 185] on button "Mark all as read" at bounding box center [278, 186] width 237 height 20
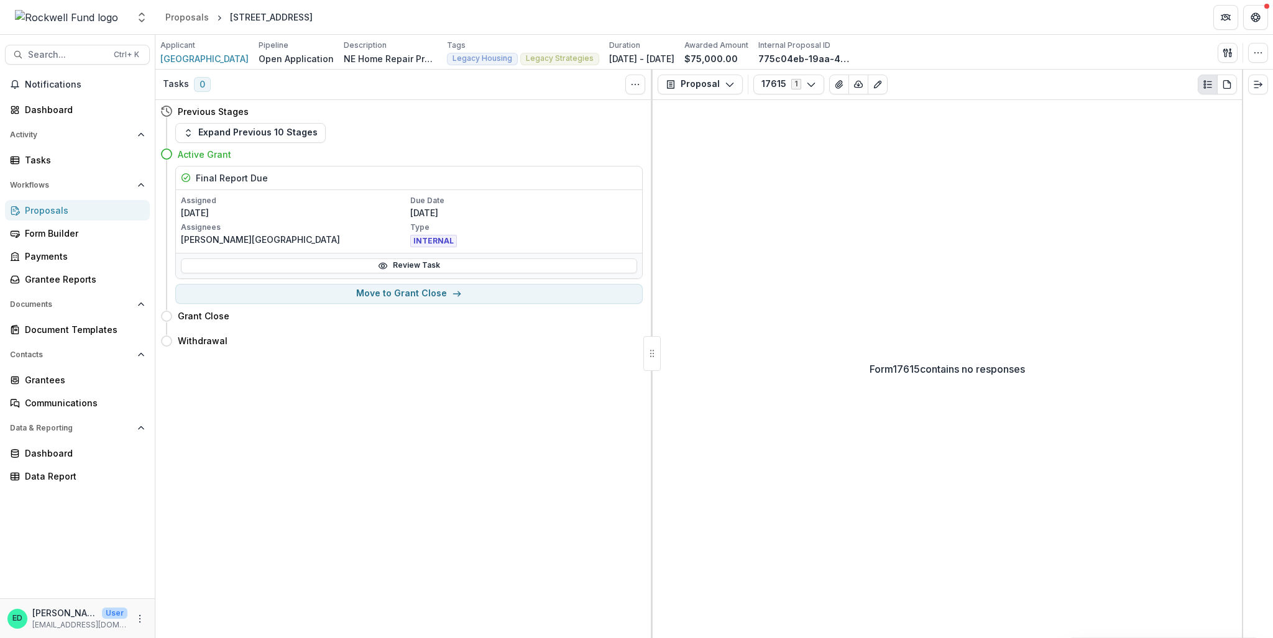
click at [740, 198] on div "Form 17615 contains no responses" at bounding box center [947, 369] width 589 height 538
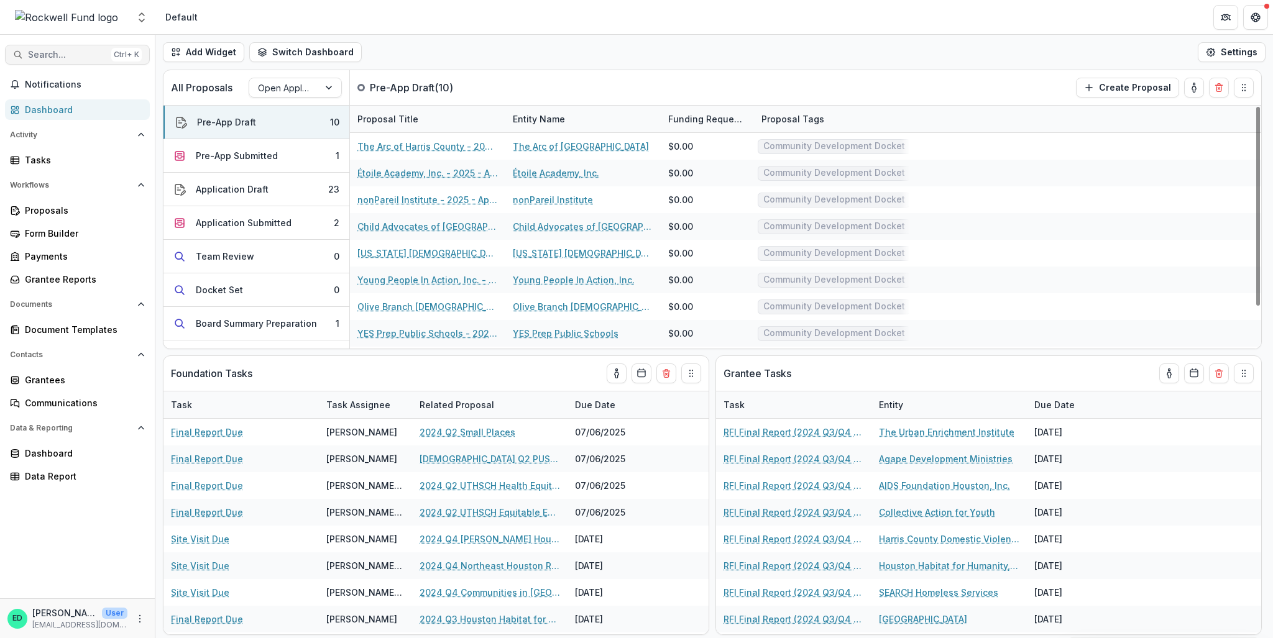
click at [55, 53] on span "Search..." at bounding box center [67, 55] width 78 height 11
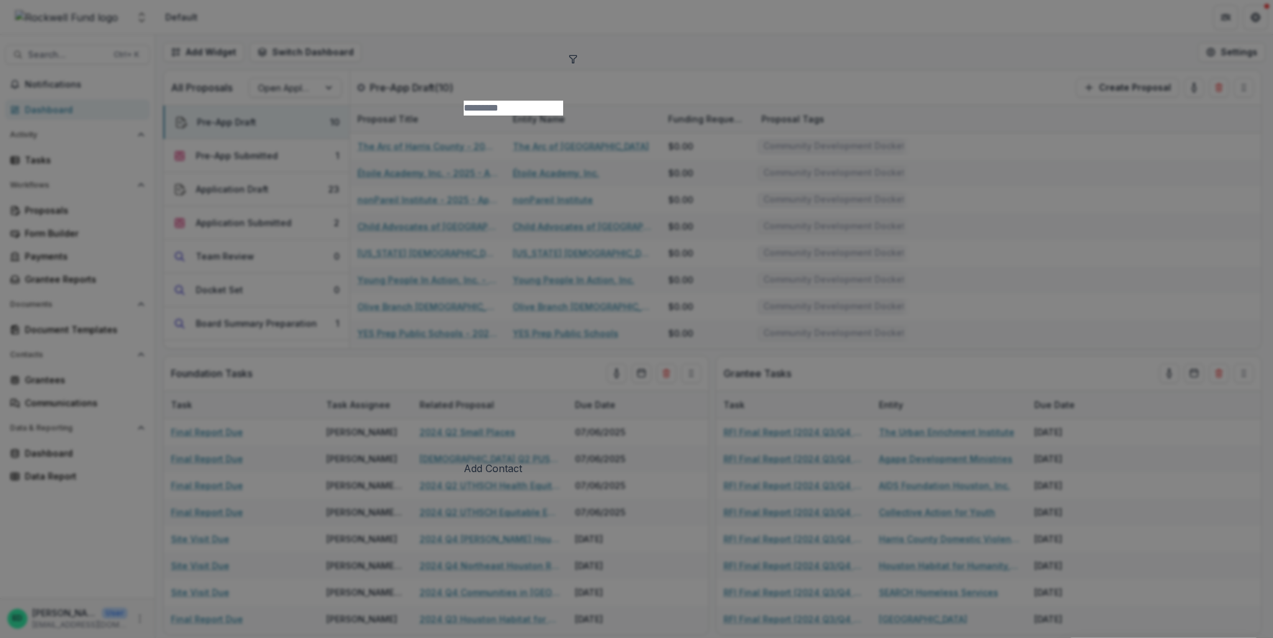
type input "*"
type input "****"
click at [431, 568] on div "[PERSON_NAME] <[PERSON_NAME][EMAIL_ADDRESS][PERSON_NAME][DOMAIN_NAME]>" at bounding box center [636, 575] width 452 height 15
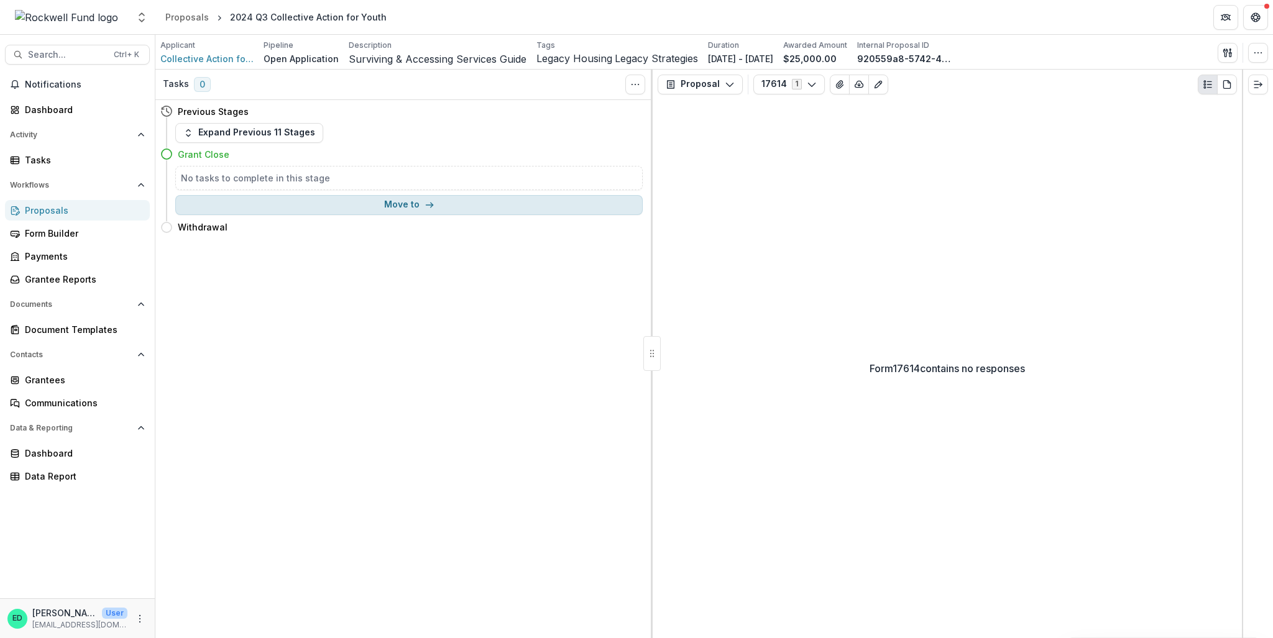
click at [259, 207] on button "Move to" at bounding box center [408, 205] width 467 height 20
select select "**********"
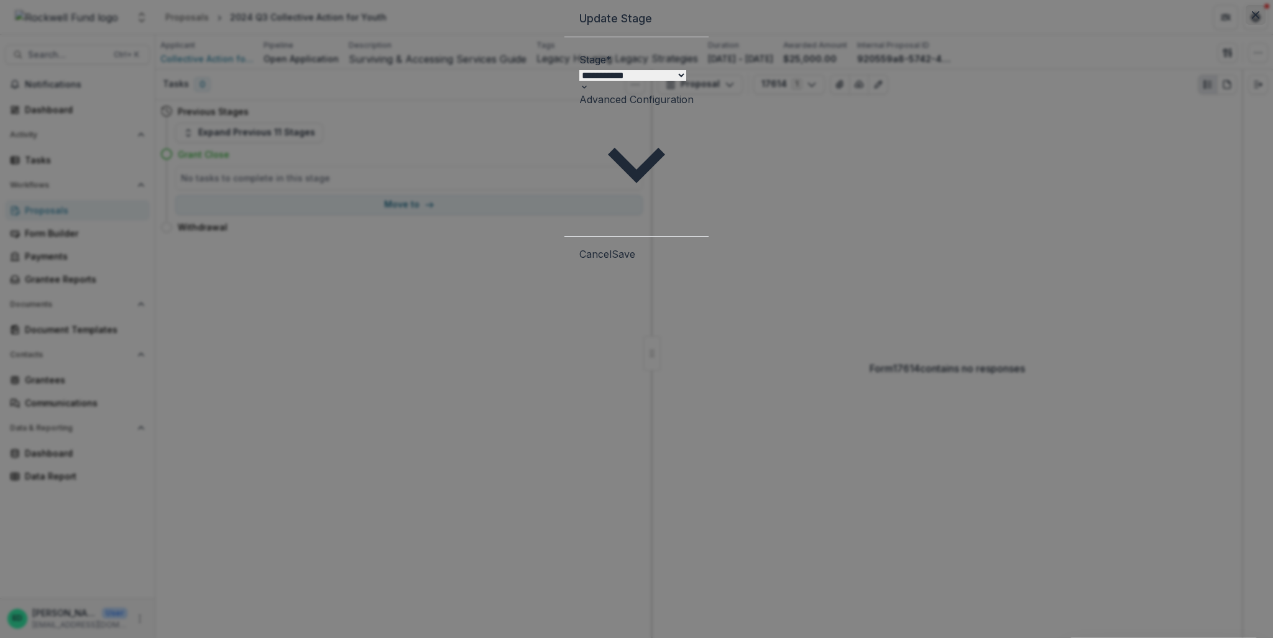
click at [1245, 25] on button "Close" at bounding box center [1255, 15] width 20 height 20
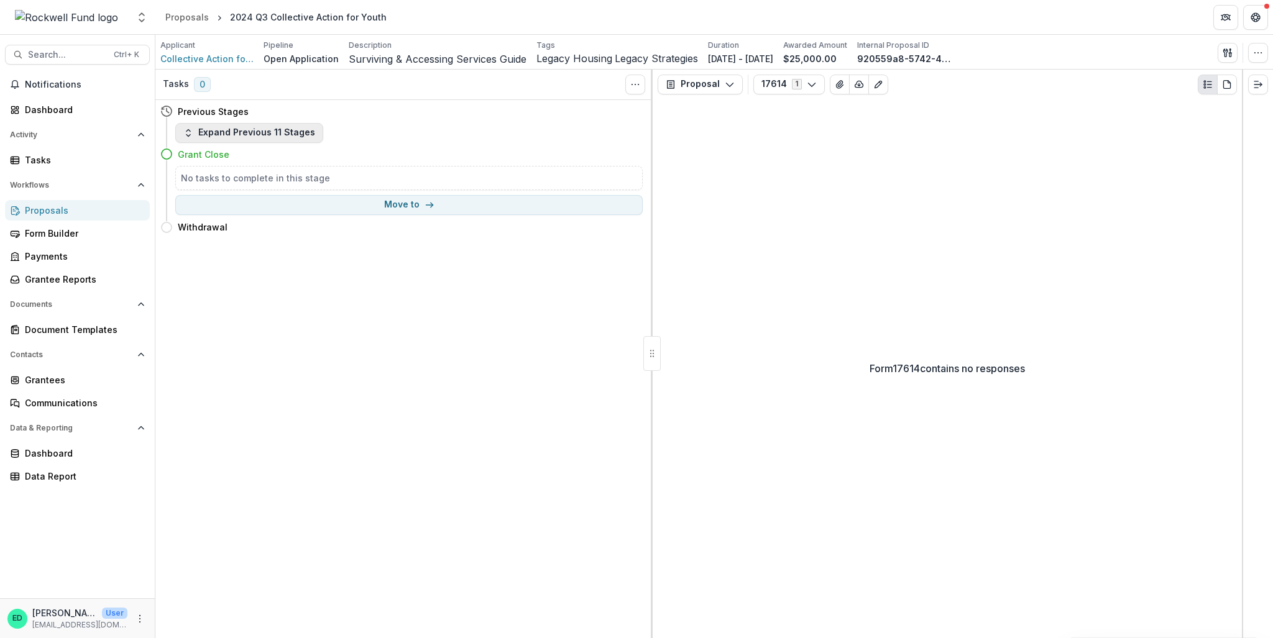
click at [247, 139] on button "Expand Previous 11 Stages" at bounding box center [249, 133] width 148 height 20
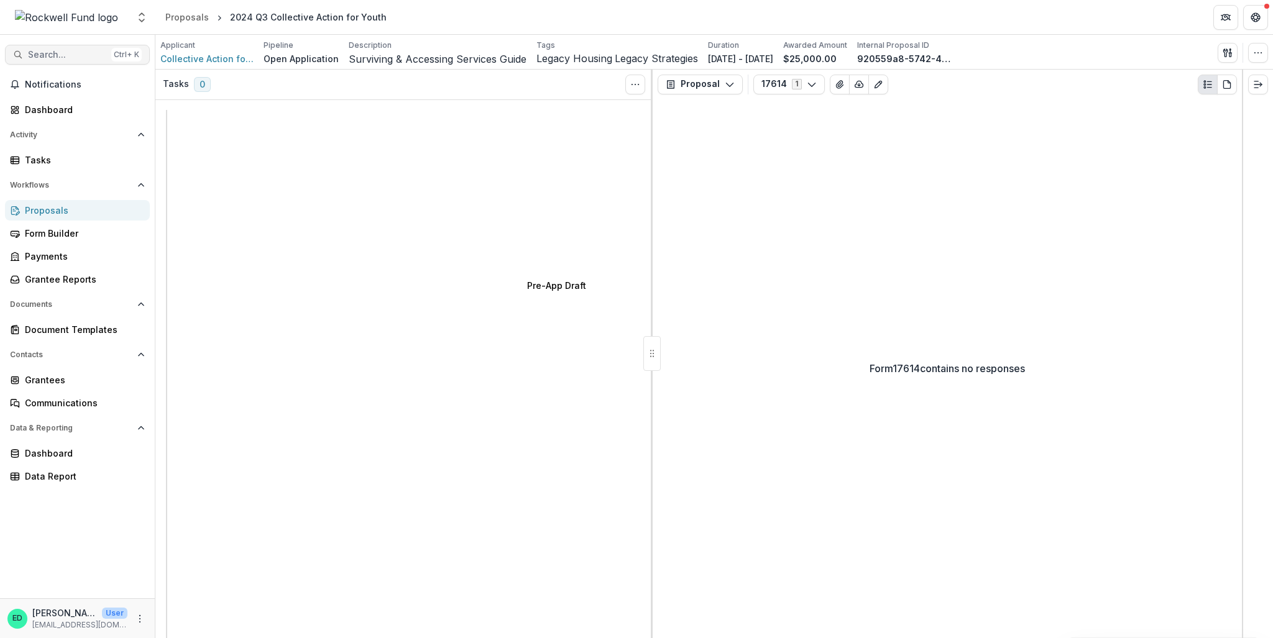
click at [67, 57] on span "Search..." at bounding box center [67, 55] width 78 height 11
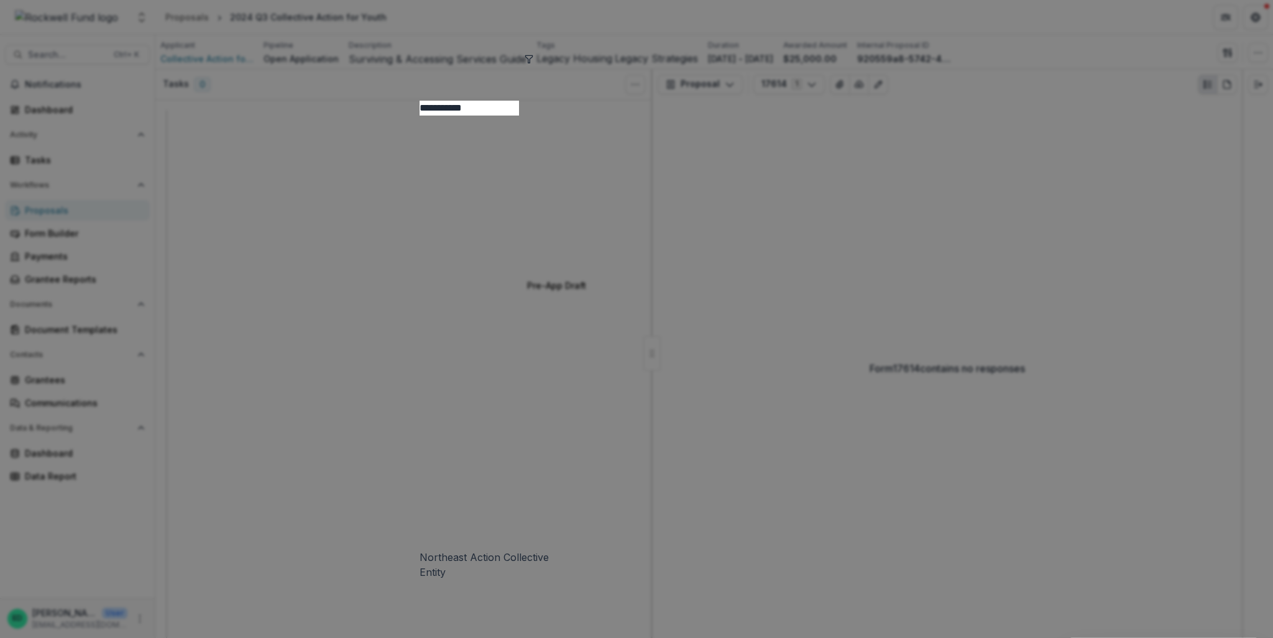
type input "**********"
click at [420, 550] on div "Northeast Action Collective" at bounding box center [637, 557] width 434 height 15
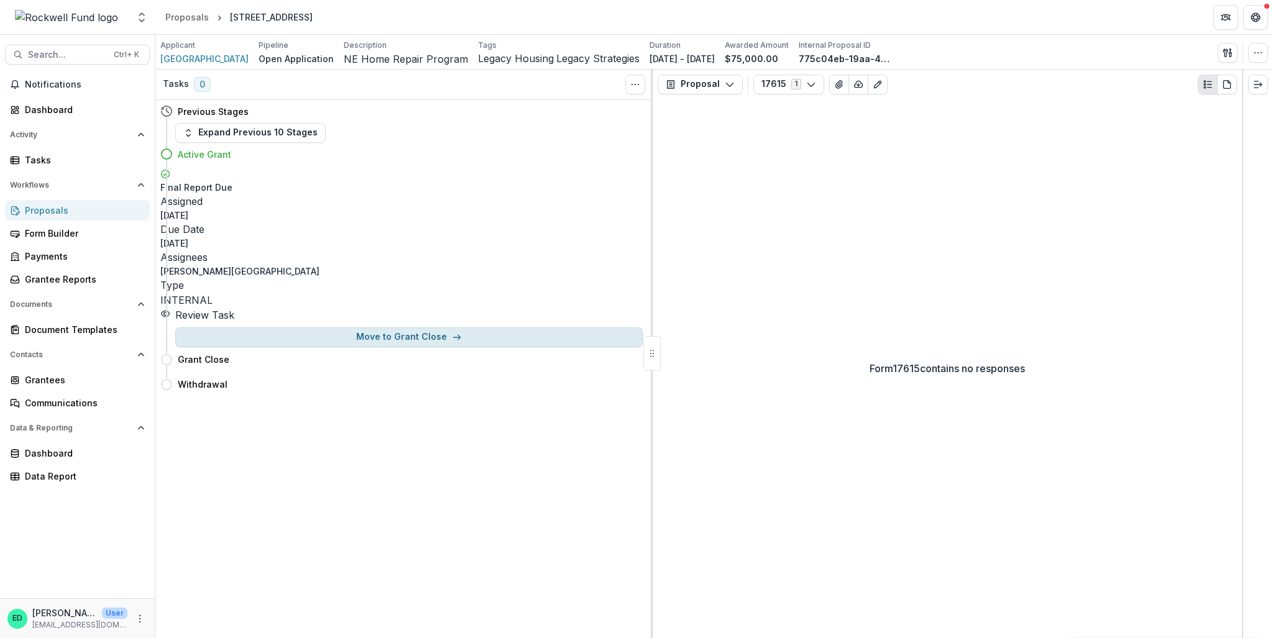
click at [392, 328] on button "Move to Grant Close" at bounding box center [408, 338] width 467 height 20
select select "**********"
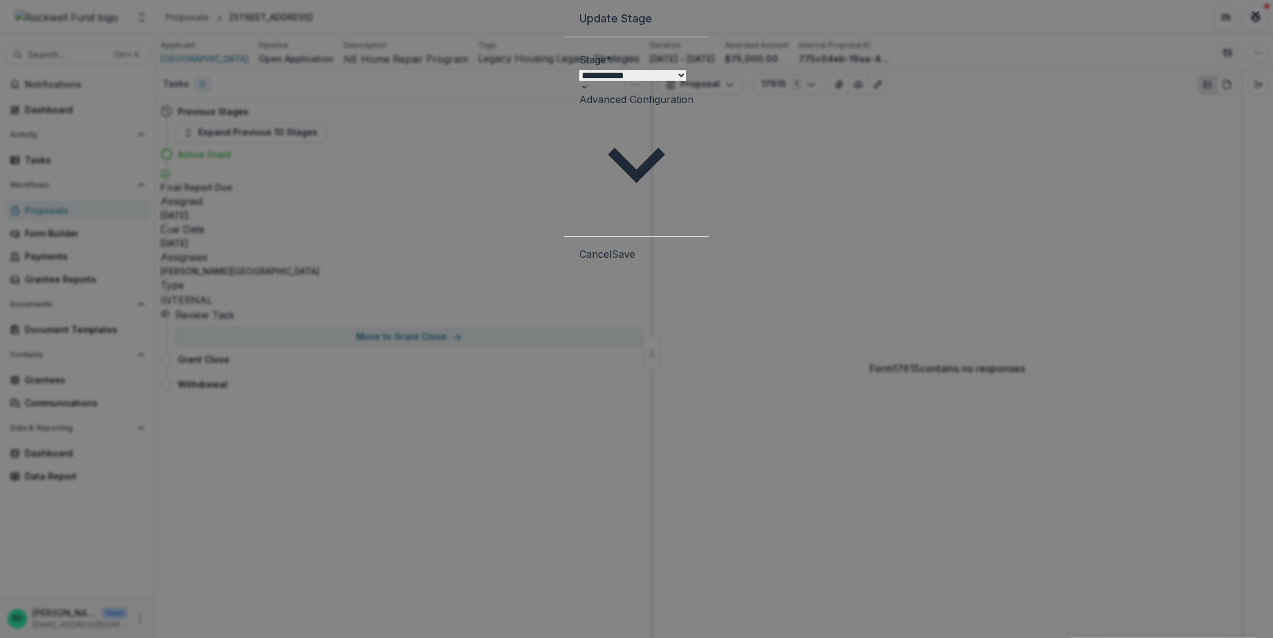
click at [635, 247] on button "Save" at bounding box center [624, 254] width 24 height 15
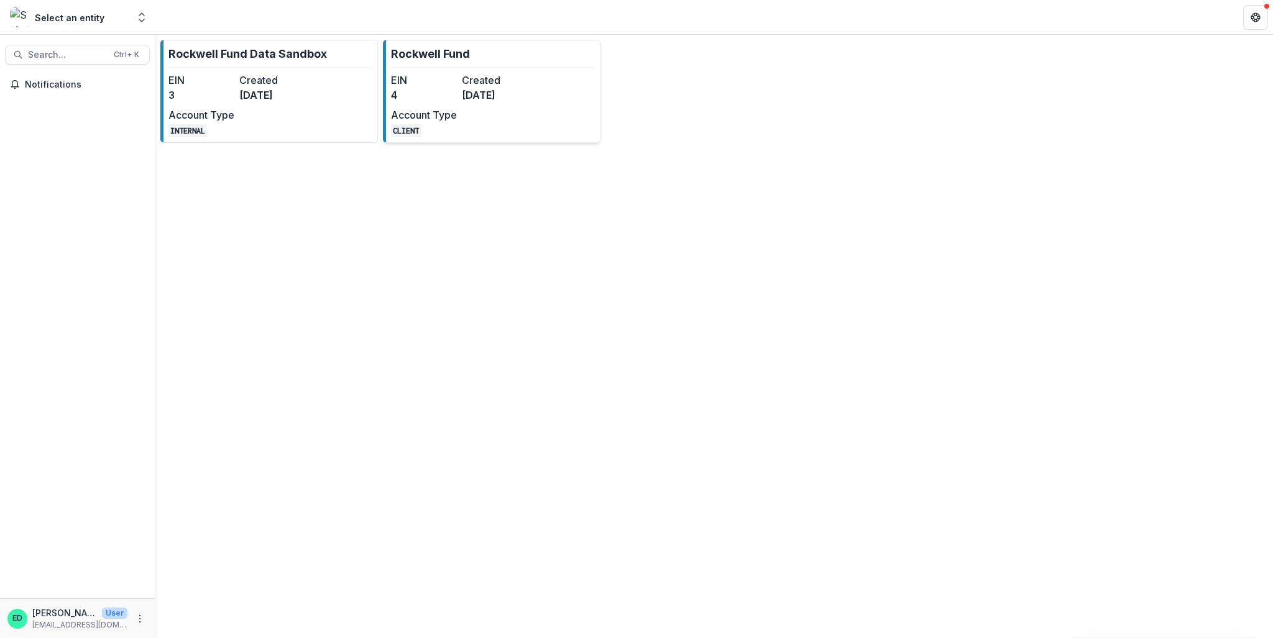
click at [513, 90] on dd "[DATE]" at bounding box center [495, 95] width 66 height 15
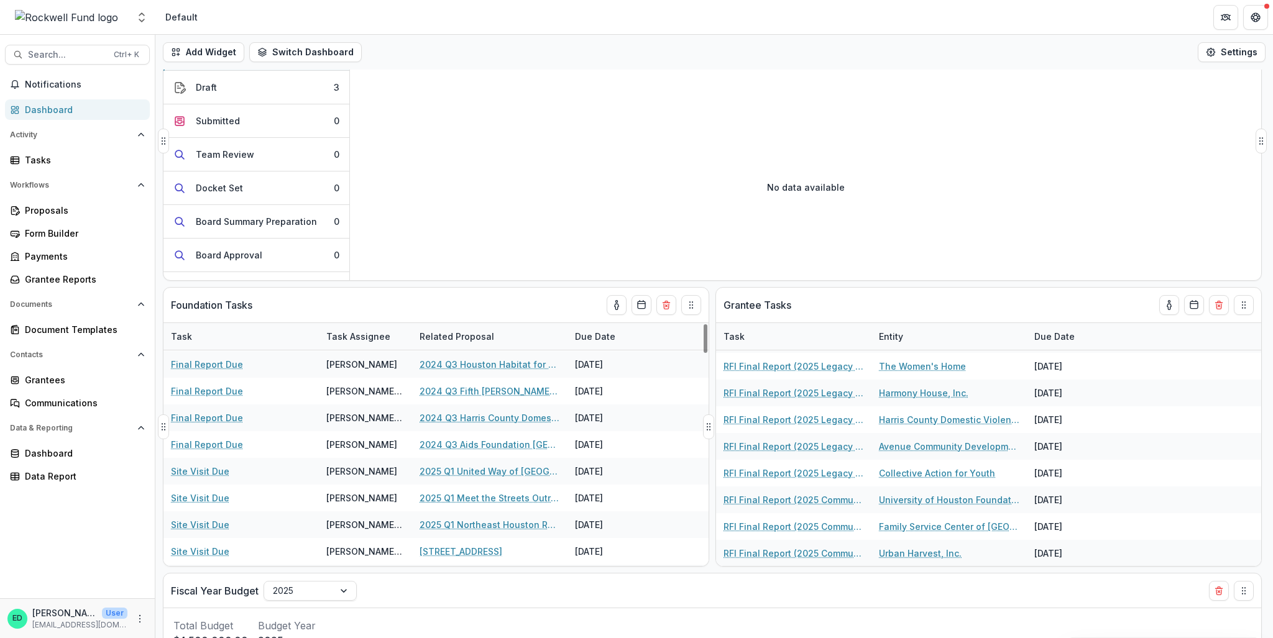
scroll to position [96, 0]
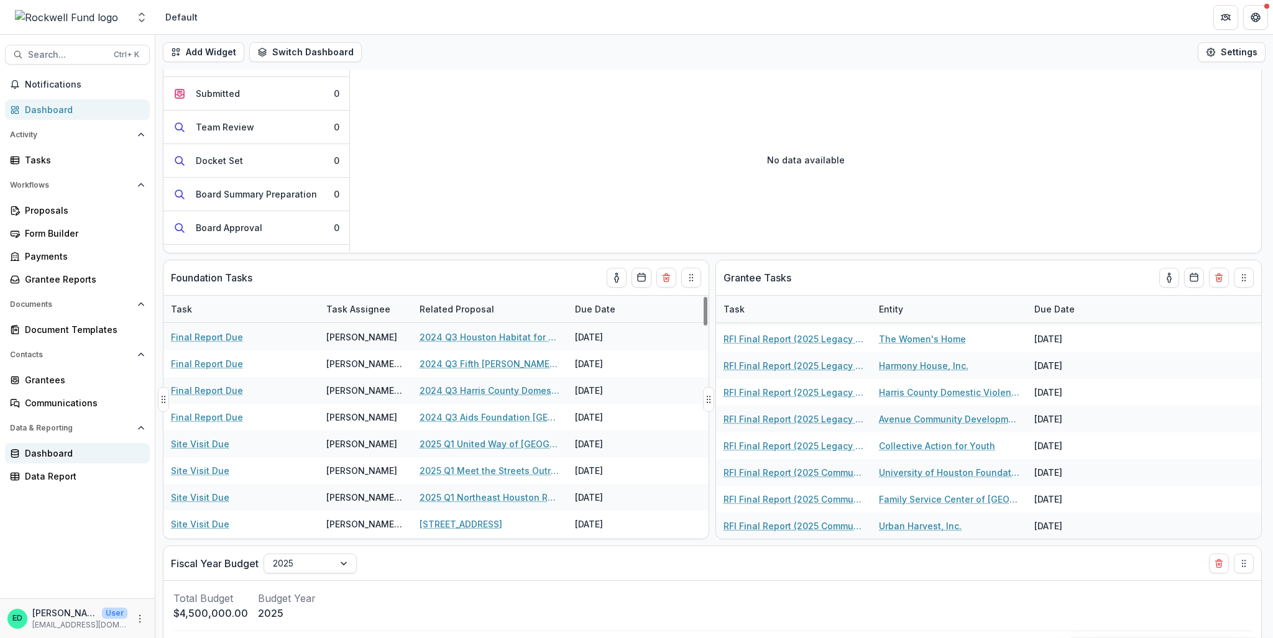
click at [80, 456] on div "Dashboard" at bounding box center [82, 453] width 115 height 13
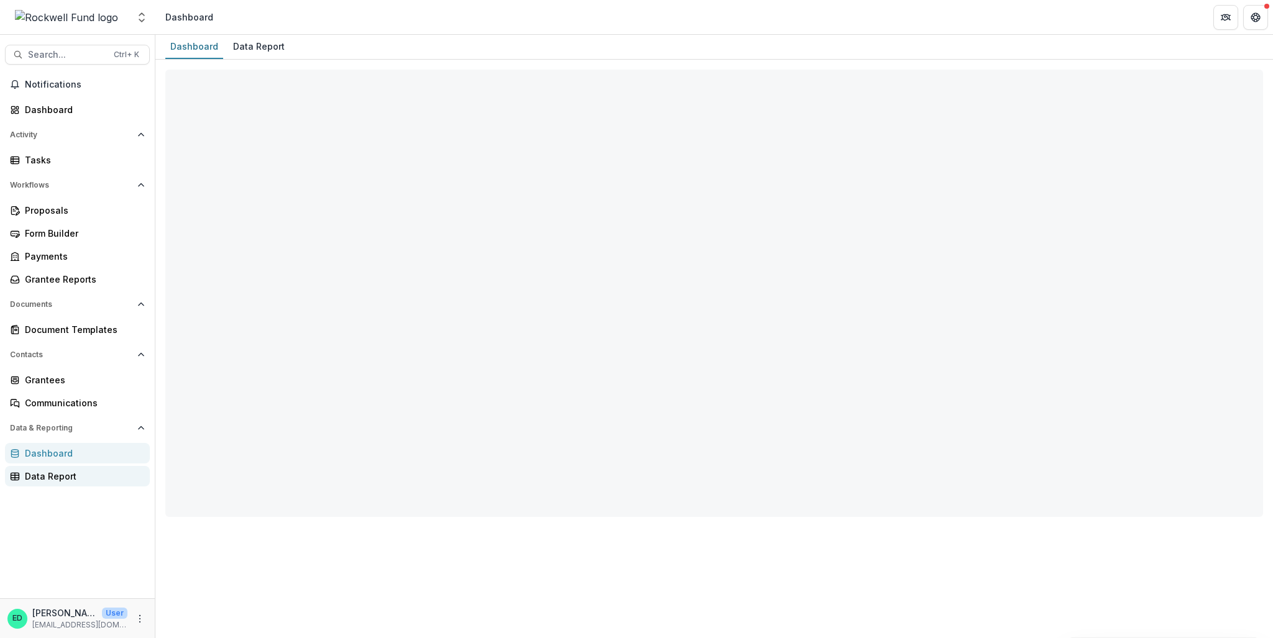
click at [60, 479] on div "Data Report" at bounding box center [82, 476] width 115 height 13
click at [51, 478] on div "Data Report" at bounding box center [82, 476] width 115 height 13
click at [64, 475] on div "Data Report" at bounding box center [82, 476] width 115 height 13
click at [246, 44] on div "Data Report" at bounding box center [259, 46] width 62 height 18
click at [254, 39] on div "Data Report" at bounding box center [259, 46] width 62 height 18
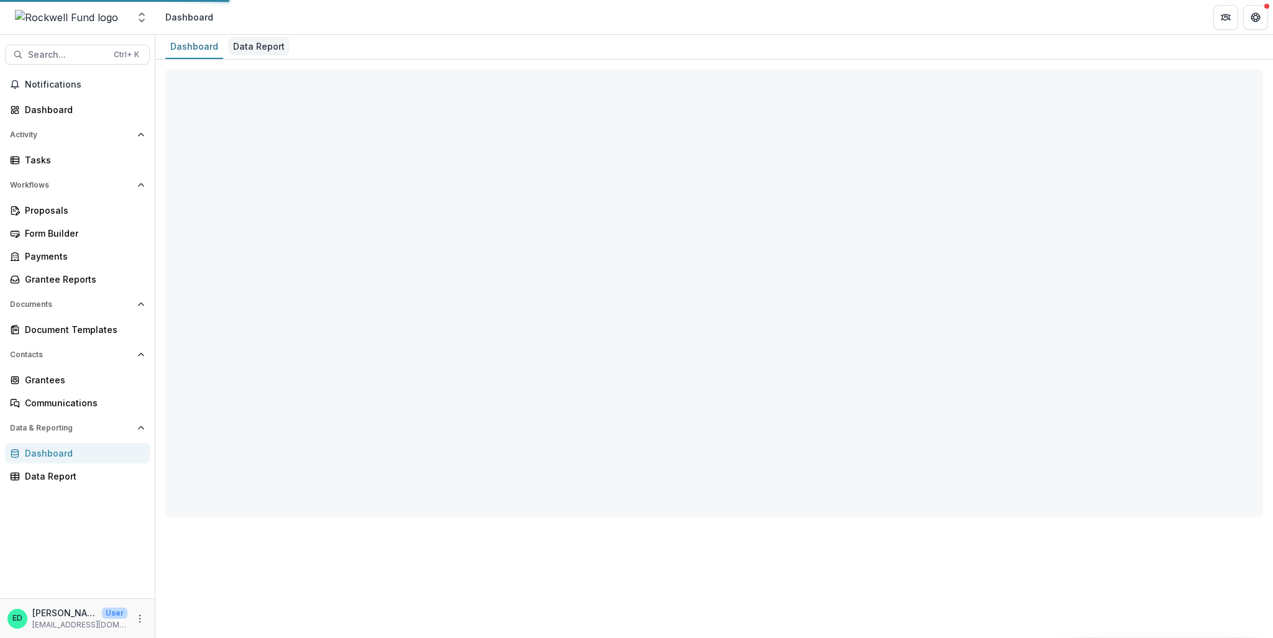
click at [249, 42] on div "Data Report" at bounding box center [259, 46] width 62 height 18
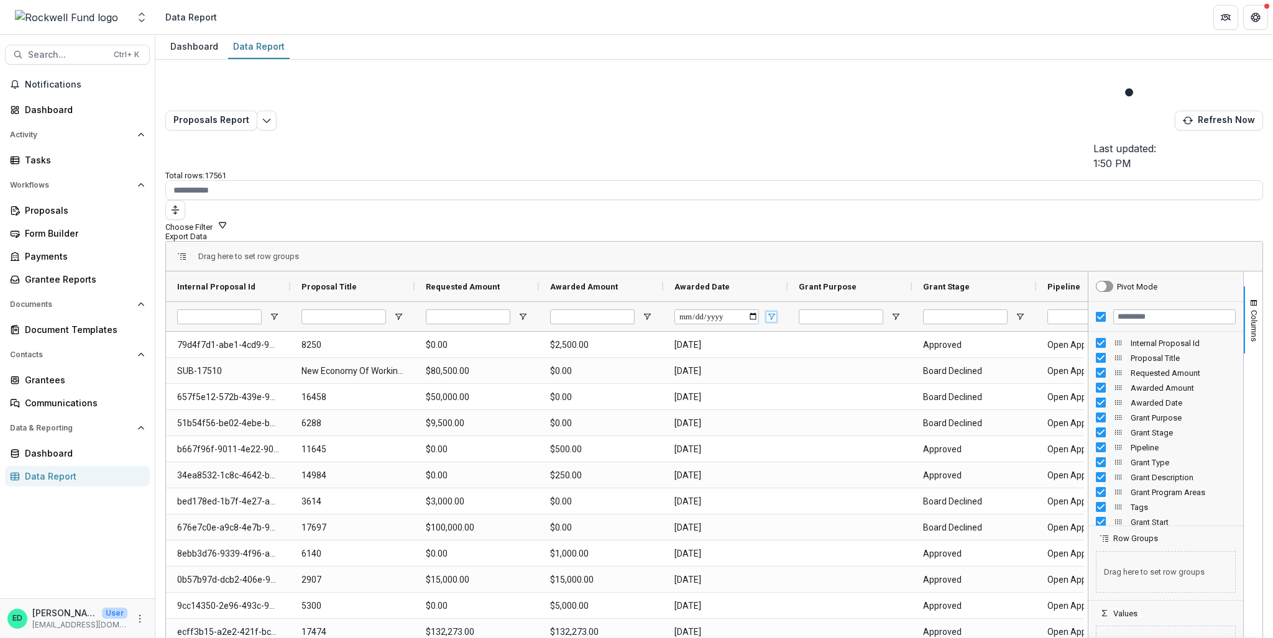
click at [773, 312] on span "Open Filter Menu" at bounding box center [771, 317] width 10 height 10
type input "**********"
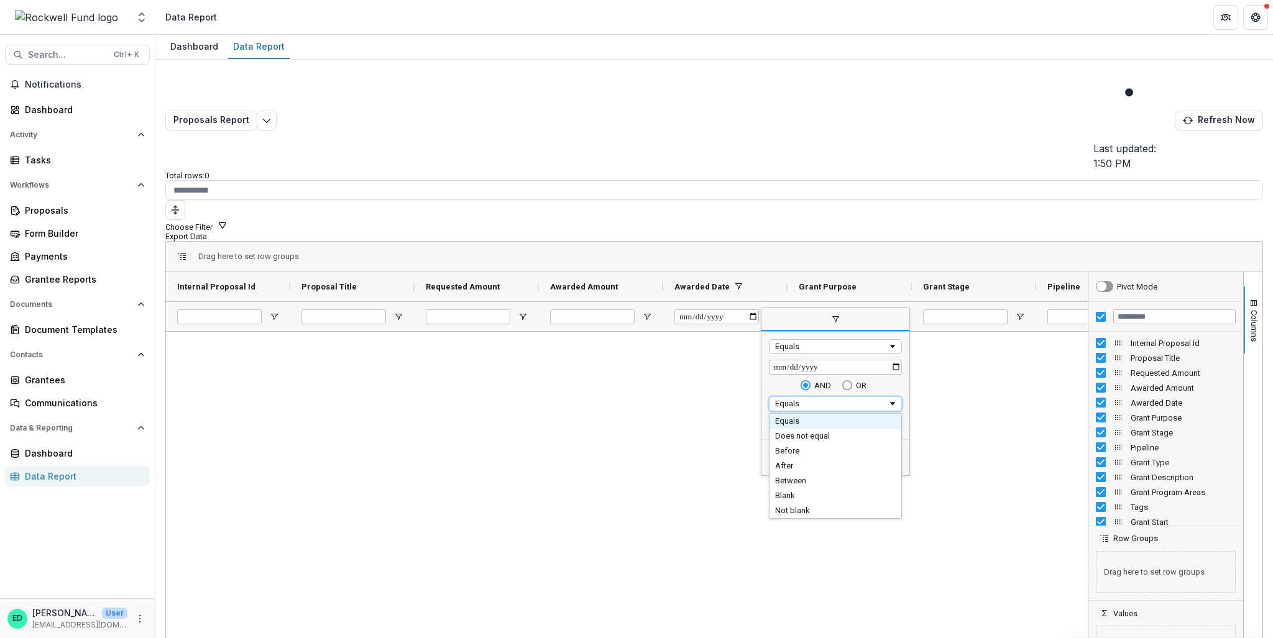
click at [809, 399] on div "Equals" at bounding box center [831, 403] width 112 height 9
click at [779, 417] on input "Filter Value" at bounding box center [835, 424] width 133 height 15
type input "**********"
click at [902, 377] on div at bounding box center [627, 502] width 922 height 340
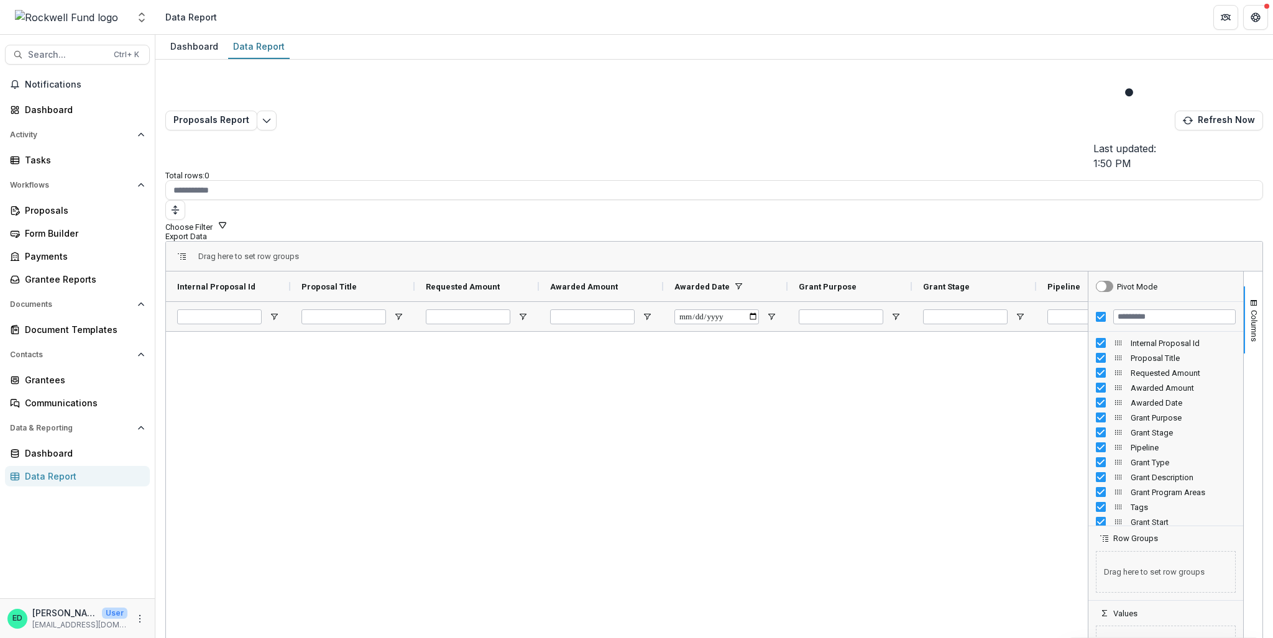
click at [1025, 332] on div at bounding box center [627, 502] width 922 height 340
click at [726, 302] on div at bounding box center [716, 316] width 85 height 29
click at [732, 310] on input "Awarded Date Filter Input" at bounding box center [716, 317] width 85 height 15
click at [756, 310] on input "Awarded Date Filter Input" at bounding box center [716, 317] width 85 height 15
click at [907, 375] on div at bounding box center [627, 502] width 922 height 340
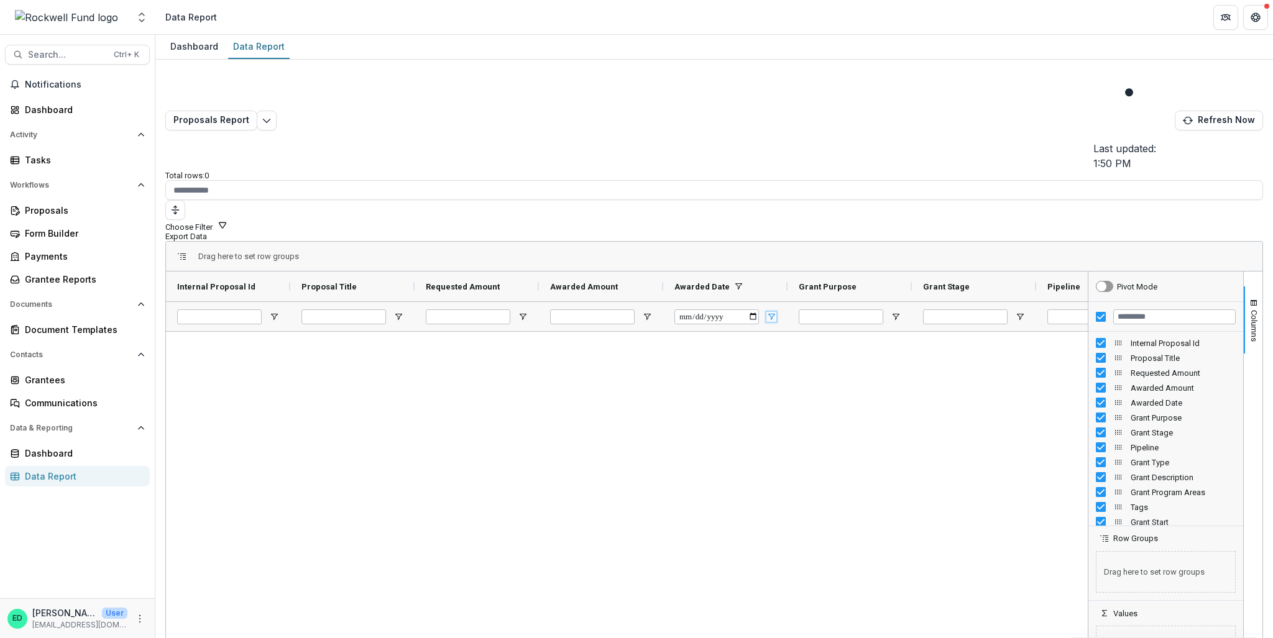
click at [768, 312] on span "Open Filter Menu" at bounding box center [771, 317] width 10 height 10
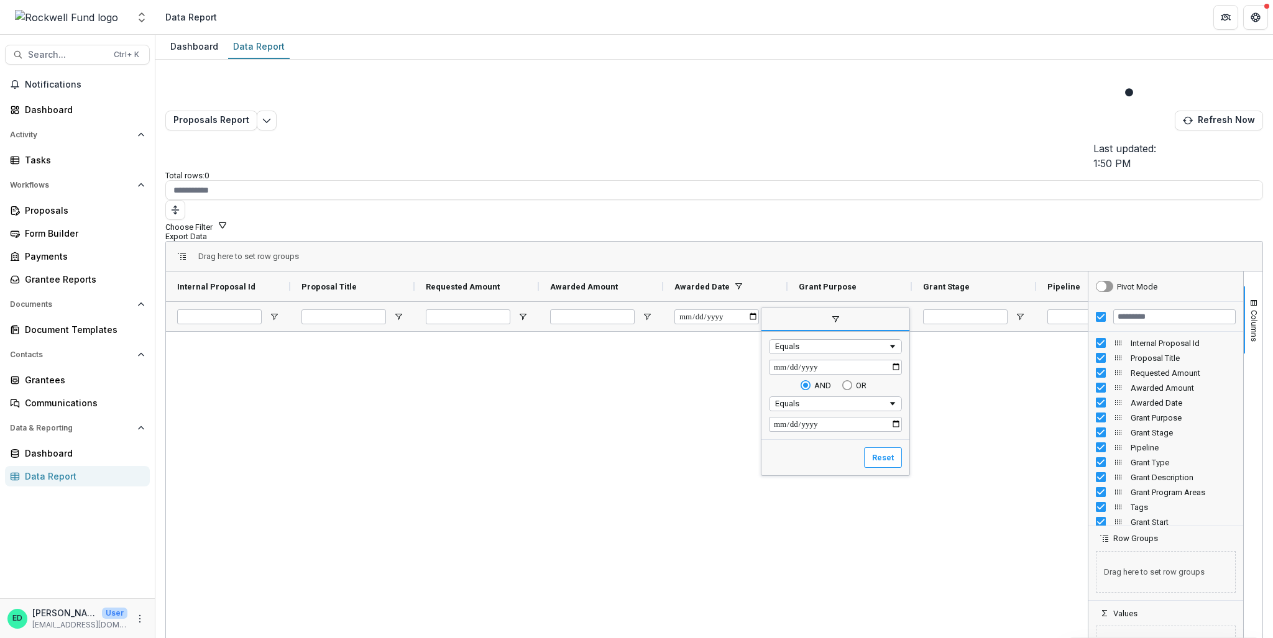
click at [678, 332] on div at bounding box center [627, 502] width 922 height 340
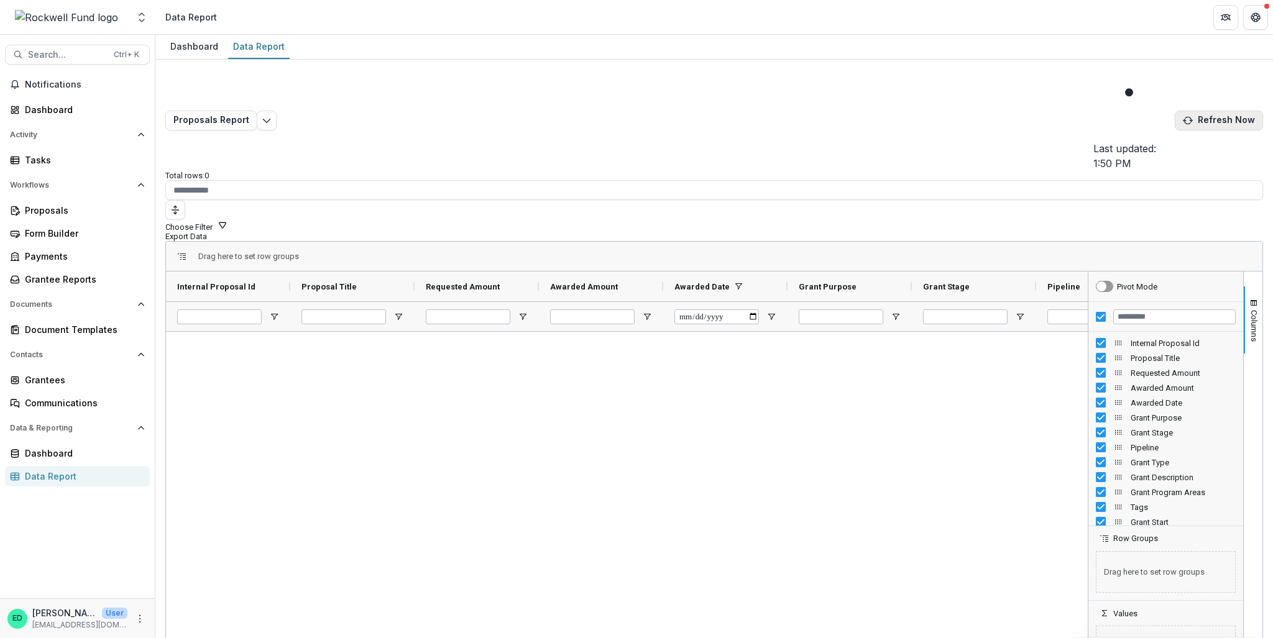
click at [1175, 111] on button "Refresh Now" at bounding box center [1219, 121] width 88 height 20
click at [768, 312] on span "Open Filter Menu" at bounding box center [771, 317] width 10 height 10
drag, startPoint x: 969, startPoint y: 342, endPoint x: 937, endPoint y: 329, distance: 34.6
click at [969, 342] on div at bounding box center [627, 502] width 922 height 340
click at [769, 312] on span "Open Filter Menu" at bounding box center [771, 317] width 10 height 10
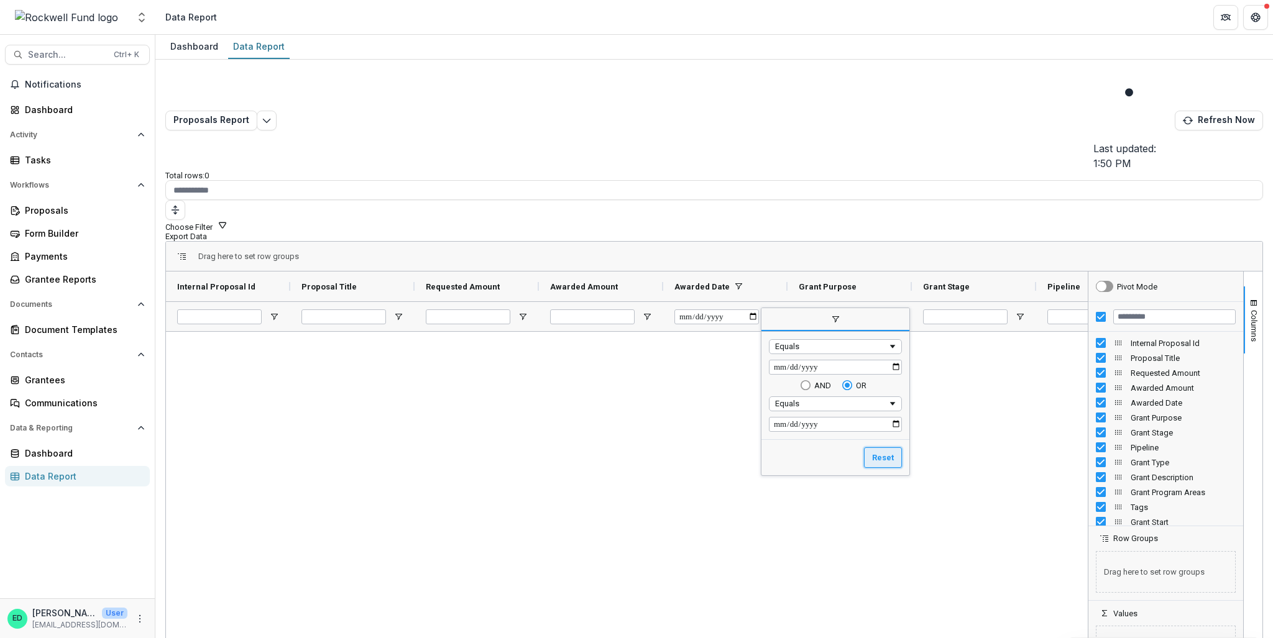
click at [898, 447] on button "Reset" at bounding box center [883, 457] width 38 height 21
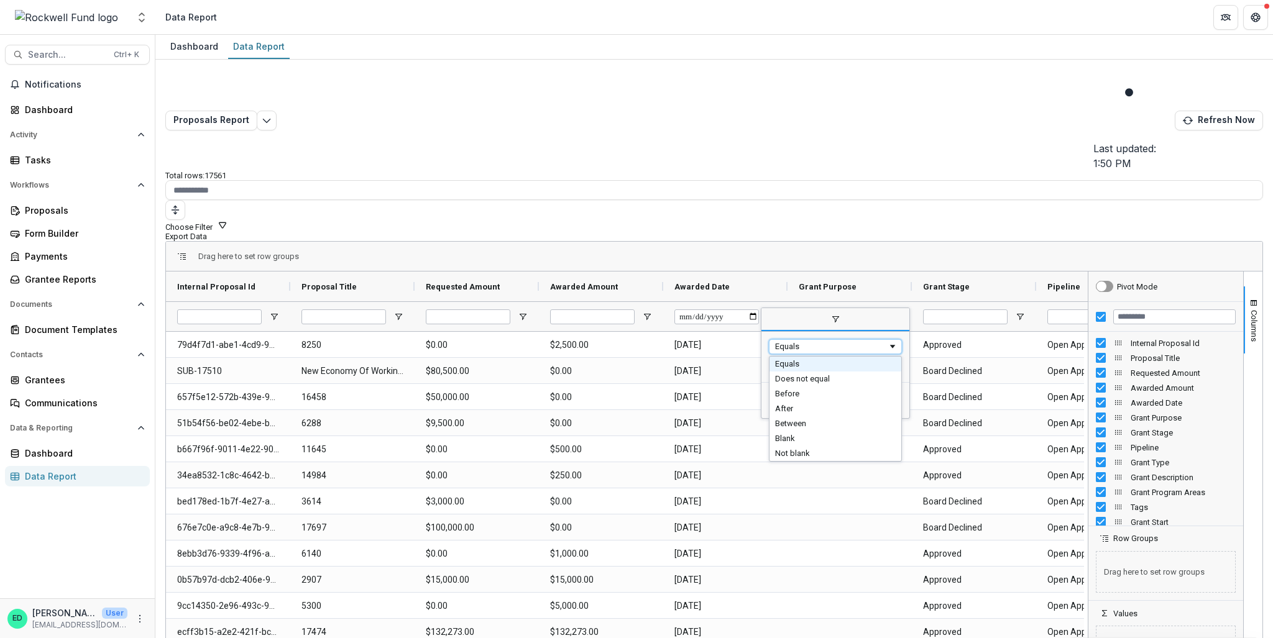
click at [875, 342] on div "Equals" at bounding box center [831, 346] width 112 height 9
click at [774, 360] on input "**********" at bounding box center [835, 367] width 133 height 15
type input "**********"
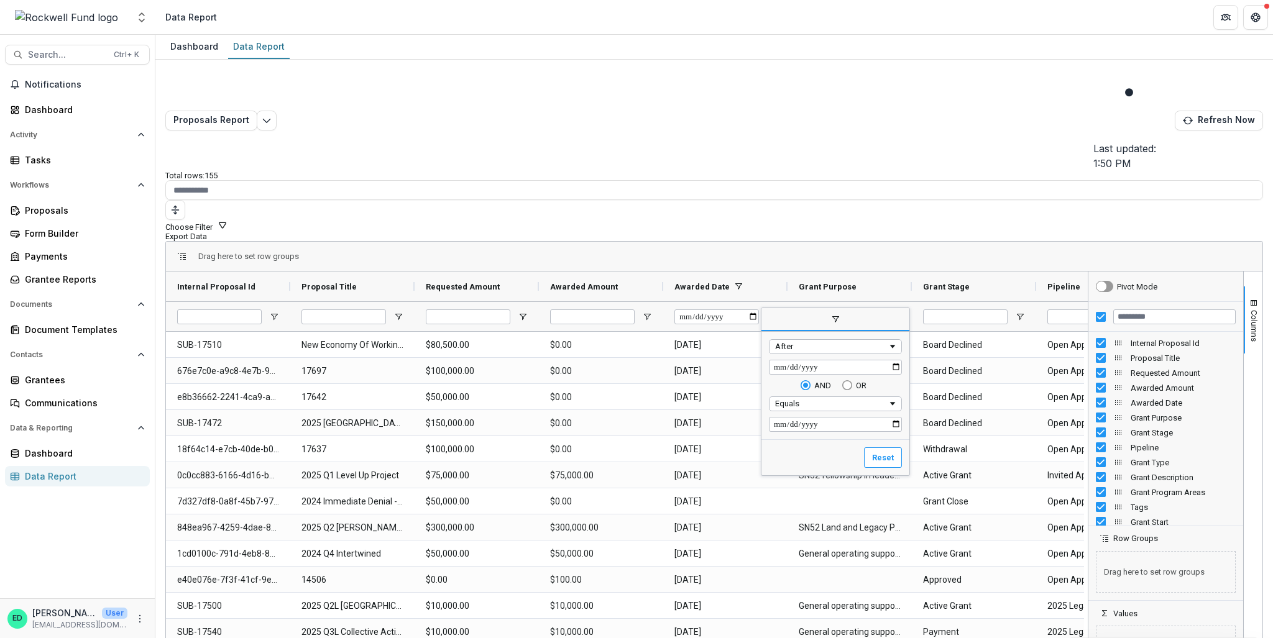
click at [969, 242] on div "Drag here to set row groups" at bounding box center [714, 257] width 1096 height 30
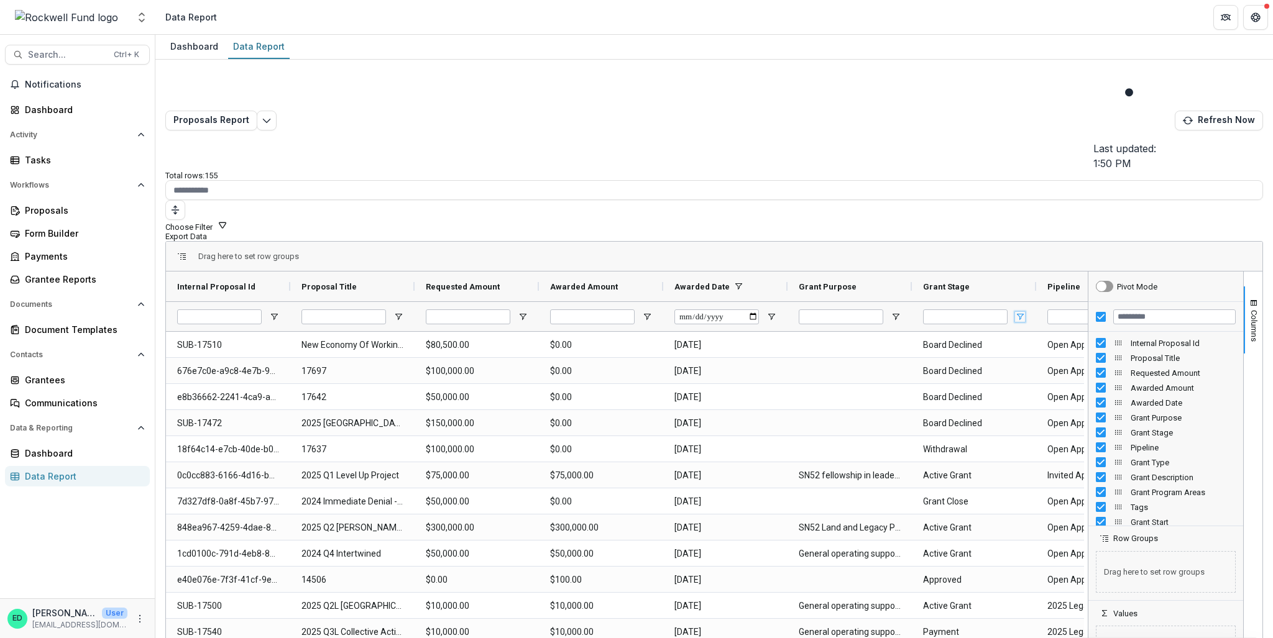
click at [1016, 312] on span "Open Filter Menu" at bounding box center [1020, 317] width 10 height 10
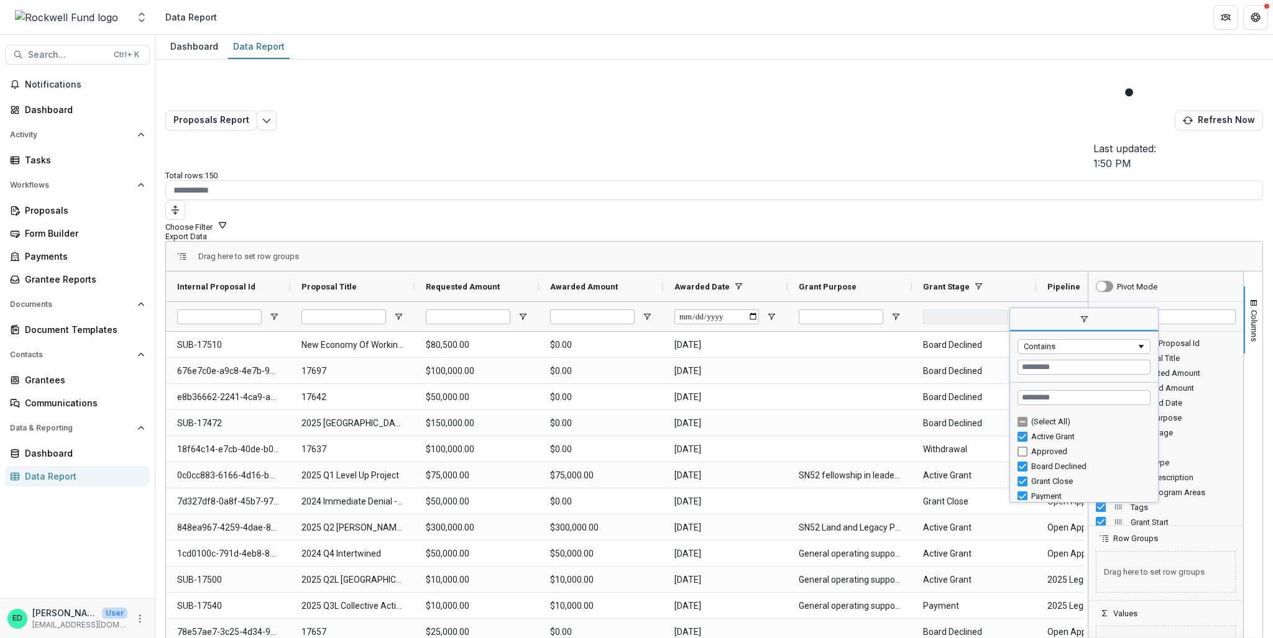
click at [1024, 474] on div "Grant Close" at bounding box center [1083, 481] width 133 height 15
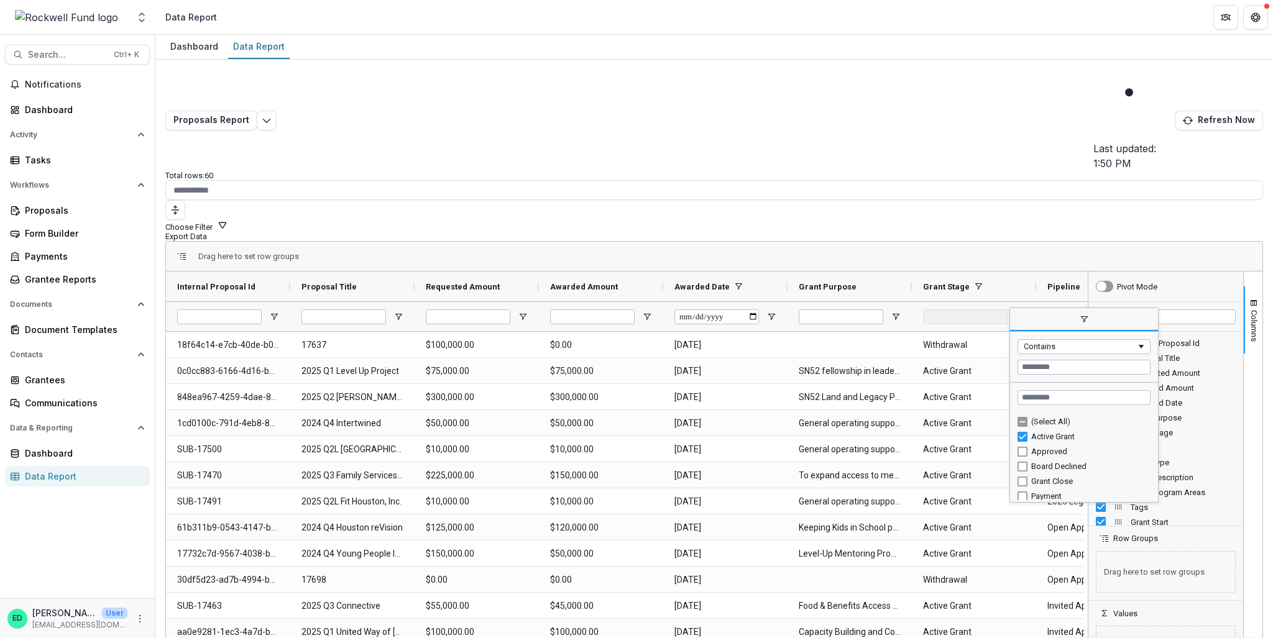
click at [1017, 415] on div "(Select All)" at bounding box center [1083, 422] width 133 height 15
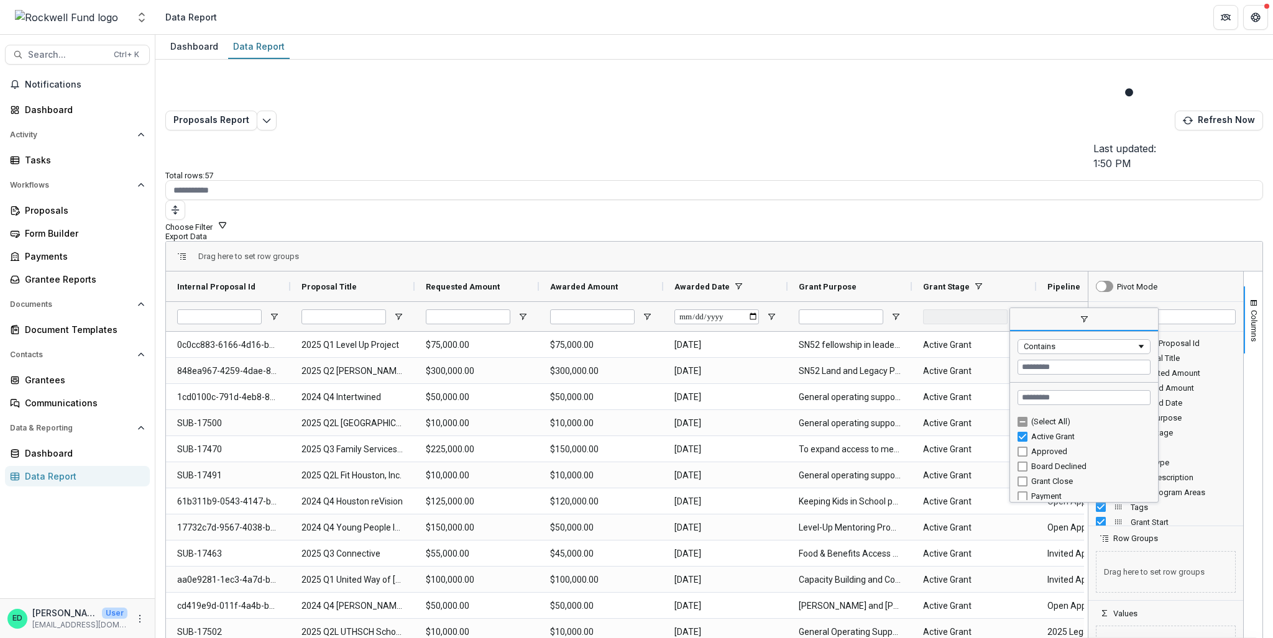
click at [978, 171] on div "Total rows: 57 Choose Filter Personal Filters Team Filters Temelio Filters No p…" at bounding box center [714, 206] width 1098 height 70
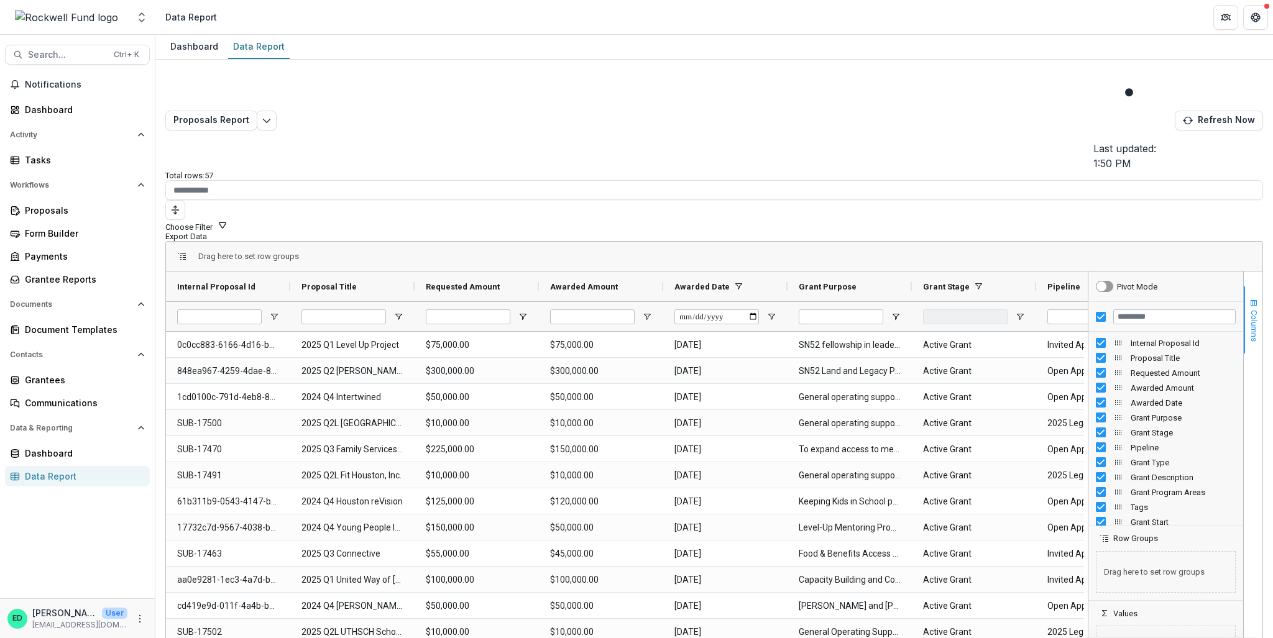
click at [1254, 298] on span "button" at bounding box center [1254, 303] width 10 height 10
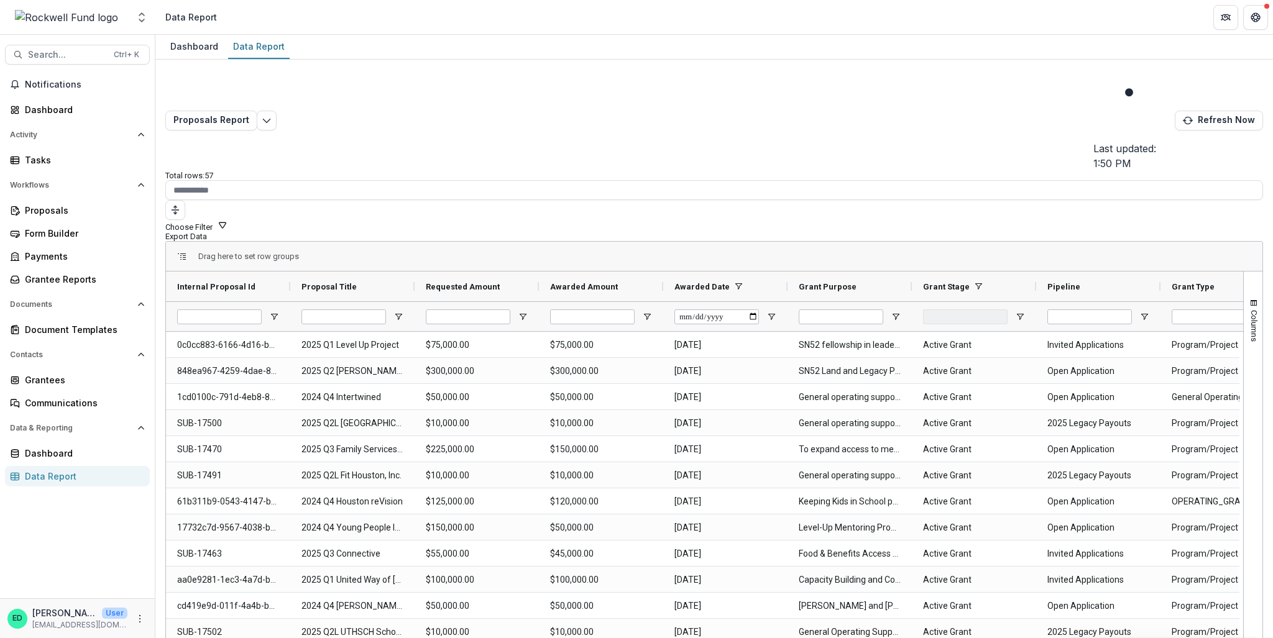
click at [207, 232] on button "Export Data" at bounding box center [186, 236] width 42 height 9
click at [349, 310] on input "Proposal Title Filter Input" at bounding box center [343, 317] width 85 height 15
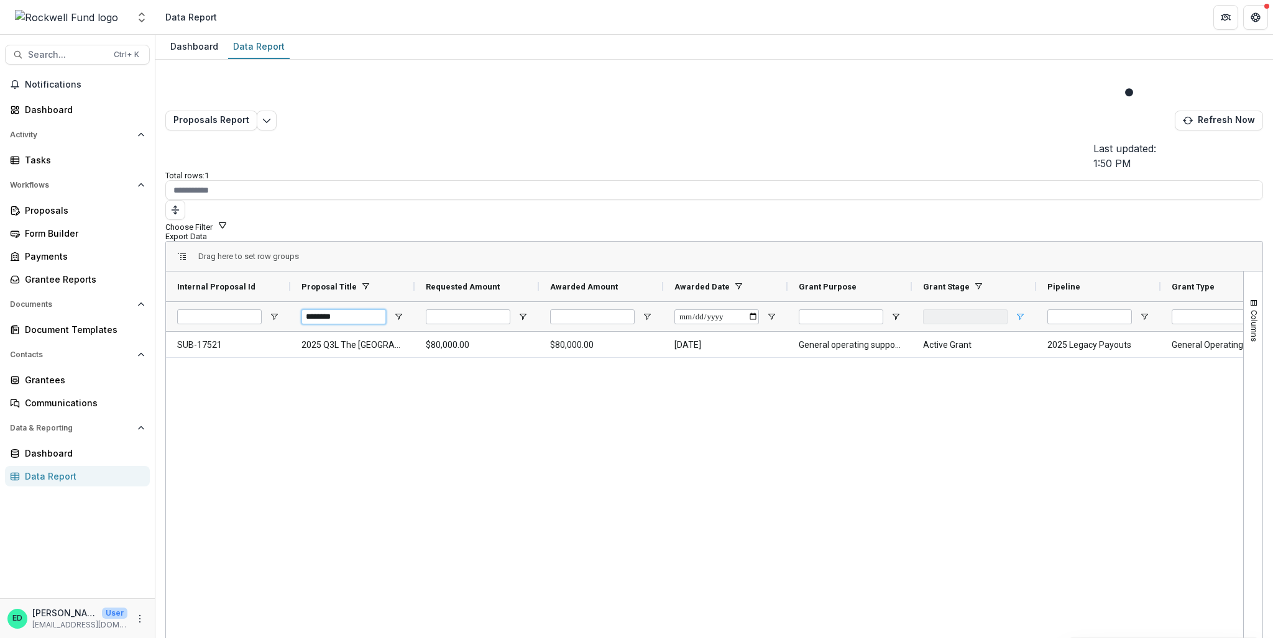
type input "********"
click at [1018, 312] on span "Open Filter Menu" at bounding box center [1020, 317] width 10 height 10
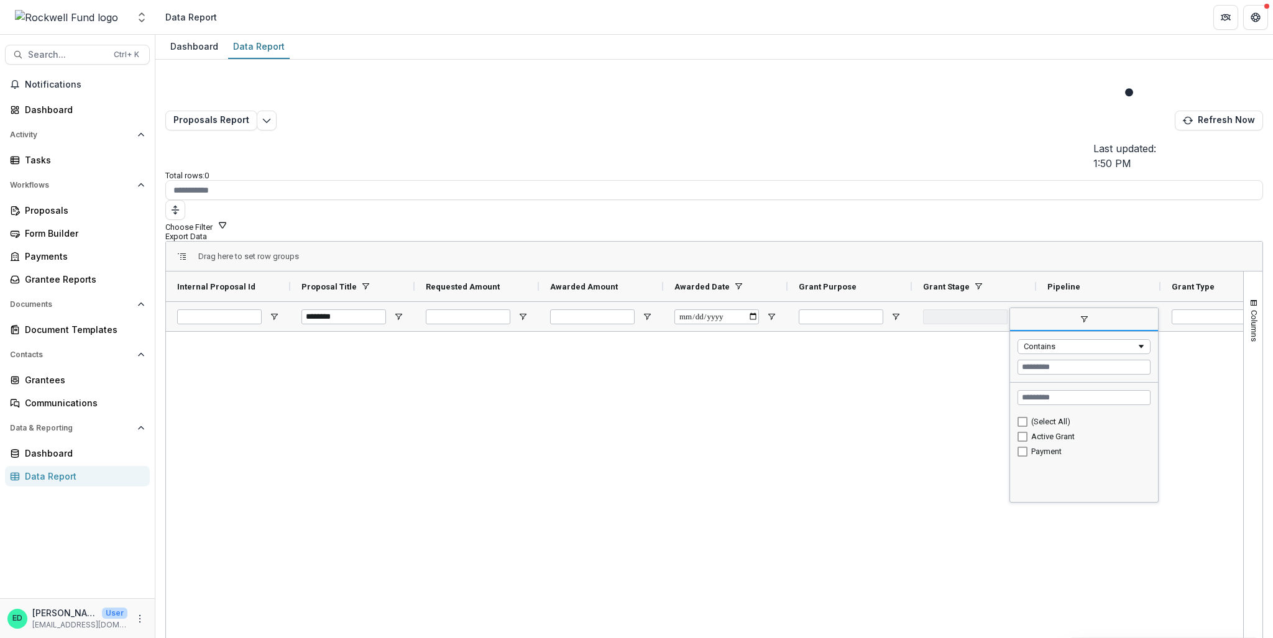
click at [1178, 336] on div at bounding box center [704, 502] width 1077 height 340
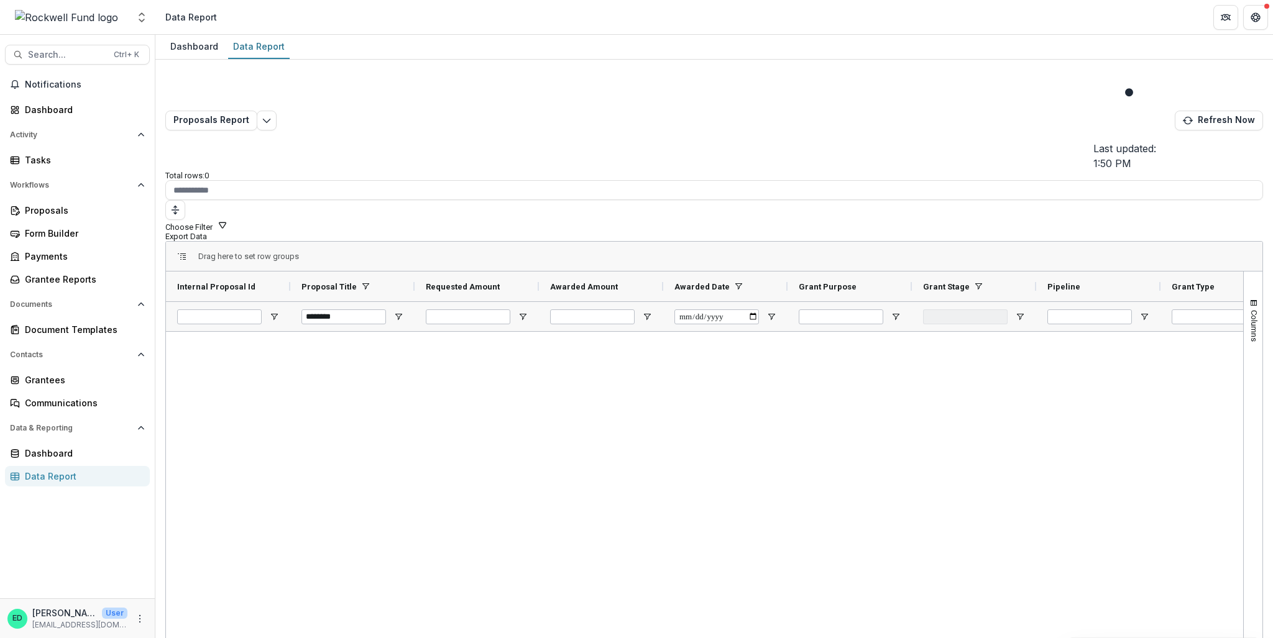
click at [1026, 301] on div at bounding box center [974, 316] width 124 height 30
click at [1020, 312] on span "Open Filter Menu" at bounding box center [1020, 317] width 10 height 10
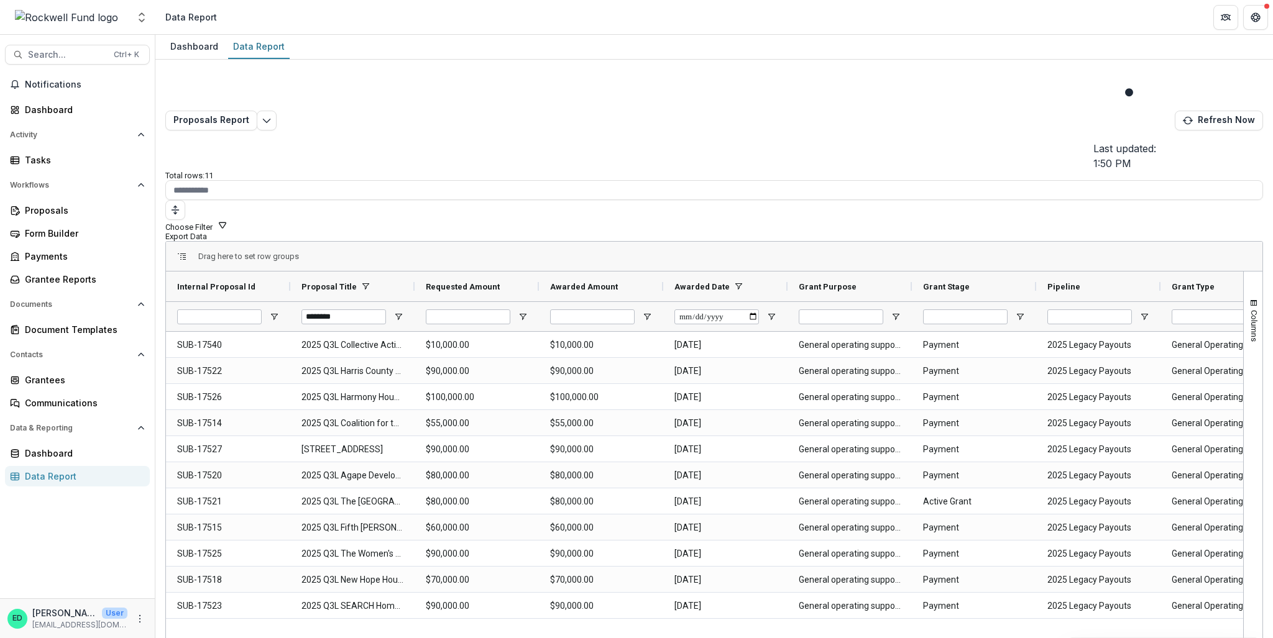
click at [207, 232] on button "Export Data" at bounding box center [186, 236] width 42 height 9
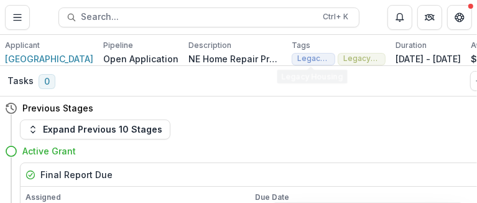
click at [323, 111] on div "Previous Stages" at bounding box center [246, 107] width 482 height 23
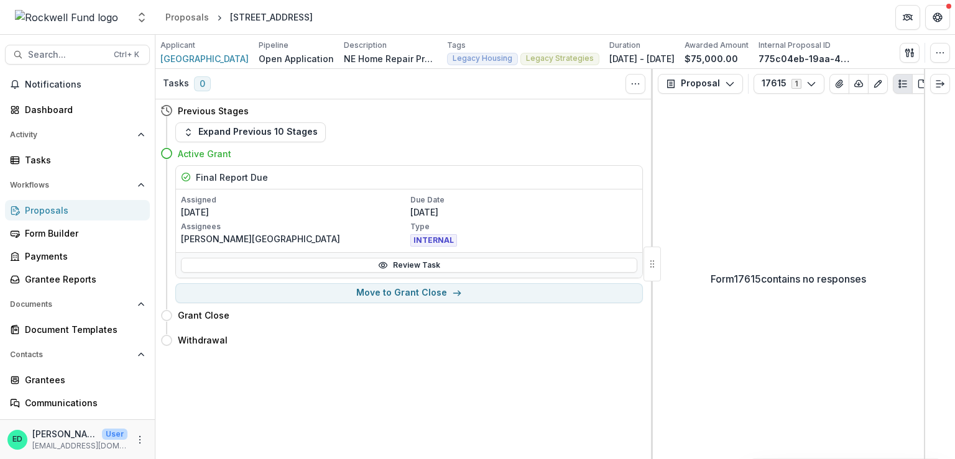
click at [766, 426] on div "Form 17615 contains no responses" at bounding box center [788, 279] width 271 height 360
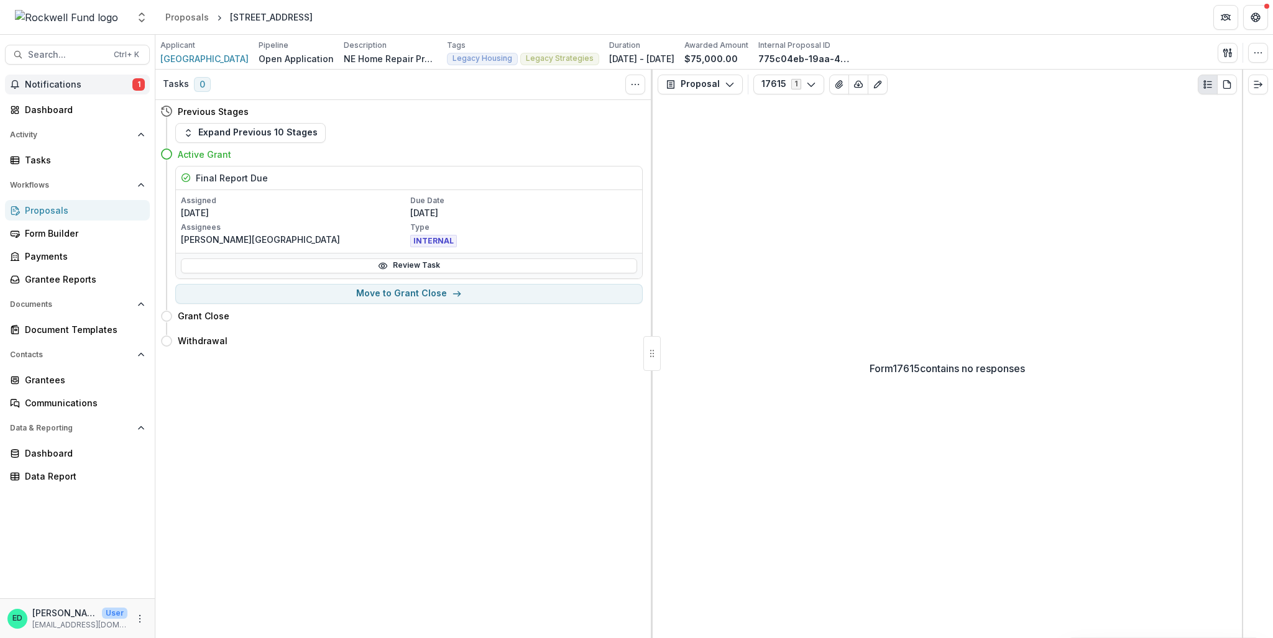
click at [99, 80] on span "Notifications" at bounding box center [79, 85] width 108 height 11
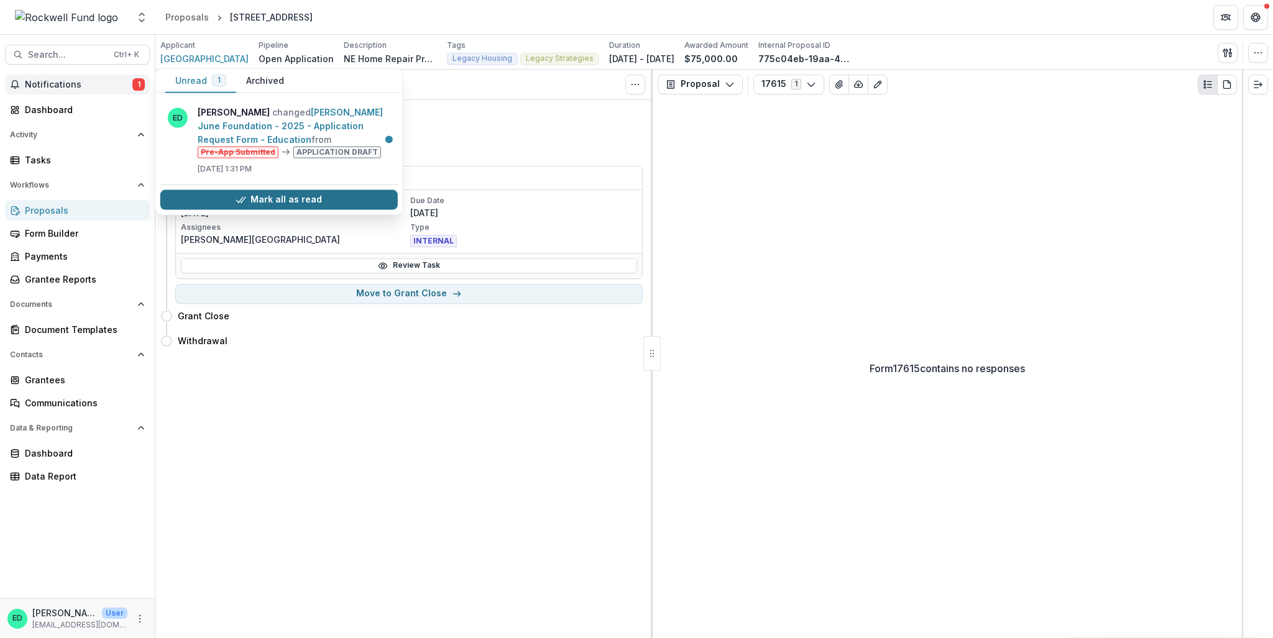
click at [239, 192] on button "Mark all as read" at bounding box center [278, 200] width 237 height 20
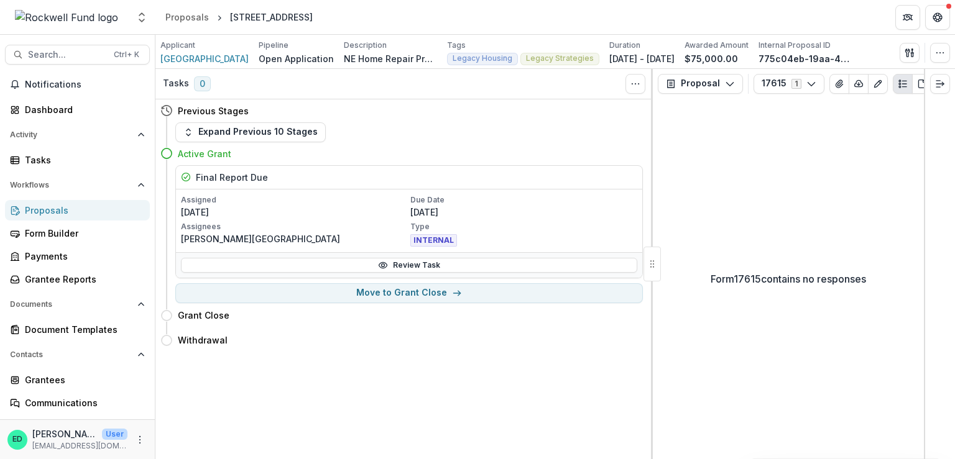
click at [523, 115] on div "Previous Stages" at bounding box center [401, 110] width 482 height 23
click at [92, 21] on img at bounding box center [66, 17] width 103 height 15
click at [92, 19] on img at bounding box center [66, 17] width 103 height 15
click at [91, 17] on img at bounding box center [66, 17] width 103 height 15
click at [190, 18] on div "Proposals" at bounding box center [187, 17] width 44 height 13
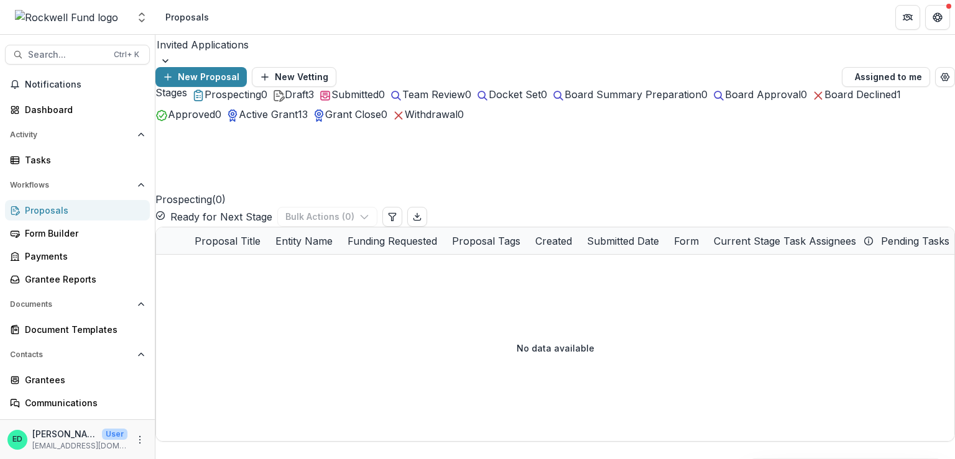
click at [46, 212] on div "Proposals" at bounding box center [82, 210] width 115 height 13
click at [308, 101] on span "Draft" at bounding box center [297, 94] width 24 height 12
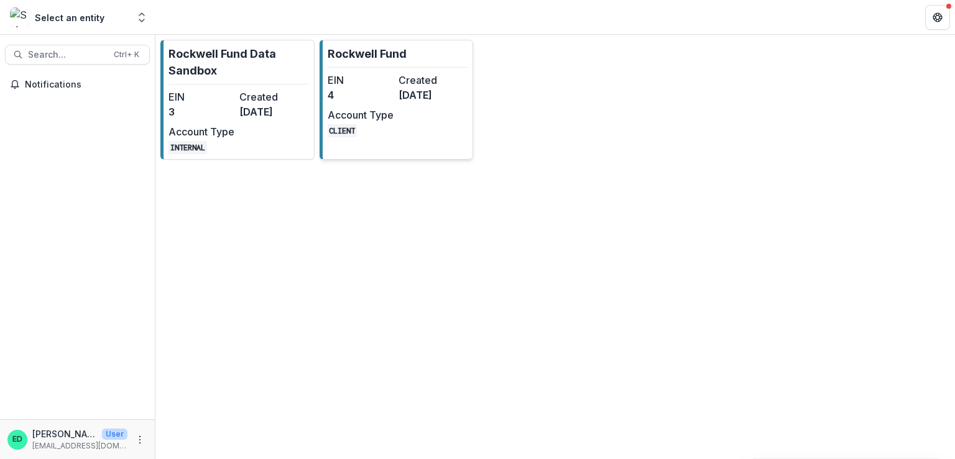
click at [395, 94] on div "EIN 4 Created [DATE] Account Type CLIENT" at bounding box center [396, 105] width 137 height 65
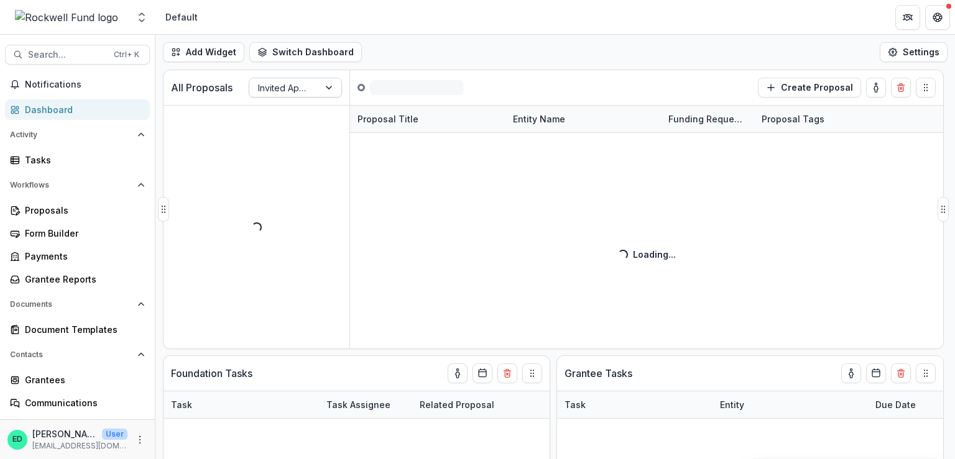
click at [271, 92] on div at bounding box center [284, 88] width 52 height 16
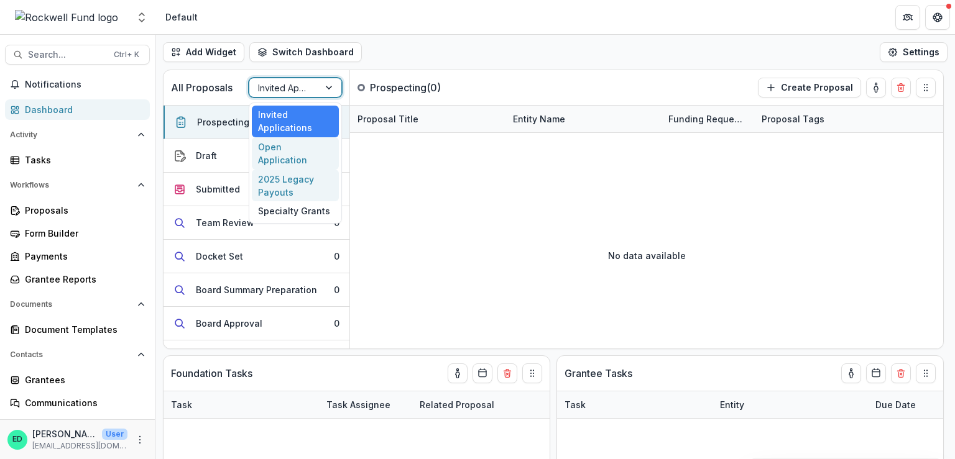
click at [275, 144] on div "Open Application" at bounding box center [295, 153] width 87 height 32
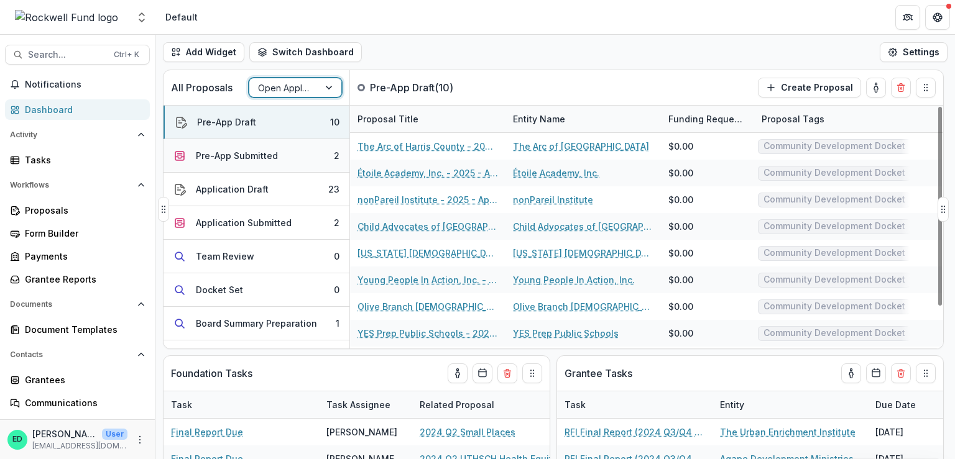
click at [290, 157] on button "Pre-App Submitted 2" at bounding box center [256, 156] width 186 height 34
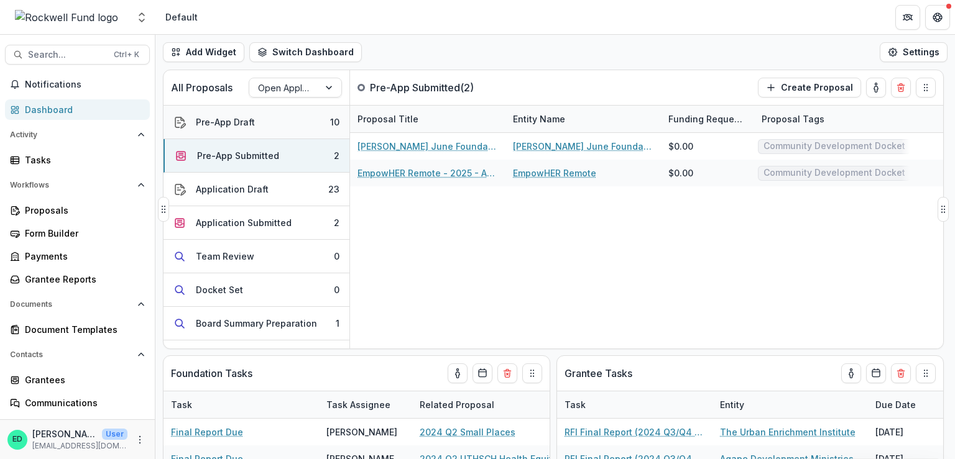
click at [250, 121] on div "Pre-App Draft" at bounding box center [225, 122] width 59 height 13
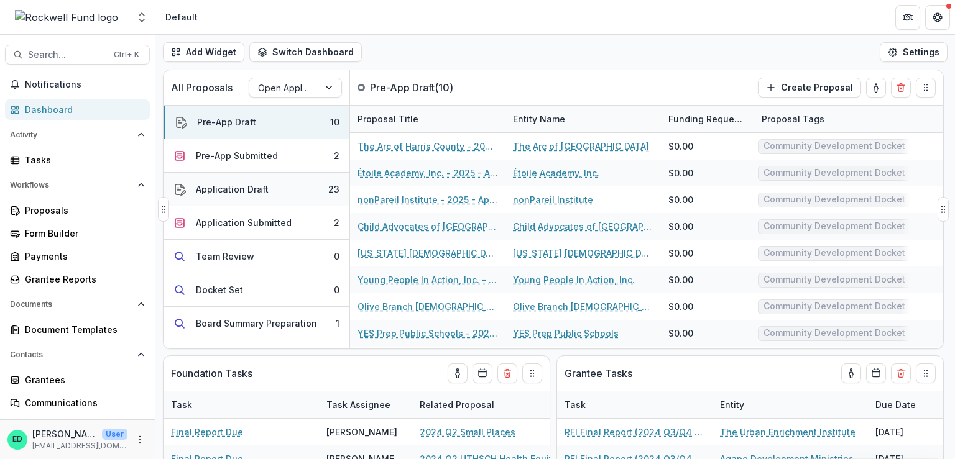
click at [255, 198] on button "Application Draft 23" at bounding box center [256, 190] width 186 height 34
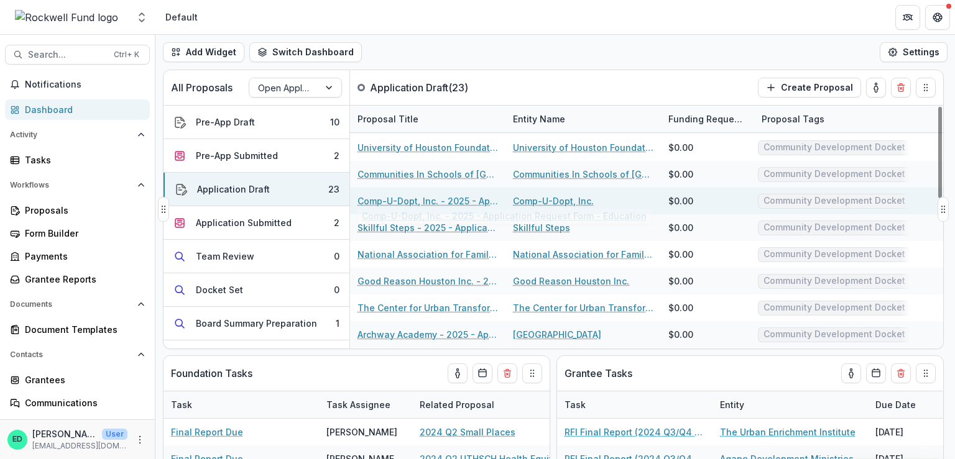
scroll to position [398, 0]
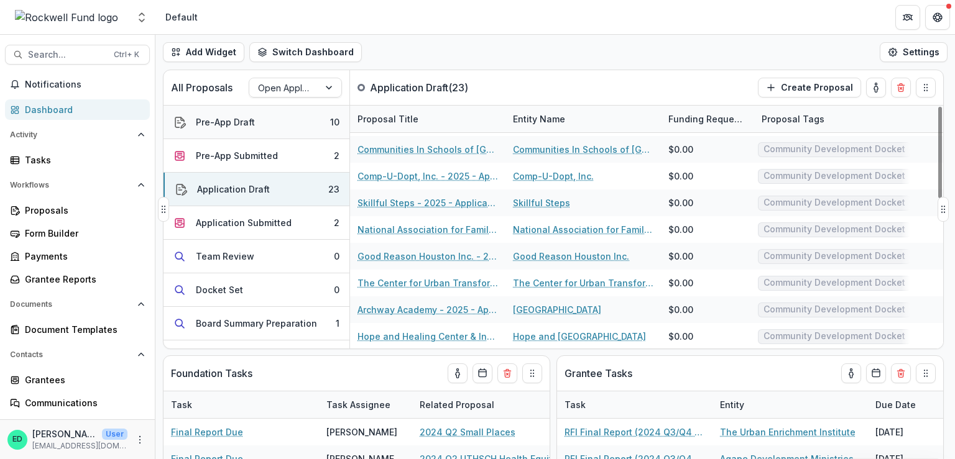
click at [282, 125] on button "Pre-App Draft 10" at bounding box center [256, 123] width 186 height 34
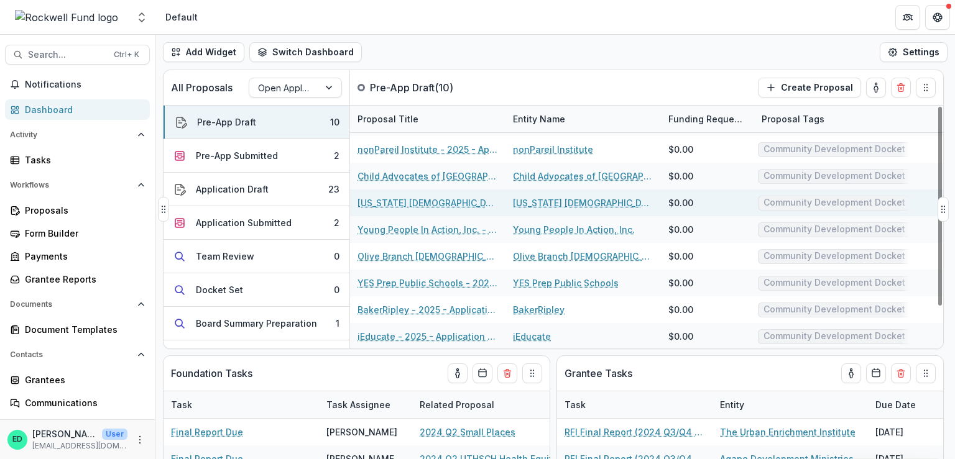
scroll to position [0, 0]
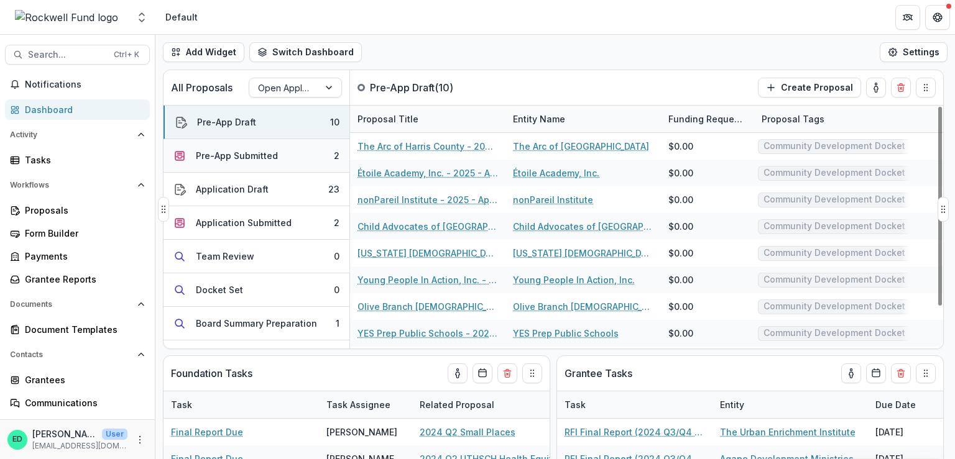
click at [259, 157] on div "Pre-App Submitted" at bounding box center [237, 155] width 82 height 13
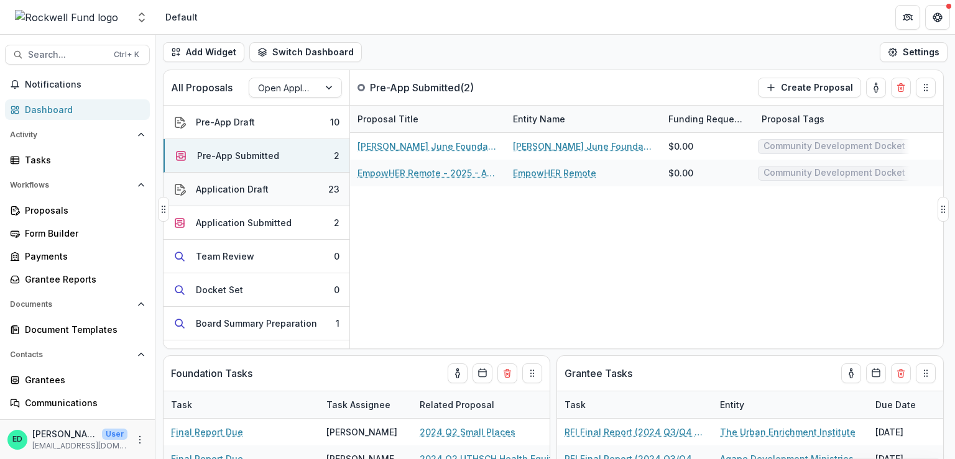
click at [255, 178] on button "Application Draft 23" at bounding box center [256, 190] width 186 height 34
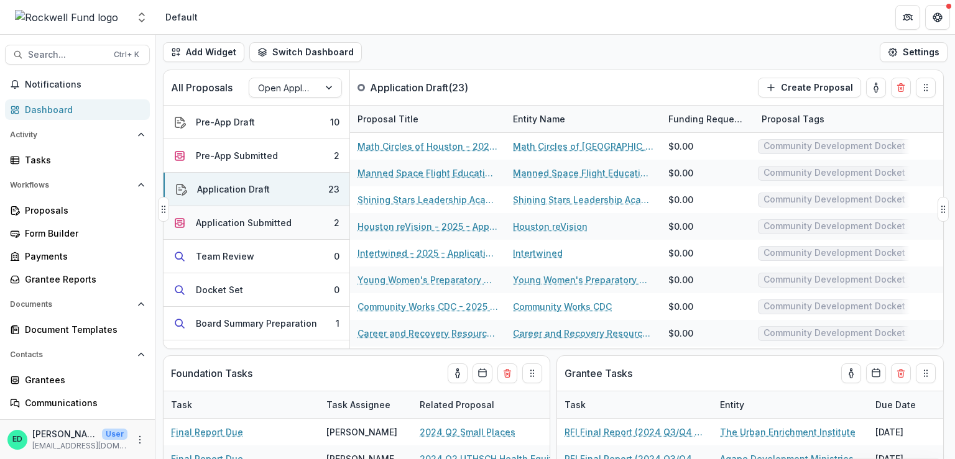
click at [267, 222] on div "Application Submitted" at bounding box center [244, 222] width 96 height 13
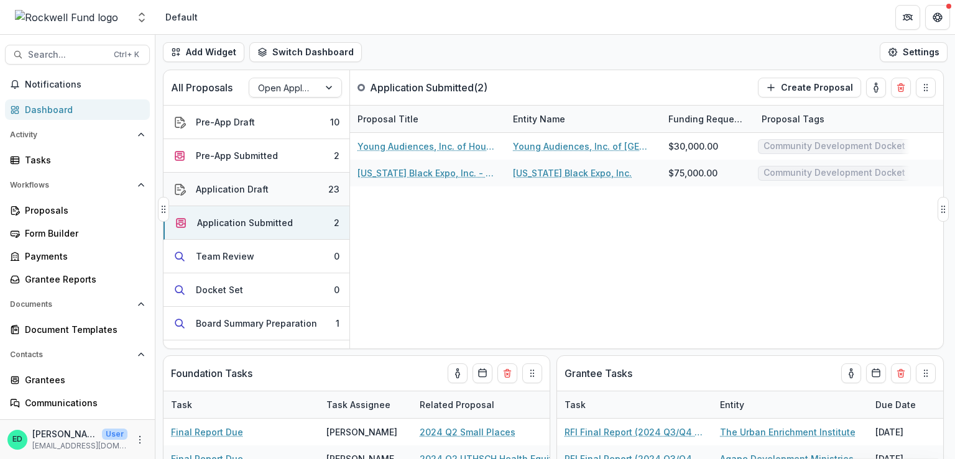
click at [264, 191] on div "Application Draft" at bounding box center [232, 189] width 73 height 13
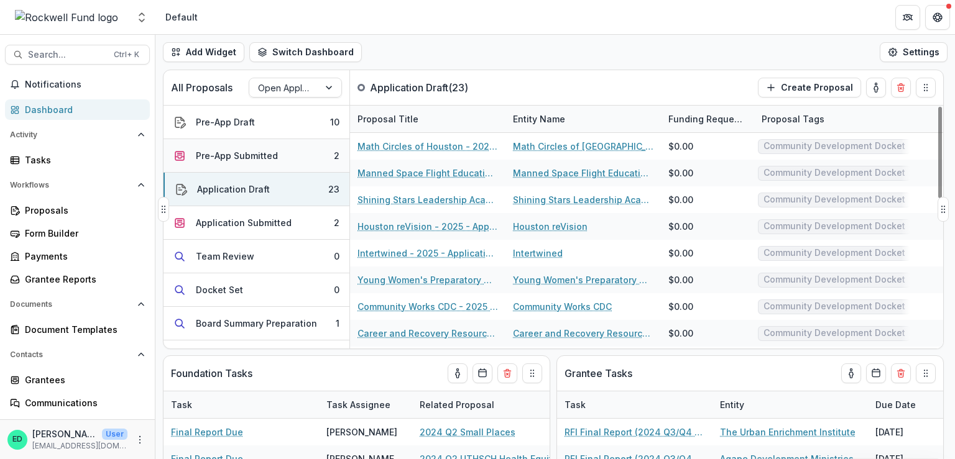
click at [260, 147] on button "Pre-App Submitted 2" at bounding box center [256, 156] width 186 height 34
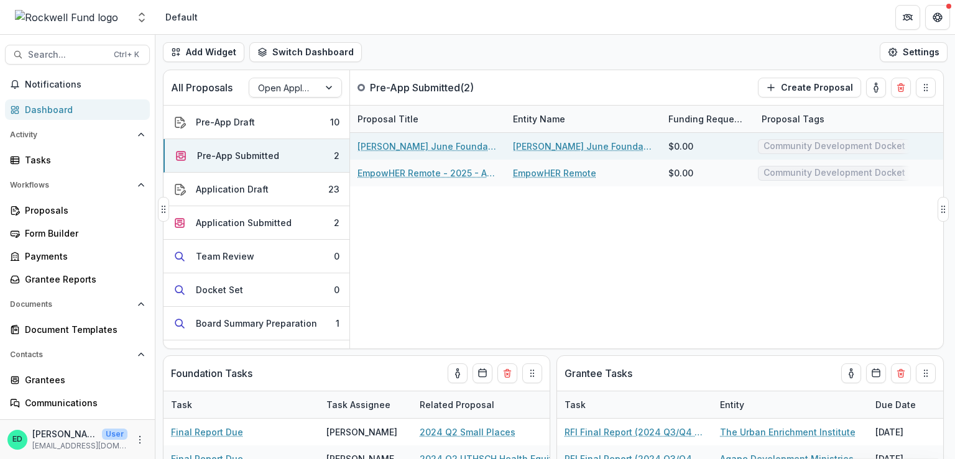
click at [454, 147] on link "[PERSON_NAME] June Foundation - 2025 - Application Request Form - Education" at bounding box center [427, 146] width 140 height 13
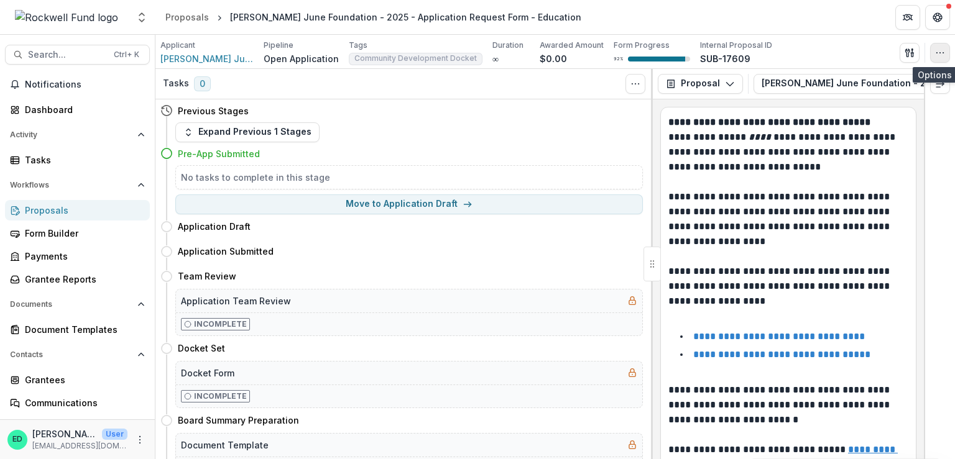
click at [943, 58] on button "button" at bounding box center [940, 53] width 20 height 20
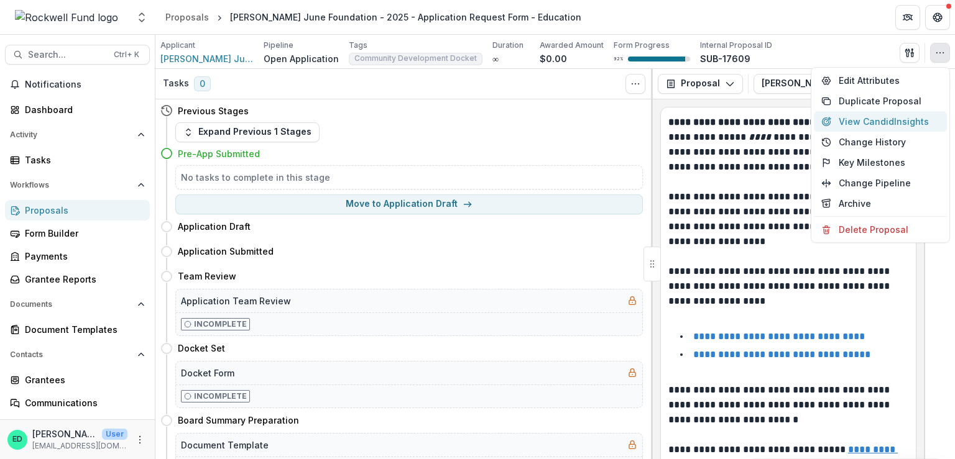
click at [855, 125] on button "View Candid Insights" at bounding box center [880, 121] width 133 height 21
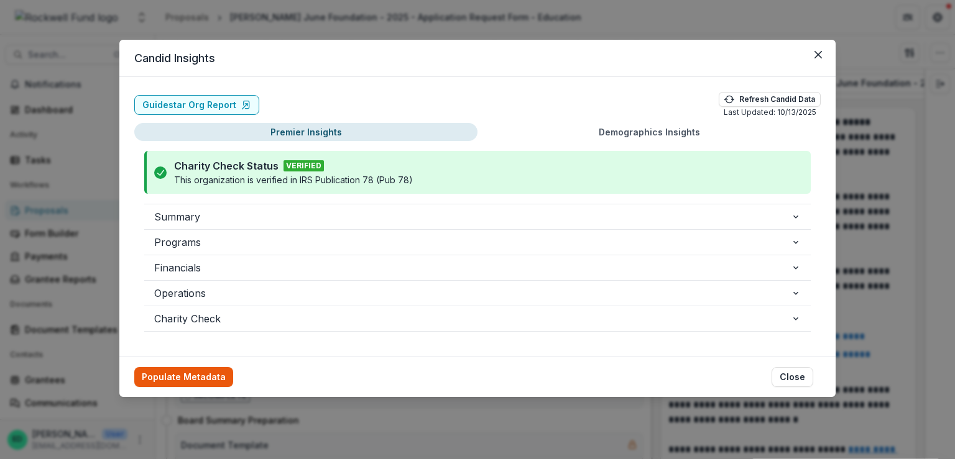
click at [189, 383] on button "Populate Metadata" at bounding box center [183, 377] width 99 height 20
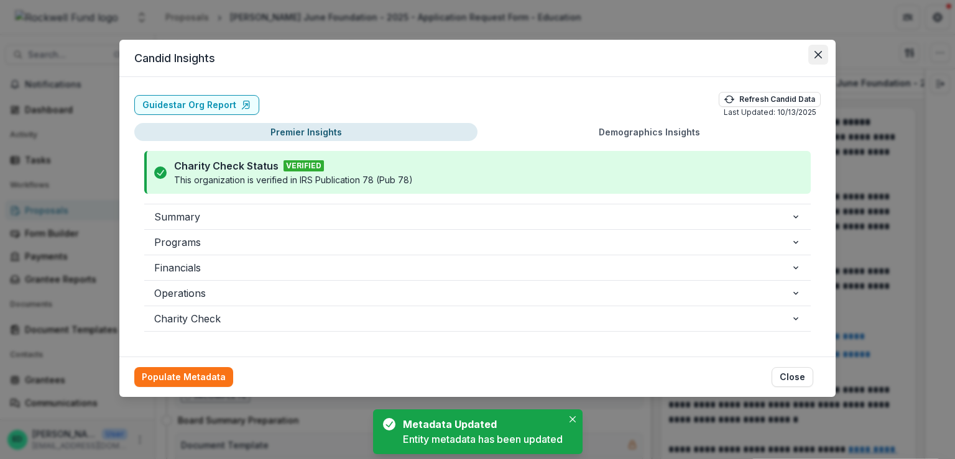
click at [817, 52] on icon "Close" at bounding box center [817, 54] width 7 height 7
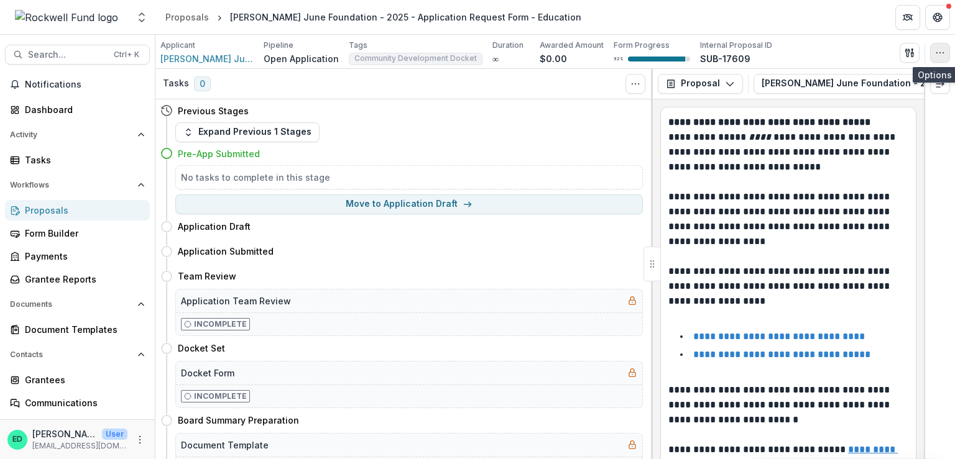
click at [935, 53] on icon "button" at bounding box center [940, 53] width 10 height 10
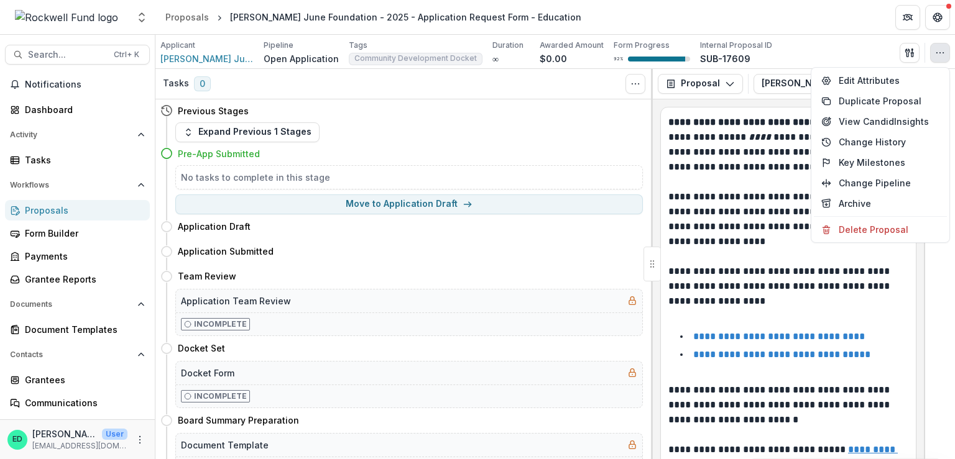
click at [830, 42] on div "Applicant Rita June Foundation Pipeline Open Application Tags Community Develop…" at bounding box center [554, 52] width 789 height 25
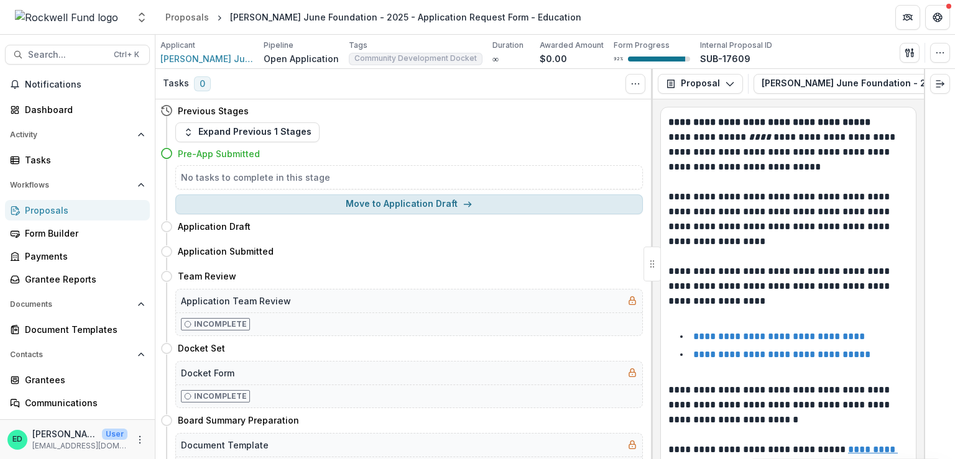
click at [349, 208] on button "Move to Application Draft" at bounding box center [408, 205] width 467 height 20
select select "**********"
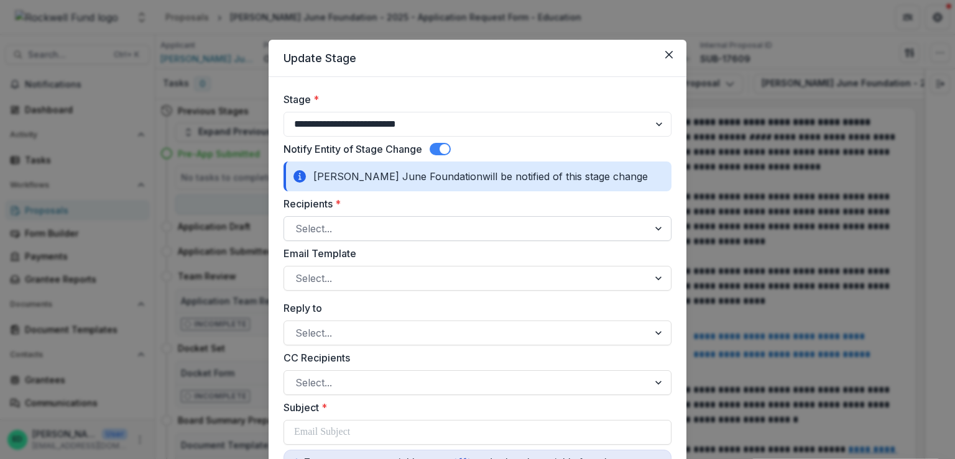
click at [346, 226] on div at bounding box center [466, 228] width 342 height 17
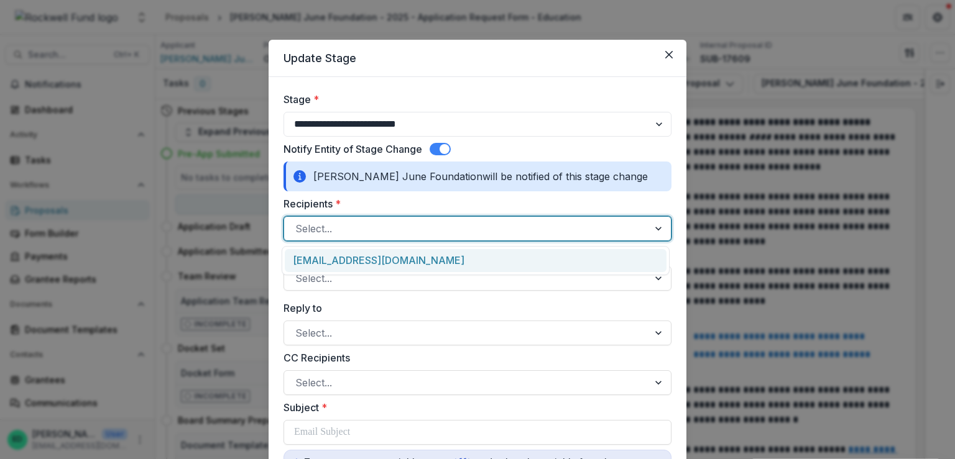
click at [341, 258] on div "grants@ldgdevelopment.com" at bounding box center [476, 260] width 382 height 23
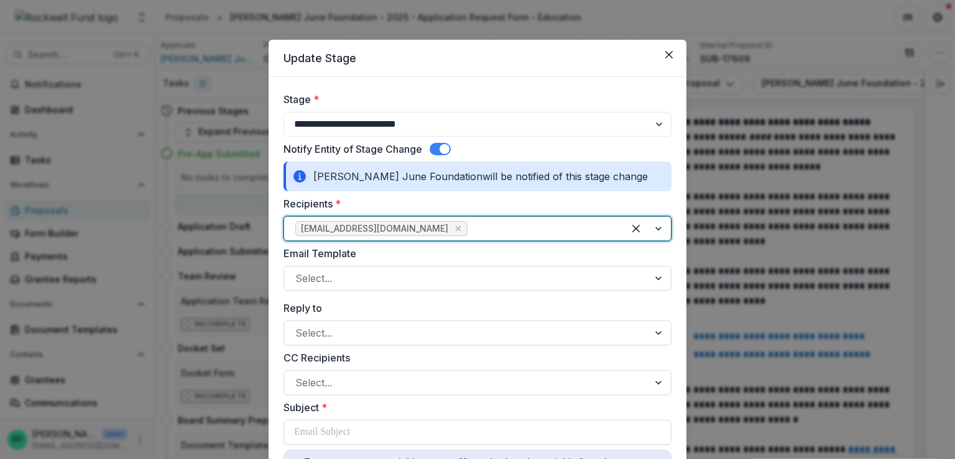
scroll to position [124, 0]
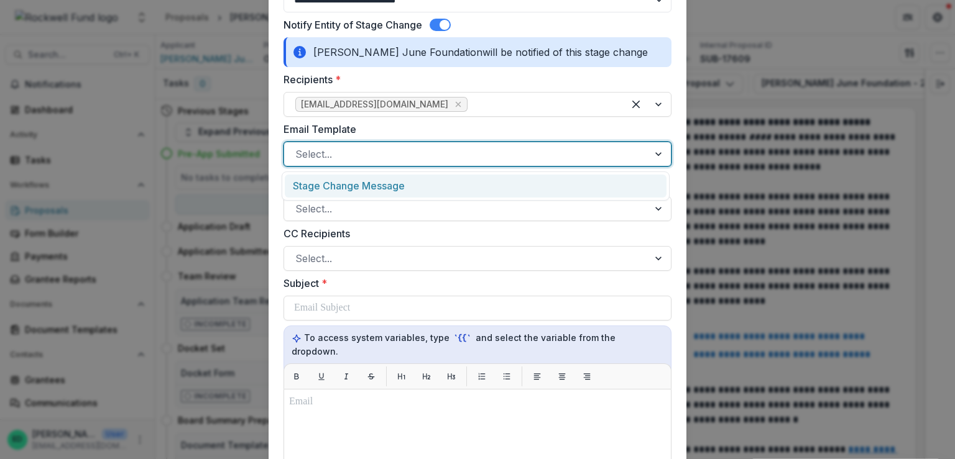
click at [341, 159] on div at bounding box center [466, 153] width 342 height 17
click at [341, 190] on div "Stage Change Message" at bounding box center [476, 186] width 382 height 23
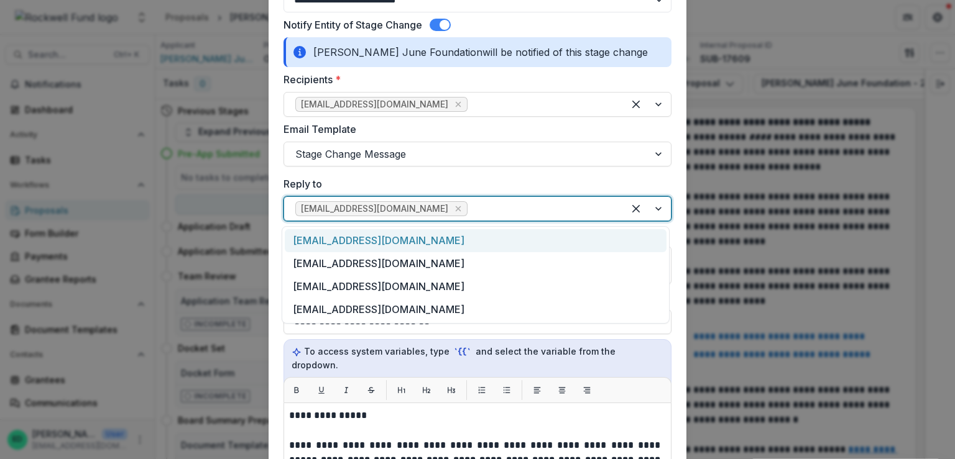
click at [470, 209] on div at bounding box center [541, 208] width 142 height 17
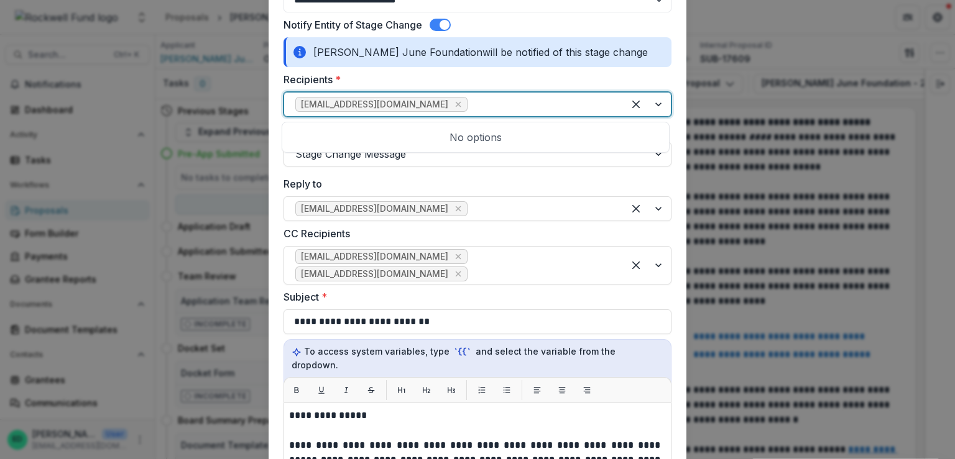
click at [472, 103] on div at bounding box center [541, 104] width 142 height 17
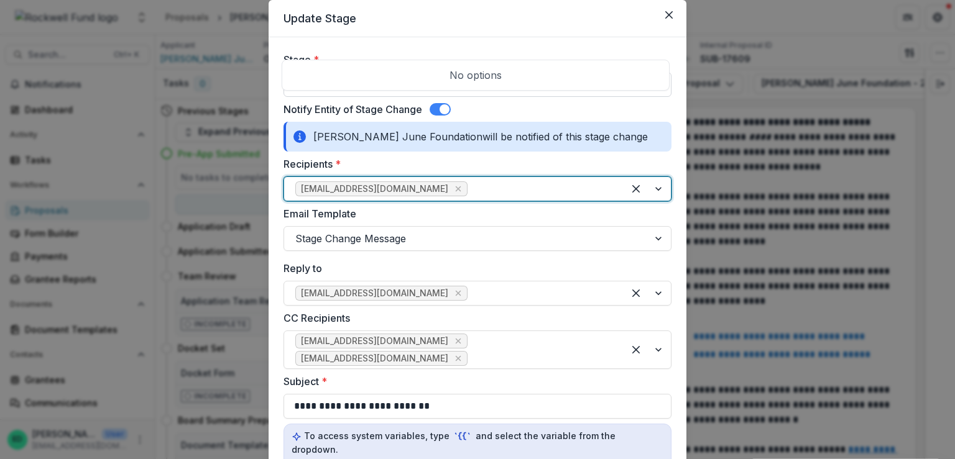
scroll to position [0, 0]
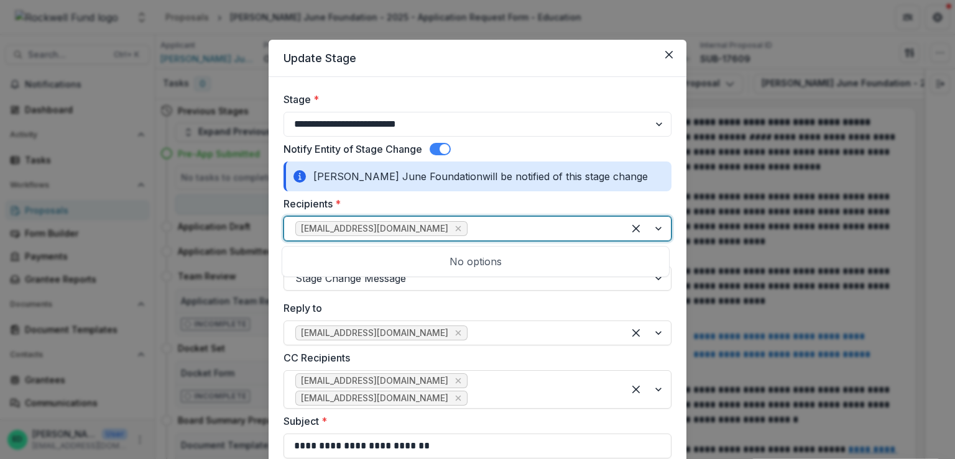
click at [535, 97] on label "Stage *" at bounding box center [473, 99] width 380 height 15
click at [535, 112] on select "**********" at bounding box center [477, 124] width 388 height 25
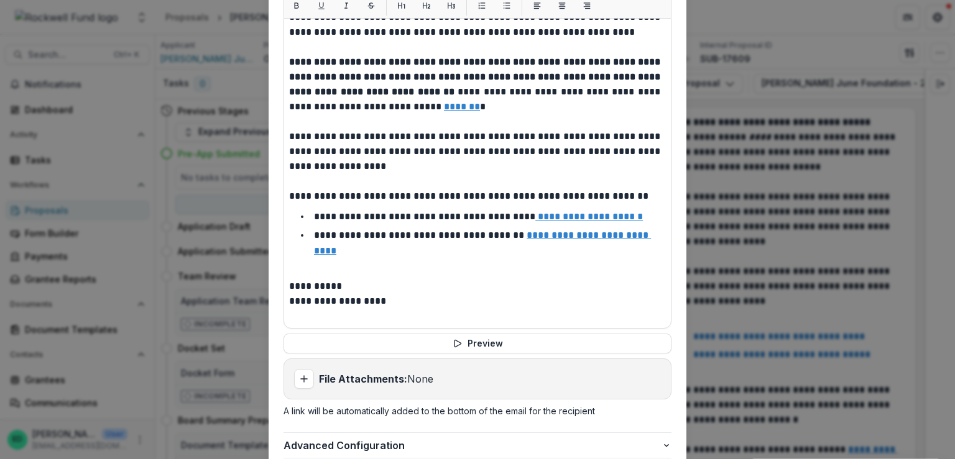
scroll to position [579, 0]
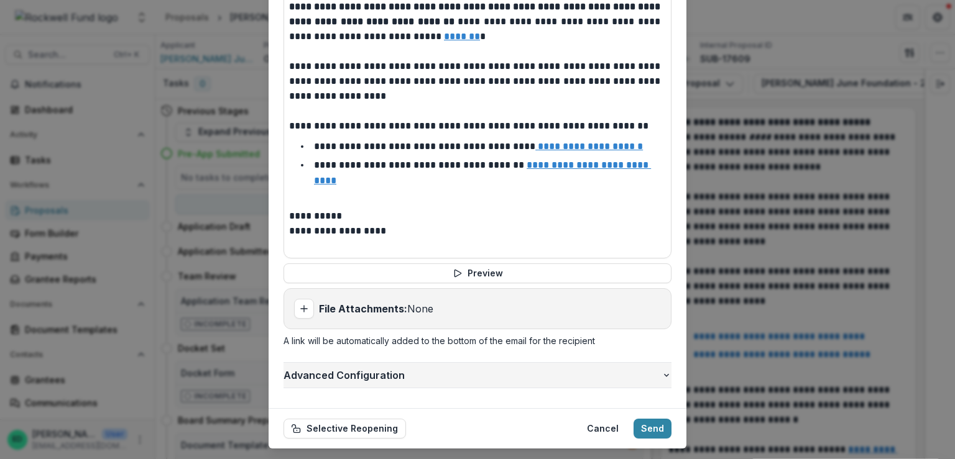
click at [359, 368] on span "Advanced Configuration" at bounding box center [472, 375] width 378 height 15
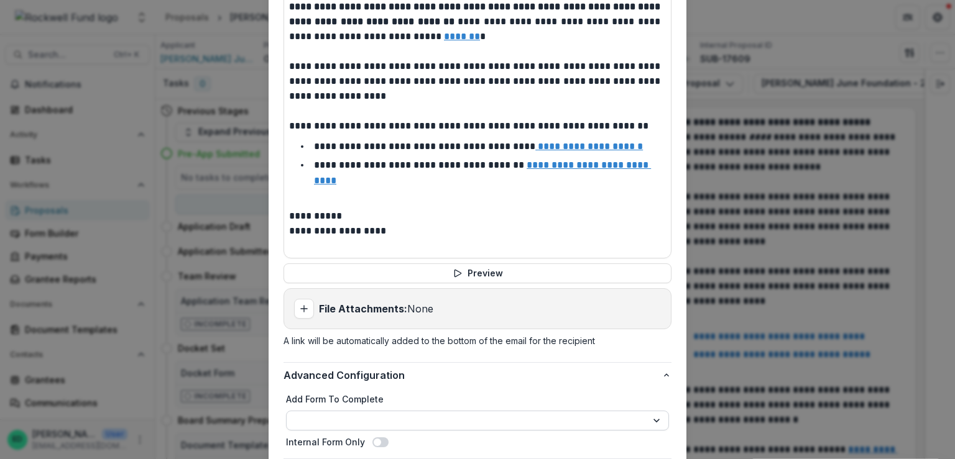
click at [362, 411] on select "**********" at bounding box center [477, 421] width 383 height 20
select select "**********"
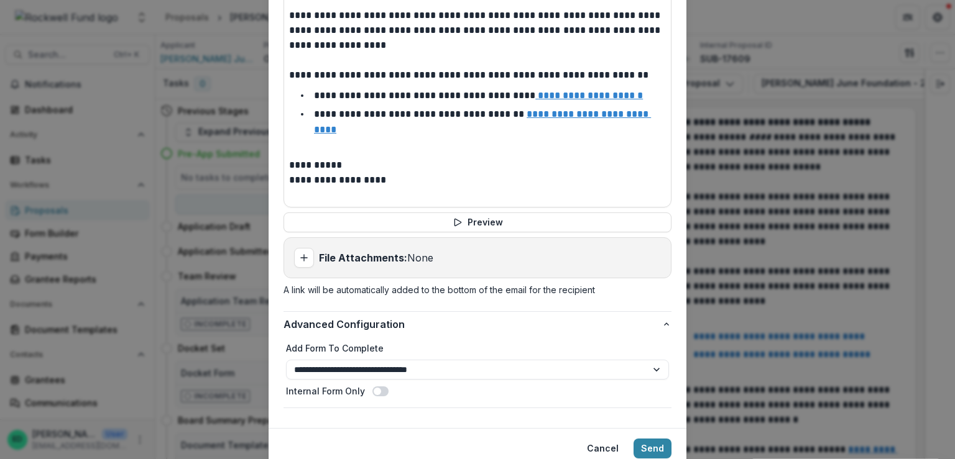
scroll to position [651, 0]
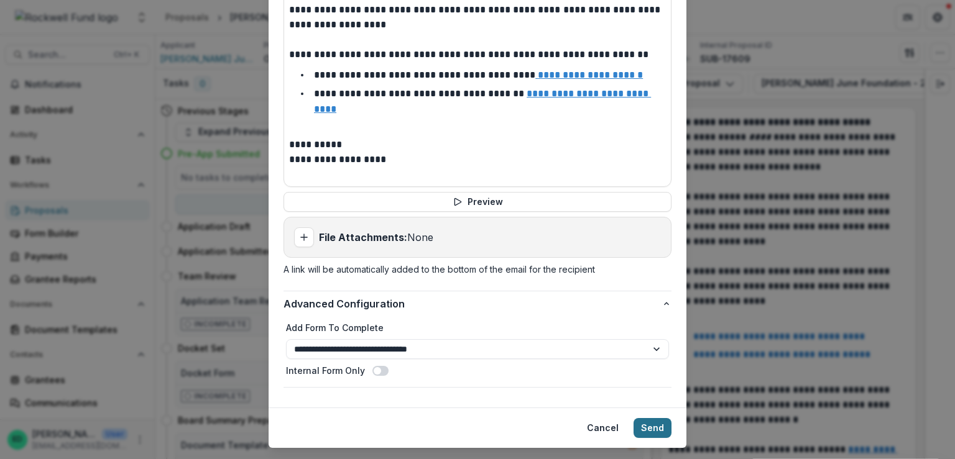
click at [659, 418] on button "Send" at bounding box center [652, 428] width 38 height 20
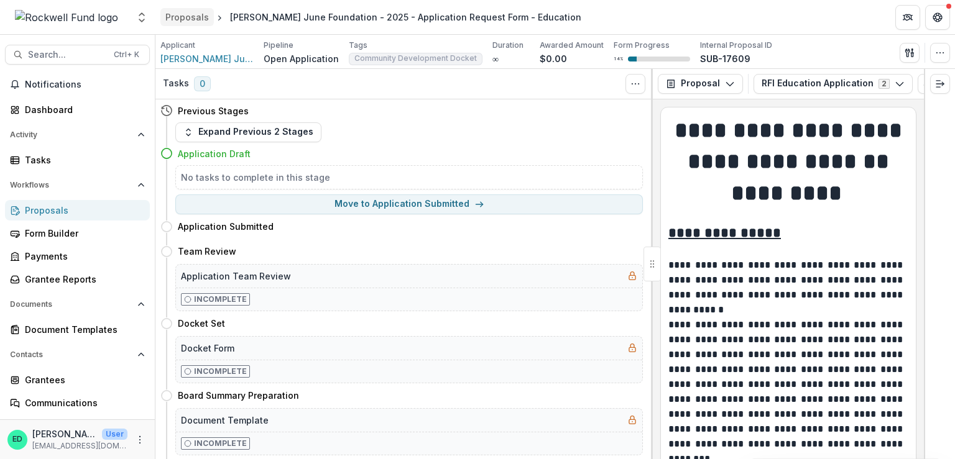
click at [178, 14] on div "Proposals" at bounding box center [187, 17] width 44 height 13
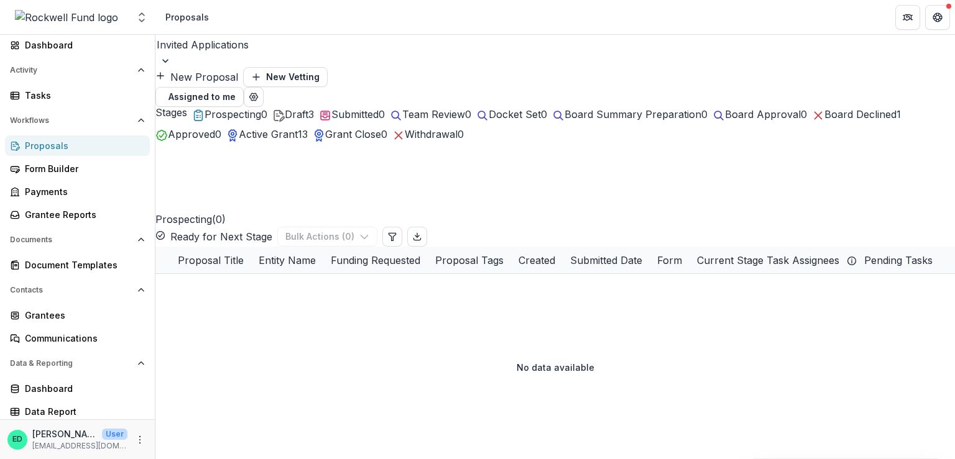
scroll to position [66, 0]
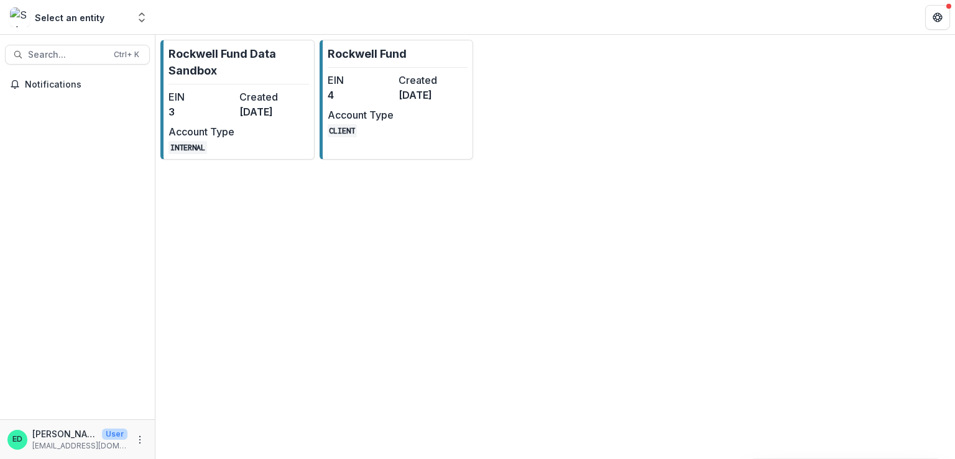
click at [316, 75] on div "Rockwell Fund Data Sandbox EIN 3 Created [DATE] Account Type INTERNAL Rockwell …" at bounding box center [554, 100] width 799 height 130
click at [346, 118] on dt "Account Type" at bounding box center [361, 115] width 66 height 15
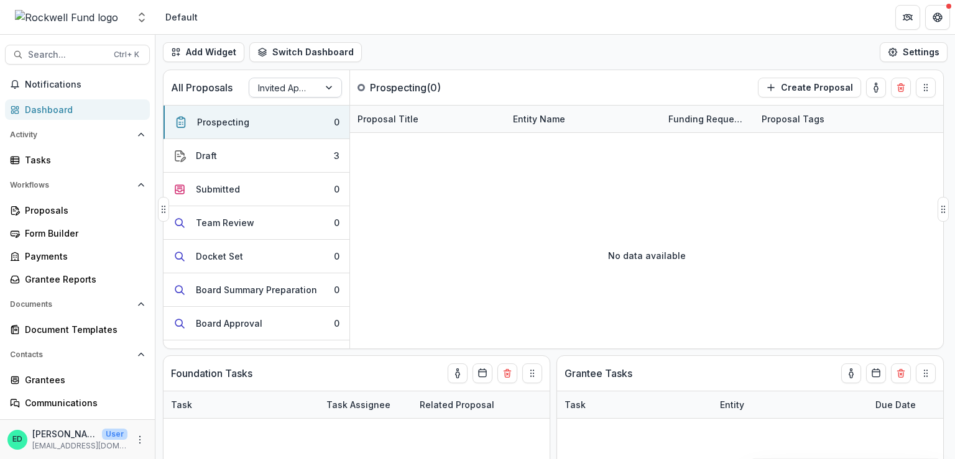
click at [313, 83] on div "Invited Applications" at bounding box center [284, 88] width 70 height 18
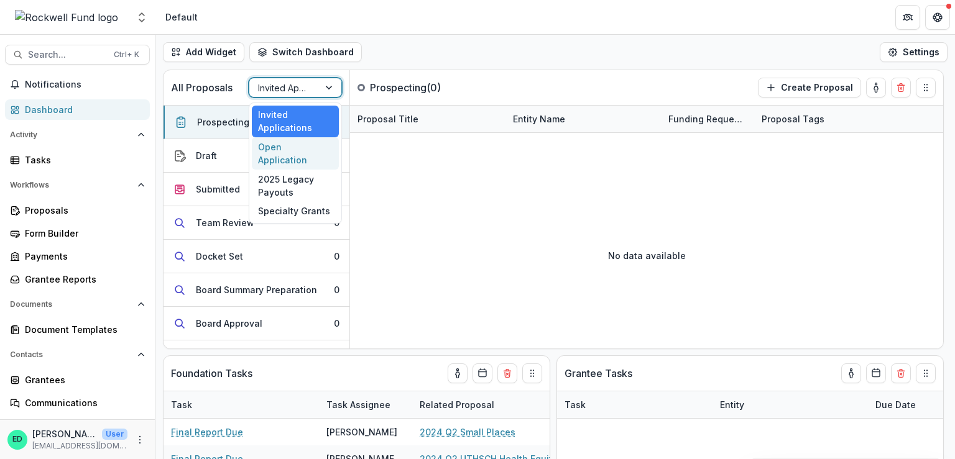
click at [299, 143] on div "Open Application" at bounding box center [295, 153] width 87 height 32
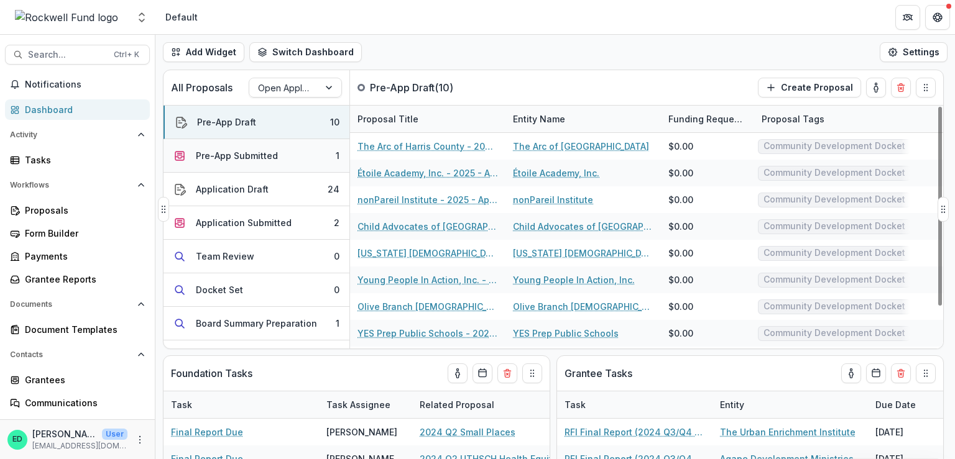
click at [291, 158] on button "Pre-App Submitted 1" at bounding box center [256, 156] width 186 height 34
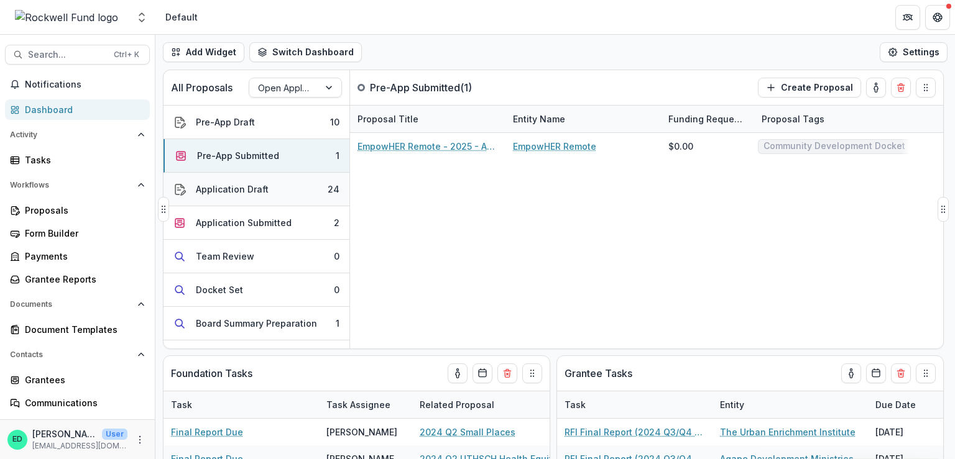
click at [286, 182] on button "Application Draft 24" at bounding box center [256, 190] width 186 height 34
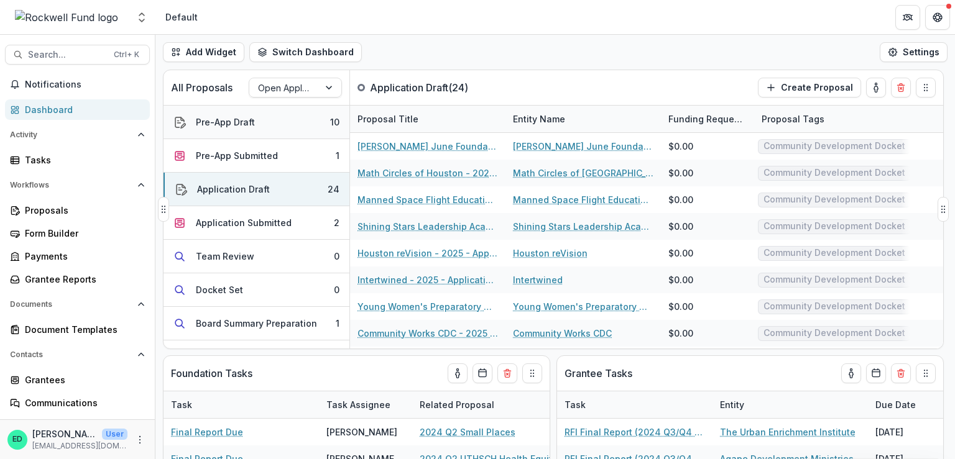
click at [275, 116] on button "Pre-App Draft 10" at bounding box center [256, 123] width 186 height 34
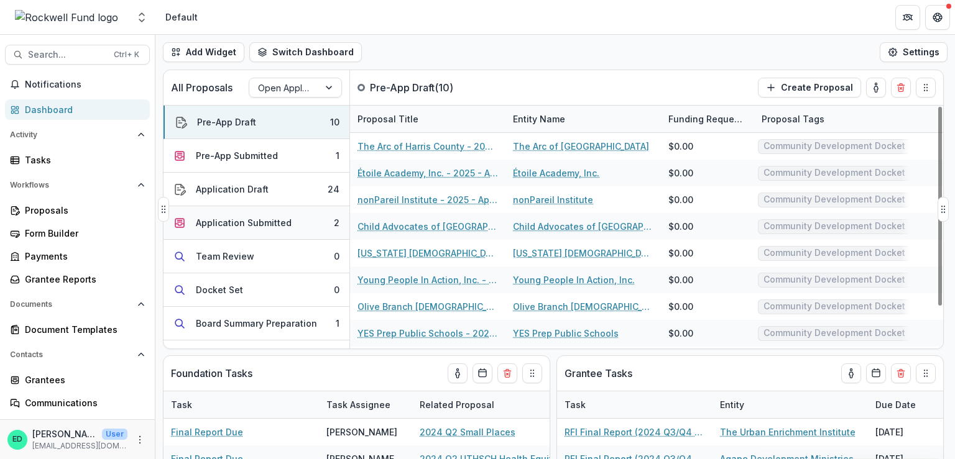
click at [249, 222] on div "Application Submitted" at bounding box center [244, 222] width 96 height 13
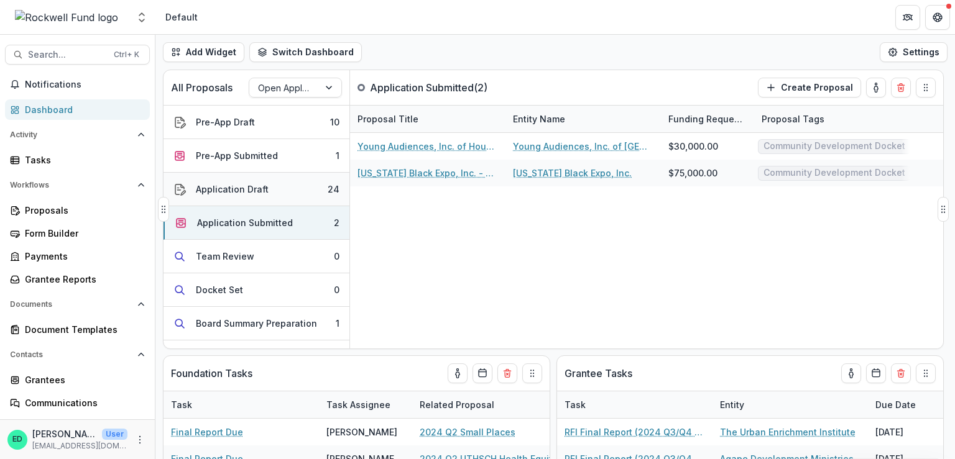
click at [244, 188] on div "Application Draft" at bounding box center [232, 189] width 73 height 13
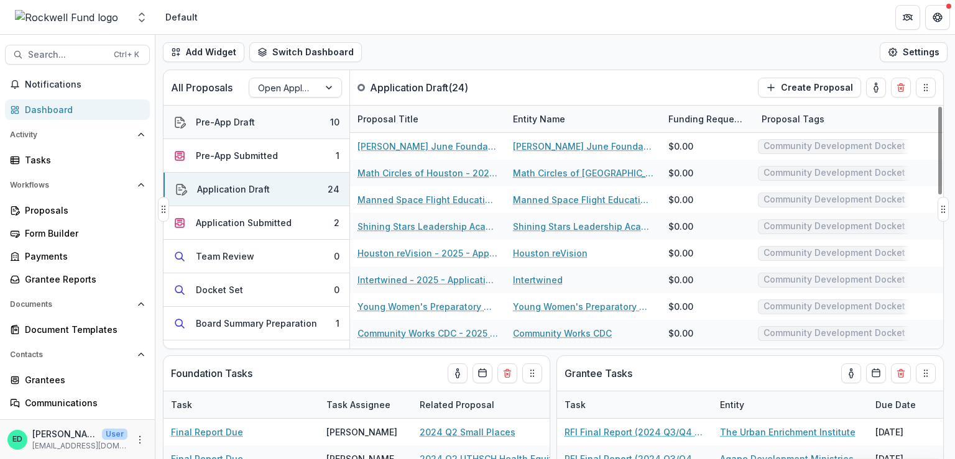
click at [216, 131] on button "Pre-App Draft 10" at bounding box center [256, 123] width 186 height 34
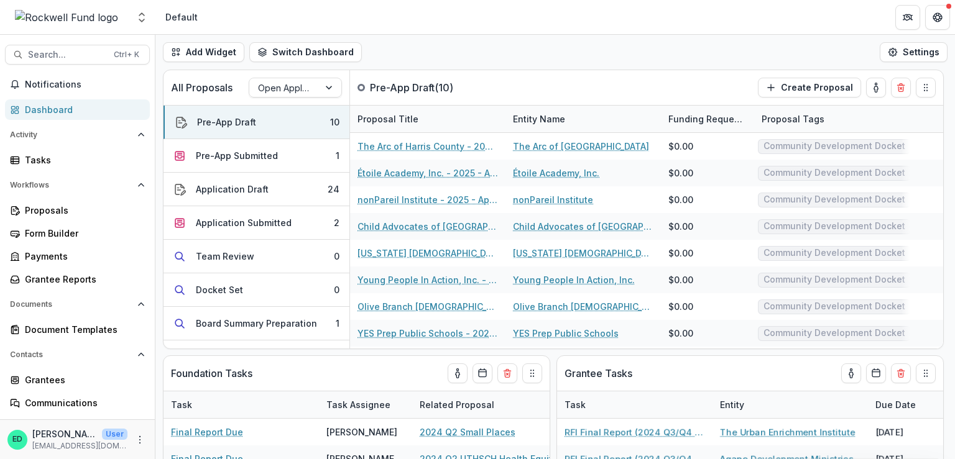
click at [546, 32] on header "Default" at bounding box center [554, 17] width 799 height 34
click at [44, 237] on div "Form Builder" at bounding box center [82, 233] width 115 height 13
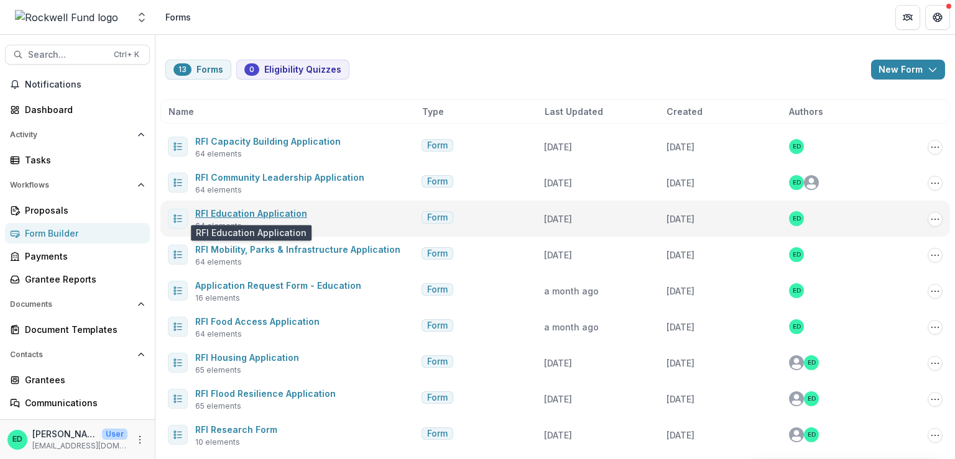
click at [242, 213] on link "RFI Education Application" at bounding box center [251, 213] width 112 height 11
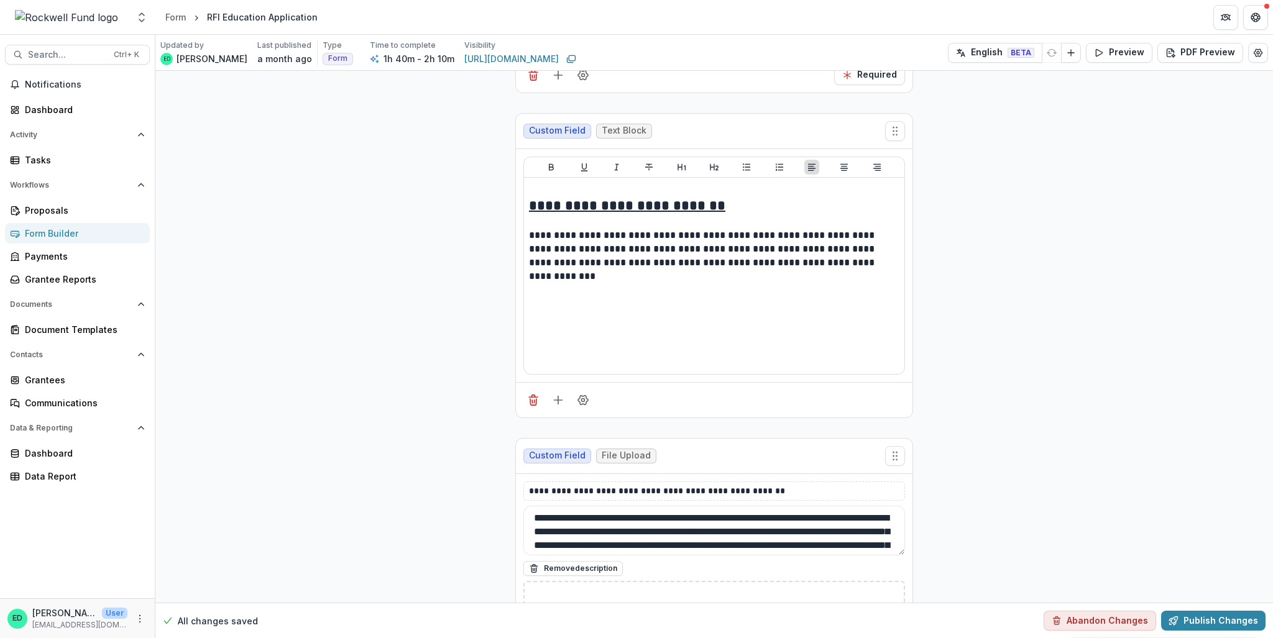
scroll to position [15102, 0]
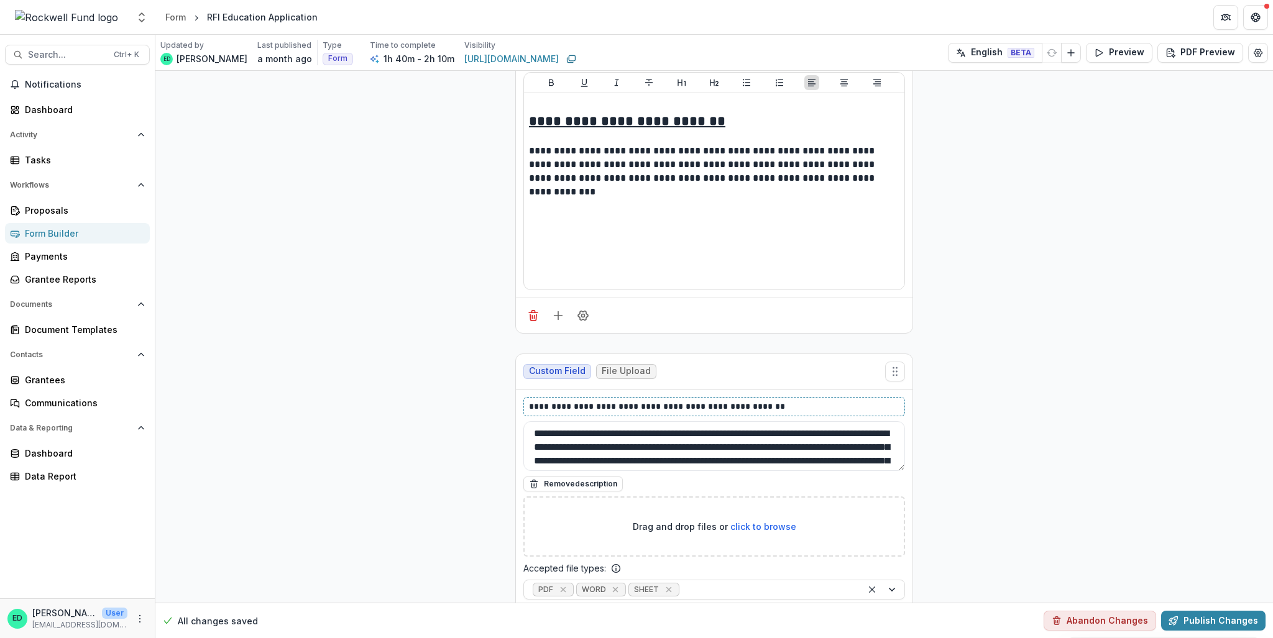
click at [633, 400] on p "**********" at bounding box center [714, 406] width 371 height 13
copy p "**********"
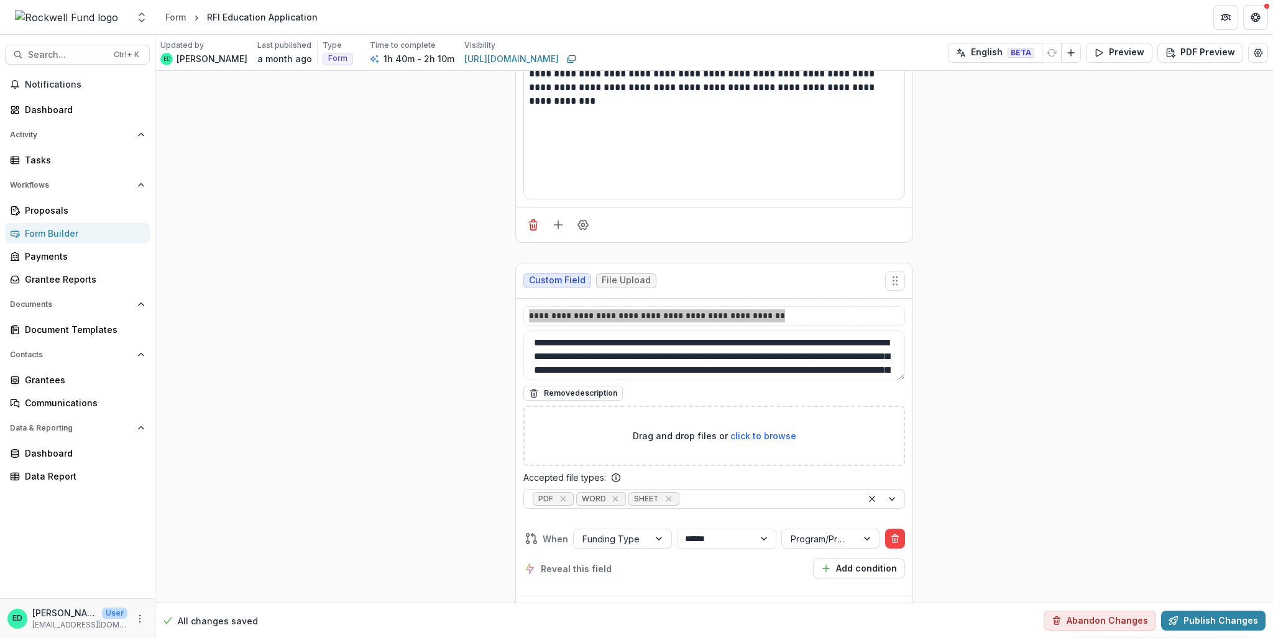
scroll to position [15351, 0]
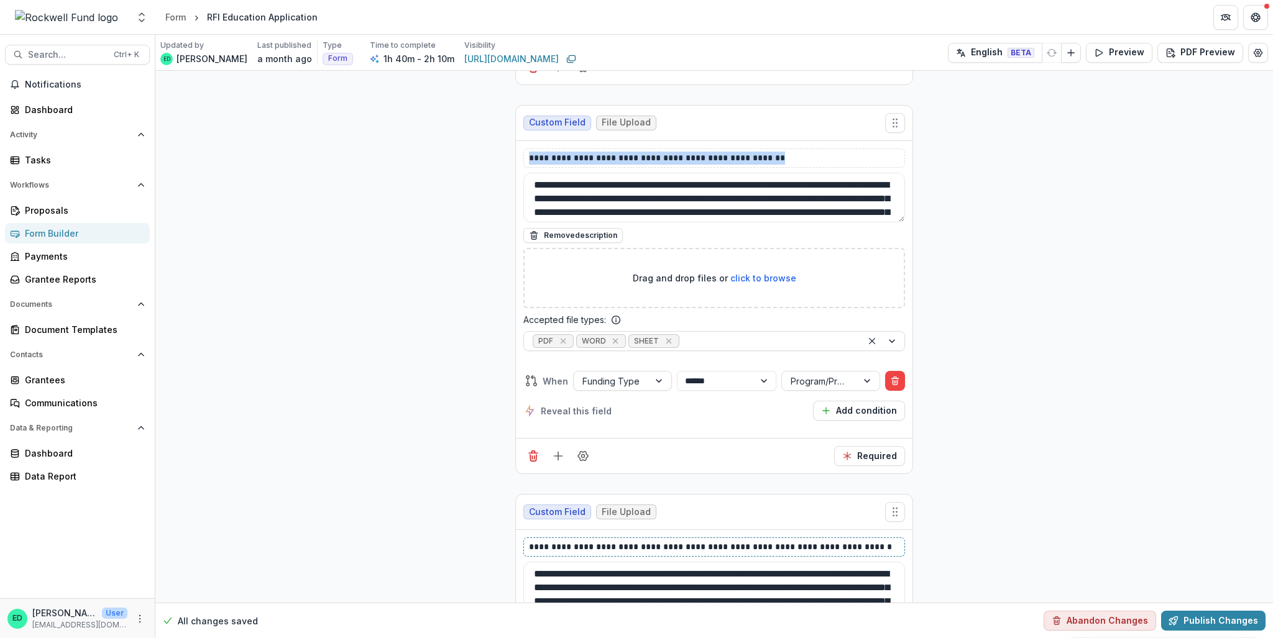
click at [635, 459] on p "**********" at bounding box center [714, 547] width 371 height 13
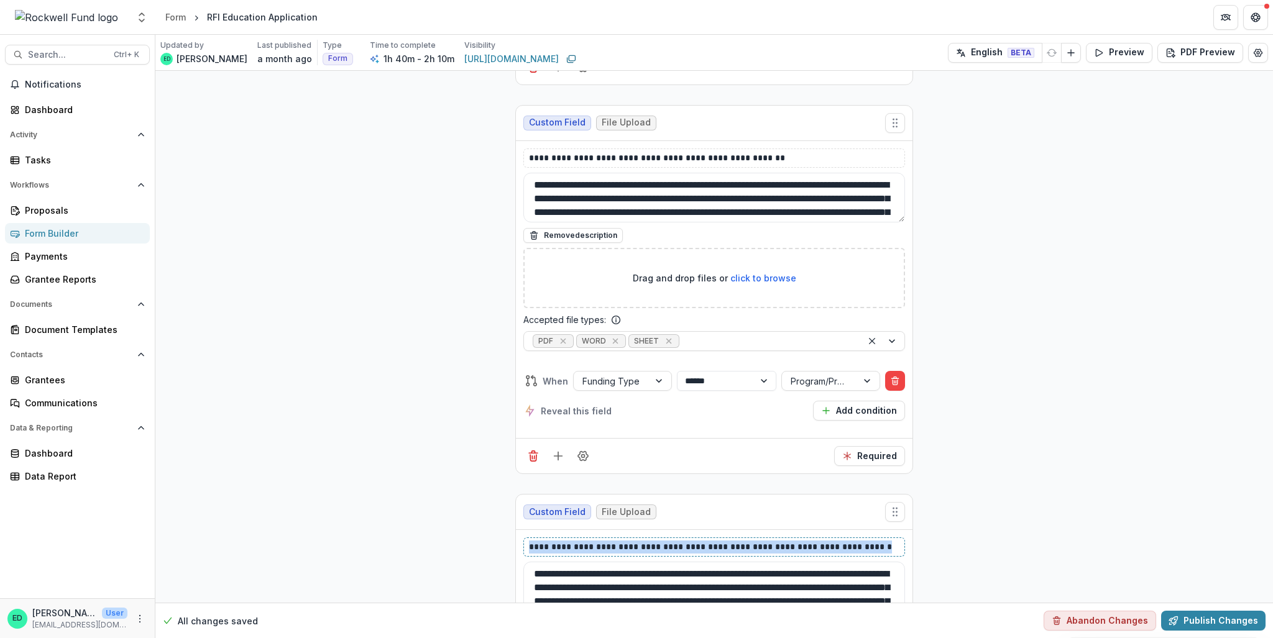
click at [697, 459] on p "**********" at bounding box center [714, 547] width 371 height 13
copy p "**********"
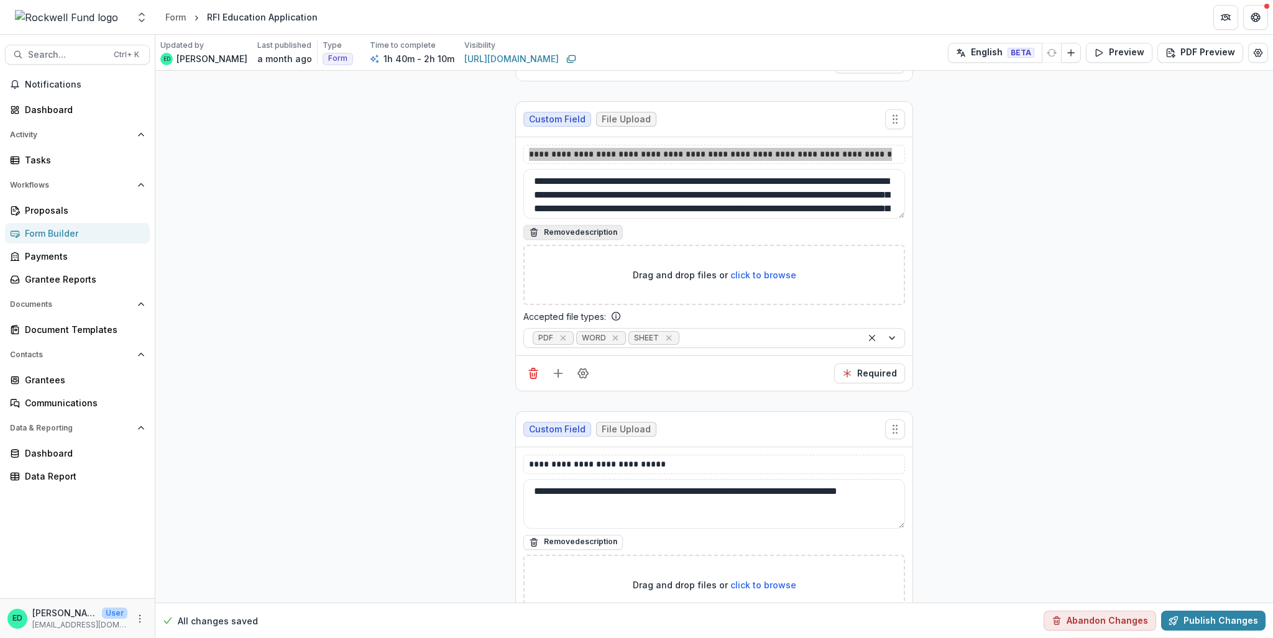
scroll to position [15786, 0]
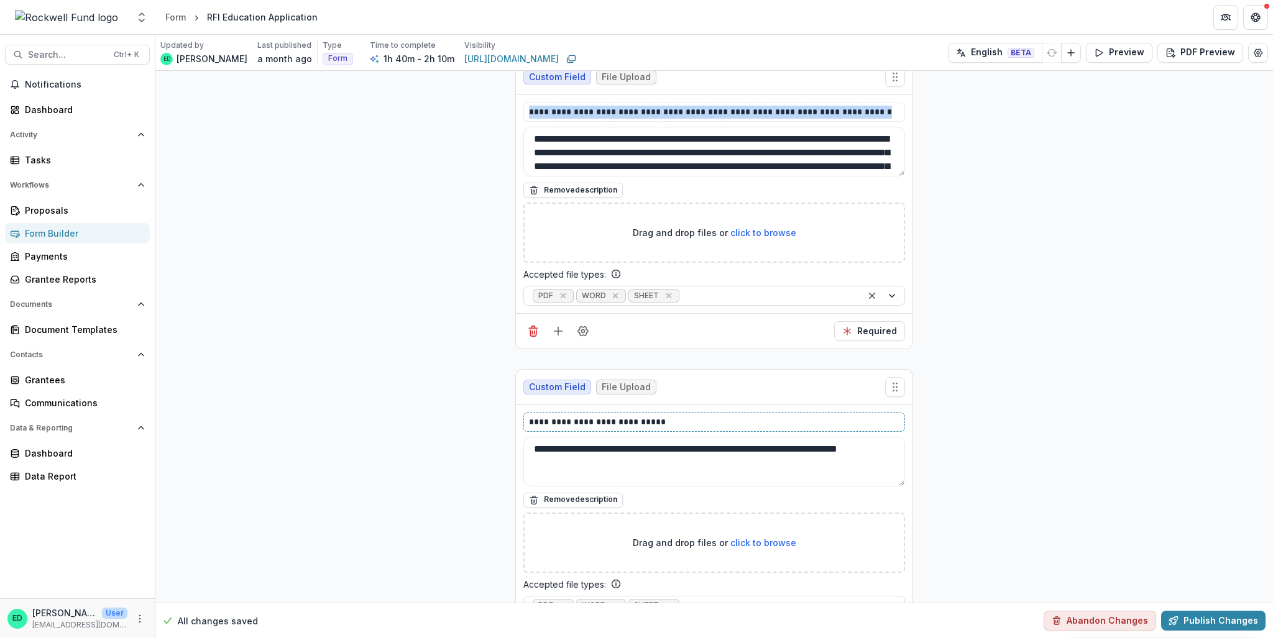
click at [590, 416] on p "**********" at bounding box center [714, 422] width 371 height 13
copy p "**********"
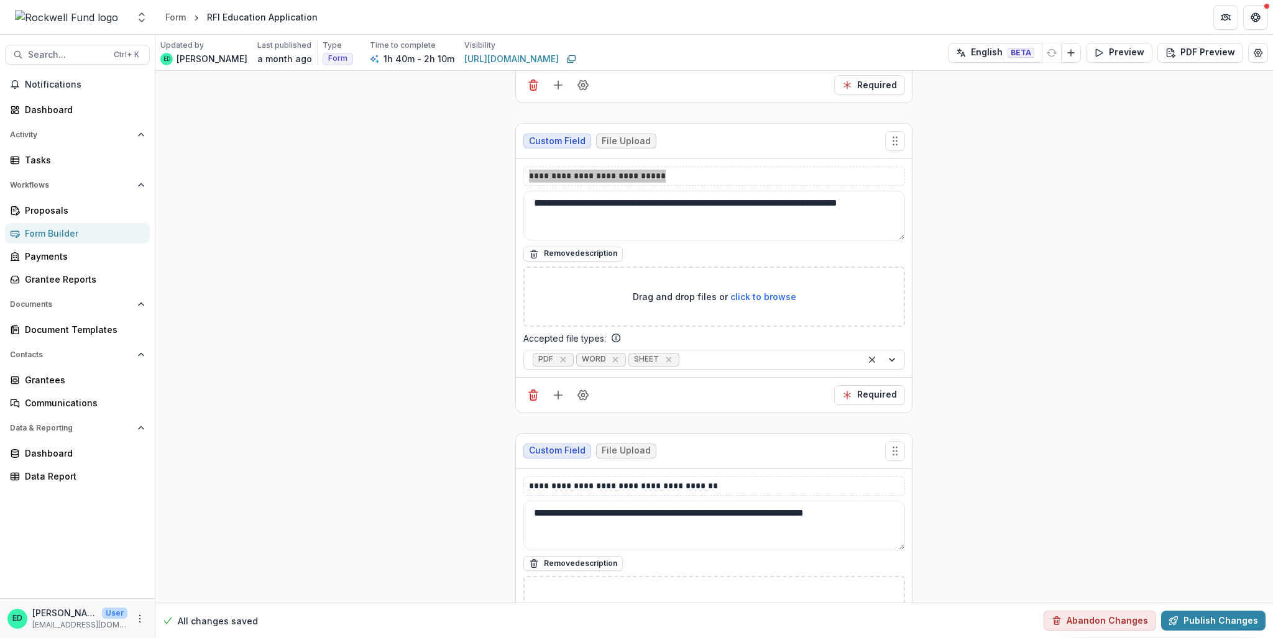
scroll to position [16034, 0]
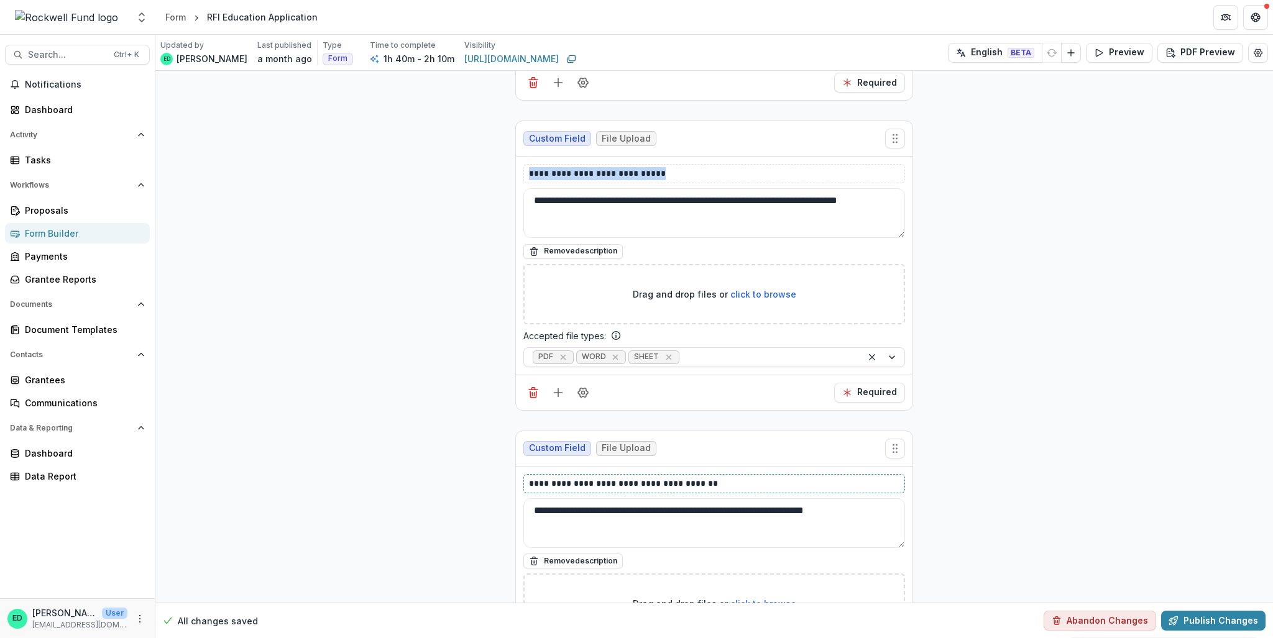
click at [603, 459] on p "**********" at bounding box center [714, 483] width 371 height 13
click at [586, 459] on p "**********" at bounding box center [714, 483] width 371 height 13
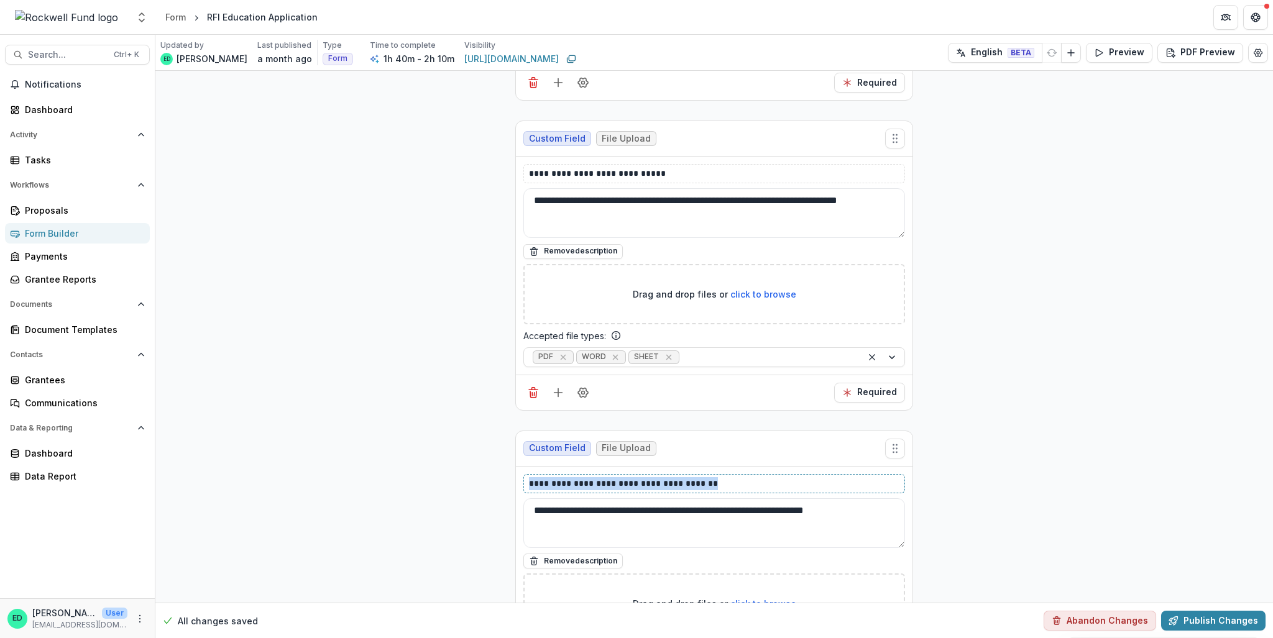
click at [586, 459] on p "**********" at bounding box center [714, 483] width 371 height 13
copy p "**********"
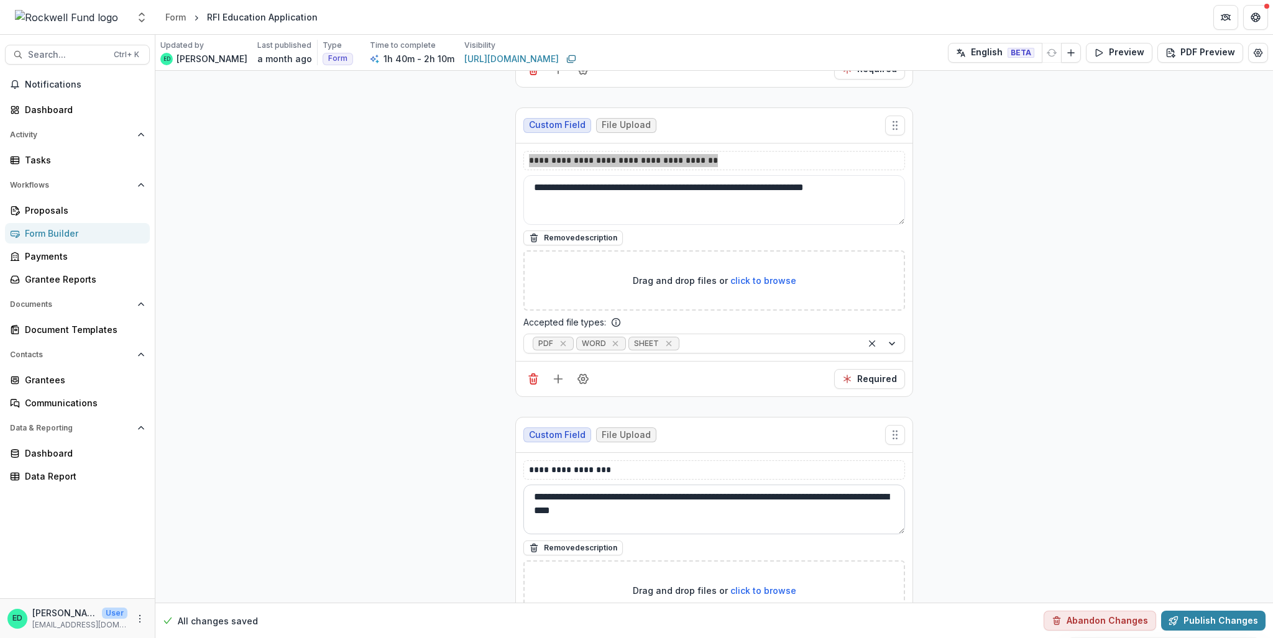
scroll to position [16407, 0]
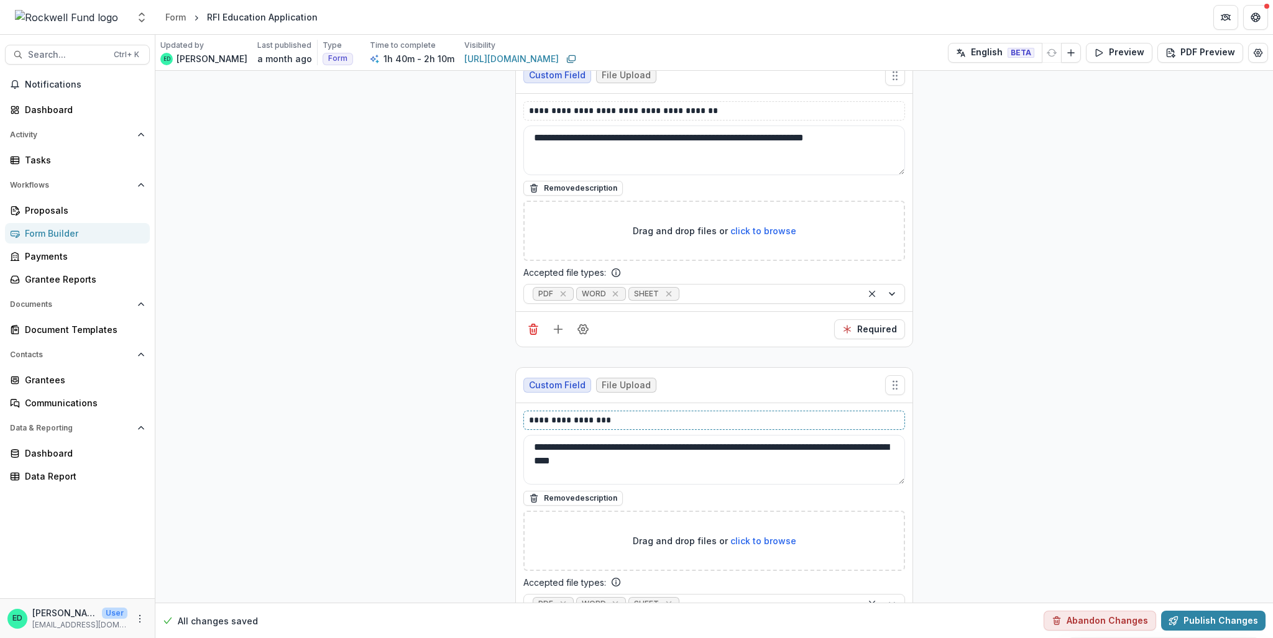
click at [562, 414] on p "**********" at bounding box center [714, 420] width 371 height 13
copy p "**********"
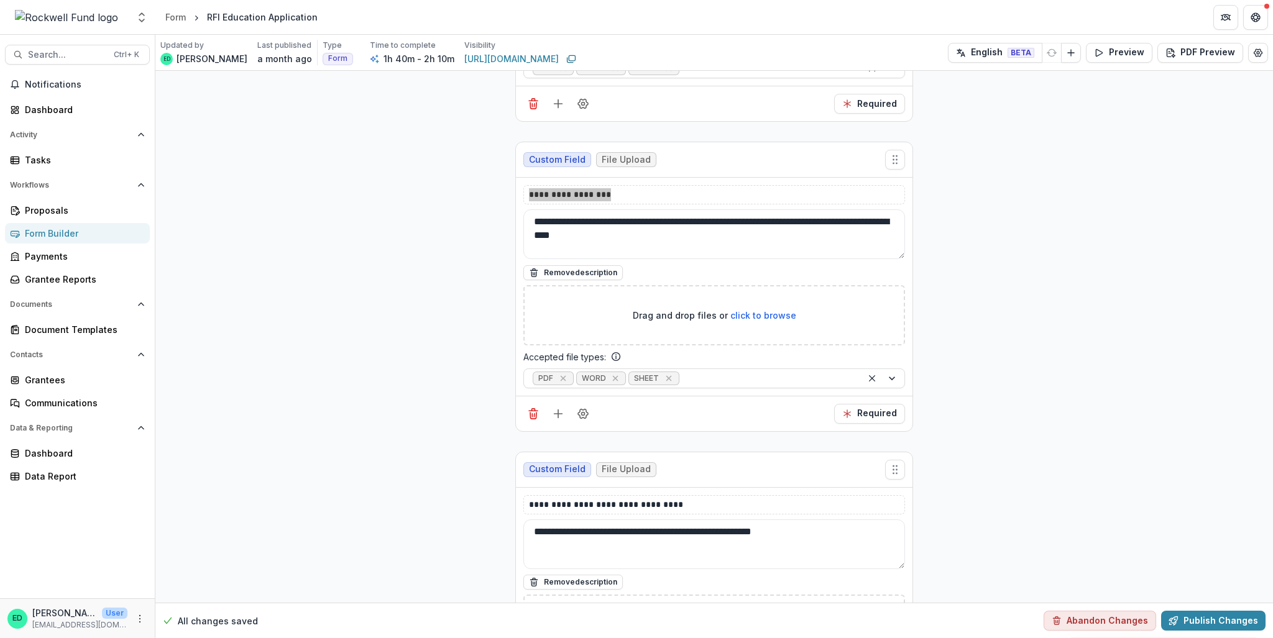
scroll to position [16656, 0]
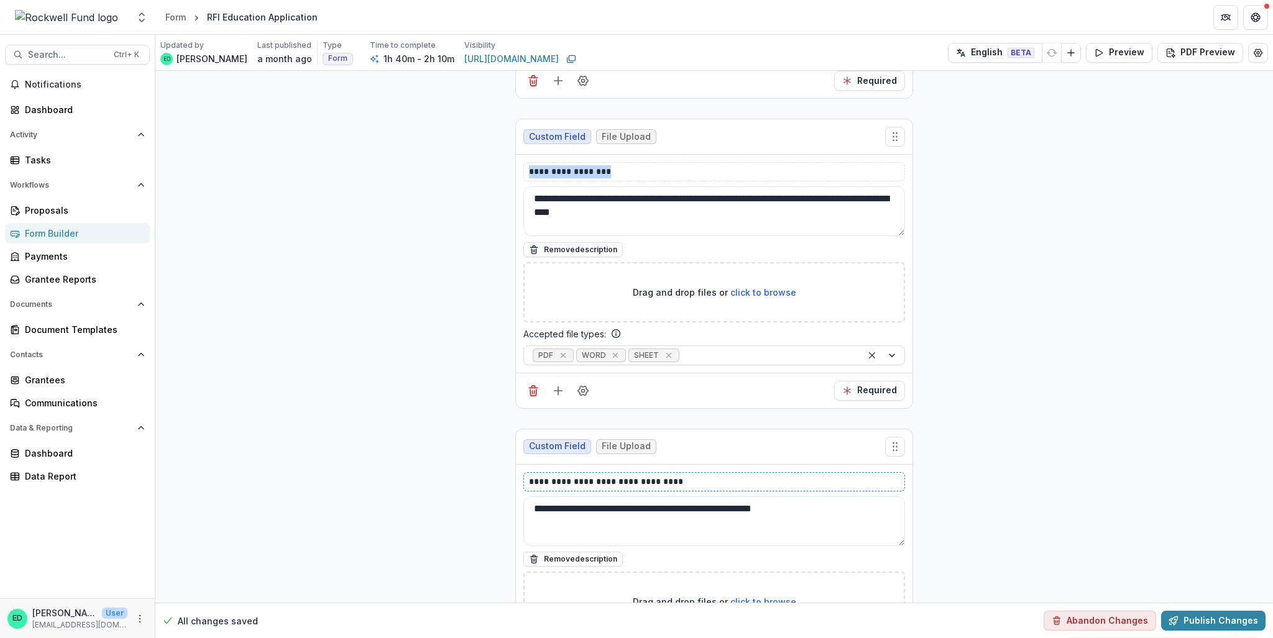
click at [595, 459] on p "**********" at bounding box center [714, 481] width 371 height 13
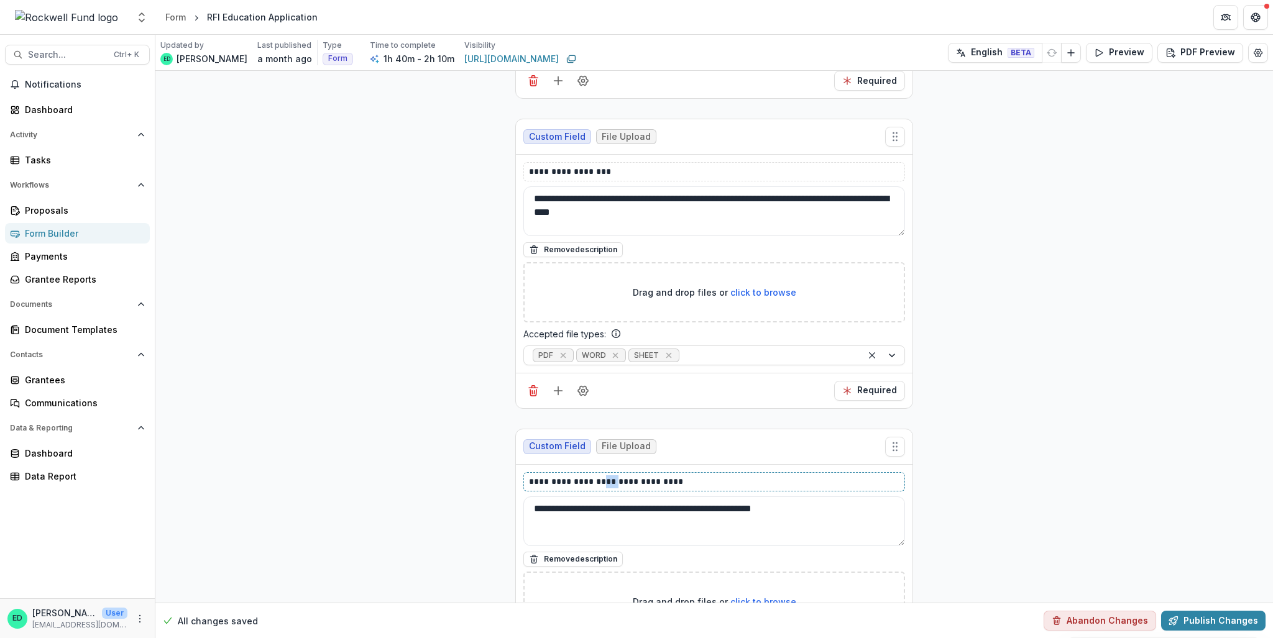
click at [595, 459] on p "**********" at bounding box center [714, 481] width 371 height 13
copy p "**********"
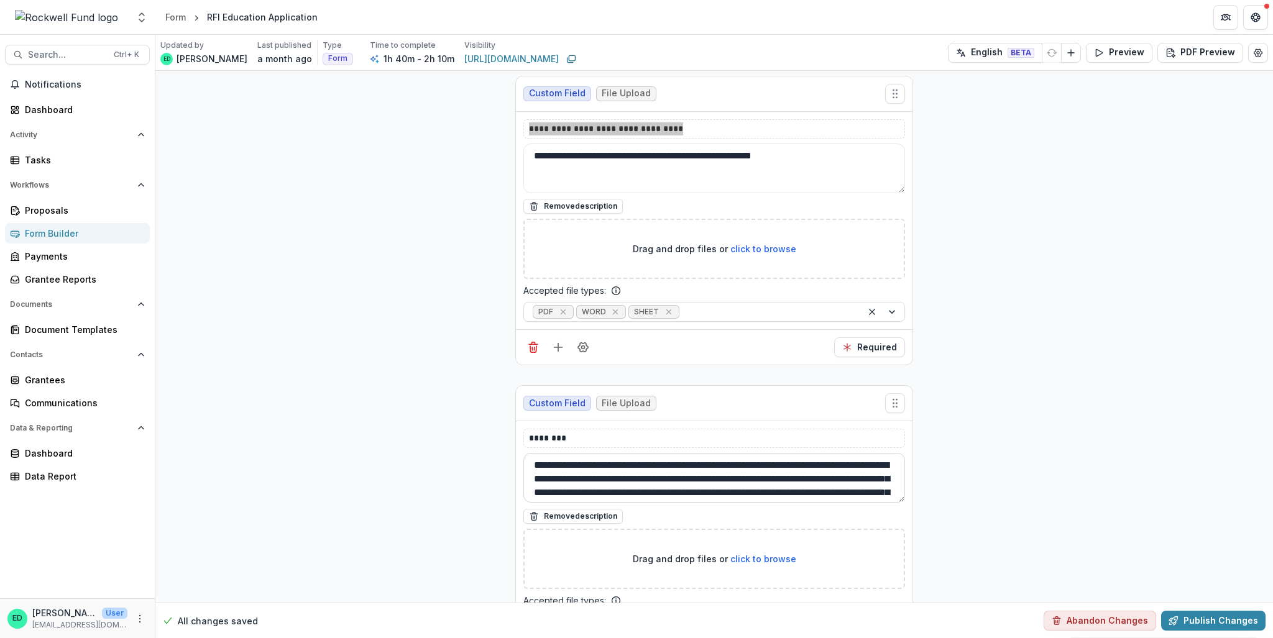
scroll to position [17029, 0]
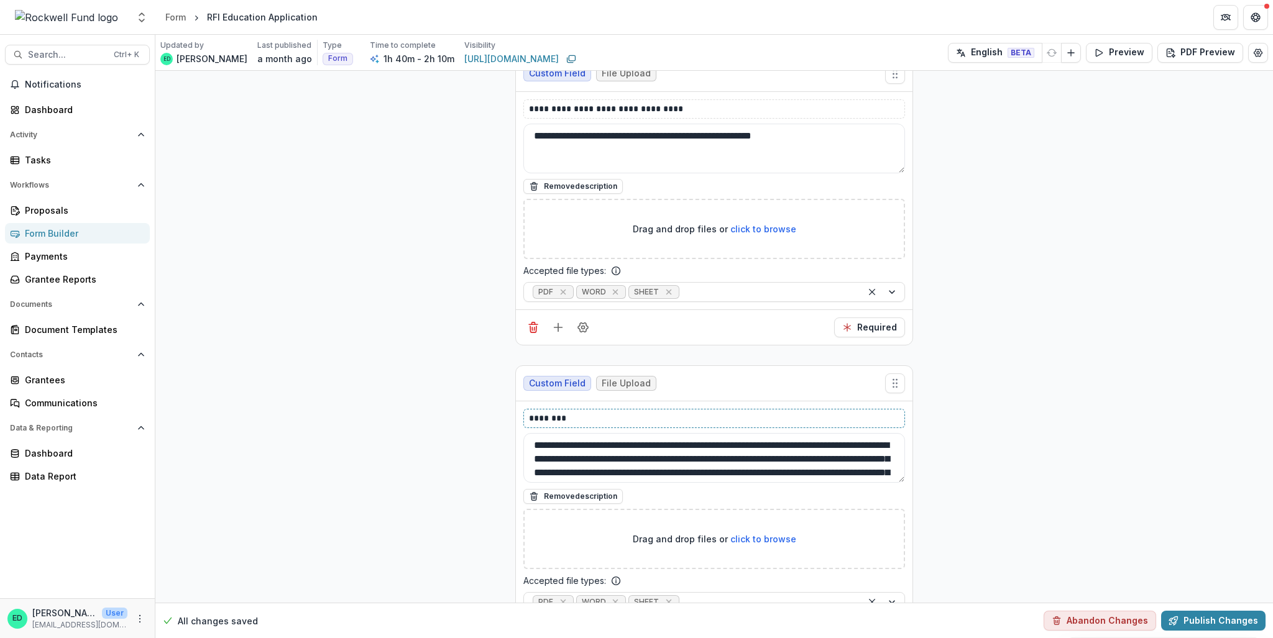
click at [539, 412] on p "********" at bounding box center [714, 418] width 371 height 13
copy p "********"
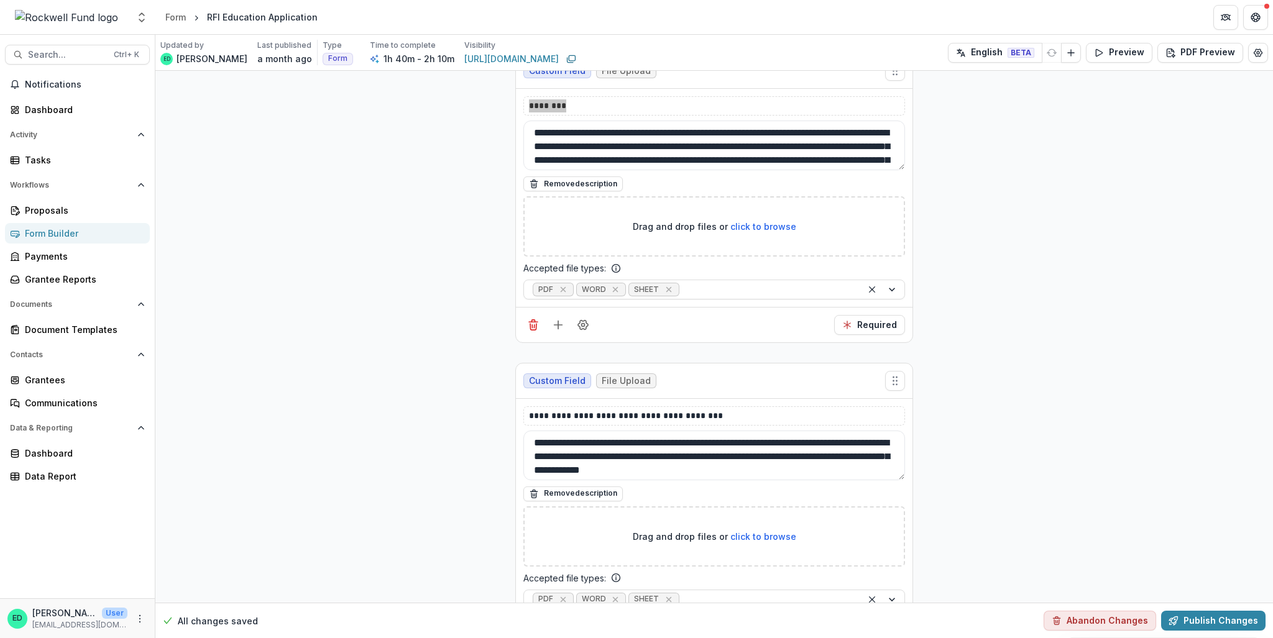
scroll to position [17464, 0]
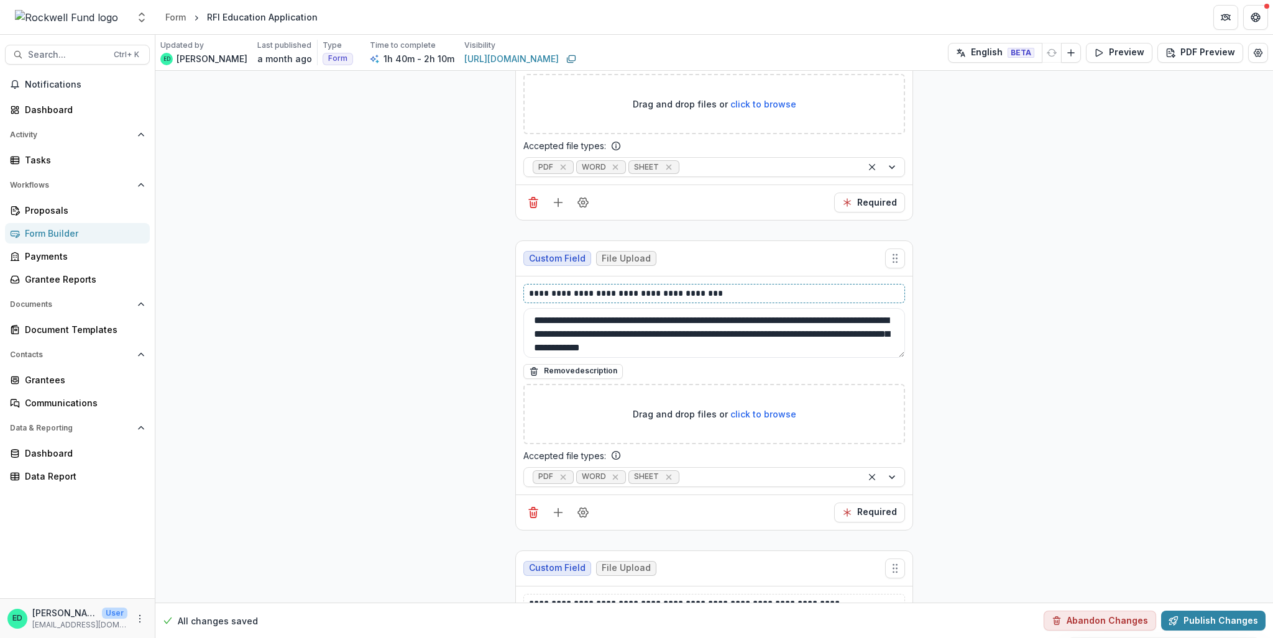
click at [602, 287] on p "**********" at bounding box center [714, 293] width 371 height 13
copy p "**********"
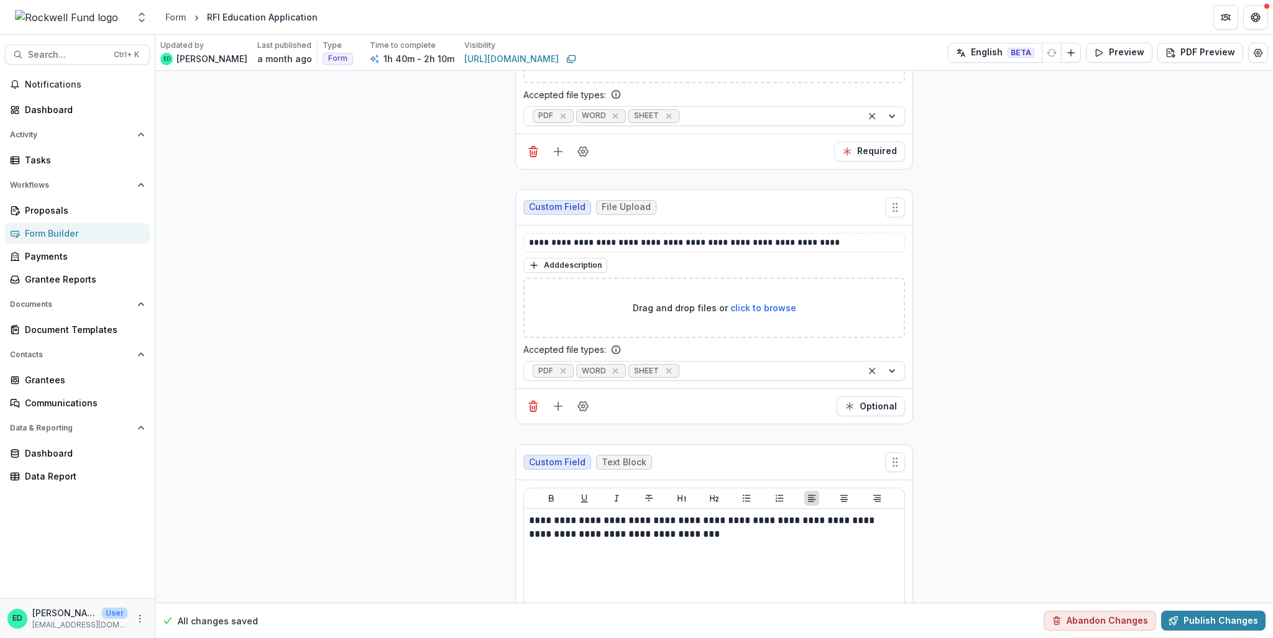
scroll to position [17640, 0]
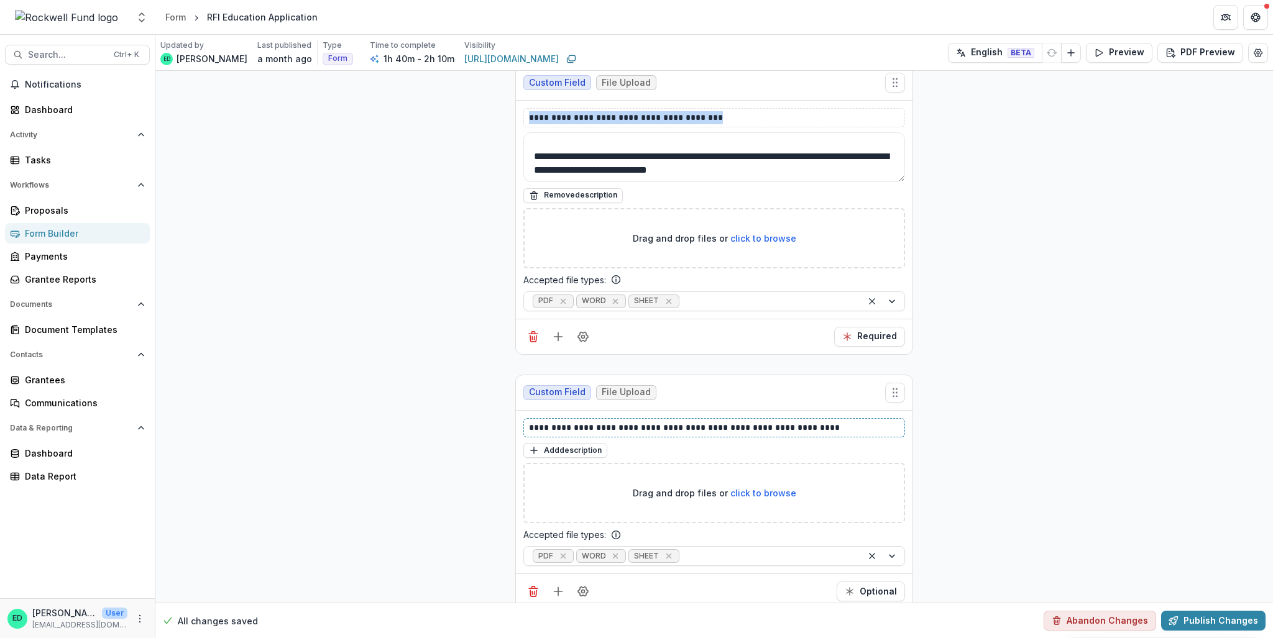
click at [626, 421] on p "**********" at bounding box center [714, 427] width 371 height 13
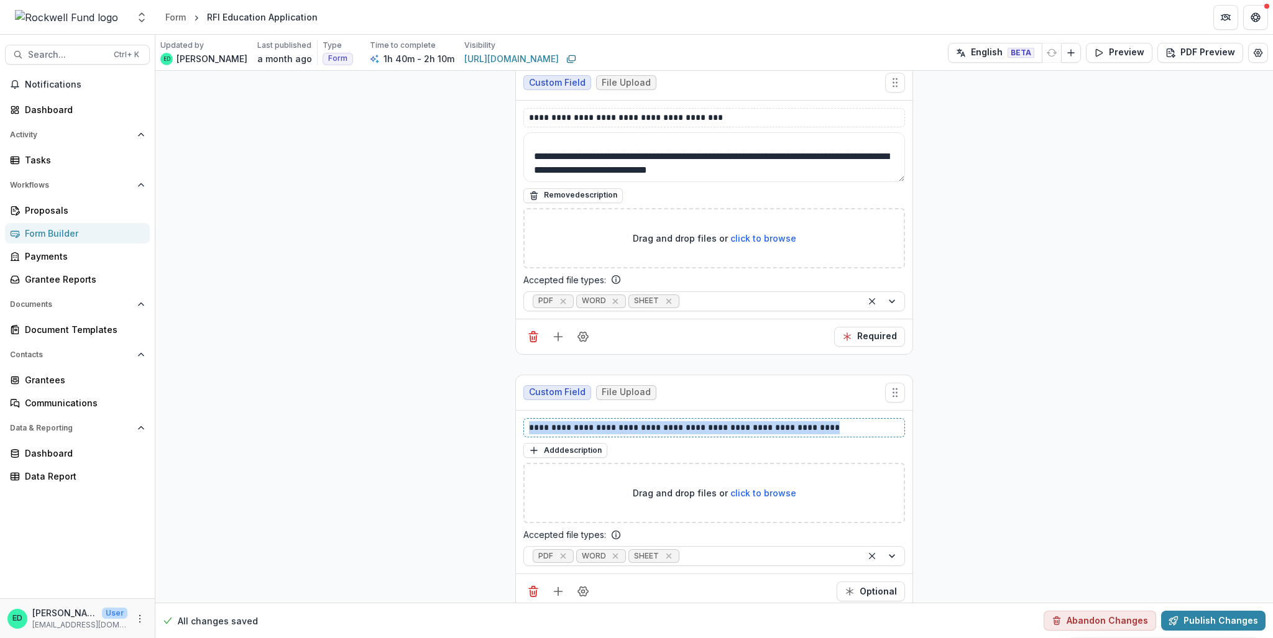
click at [614, 421] on p "**********" at bounding box center [714, 427] width 371 height 13
copy p "**********"
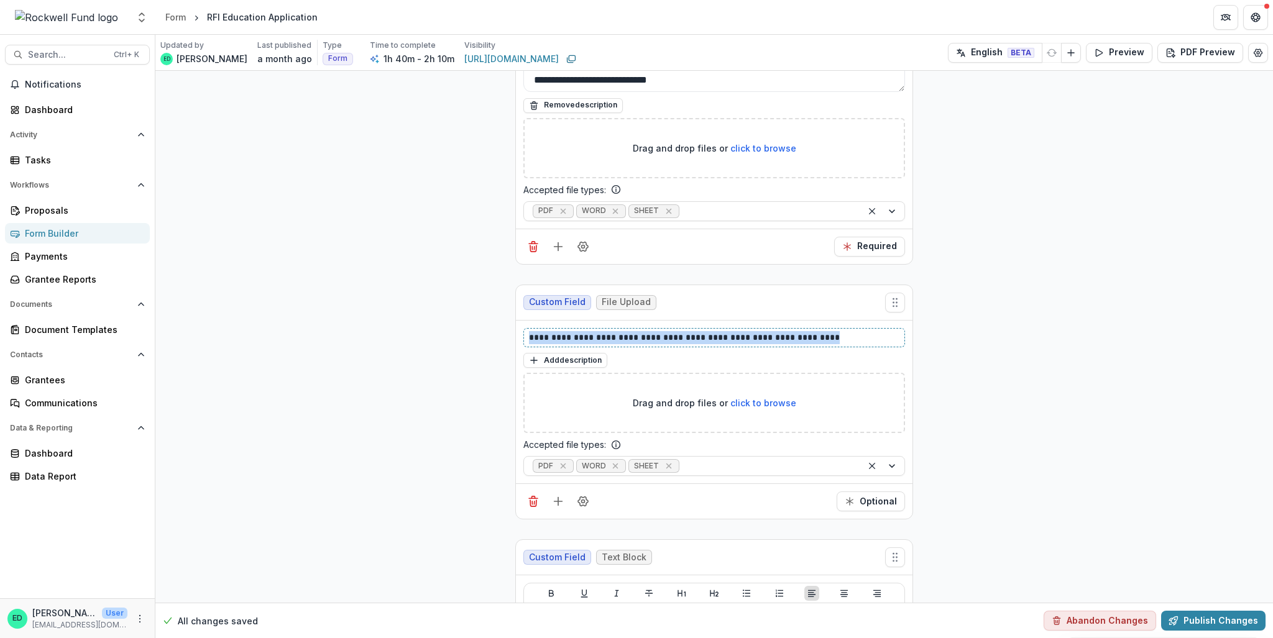
scroll to position [17888, 0]
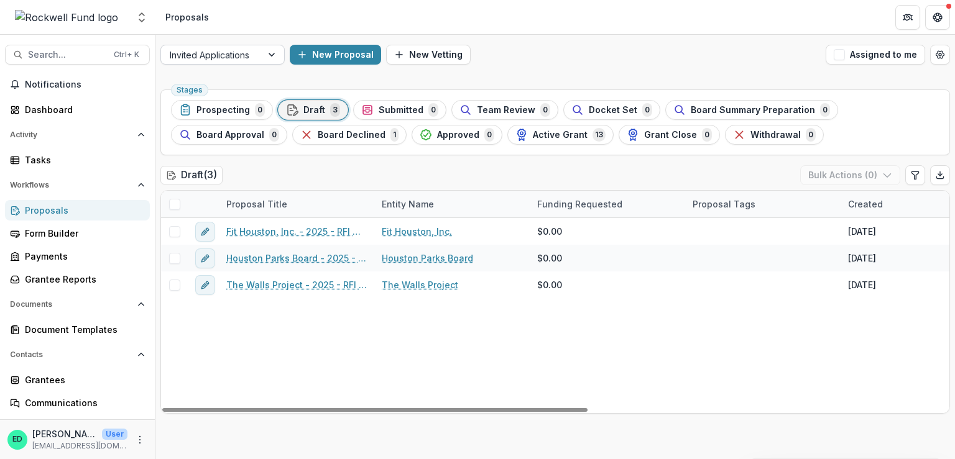
click at [250, 58] on div at bounding box center [211, 55] width 83 height 16
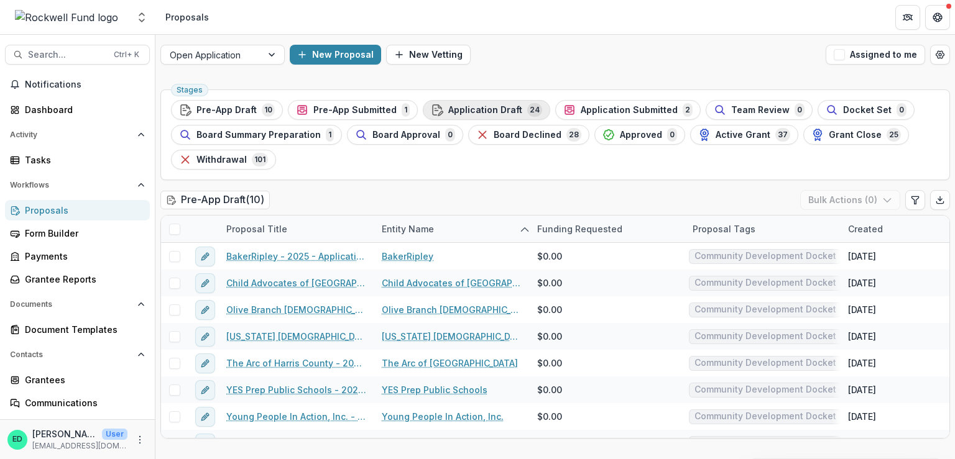
click at [456, 107] on span "Application Draft" at bounding box center [485, 110] width 74 height 11
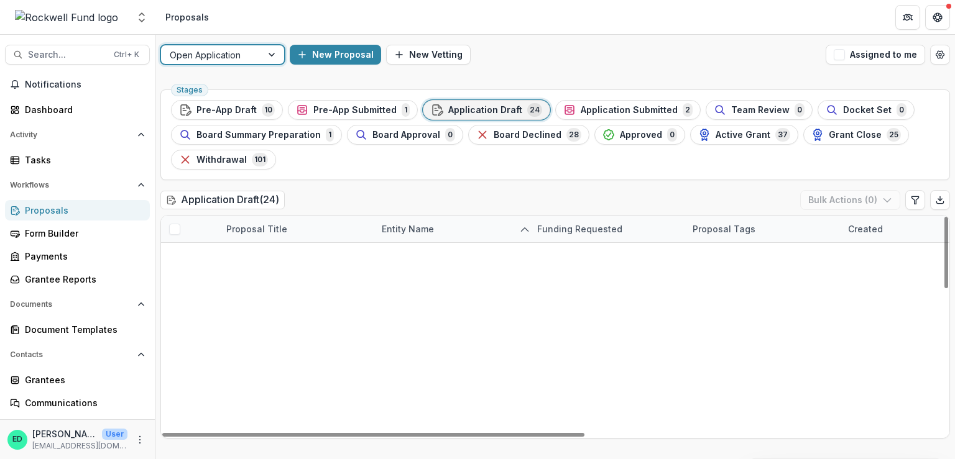
click at [273, 55] on div at bounding box center [273, 54] width 22 height 19
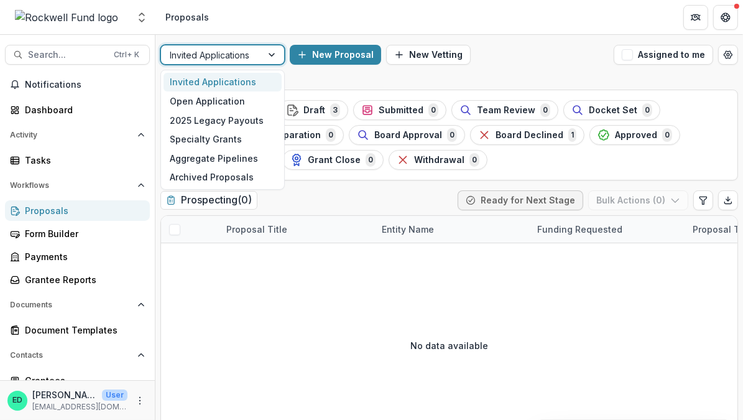
click at [237, 52] on div at bounding box center [211, 55] width 83 height 16
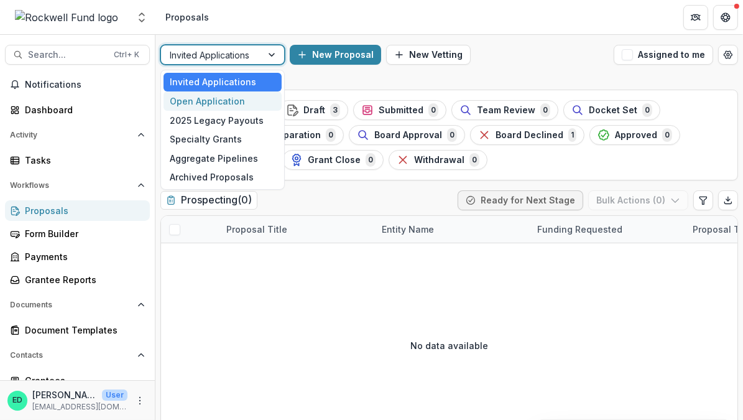
click at [227, 99] on div "Open Application" at bounding box center [222, 100] width 118 height 19
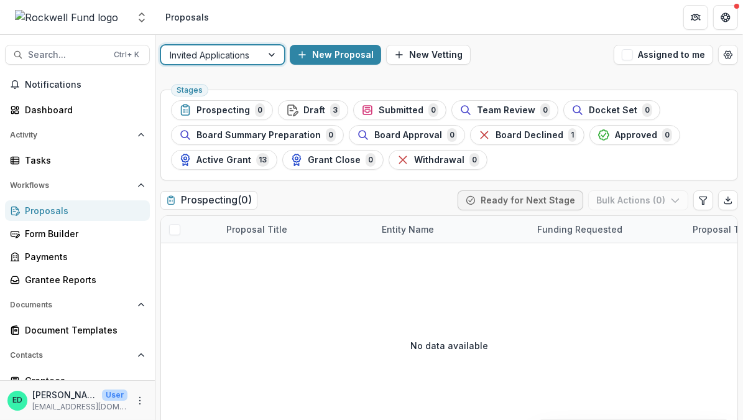
click at [265, 67] on div "option Open Application, selected. Invited Applications New Proposal New Vettin…" at bounding box center [448, 55] width 587 height 40
click at [262, 54] on div at bounding box center [273, 54] width 22 height 19
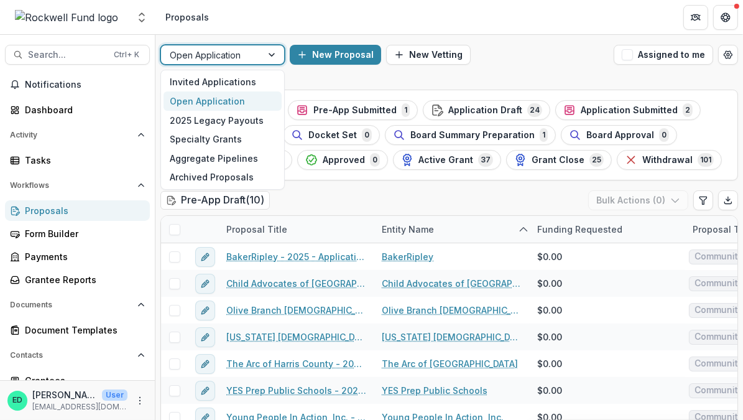
click at [267, 55] on div at bounding box center [273, 54] width 22 height 19
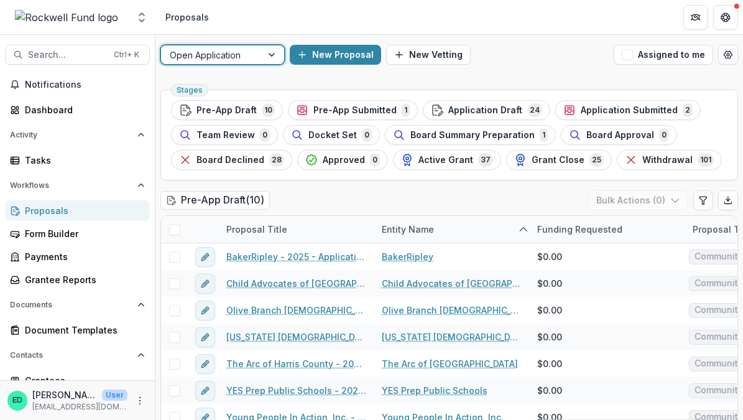
click at [267, 55] on div at bounding box center [273, 54] width 22 height 19
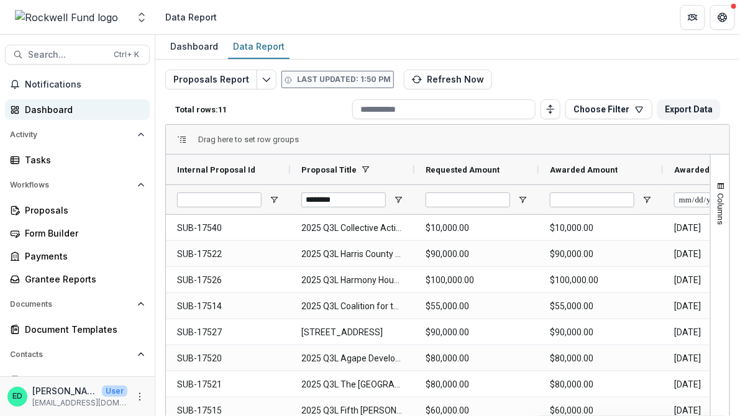
click at [48, 101] on link "Dashboard" at bounding box center [77, 109] width 145 height 21
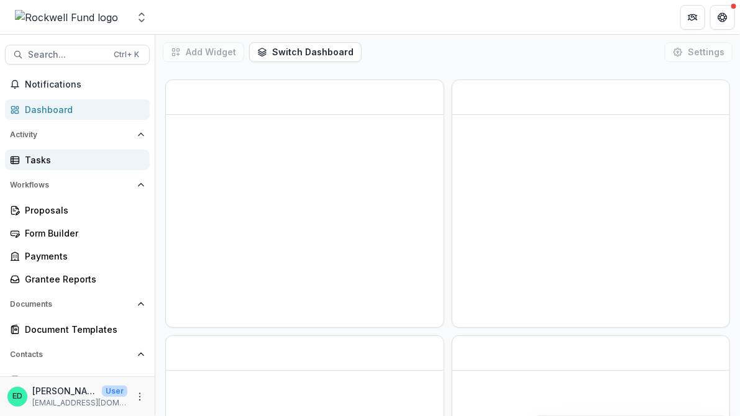
click at [60, 155] on div "Tasks" at bounding box center [82, 160] width 115 height 13
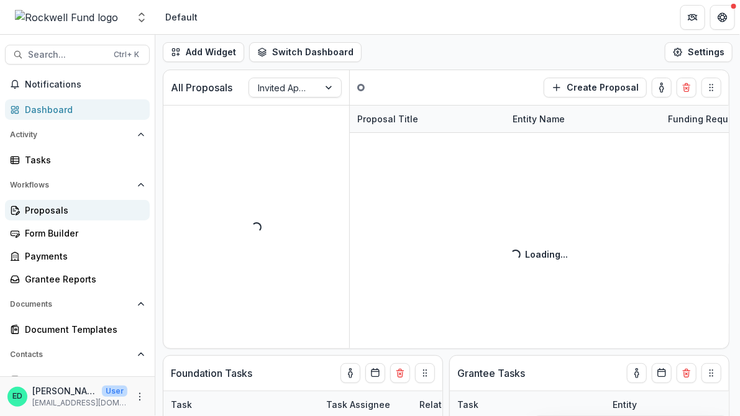
click at [62, 211] on div "Proposals" at bounding box center [82, 210] width 115 height 13
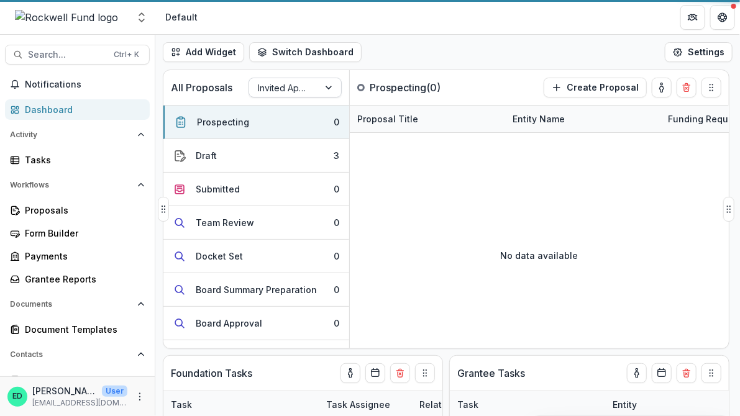
click at [300, 88] on div at bounding box center [284, 88] width 52 height 16
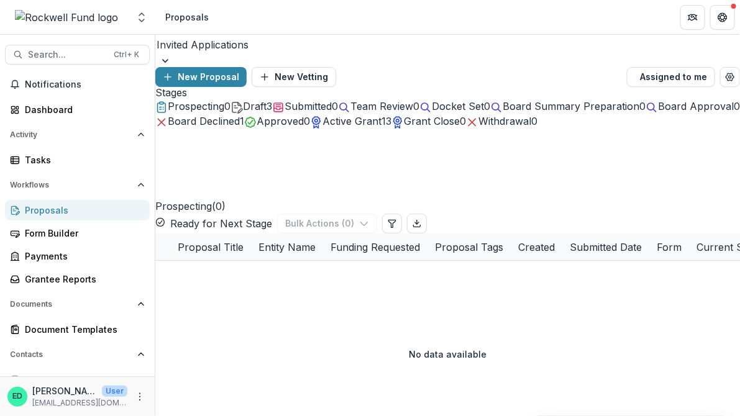
click at [265, 60] on div at bounding box center [447, 61] width 585 height 12
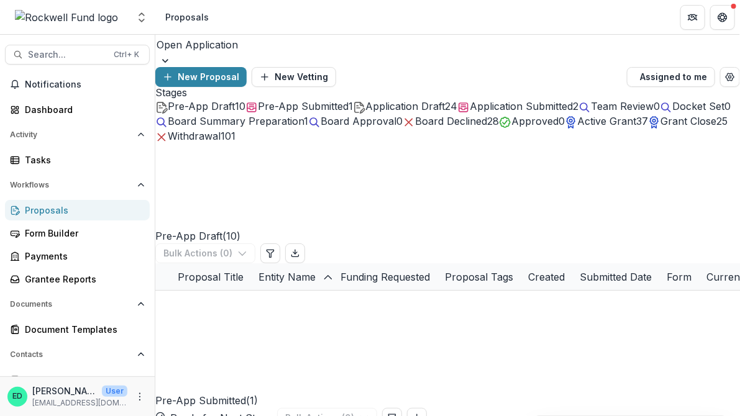
click at [273, 56] on div at bounding box center [447, 61] width 585 height 12
click at [272, 55] on div at bounding box center [447, 61] width 585 height 12
click at [277, 31] on header "Proposals" at bounding box center [447, 17] width 585 height 34
click at [445, 108] on span "Application Draft" at bounding box center [405, 106] width 80 height 12
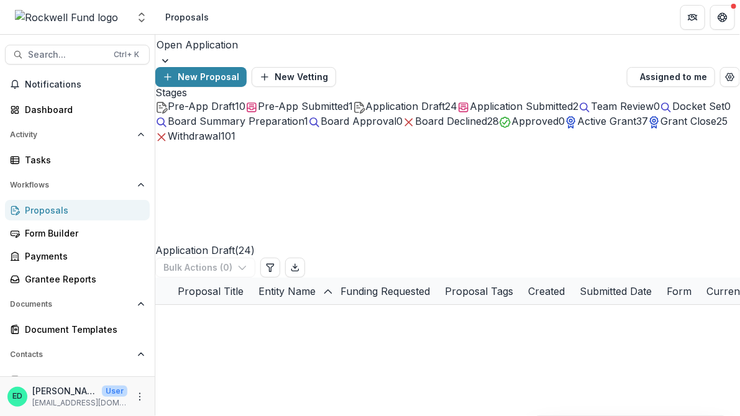
click at [341, 114] on div "Pre-App Submitted 1" at bounding box center [299, 106] width 108 height 15
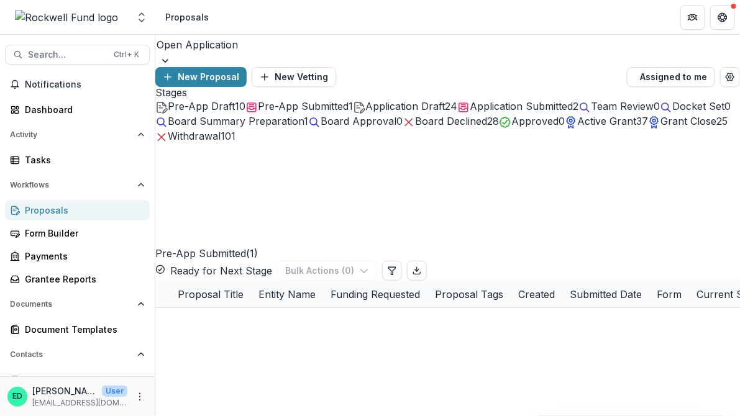
click at [256, 55] on div "Open Application" at bounding box center [447, 45] width 585 height 20
click at [341, 7] on header "Proposals" at bounding box center [447, 17] width 585 height 34
click at [223, 112] on span "Pre-App Draft" at bounding box center [201, 106] width 67 height 12
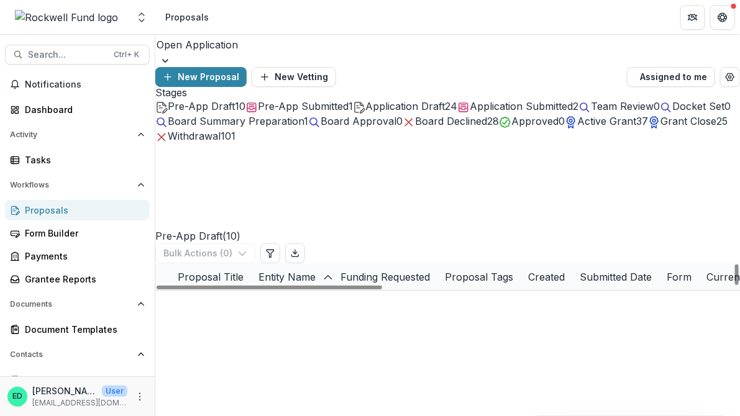
drag, startPoint x: 291, startPoint y: 296, endPoint x: 457, endPoint y: 166, distance: 211.6
click at [457, 166] on div "Pre-App Draft ( 10 ) Bulk Actions ( 0 )" at bounding box center [447, 204] width 585 height 120
click at [335, 100] on span "Pre-App Submitted" at bounding box center [303, 106] width 91 height 12
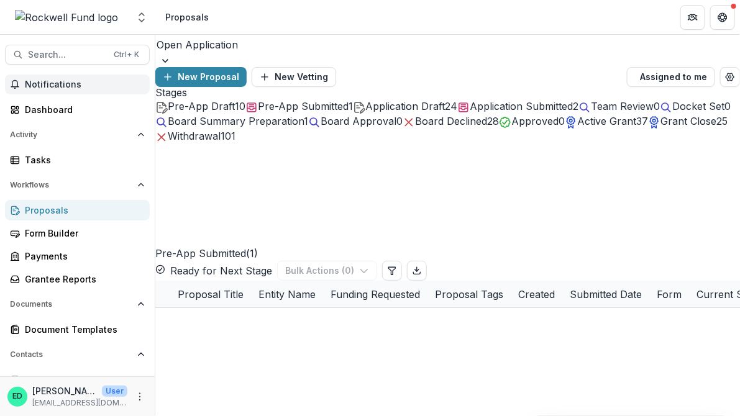
click at [62, 81] on span "Notifications" at bounding box center [85, 85] width 120 height 11
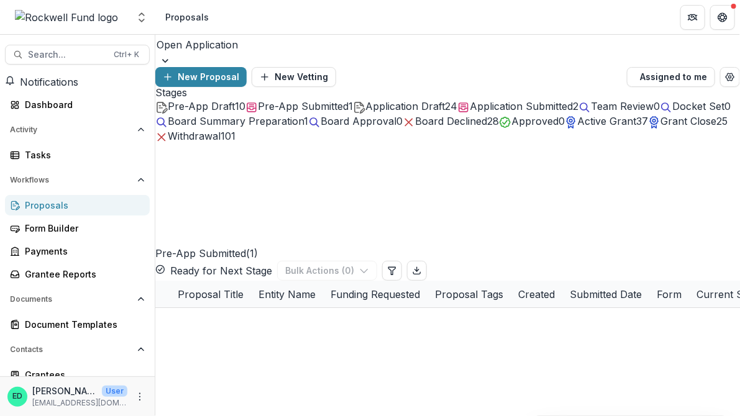
click at [418, 22] on header "Proposals" at bounding box center [447, 17] width 585 height 34
